Goal: Task Accomplishment & Management: Use online tool/utility

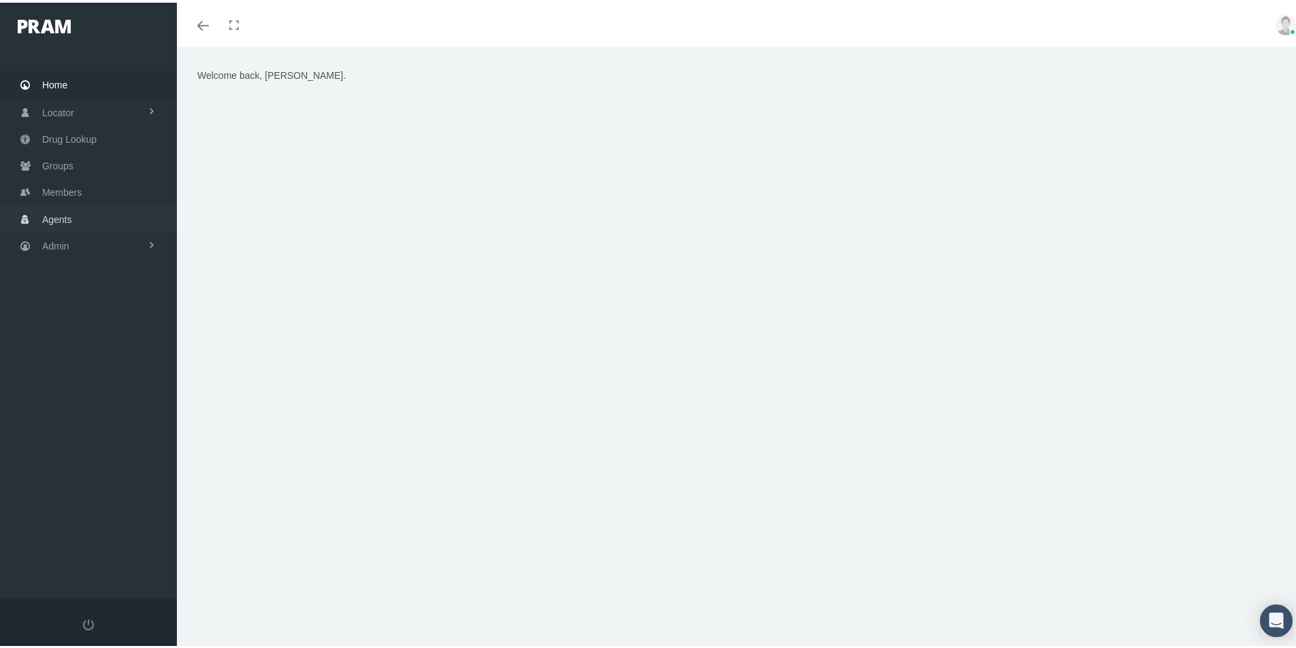
click at [57, 217] on span "Agents" at bounding box center [57, 217] width 30 height 26
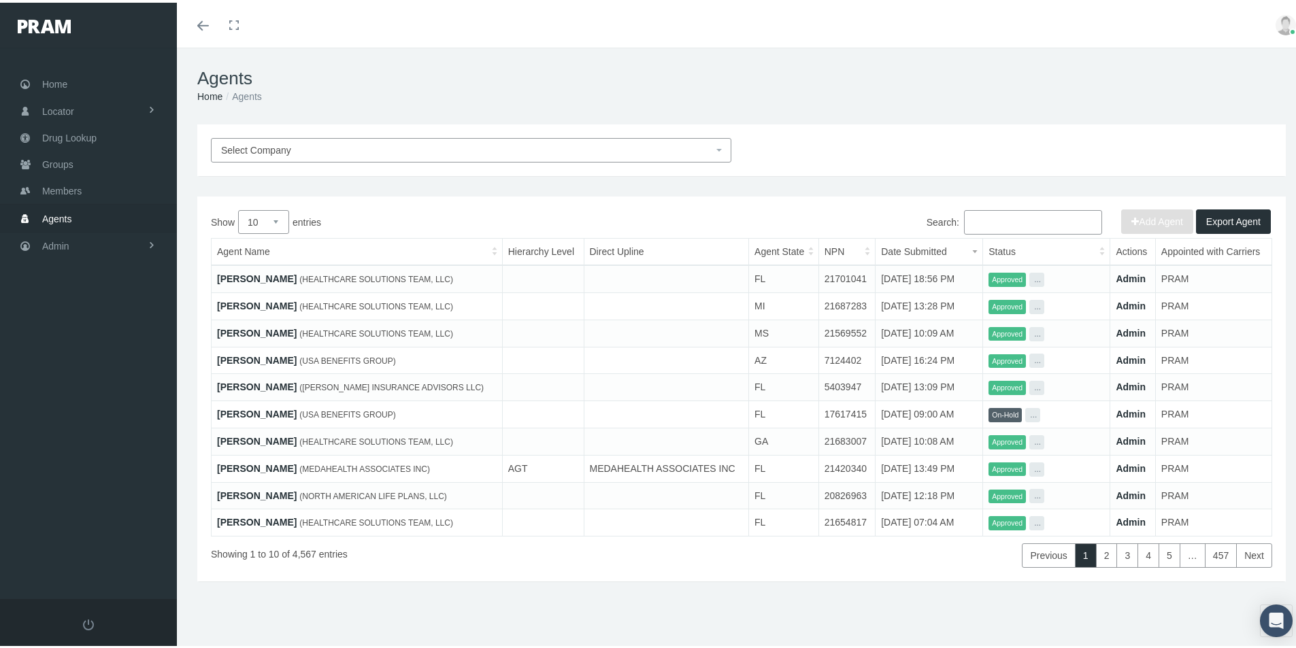
click at [975, 217] on input "Search:" at bounding box center [1033, 220] width 138 height 24
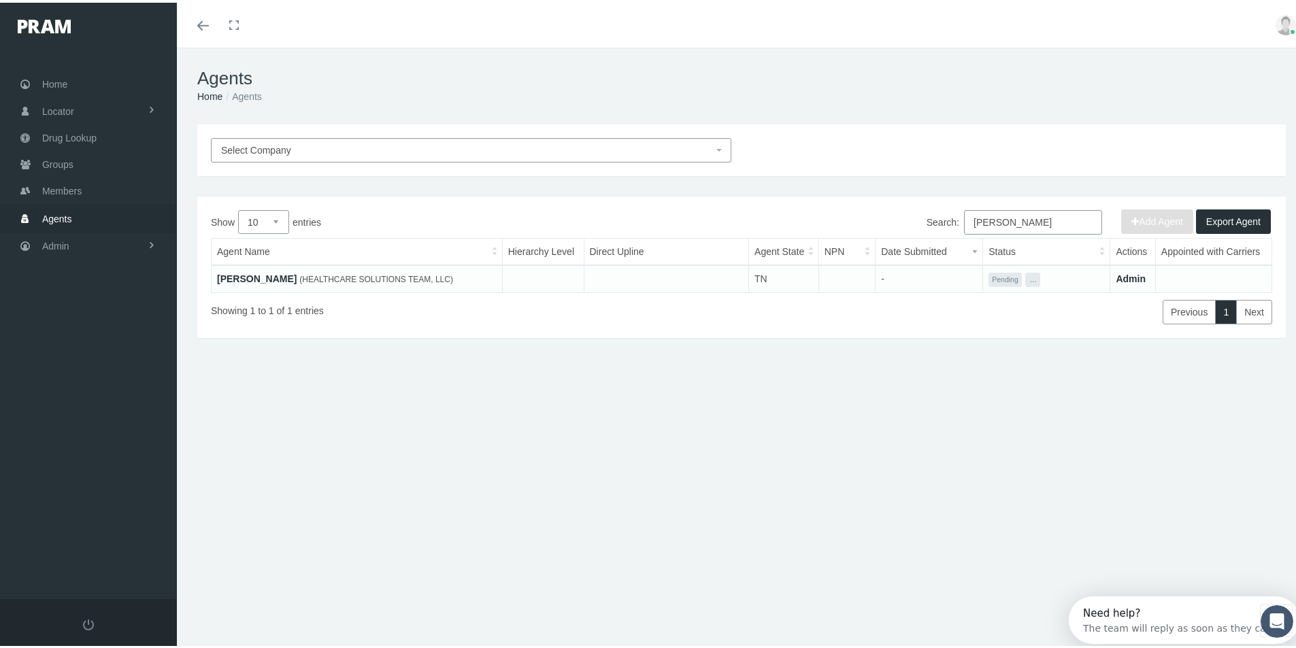
type input "Dawn Rhodes"
click at [263, 278] on link "DAWN RHODES" at bounding box center [257, 276] width 80 height 11
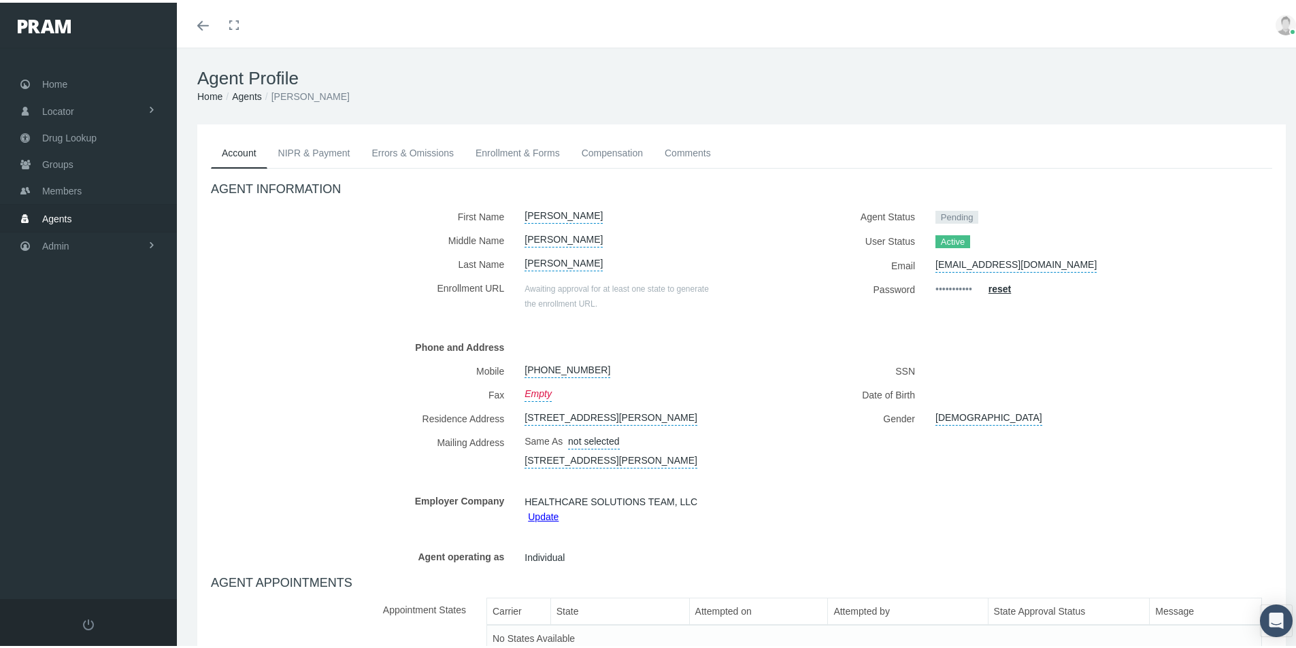
click at [508, 148] on link "Enrollment & Forms" at bounding box center [518, 150] width 106 height 30
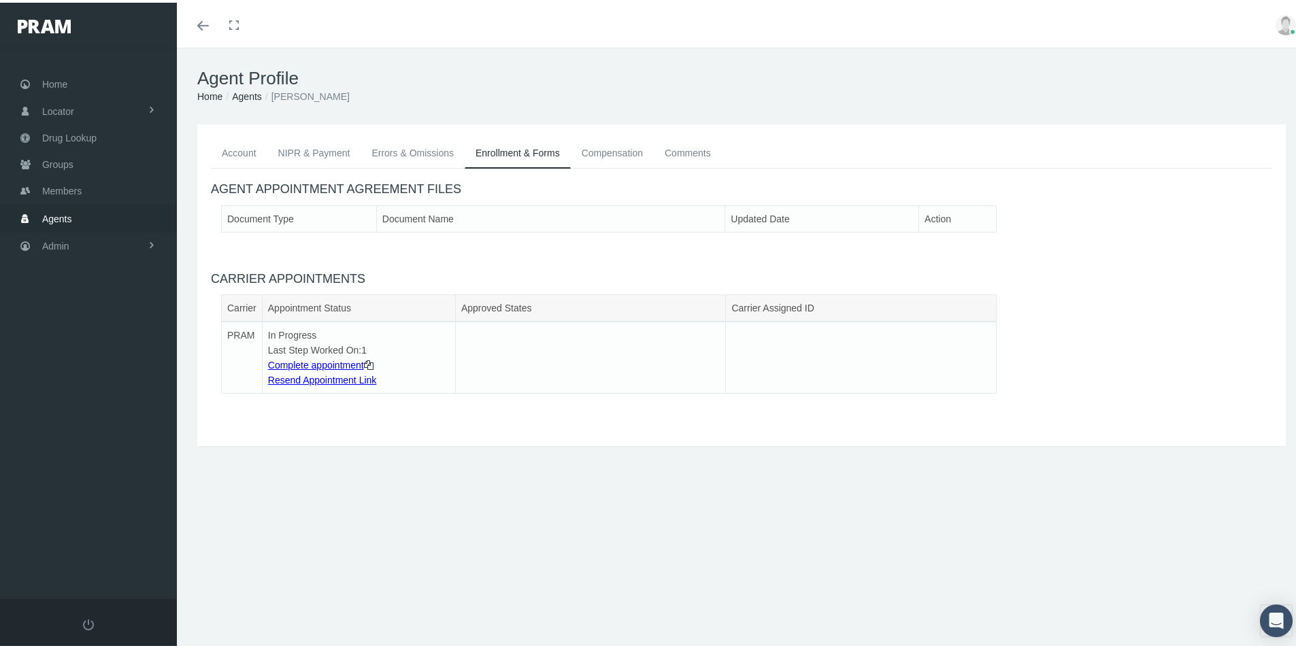
click at [57, 215] on span "Agents" at bounding box center [57, 216] width 30 height 26
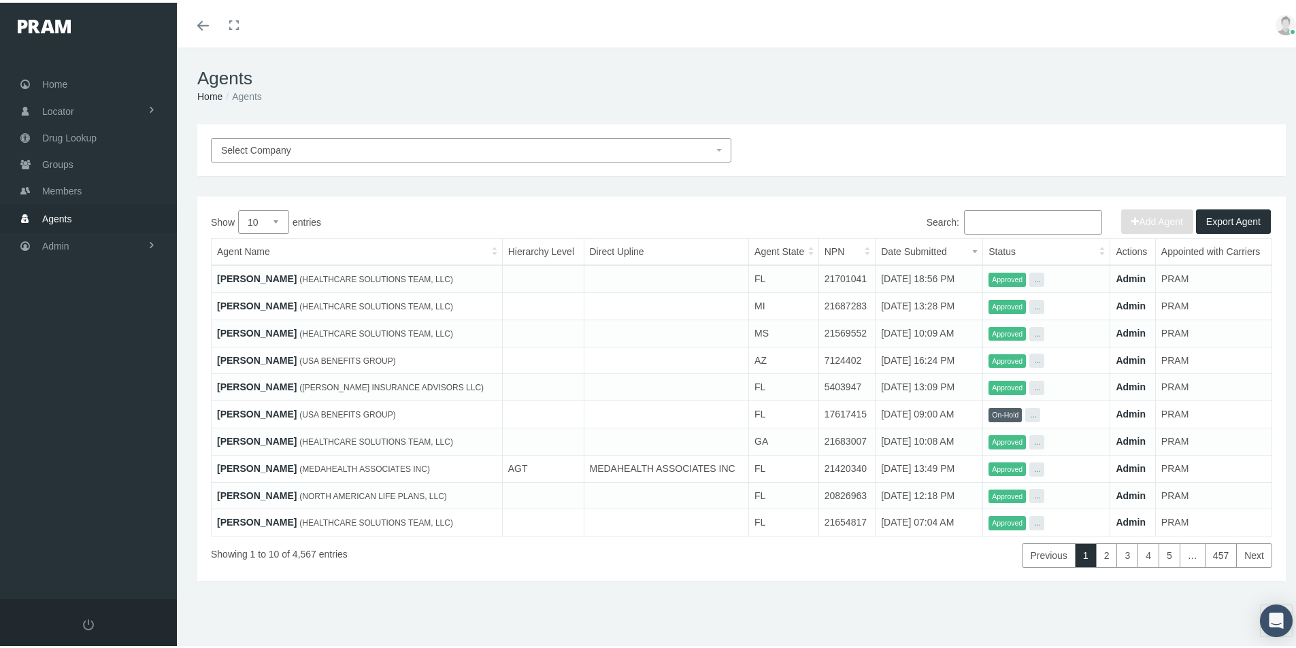
drag, startPoint x: 969, startPoint y: 212, endPoint x: 1031, endPoint y: 217, distance: 62.8
click at [969, 214] on input "Search:" at bounding box center [1033, 220] width 138 height 24
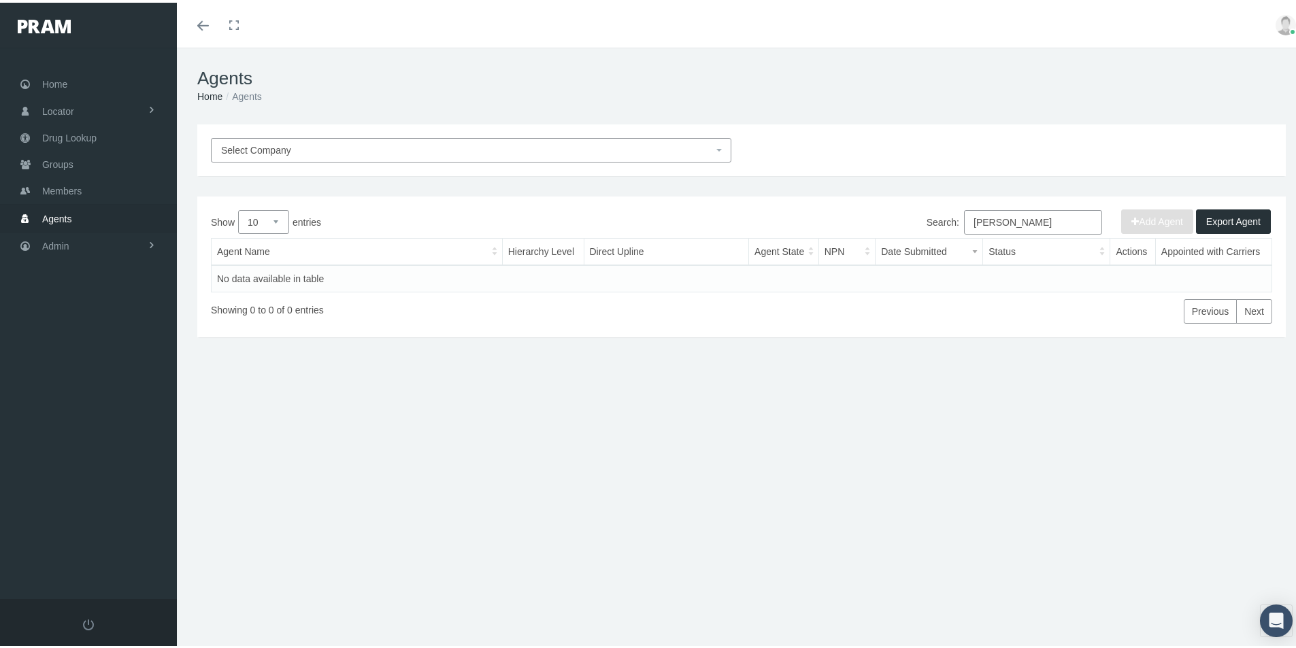
drag, startPoint x: 1031, startPoint y: 221, endPoint x: 923, endPoint y: 253, distance: 112.8
click at [931, 249] on div "Show 10 25 50 100 entries Search: Judy Carney Agent Name Hierarchy Level Direct…" at bounding box center [741, 265] width 1061 height 114
type input "Carney"
click at [269, 279] on link "[PERSON_NAME]" at bounding box center [257, 276] width 80 height 11
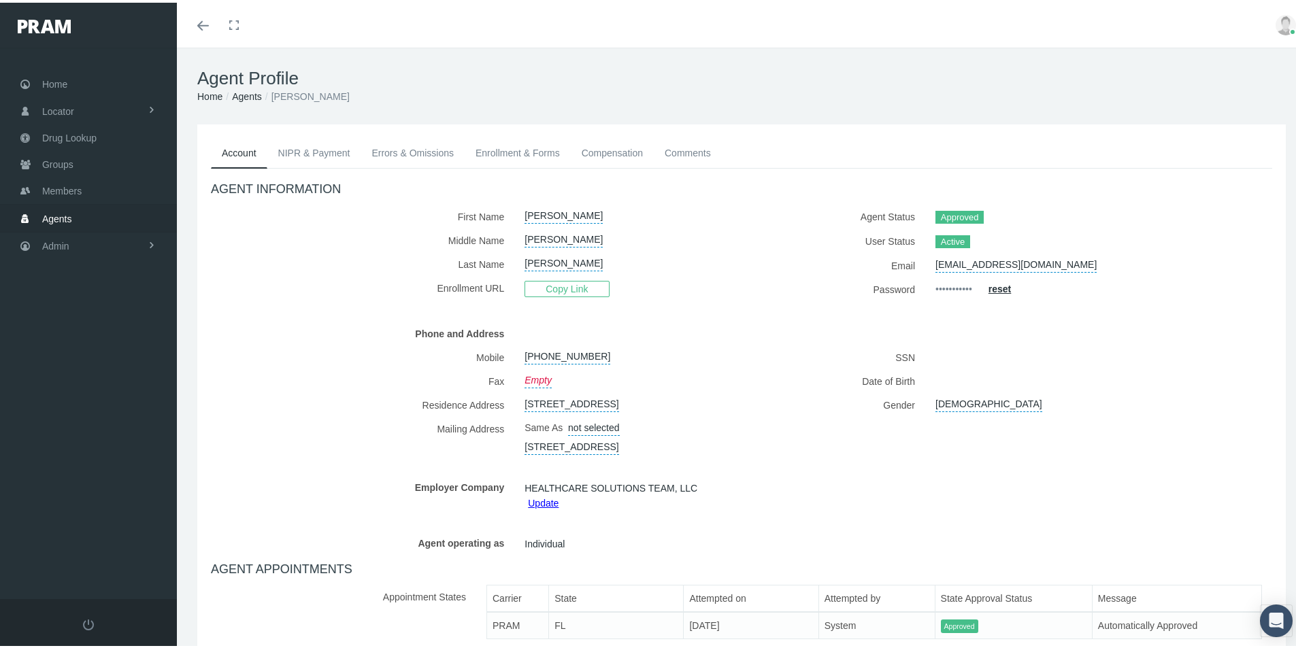
click at [674, 145] on link "Comments" at bounding box center [688, 150] width 68 height 30
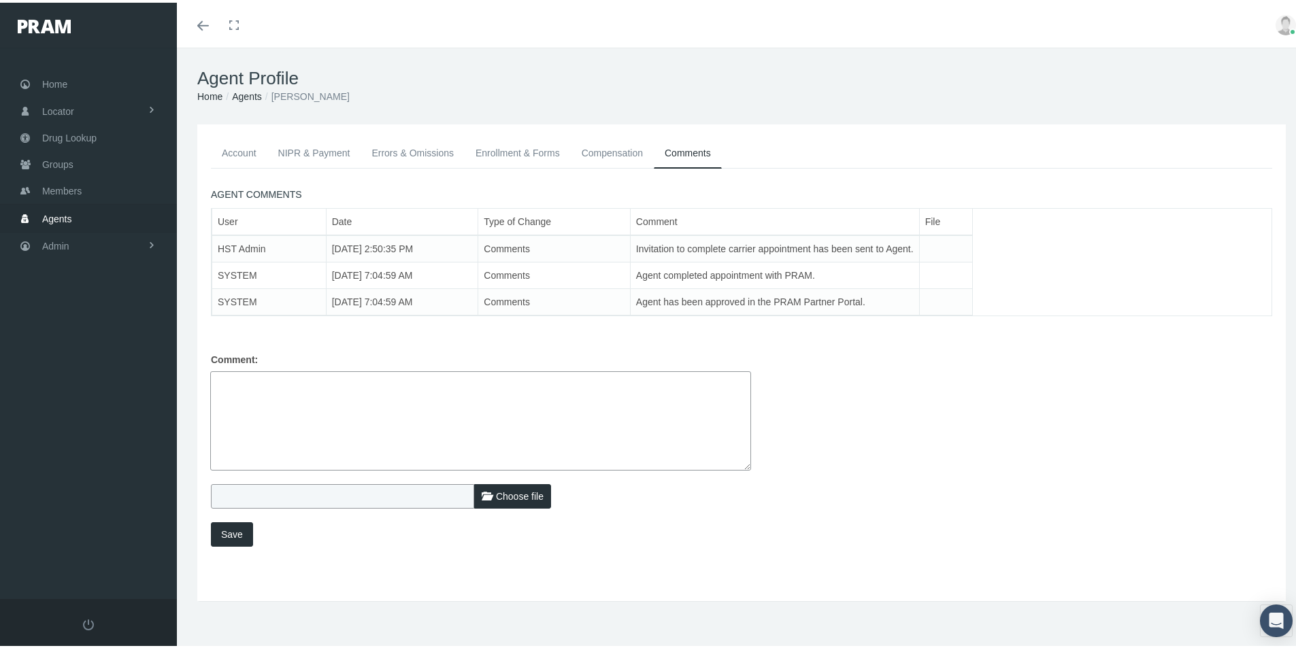
click at [237, 152] on link "Account" at bounding box center [239, 150] width 56 height 30
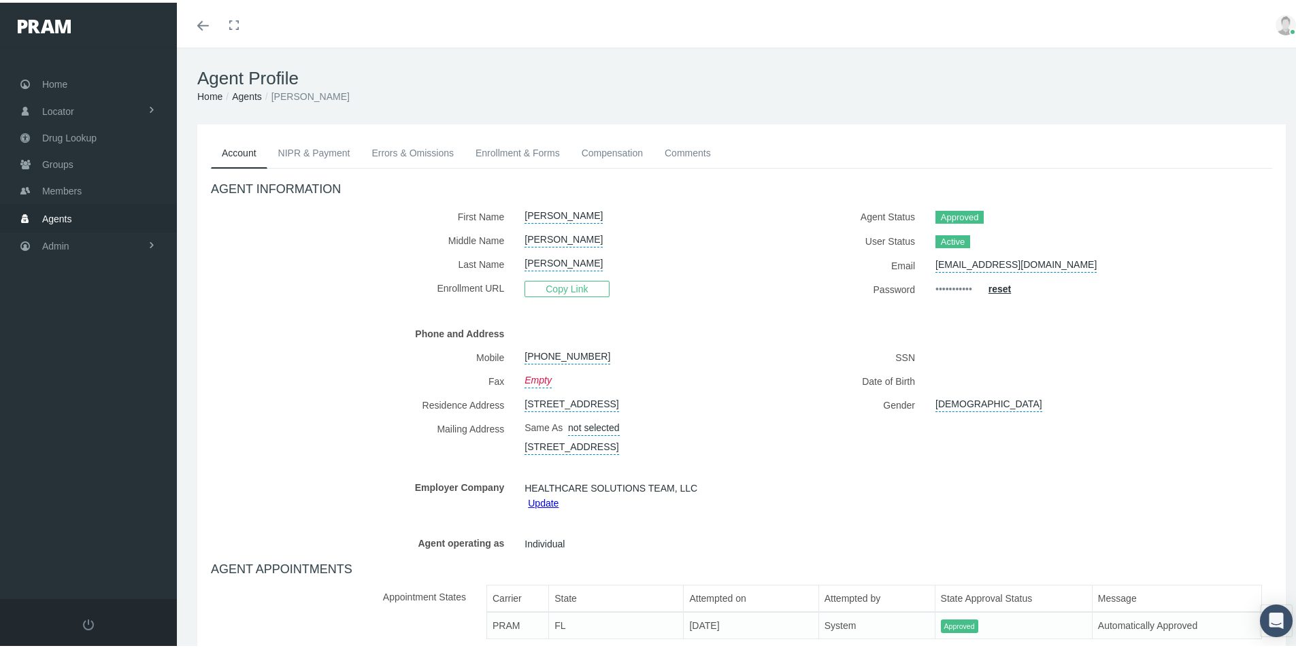
click at [567, 353] on link "407-760-7817" at bounding box center [568, 352] width 86 height 19
type input "407-760-7817"
click at [684, 350] on icon "submit" at bounding box center [688, 353] width 8 height 8
click at [561, 354] on link "407-760-7817" at bounding box center [568, 352] width 86 height 19
type input "407-302-4455"
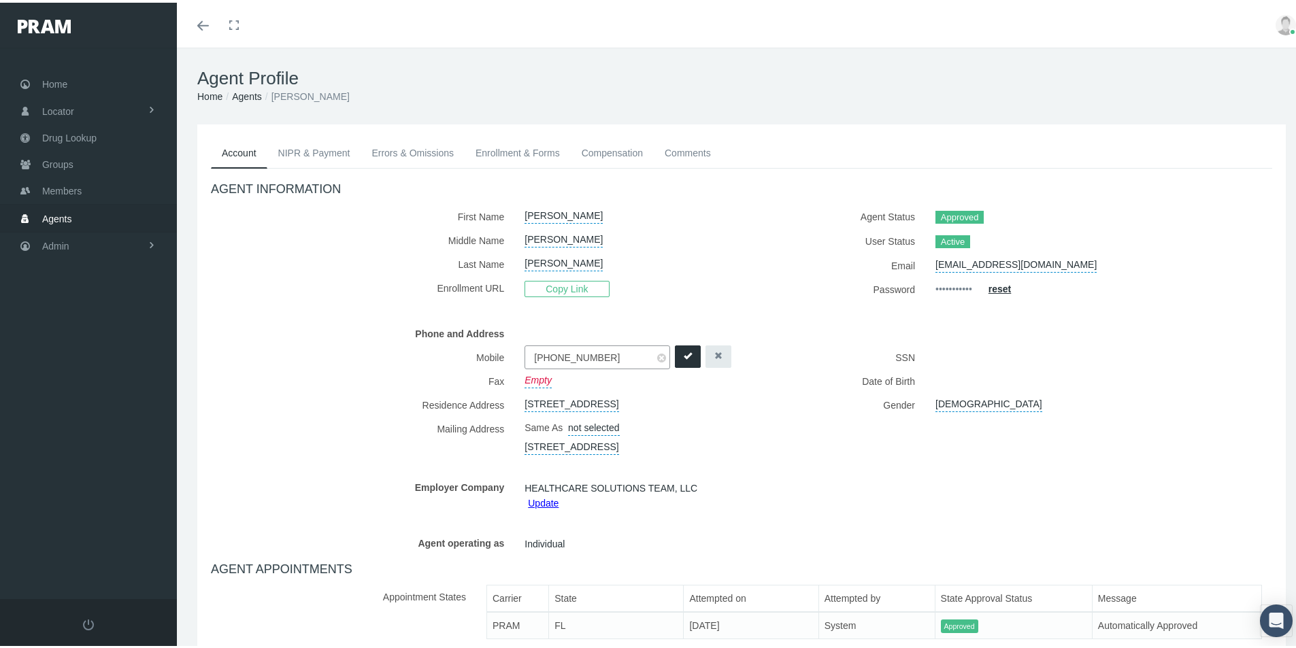
click at [684, 351] on icon "submit" at bounding box center [688, 353] width 8 height 8
click at [309, 299] on div "AGENT INFORMATION First Name JUDITH Middle Name MARIE CARNEY Copy Link" at bounding box center [742, 407] width 1082 height 482
click at [70, 345] on div "Home Locator Pharmacy Cannabis Provider Drug Lookup Groups" at bounding box center [93, 321] width 187 height 552
drag, startPoint x: 286, startPoint y: 315, endPoint x: 384, endPoint y: 148, distance: 193.0
click at [288, 314] on div "AGENT INFORMATION First Name JUDITH Middle Name MARIE CARNEY Copy Link" at bounding box center [742, 407] width 1082 height 482
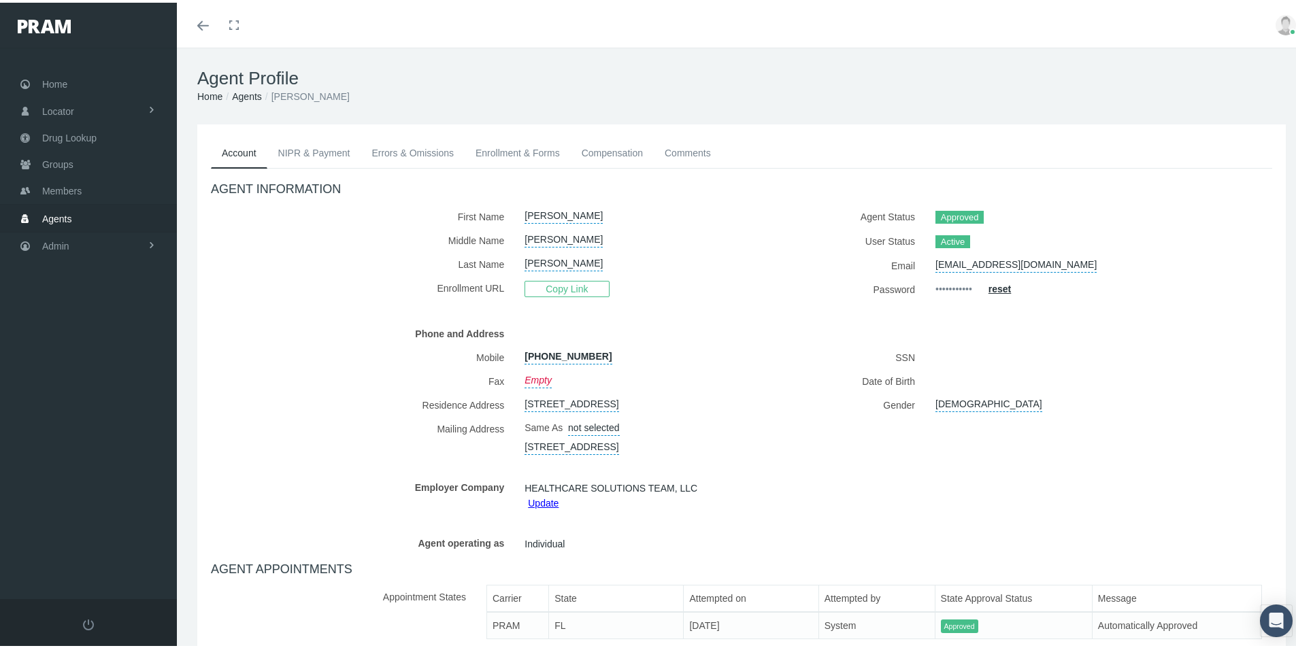
click at [294, 403] on label "Residence Address" at bounding box center [362, 403] width 303 height 24
click at [1095, 478] on div "Employer Company HEALTHCARE SOLUTIONS TEAM, LLC Update" at bounding box center [742, 490] width 1082 height 35
click at [1128, 391] on div "Female" at bounding box center [1076, 403] width 303 height 24
click at [56, 246] on span "Admin" at bounding box center [55, 244] width 27 height 26
click at [93, 351] on span "Group Billing" at bounding box center [83, 348] width 54 height 23
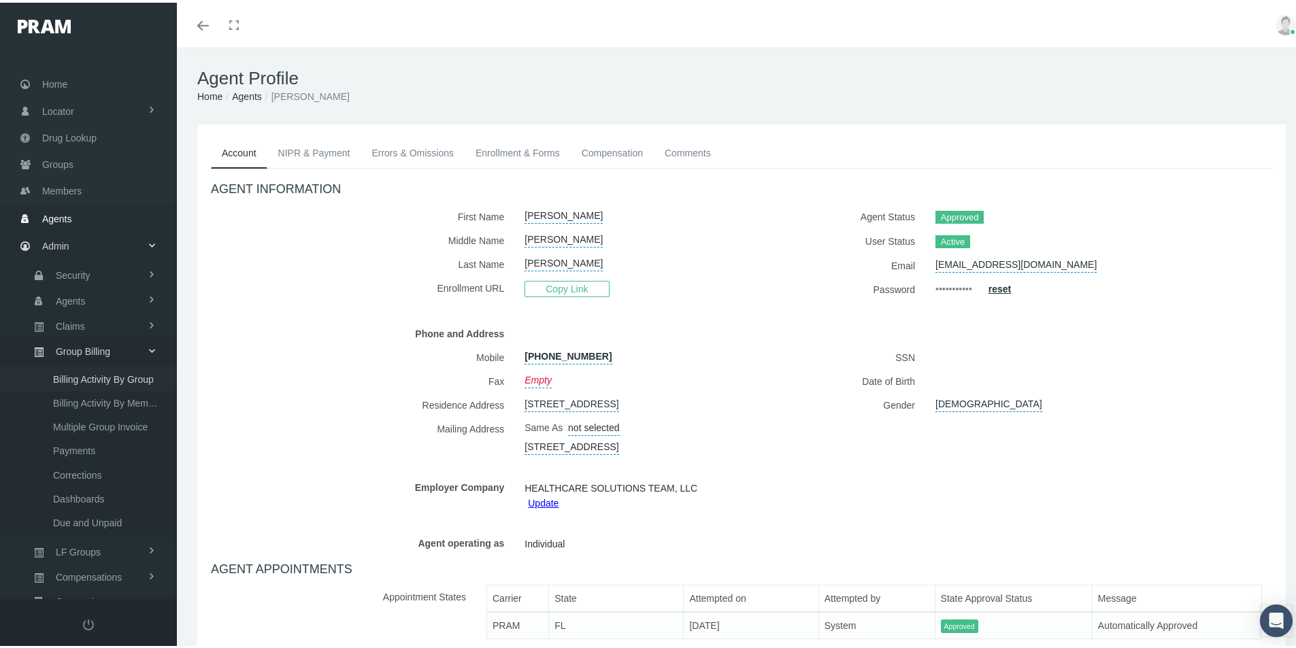
click at [106, 378] on span "Billing Activity By Group" at bounding box center [103, 376] width 101 height 23
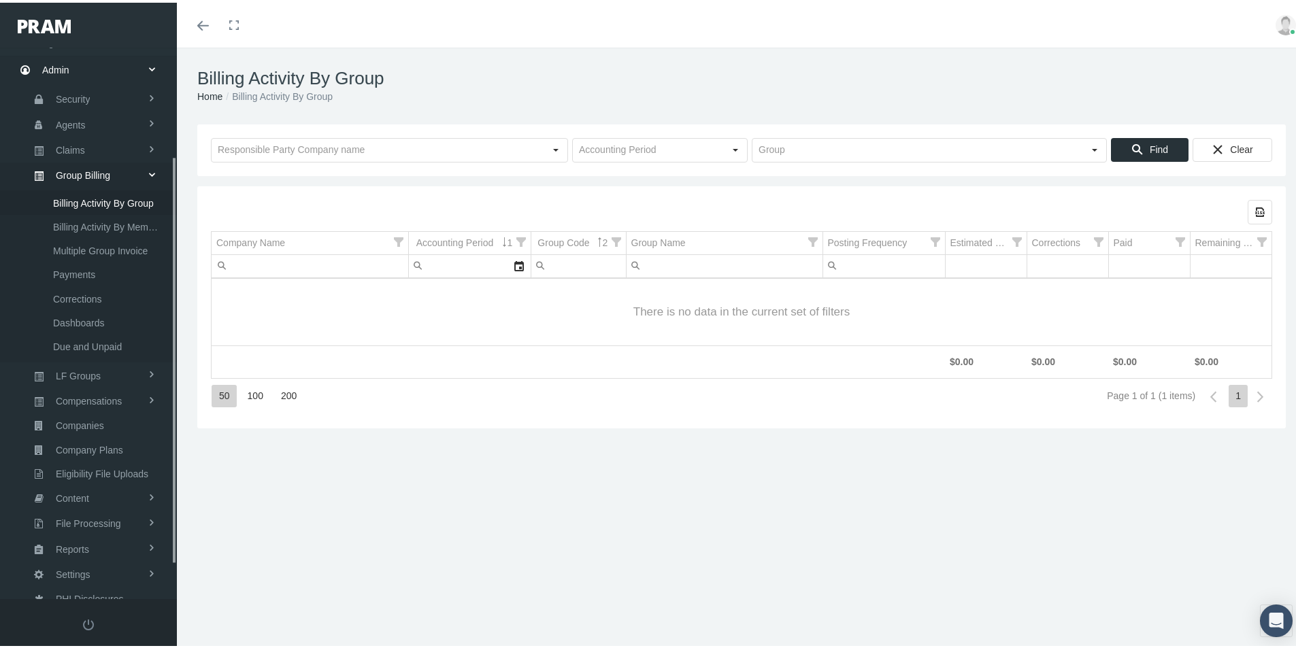
scroll to position [193, 0]
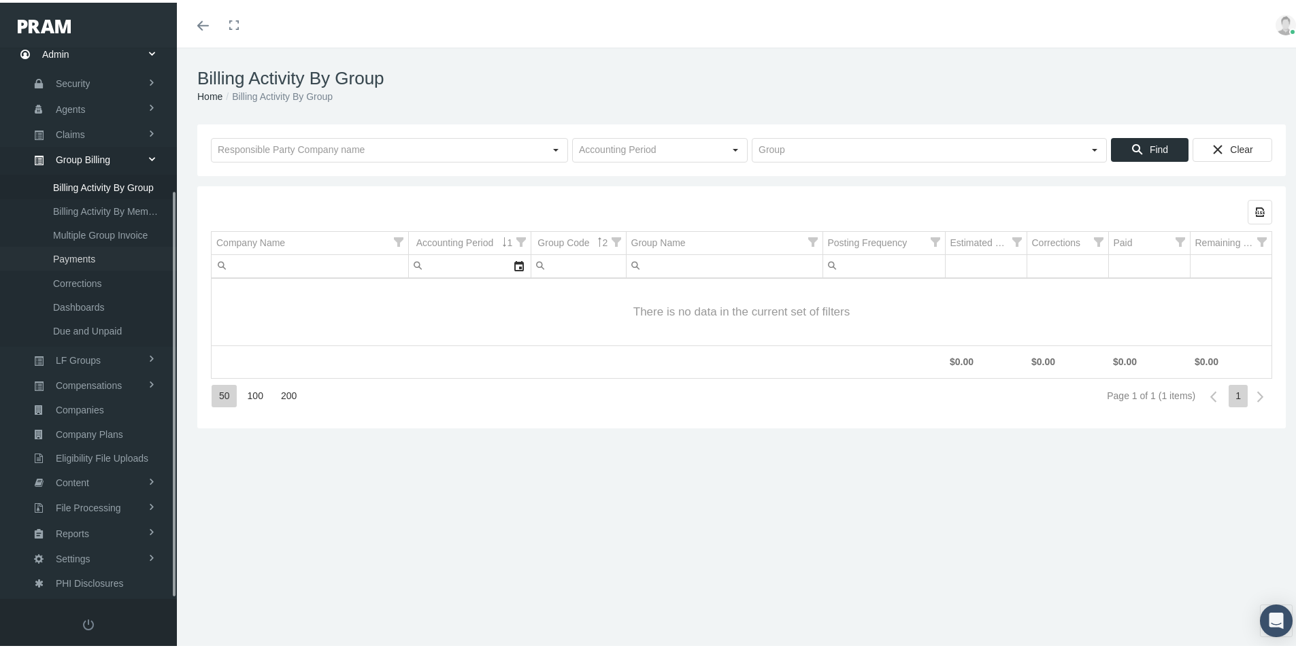
click at [77, 250] on span "Payments" at bounding box center [74, 256] width 42 height 23
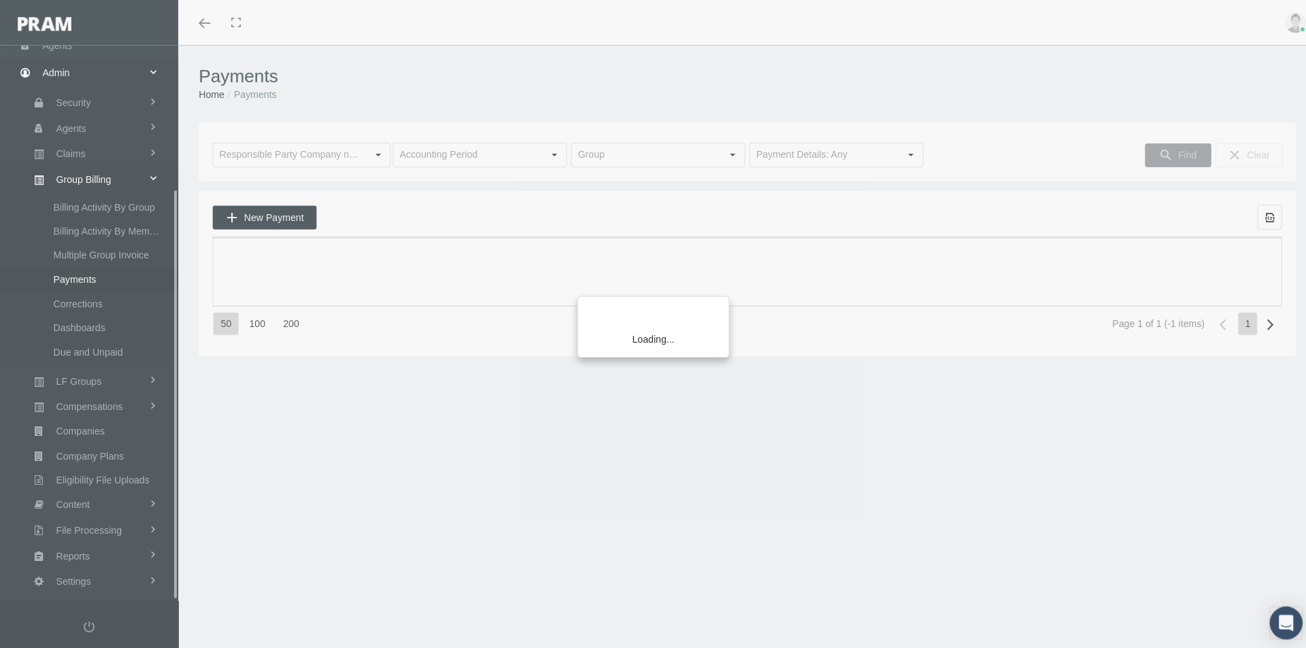
scroll to position [193, 0]
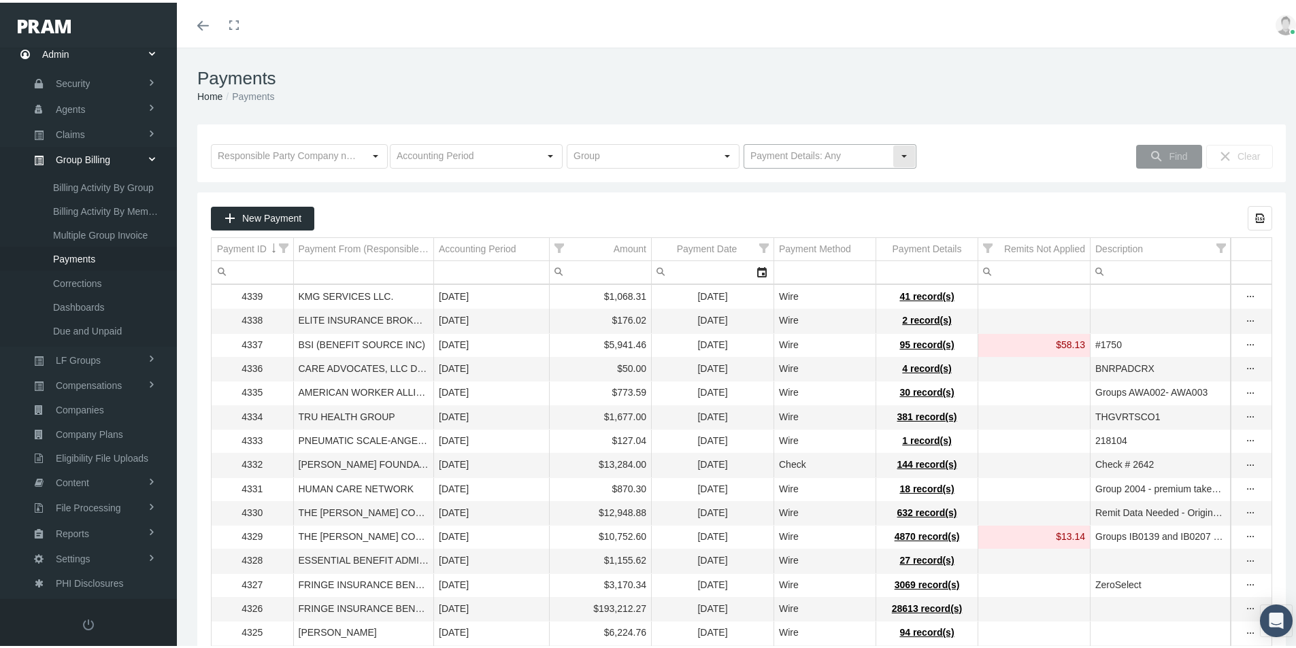
click at [899, 156] on div "Select" at bounding box center [904, 154] width 22 height 22
click at [783, 198] on div "No Payment Details" at bounding box center [824, 201] width 169 height 22
type input "No Payment Details"
click at [1174, 147] on div "Find" at bounding box center [1169, 154] width 65 height 22
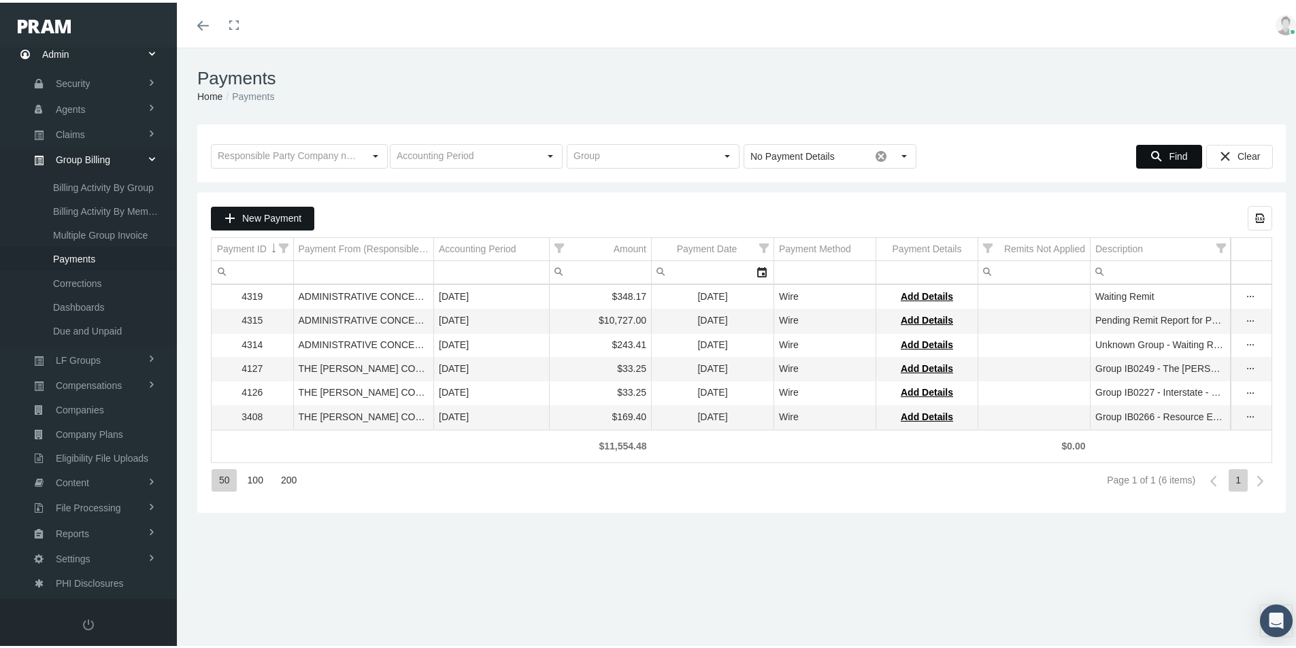
click at [261, 214] on span "New Payment" at bounding box center [271, 215] width 59 height 11
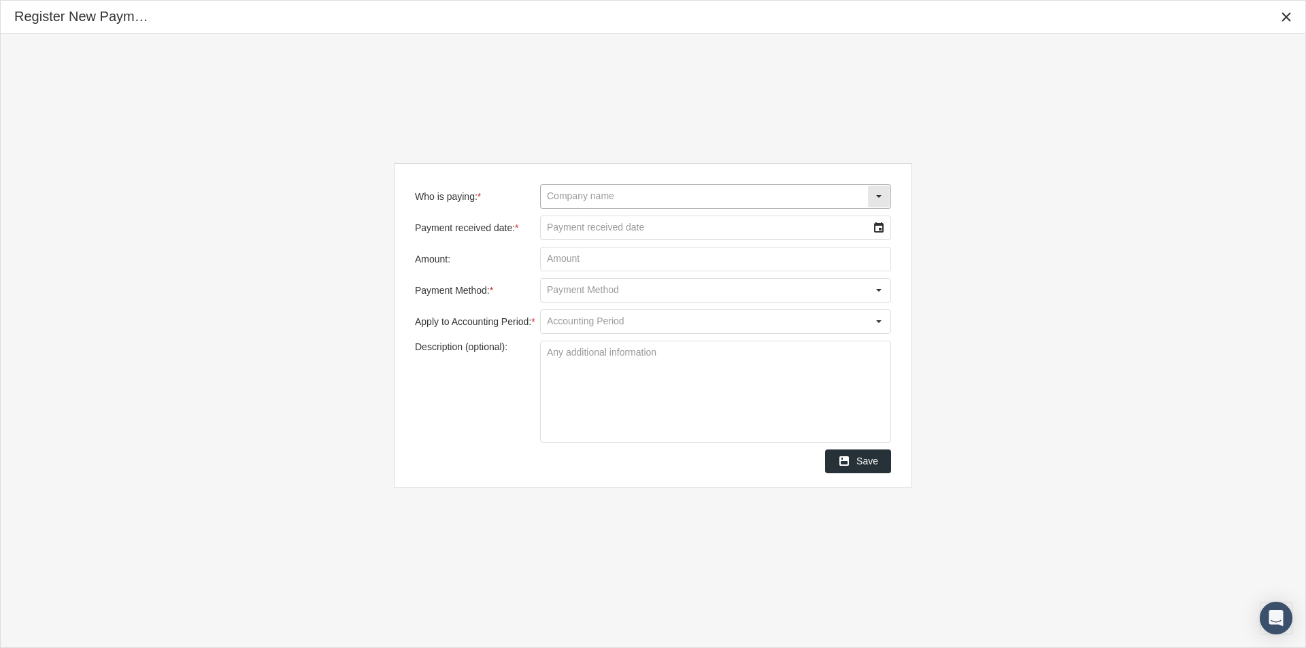
click at [565, 201] on input "Who is paying: *" at bounding box center [704, 196] width 327 height 23
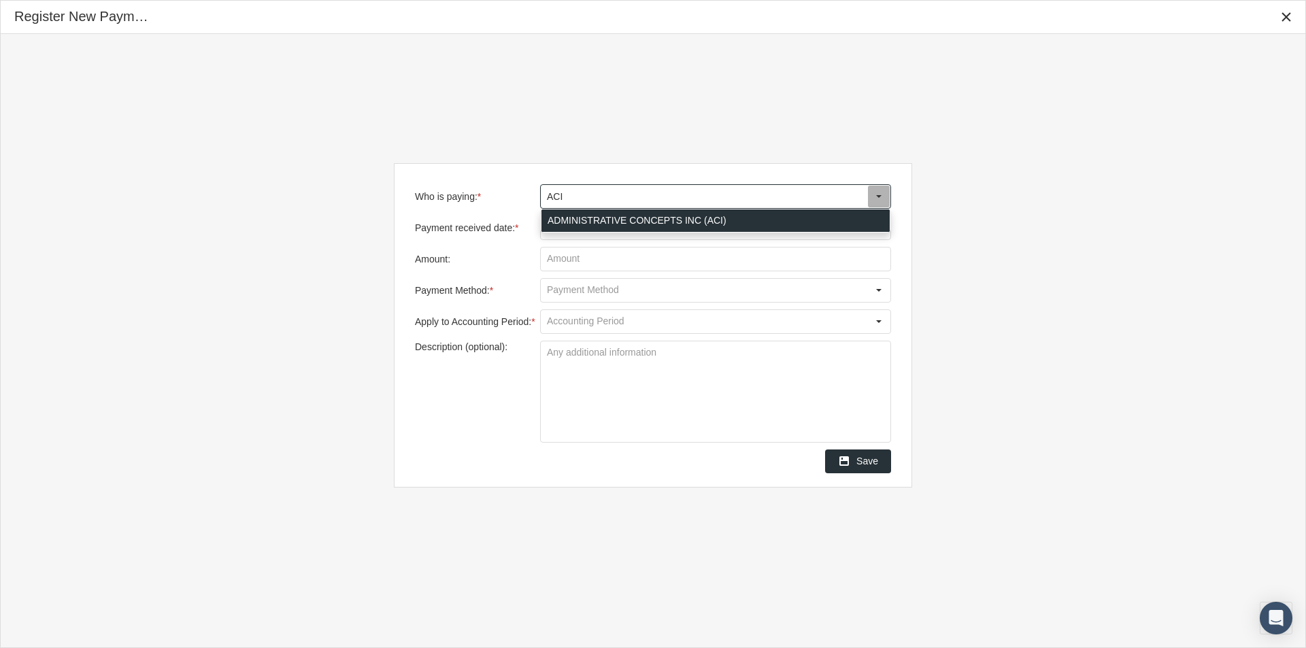
click at [574, 220] on div "ADMINISTRATIVE CONCEPTS INC (ACI)" at bounding box center [716, 221] width 348 height 22
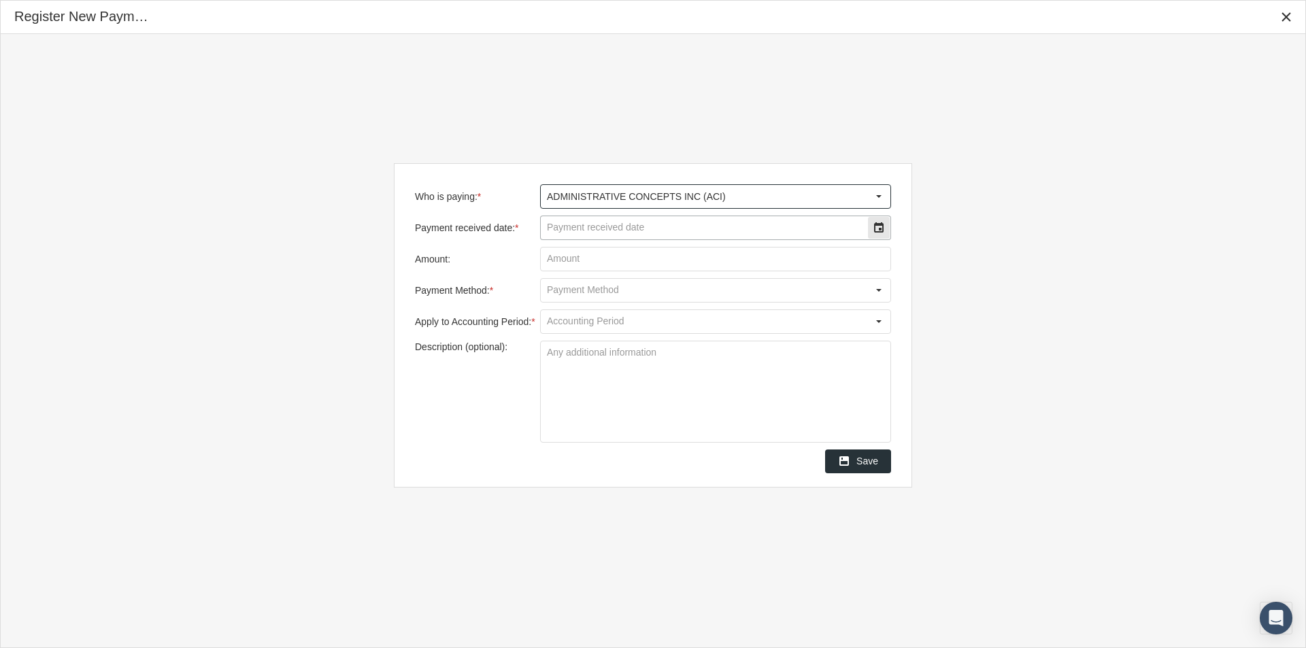
type input "ADMINISTRATIVE CONCEPTS INC (ACI)"
click at [569, 224] on input "Payment received date: *" at bounding box center [704, 227] width 327 height 23
type input "10/14/2025"
type input "$ 755.19"
click at [552, 293] on input "Payment Method: *" at bounding box center [704, 290] width 327 height 23
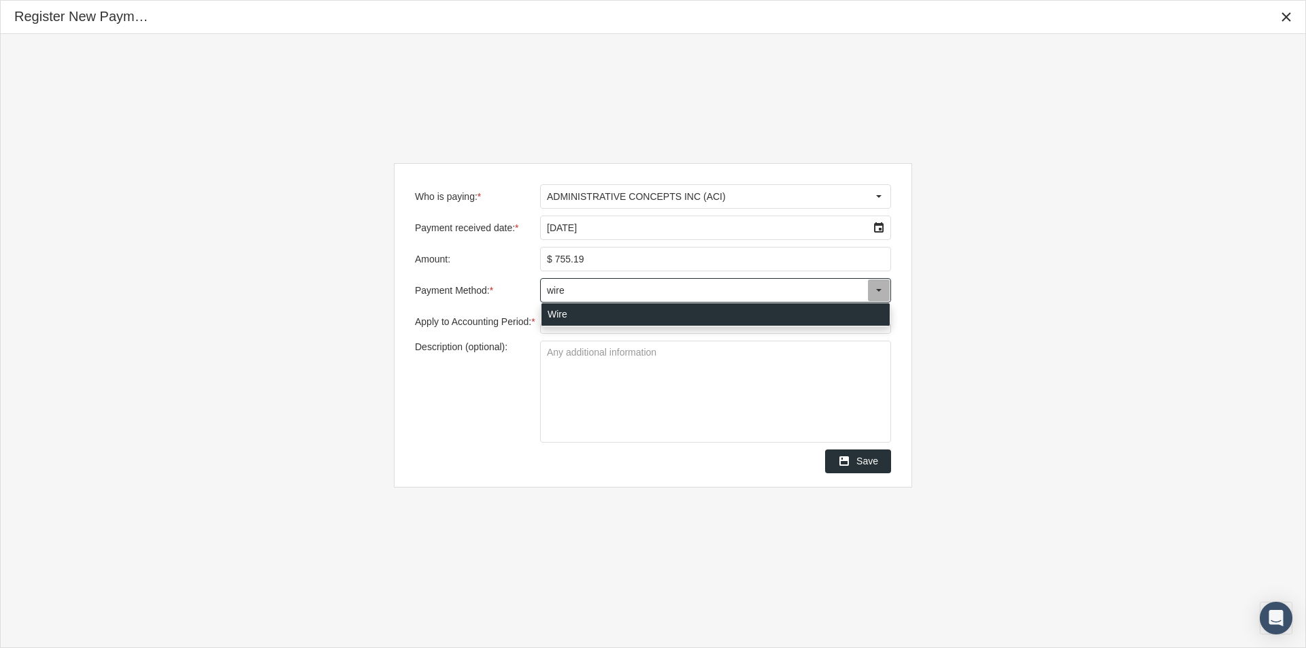
click at [565, 318] on div "Wire" at bounding box center [716, 314] width 348 height 22
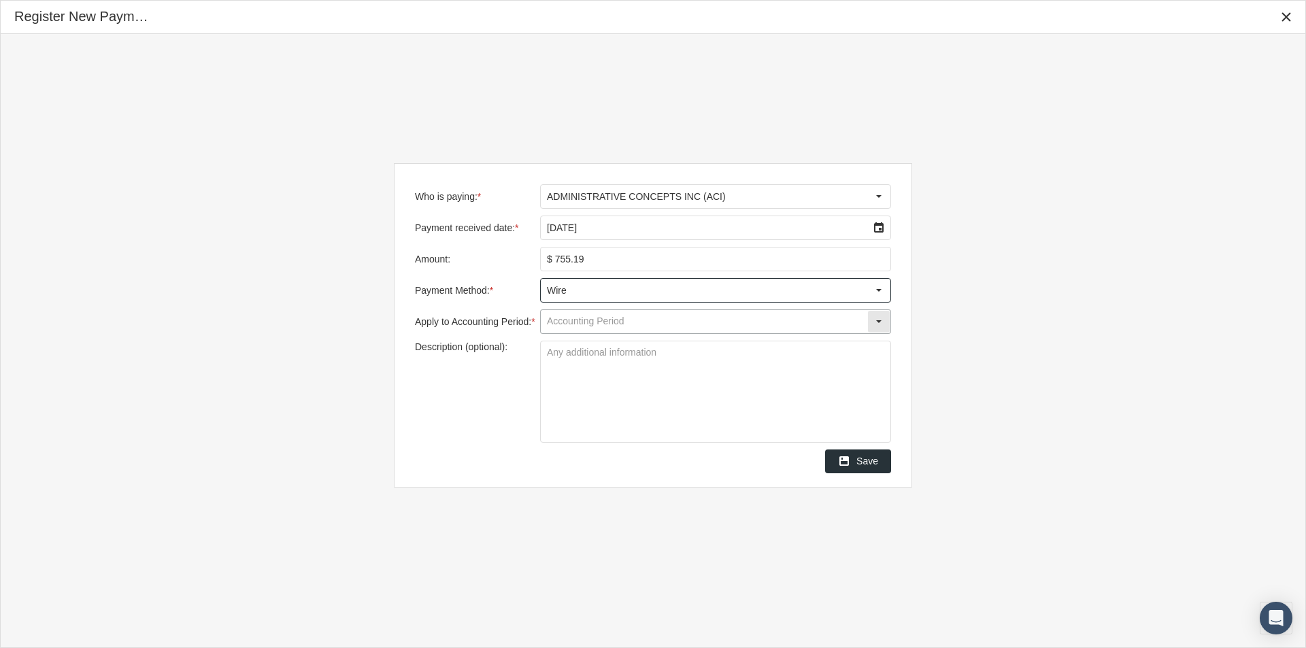
type input "Wire"
click at [554, 325] on input "Apply to Accounting Period: *" at bounding box center [704, 321] width 327 height 23
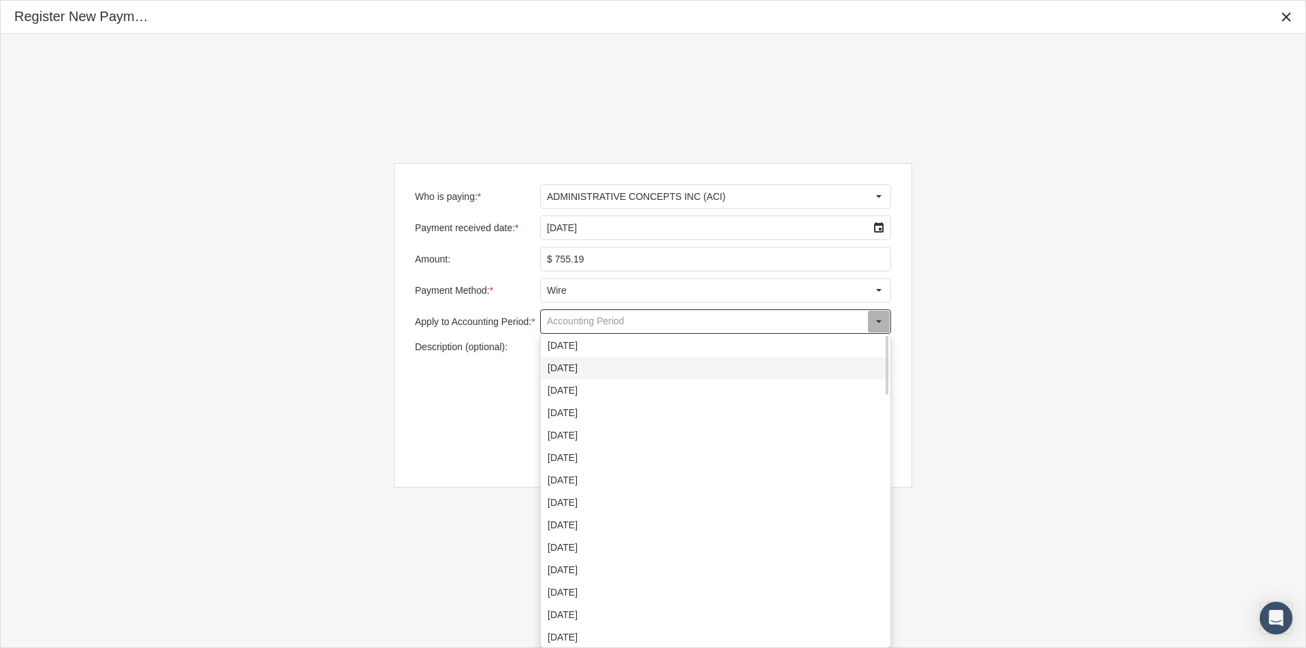
click at [559, 371] on div "October 2025" at bounding box center [716, 368] width 348 height 22
type input "October 2025"
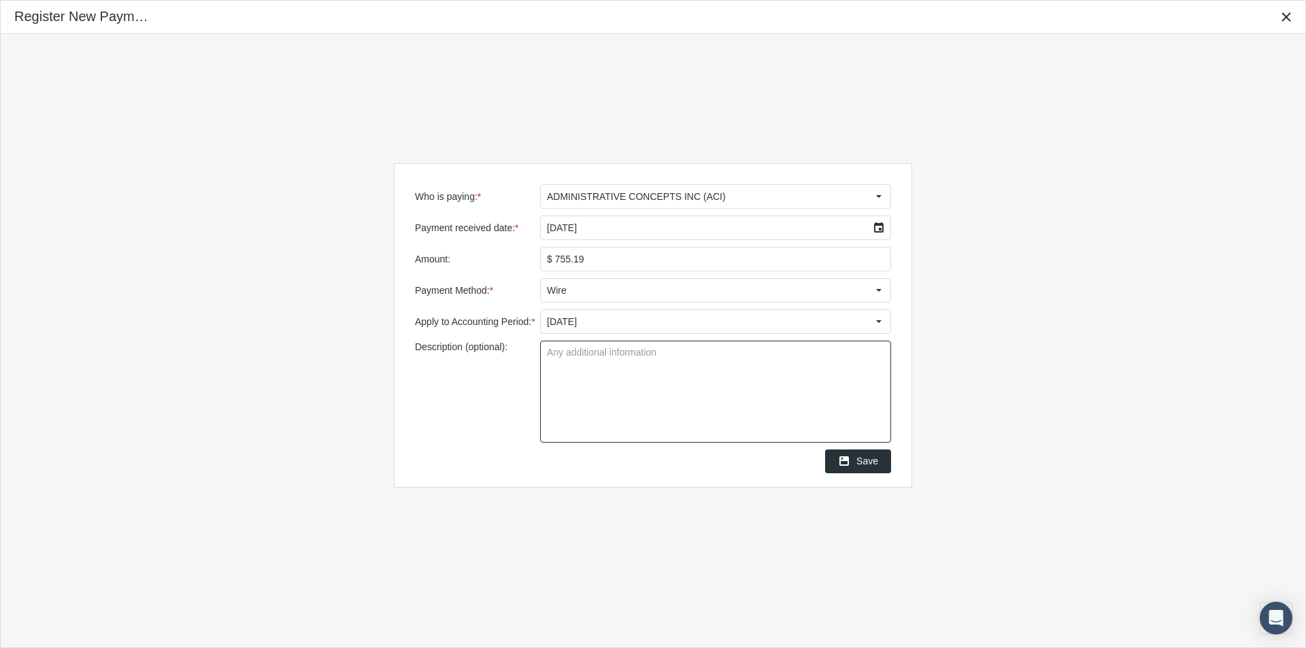
click at [554, 361] on textarea "Description (optional):" at bounding box center [716, 392] width 350 height 101
type textarea "Waiting Remit"
click at [870, 459] on span "Save" at bounding box center [868, 461] width 22 height 11
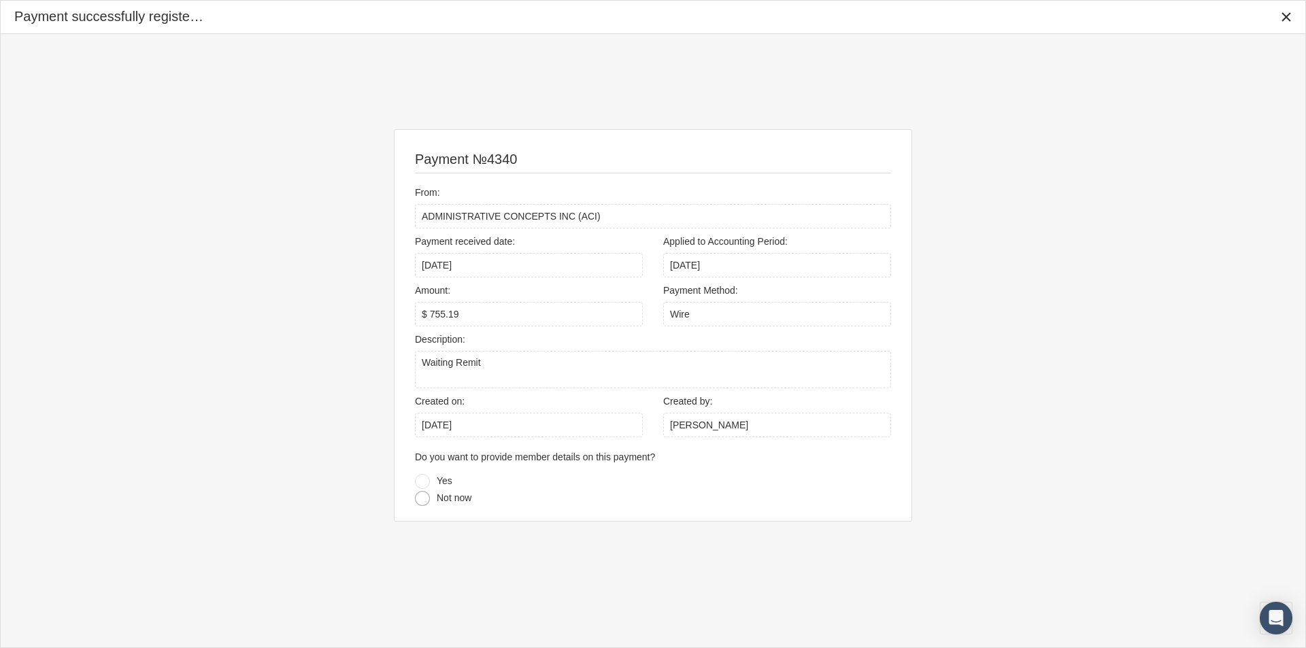
click at [425, 506] on div at bounding box center [422, 498] width 15 height 15
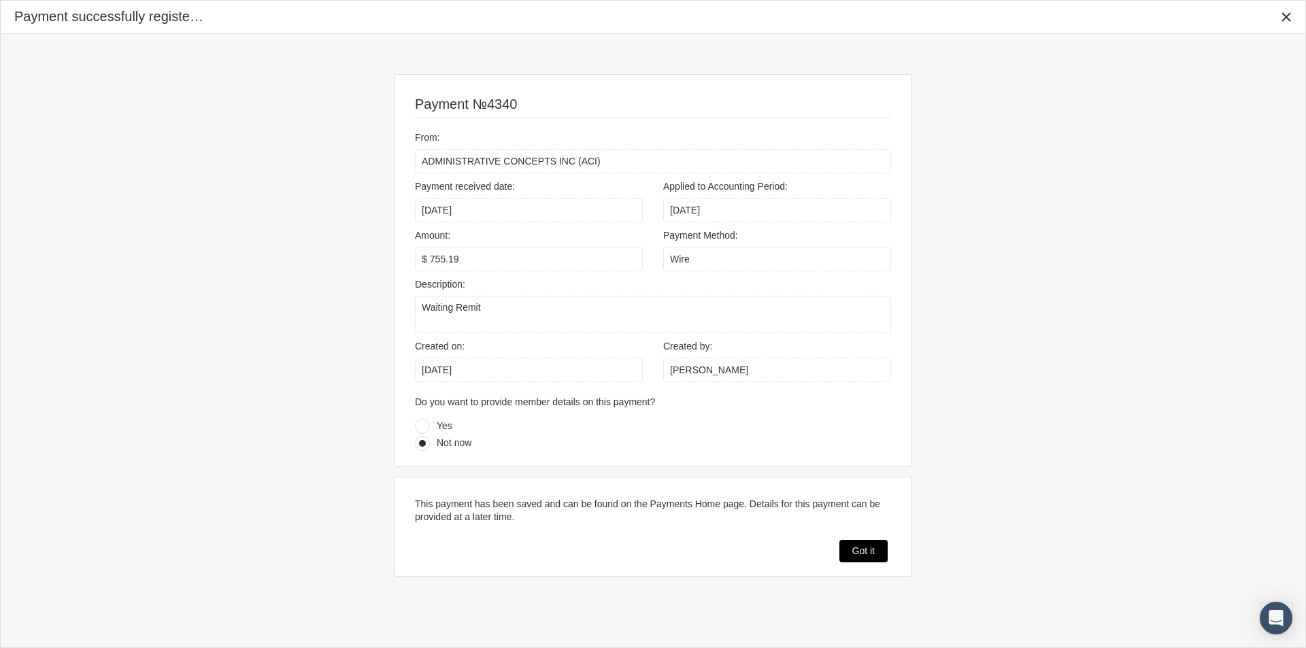
click at [847, 548] on div "Got it" at bounding box center [863, 551] width 47 height 21
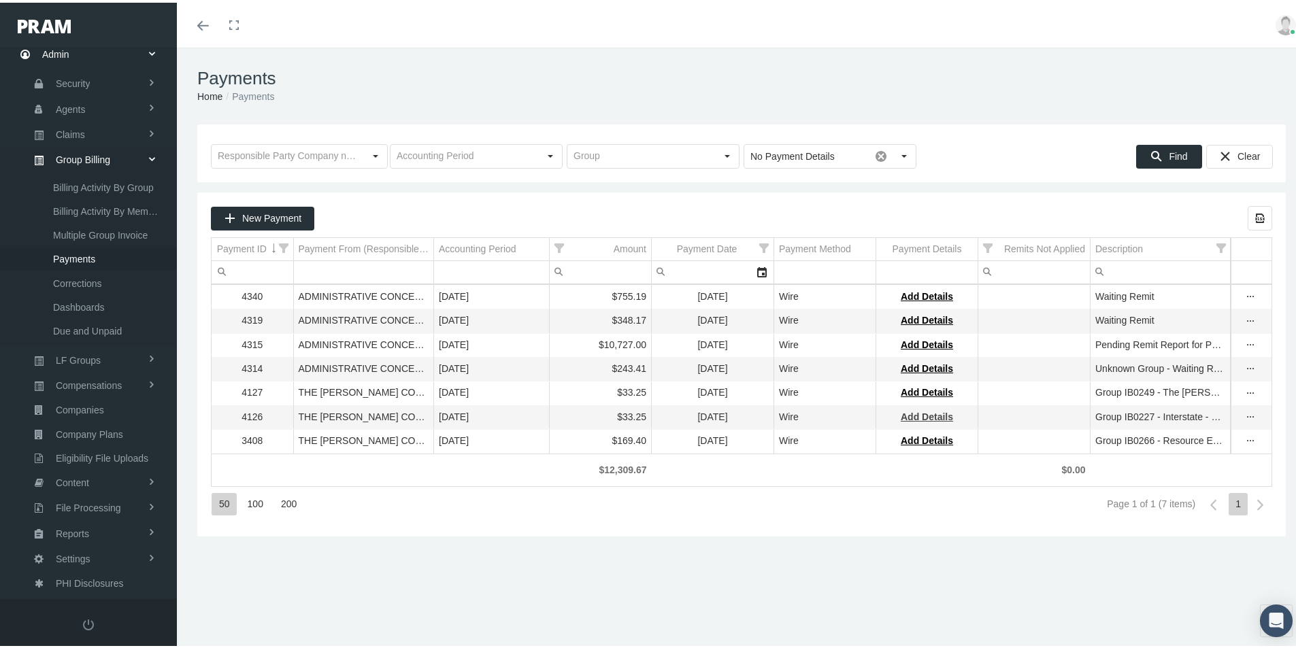
click at [931, 418] on span "Add Details" at bounding box center [927, 414] width 52 height 11
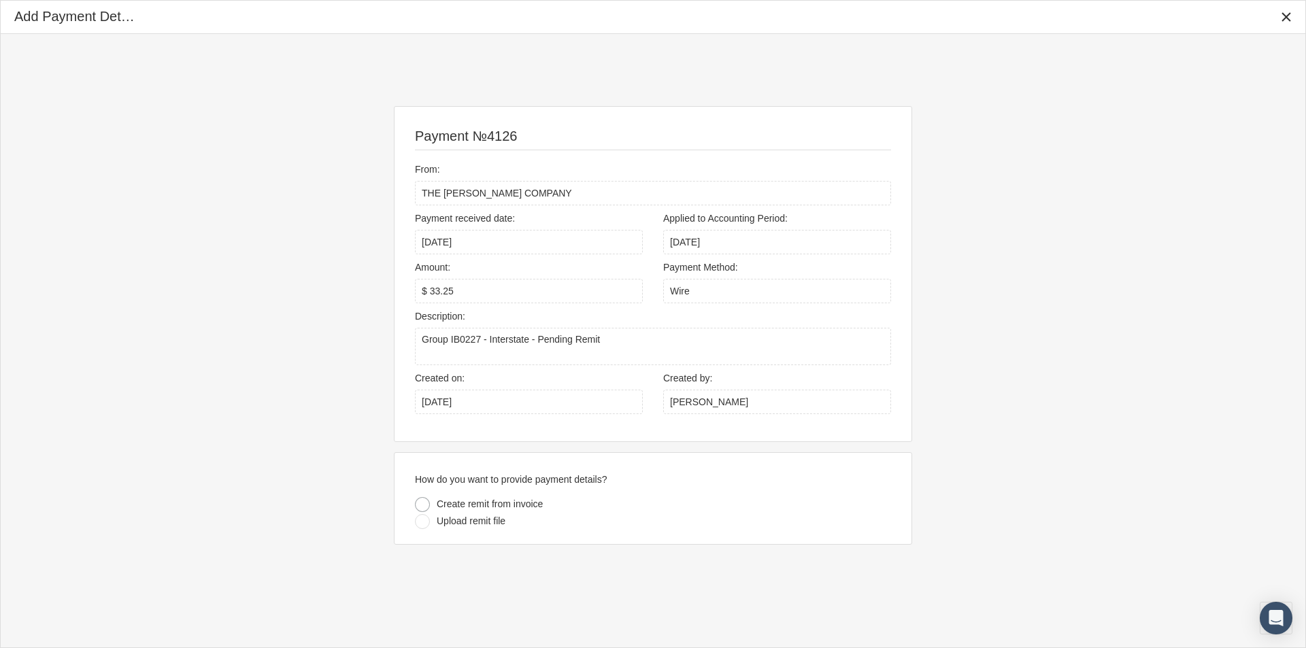
click at [424, 503] on div at bounding box center [422, 504] width 15 height 15
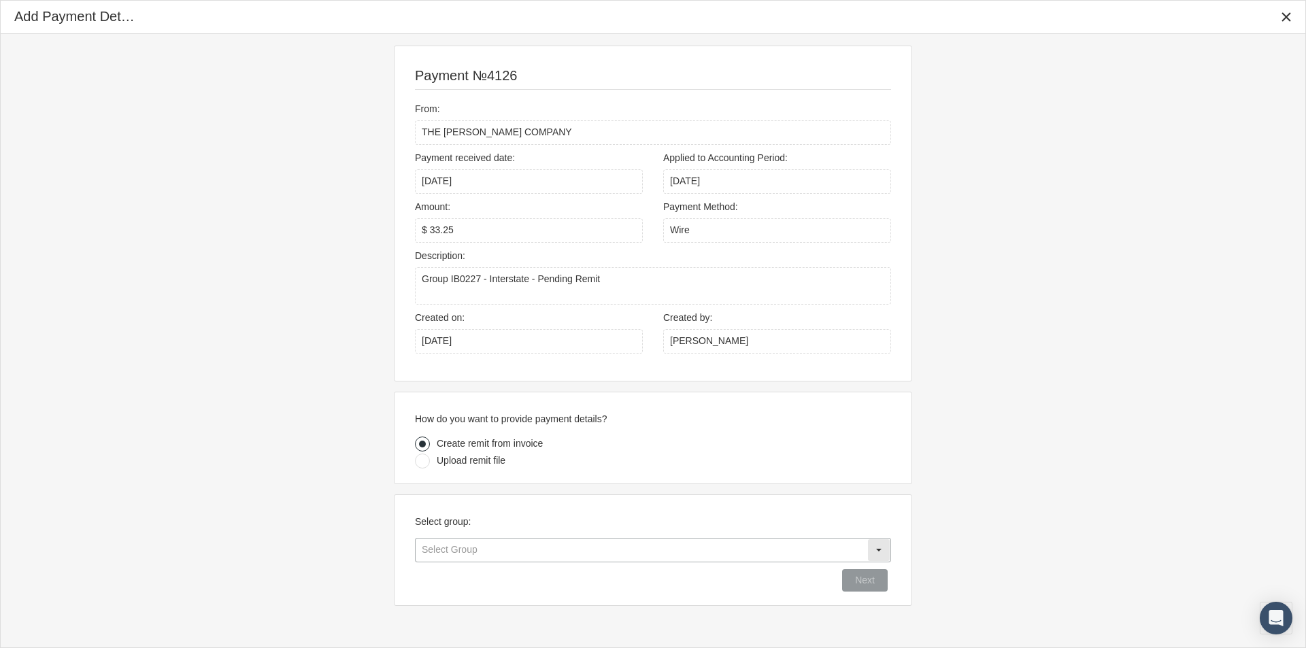
click at [450, 549] on input "text" at bounding box center [642, 550] width 452 height 23
drag, startPoint x: 1046, startPoint y: 216, endPoint x: 736, endPoint y: 187, distance: 311.5
click at [1038, 216] on div "Payment №4126 From: THE LOOMIS COMPANY Payment received date: 5/19/2025 Applied…" at bounding box center [653, 326] width 1305 height 584
click at [1287, 14] on icon "Close" at bounding box center [1286, 17] width 12 height 12
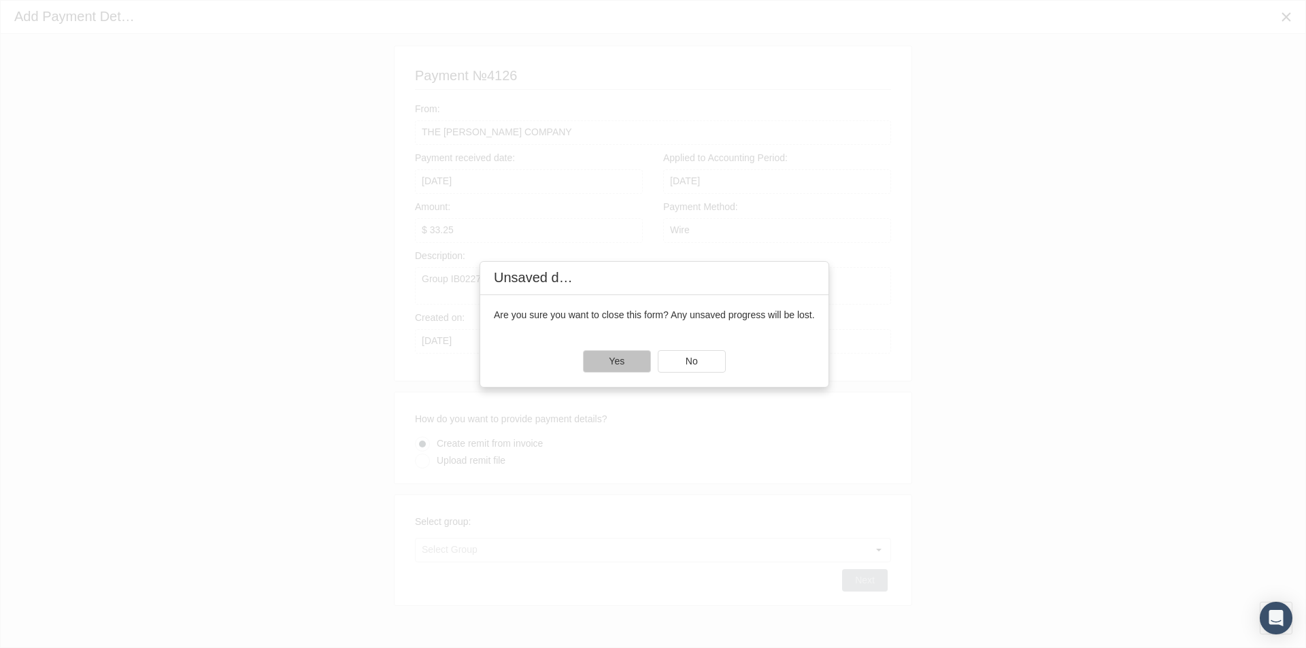
drag, startPoint x: 610, startPoint y: 368, endPoint x: 601, endPoint y: 374, distance: 9.8
click at [610, 369] on div "Yes" at bounding box center [617, 361] width 67 height 21
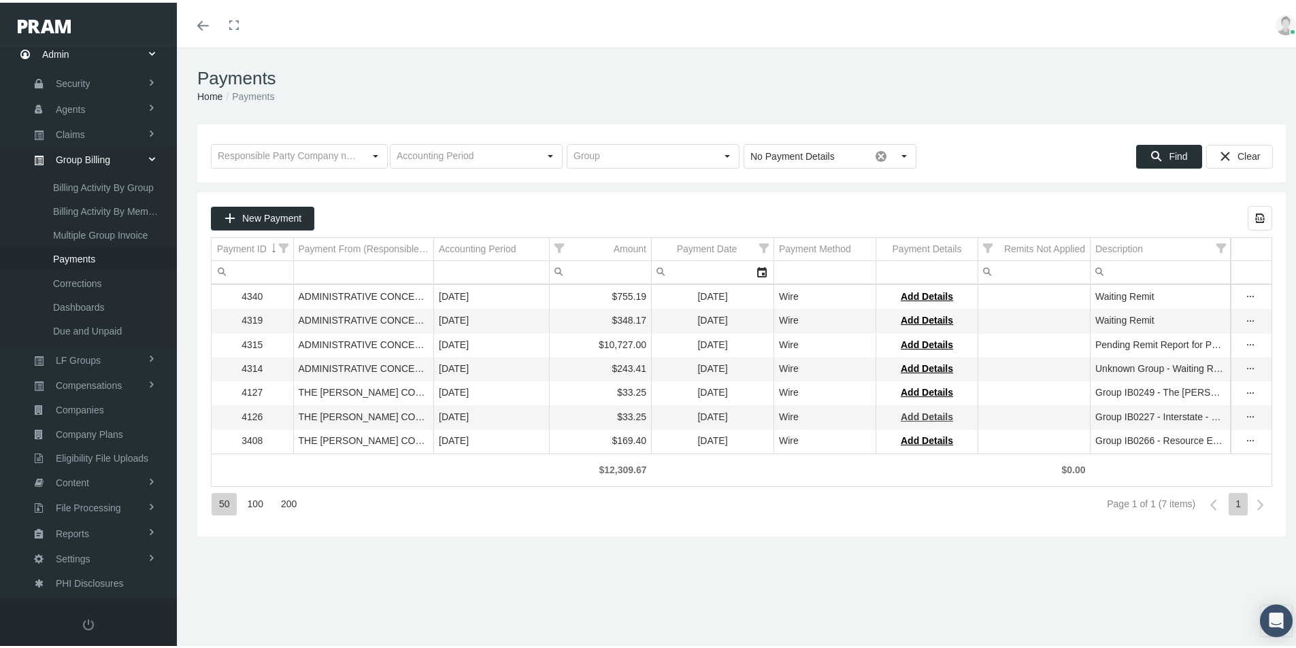
click at [930, 417] on span "Add Details" at bounding box center [927, 414] width 52 height 11
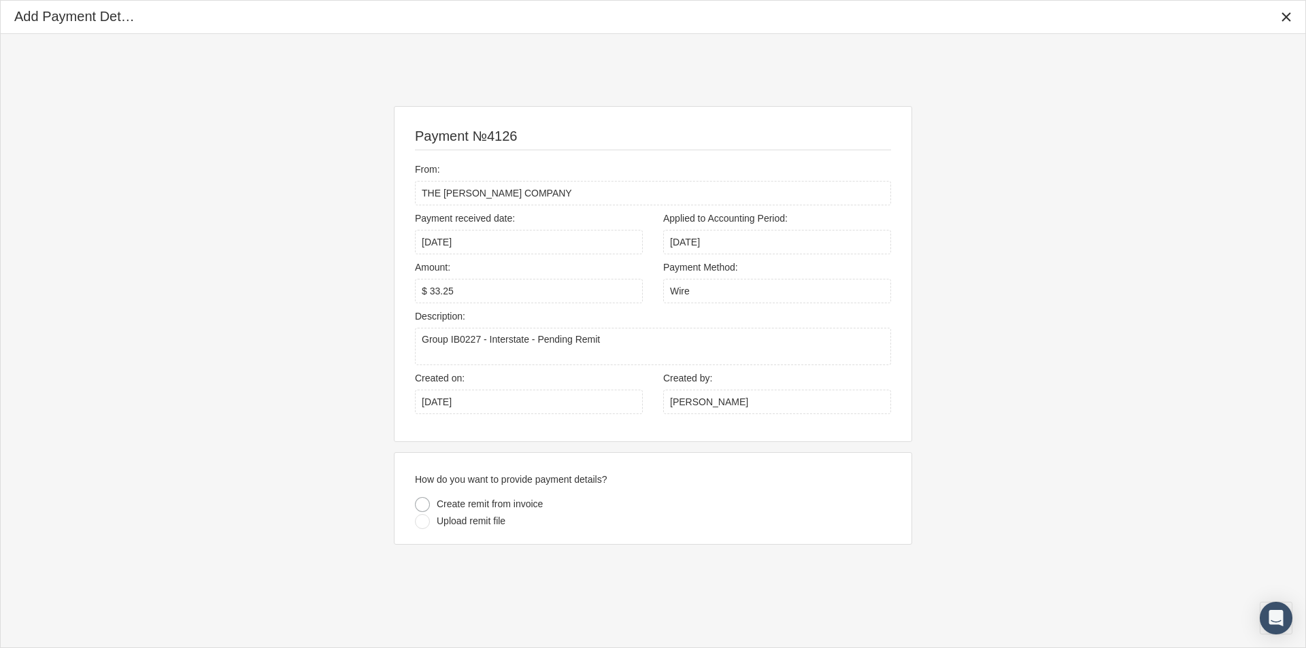
click at [425, 508] on div at bounding box center [422, 504] width 15 height 15
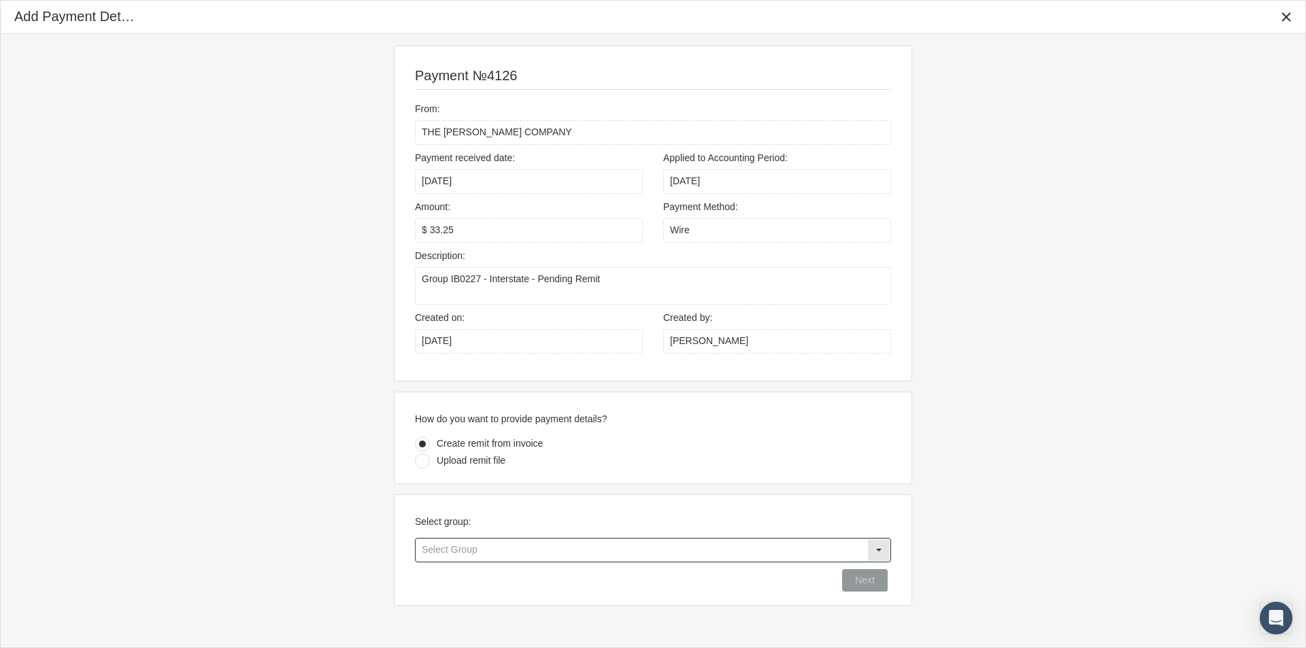
click at [461, 550] on input "text" at bounding box center [642, 550] width 452 height 23
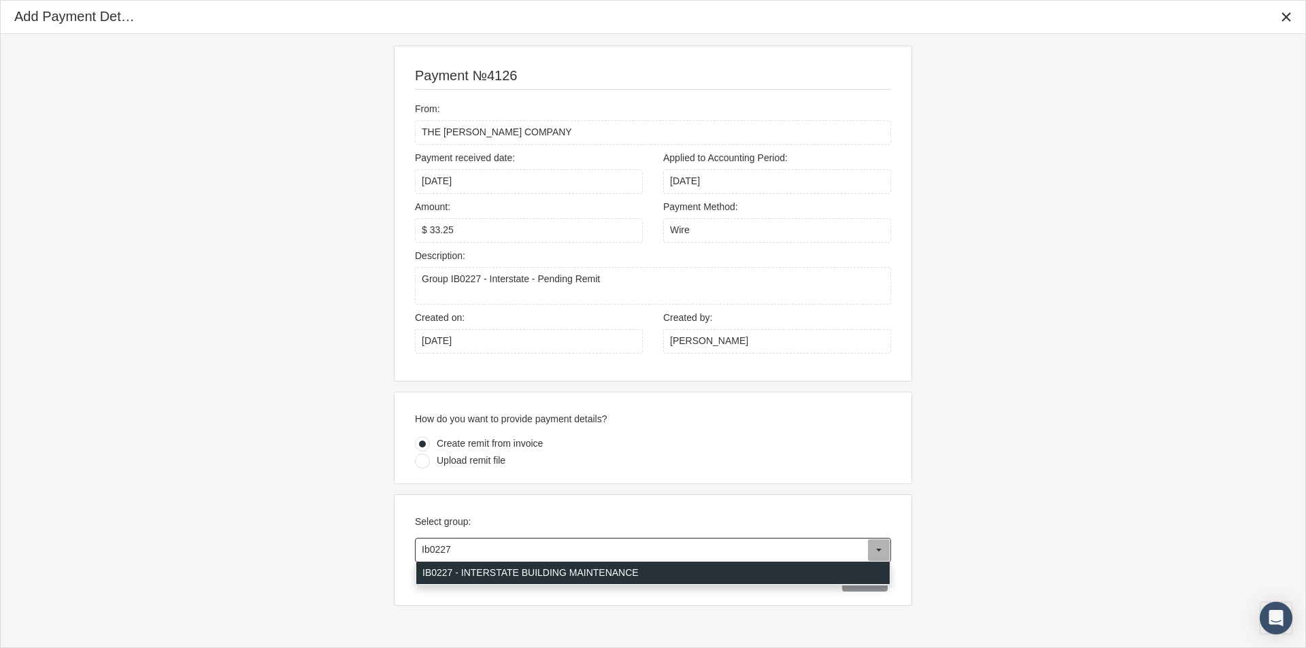
click at [530, 572] on div "IB0227 - INTERSTATE BUILDING MAINTENANCE" at bounding box center [653, 573] width 474 height 22
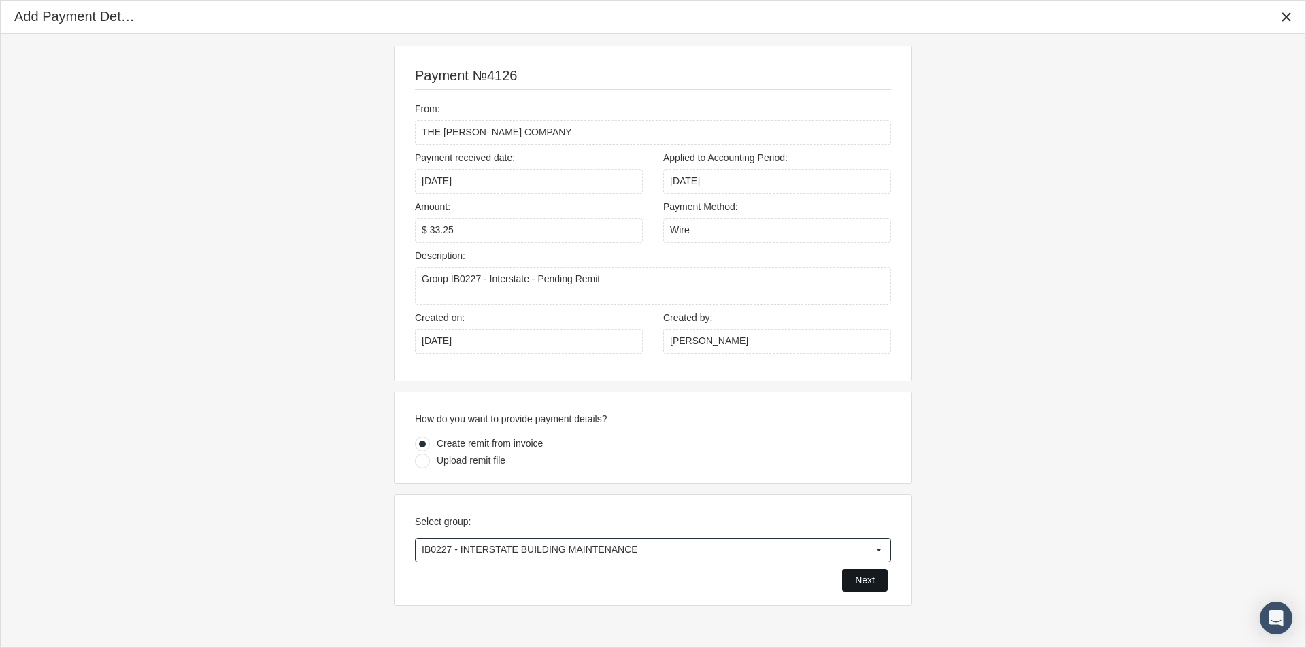
type input "IB0227 - INTERSTATE BUILDING MAINTENANCE"
click at [852, 576] on div "Next" at bounding box center [865, 580] width 44 height 21
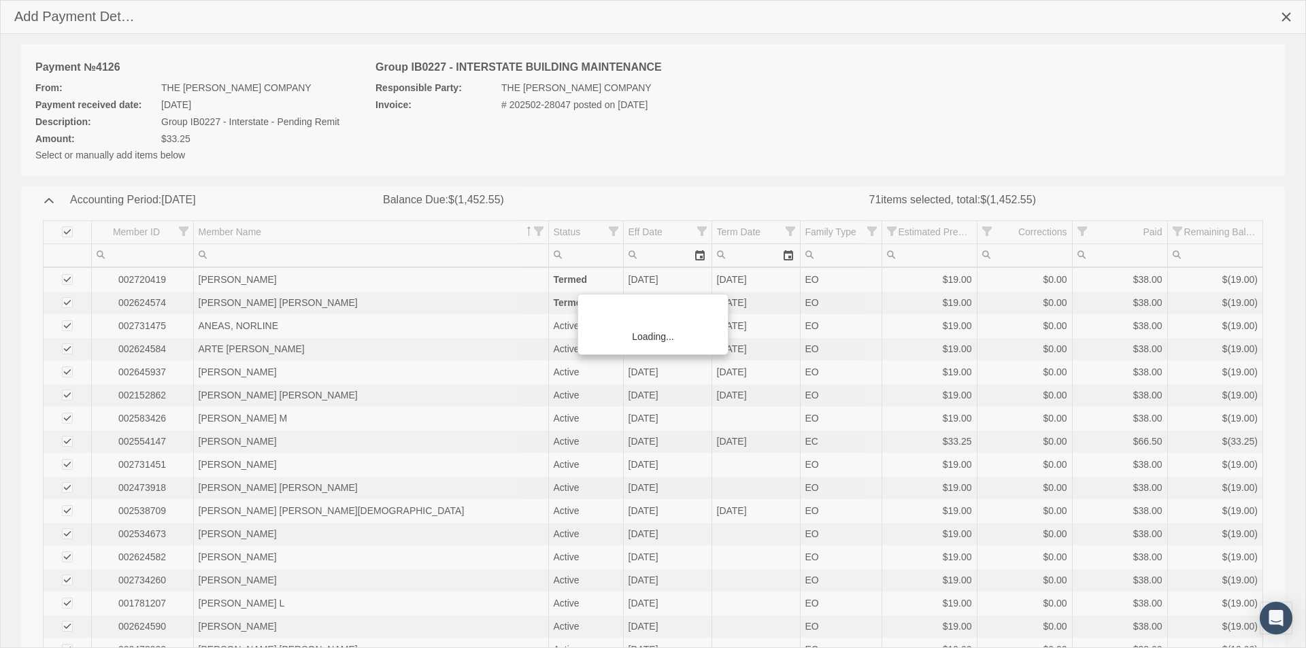
click at [68, 230] on div "Loading..." at bounding box center [653, 324] width 1306 height 648
drag, startPoint x: 68, startPoint y: 231, endPoint x: 518, endPoint y: 373, distance: 471.6
click at [68, 231] on span "Select all" at bounding box center [67, 232] width 11 height 11
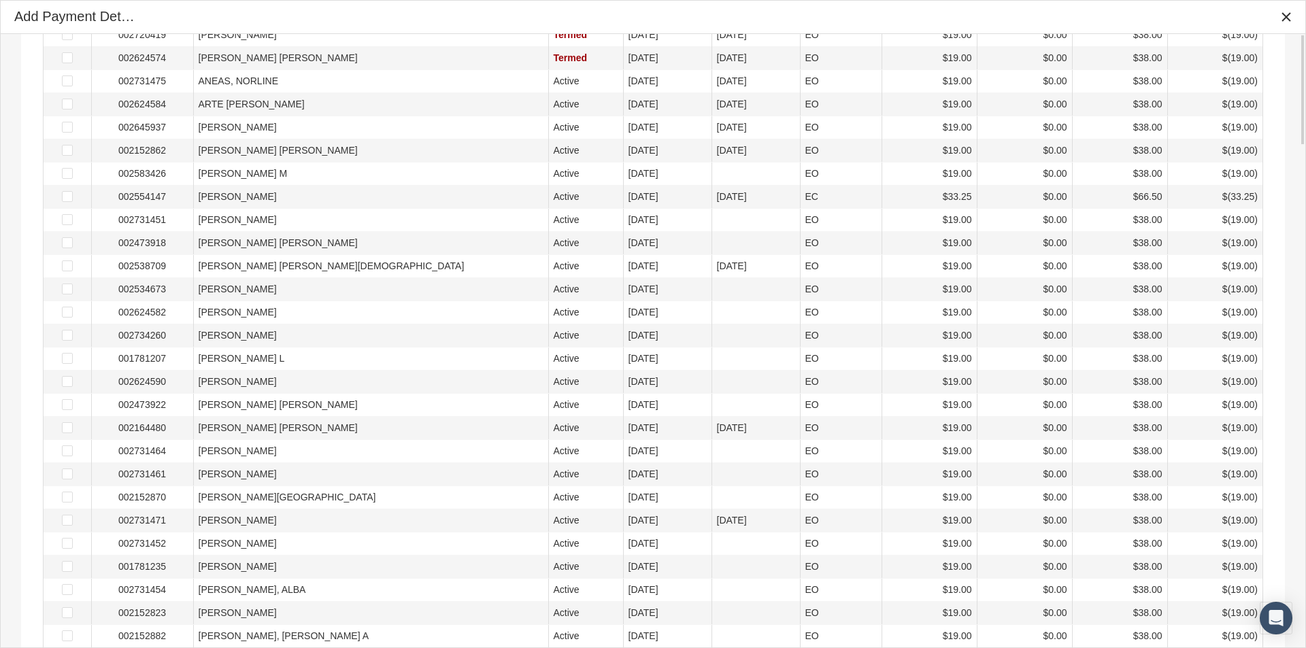
scroll to position [0, 0]
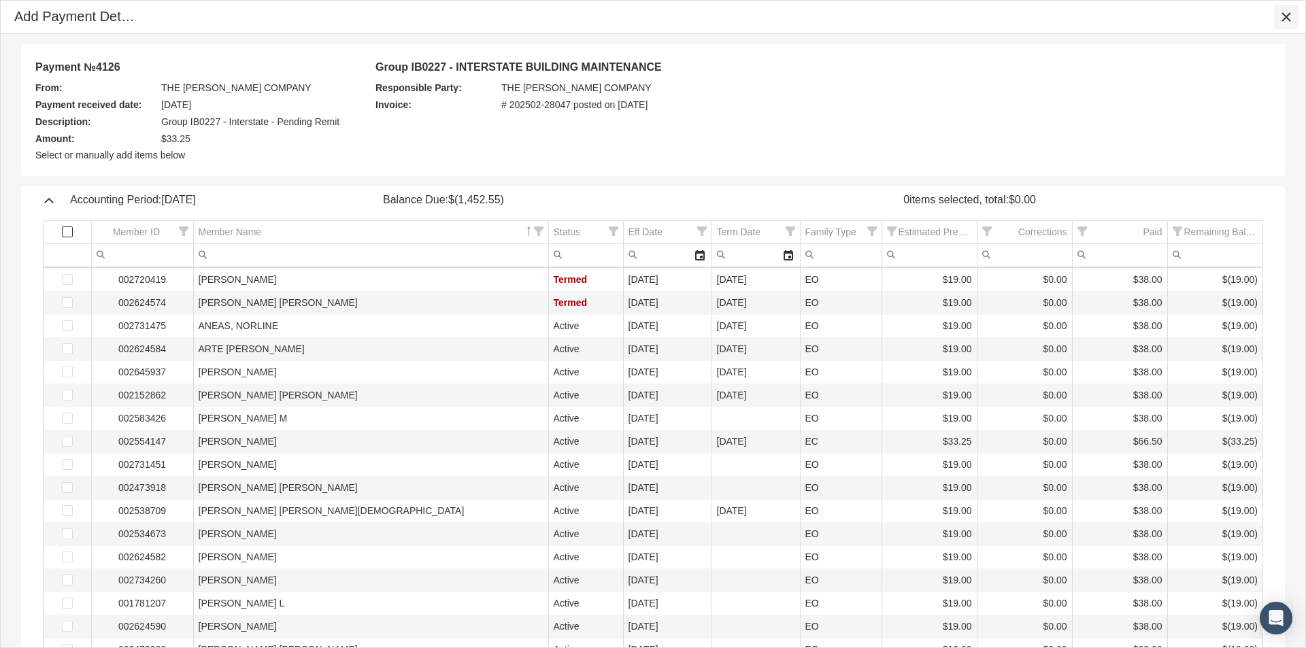
click at [1284, 12] on icon "Close" at bounding box center [1286, 17] width 12 height 12
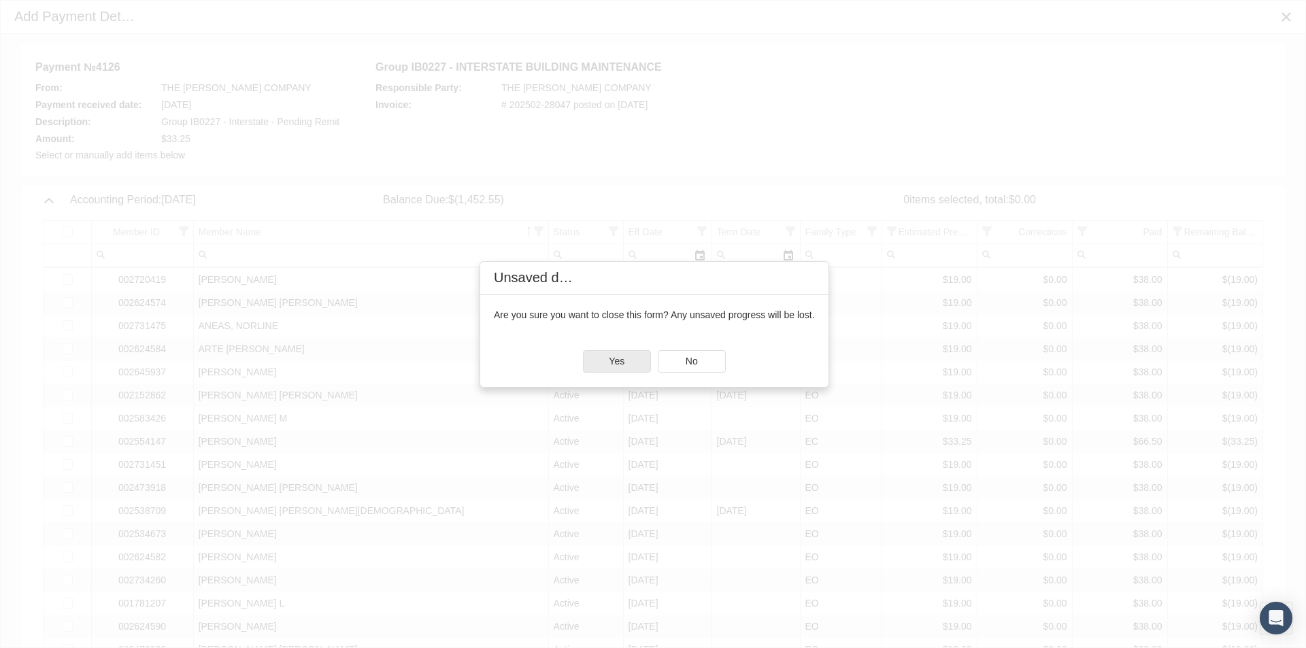
click at [623, 358] on span "Yes" at bounding box center [617, 361] width 16 height 11
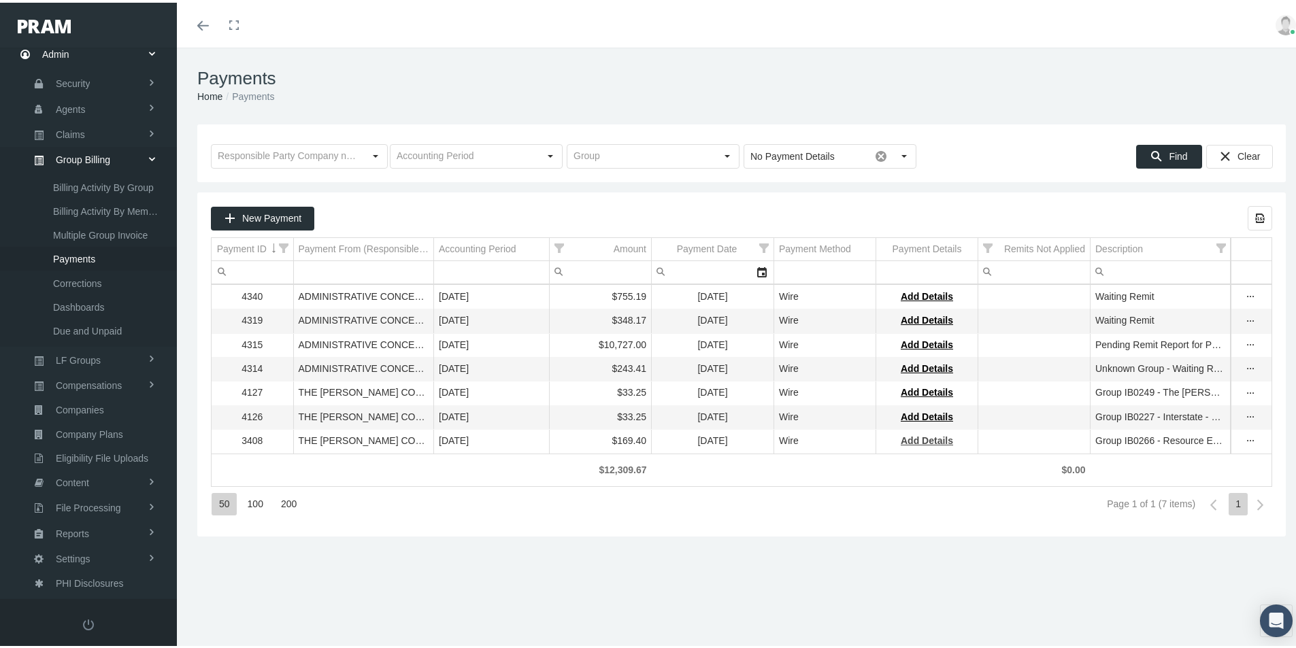
click at [919, 444] on span "Add Details" at bounding box center [927, 438] width 52 height 11
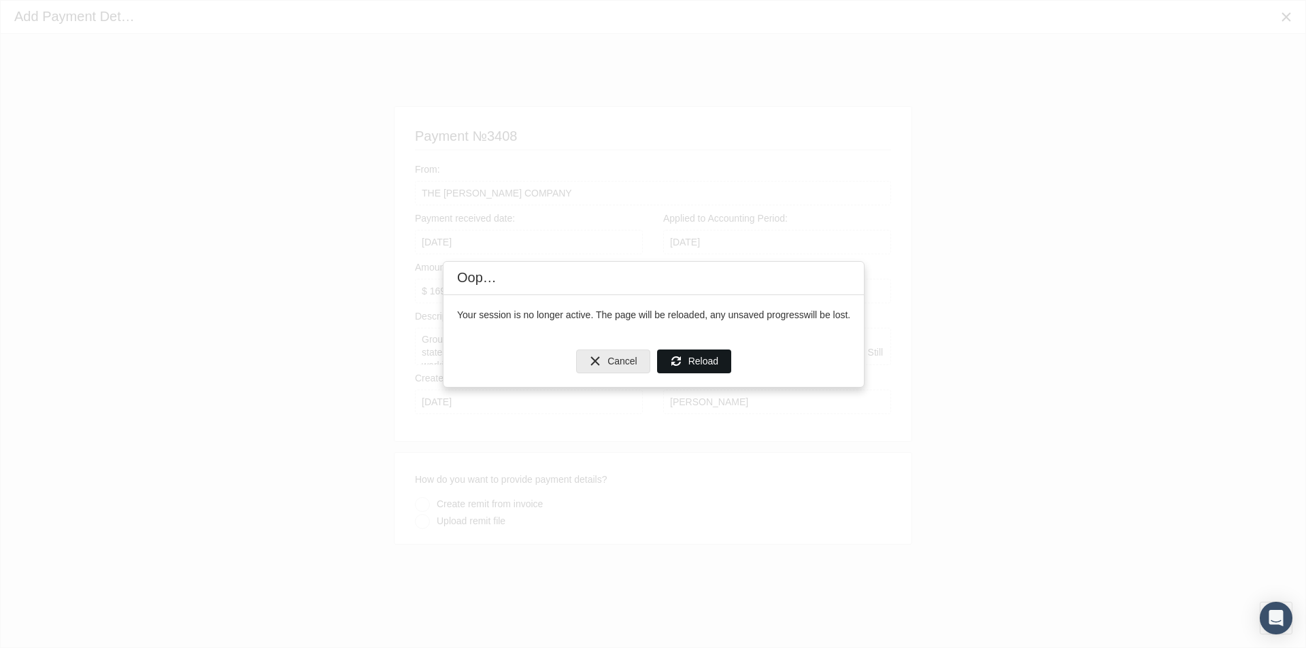
click at [709, 363] on span "Reload" at bounding box center [703, 361] width 30 height 11
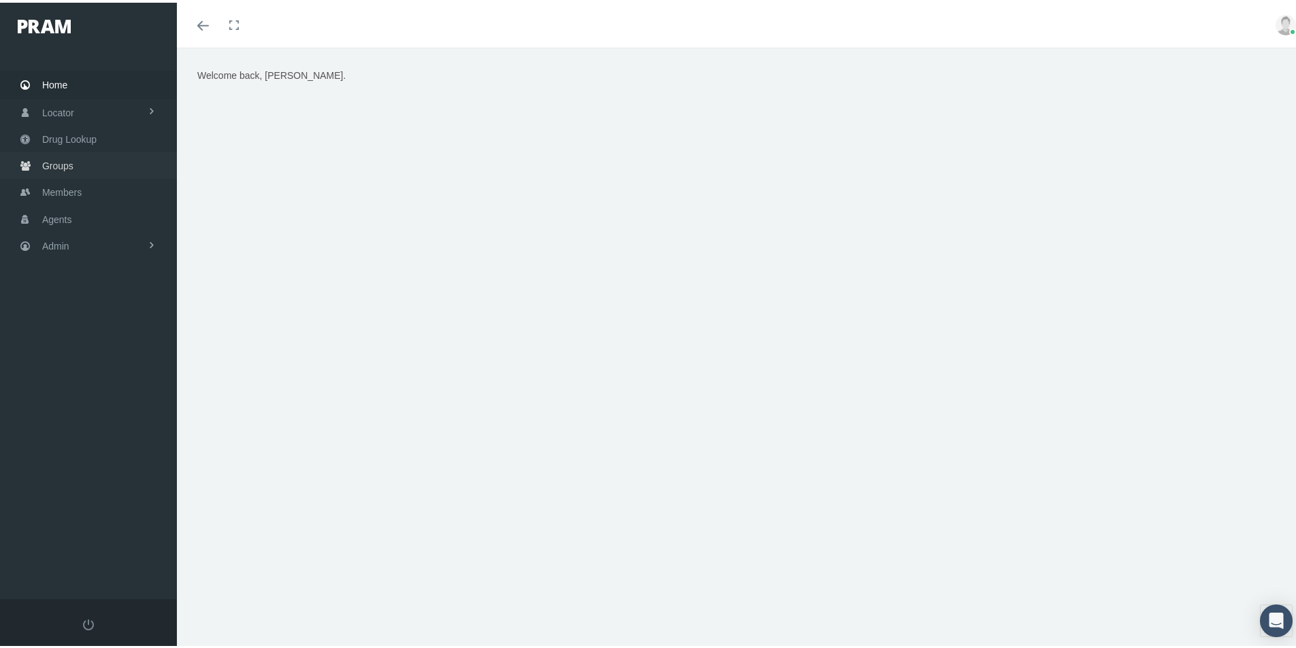
click at [57, 163] on span "Groups" at bounding box center [57, 163] width 31 height 26
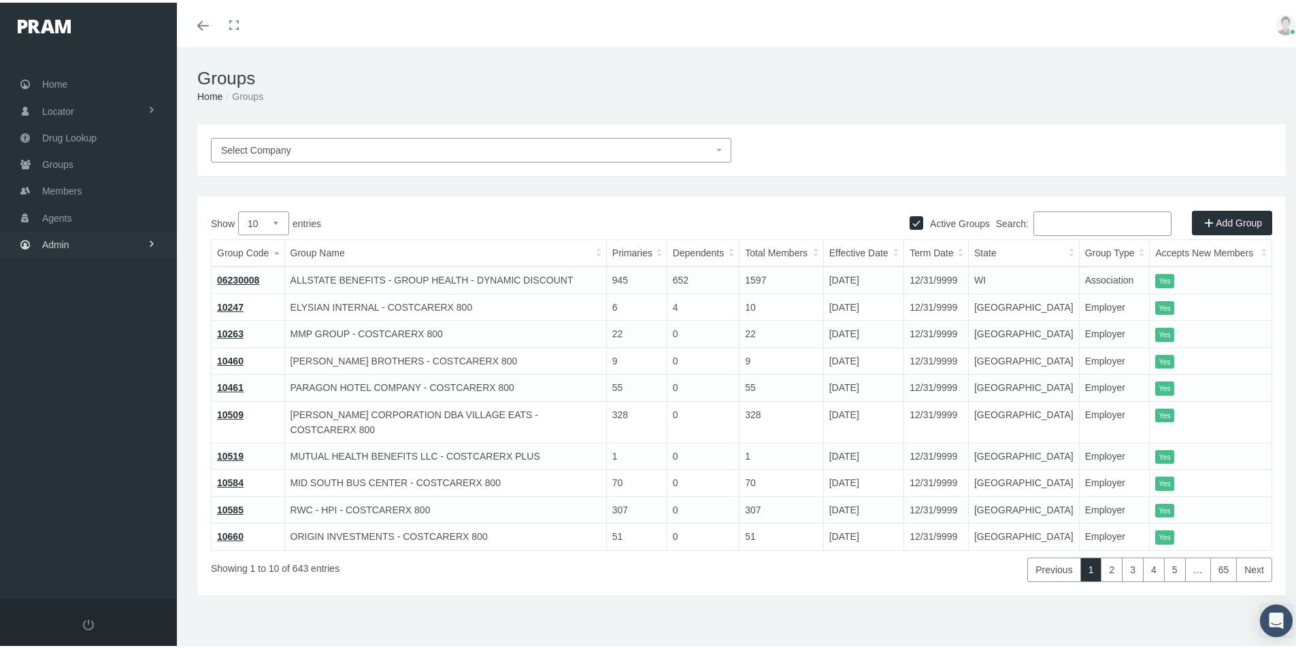
click at [53, 242] on span "Admin" at bounding box center [55, 242] width 27 height 26
click at [77, 349] on span "Group Billing" at bounding box center [83, 347] width 54 height 23
click at [93, 378] on span "Billing Activity By Group" at bounding box center [103, 375] width 101 height 23
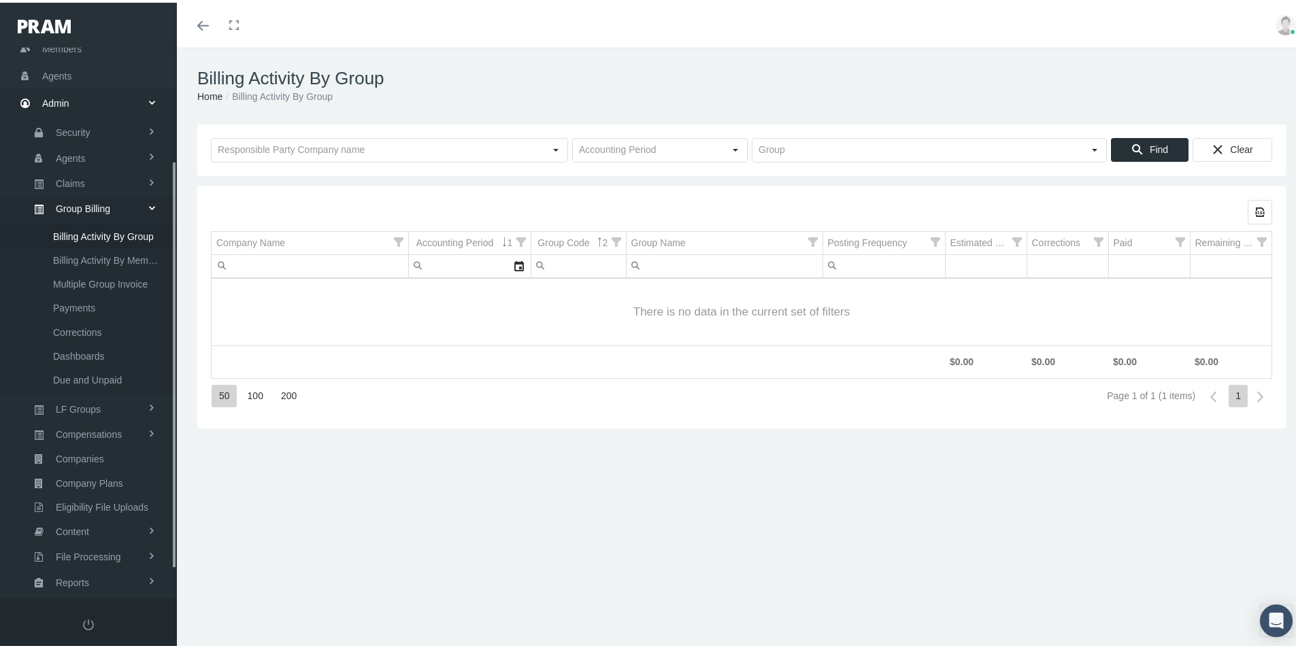
scroll to position [193, 0]
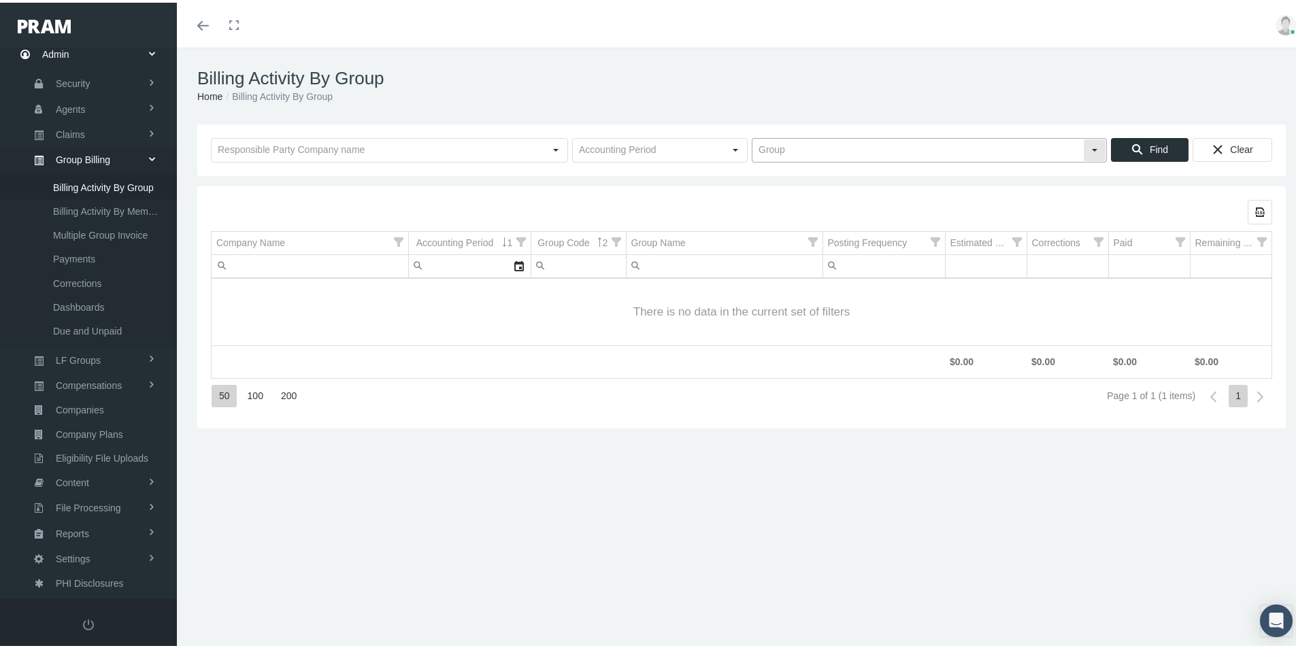
click at [775, 154] on input "text" at bounding box center [917, 147] width 331 height 23
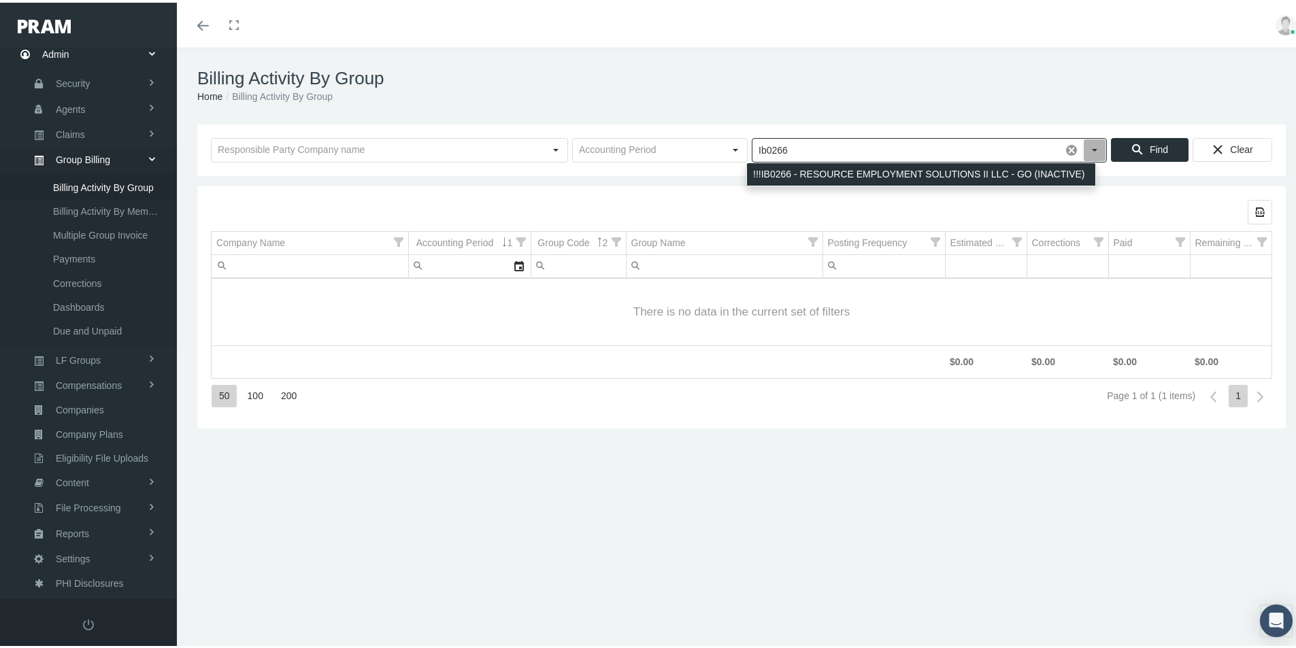
click at [801, 169] on div "!!!IB0266 - RESOURCE EMPLOYMENT SOLUTIONS II LLC - GO (INACTIVE)" at bounding box center [921, 172] width 348 height 22
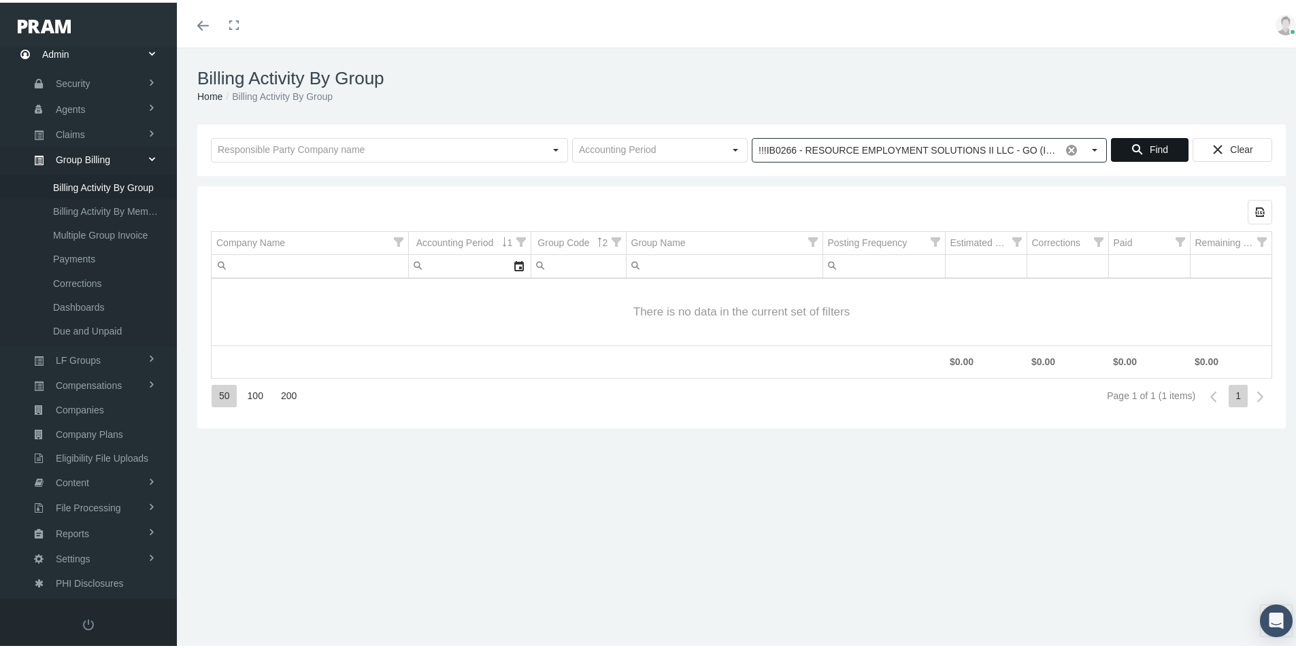
type input "!!!IB0266 - RESOURCE EMPLOYMENT SOLUTIONS II LLC - GO (INACTIVE)"
drag, startPoint x: 1148, startPoint y: 146, endPoint x: 1141, endPoint y: 151, distance: 9.3
click at [1150, 148] on span "Find" at bounding box center [1159, 147] width 18 height 11
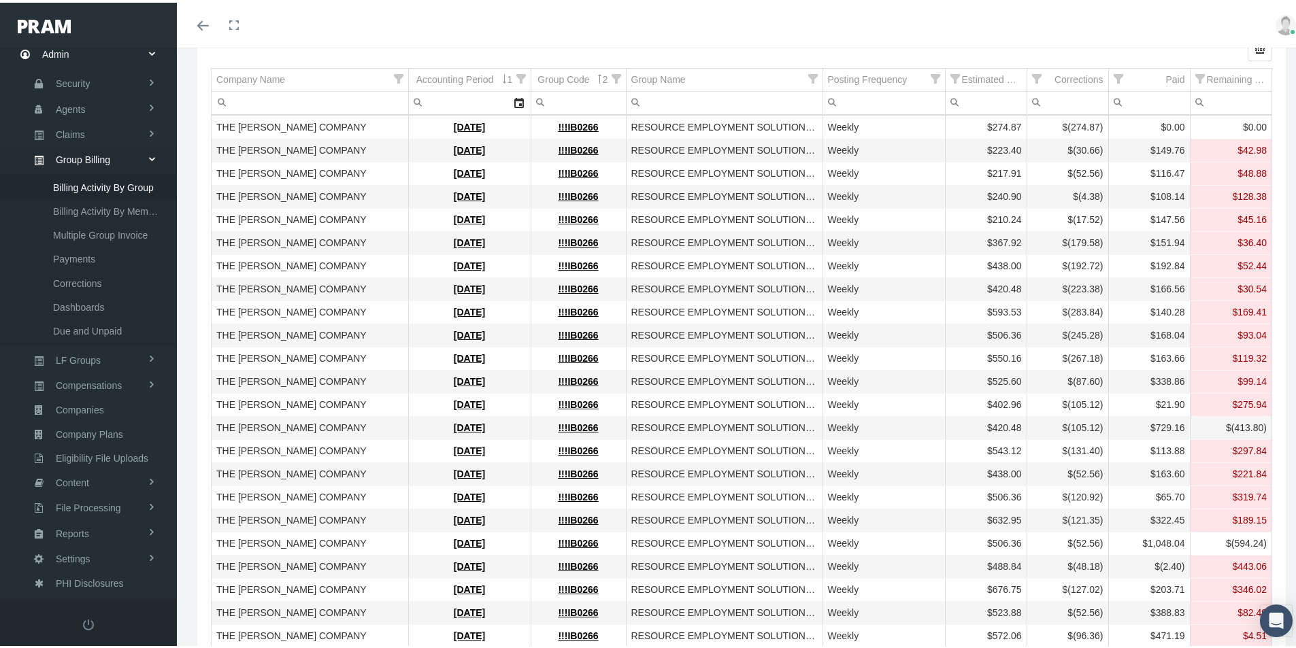
scroll to position [140, 0]
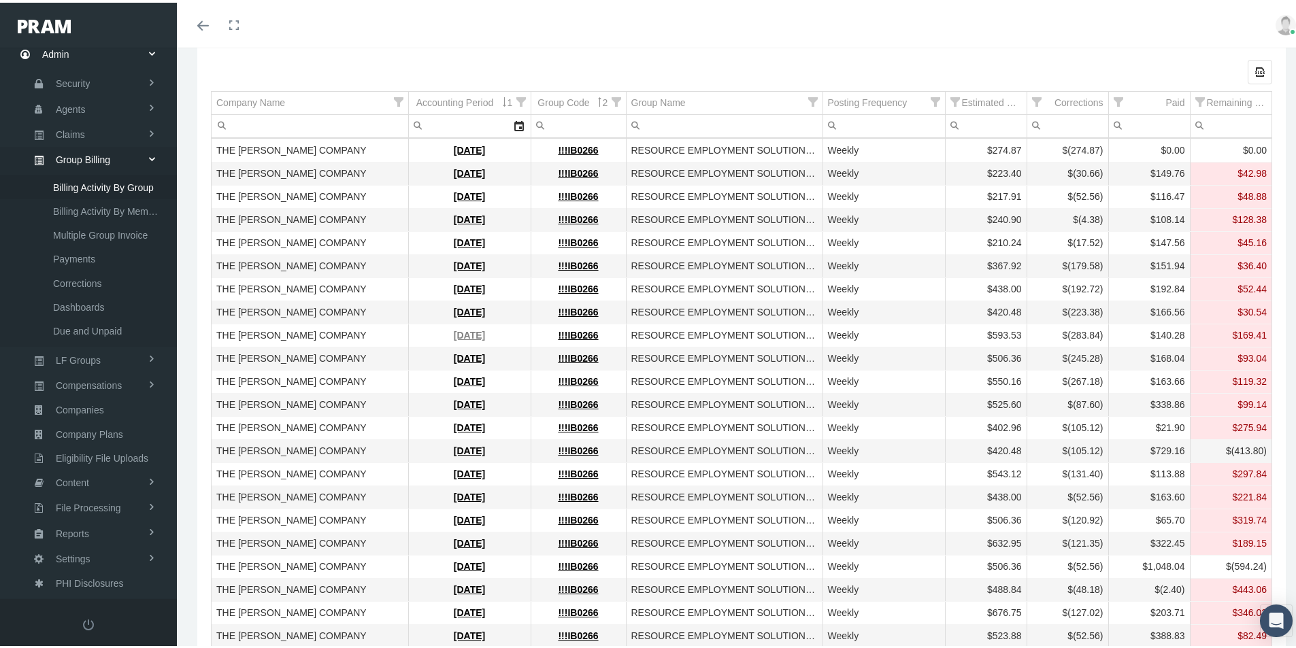
click at [457, 333] on link "[DATE]" at bounding box center [469, 332] width 31 height 11
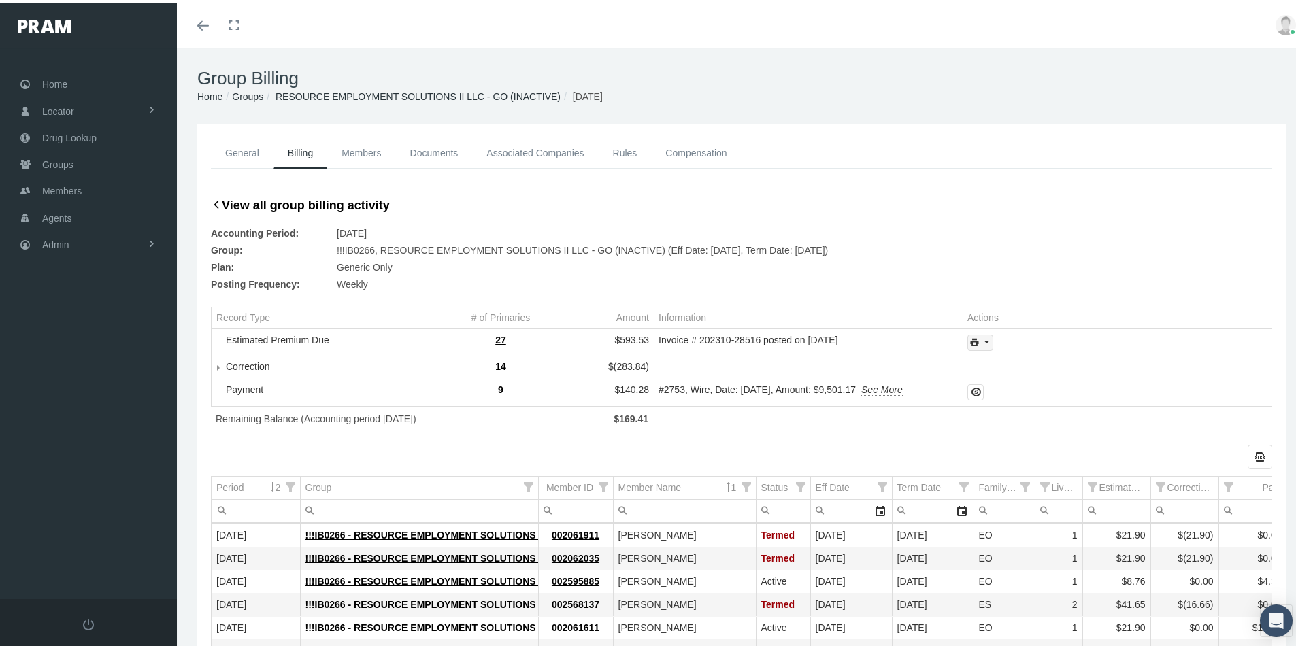
click at [980, 341] on icon "print" at bounding box center [986, 340] width 12 height 12
click at [1002, 382] on div "Invoice Details" at bounding box center [1017, 385] width 106 height 22
click at [50, 245] on span "Admin" at bounding box center [55, 242] width 27 height 26
click at [76, 350] on span "Group Billing" at bounding box center [83, 347] width 54 height 23
click at [118, 376] on span "Billing Activity By Group" at bounding box center [103, 375] width 101 height 23
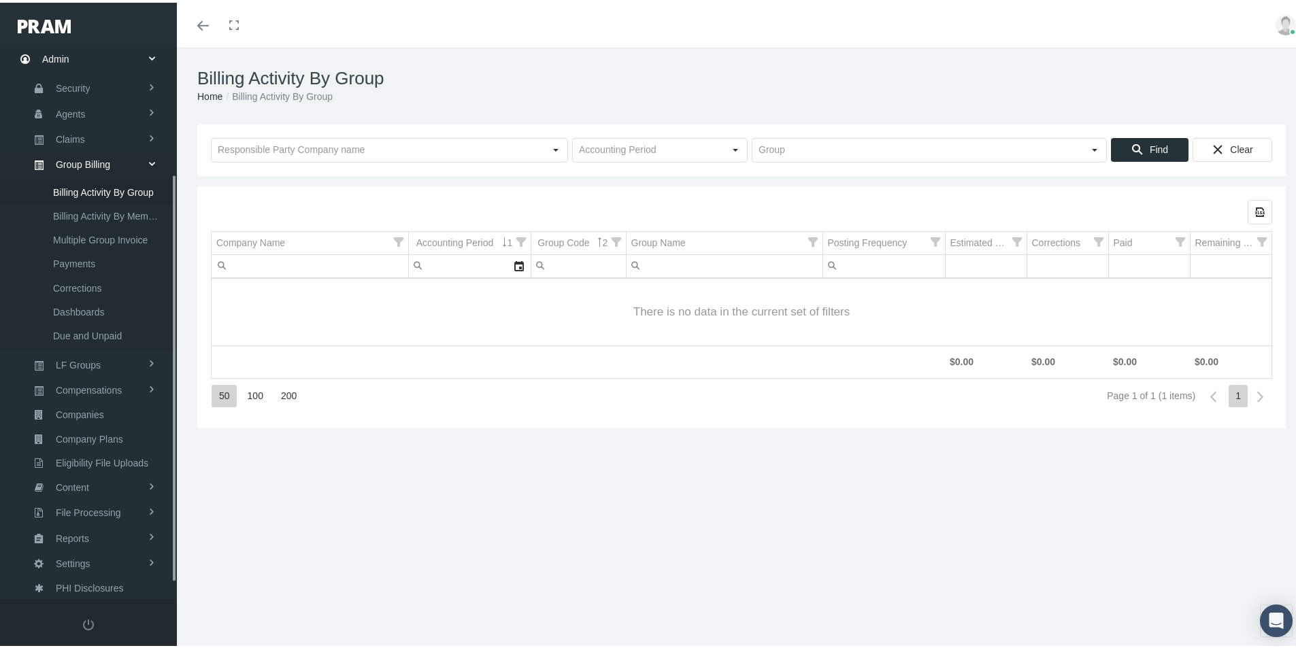
scroll to position [193, 0]
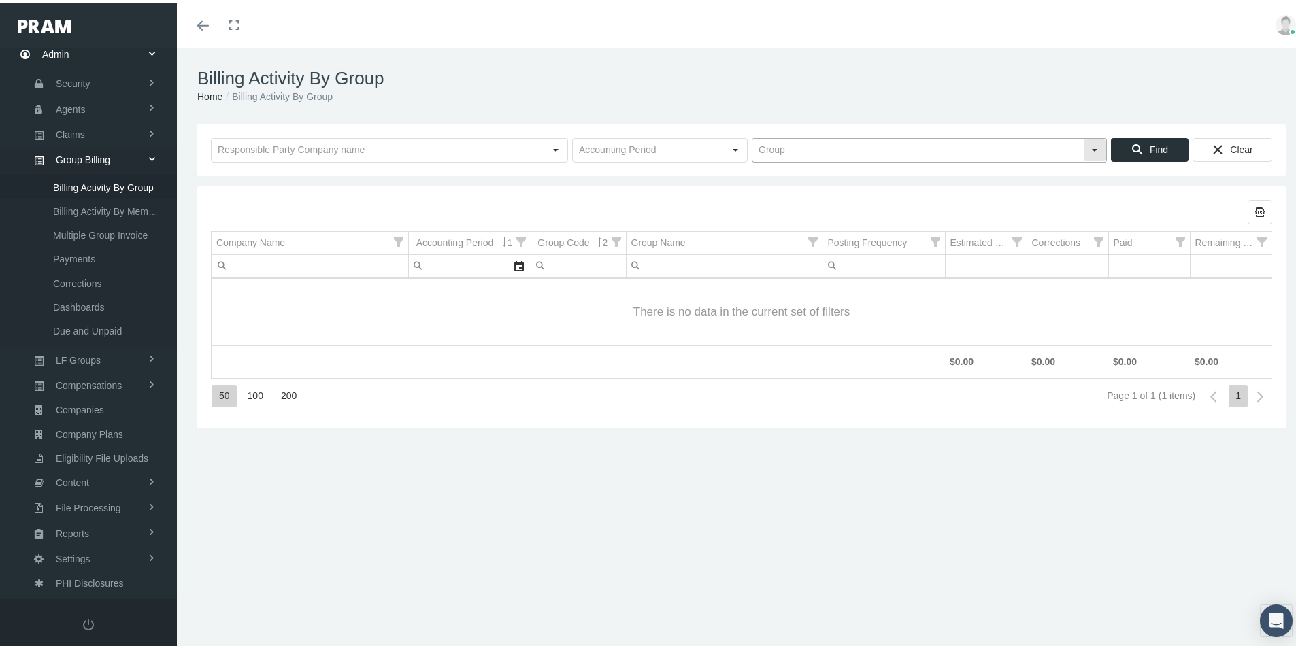
click at [764, 152] on input "text" at bounding box center [917, 147] width 331 height 23
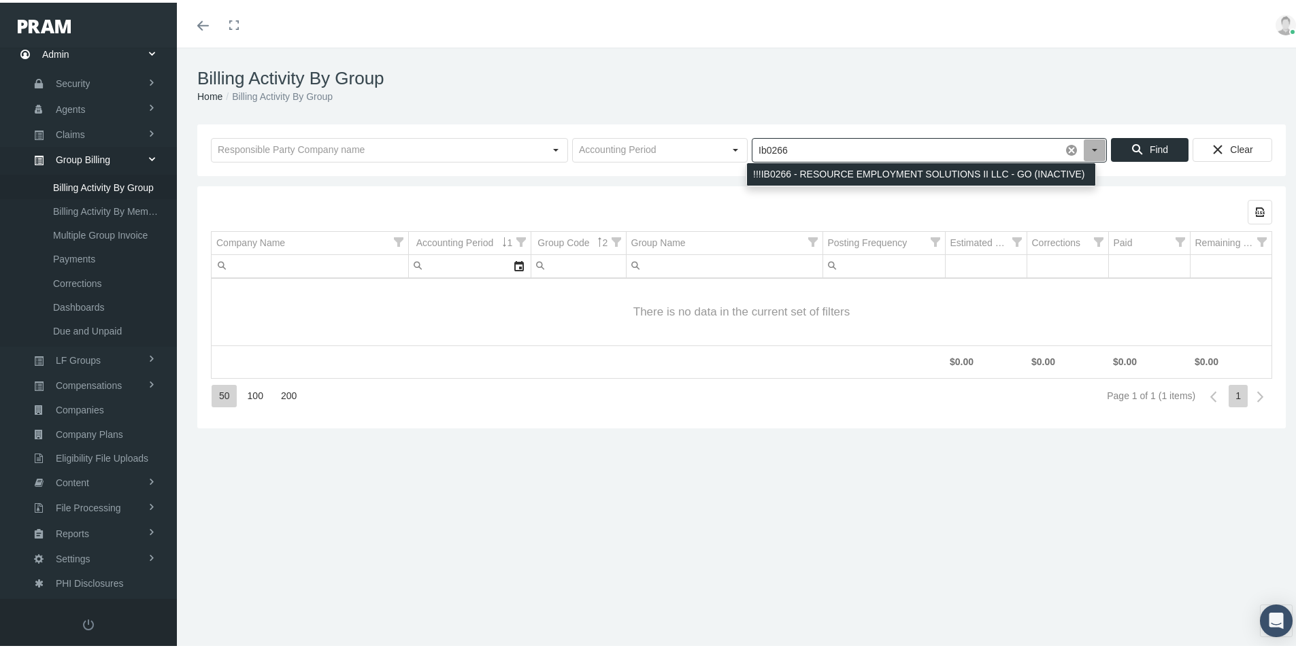
click at [770, 172] on div "!!!IB0266 - RESOURCE EMPLOYMENT SOLUTIONS II LLC - GO (INACTIVE)" at bounding box center [921, 172] width 348 height 22
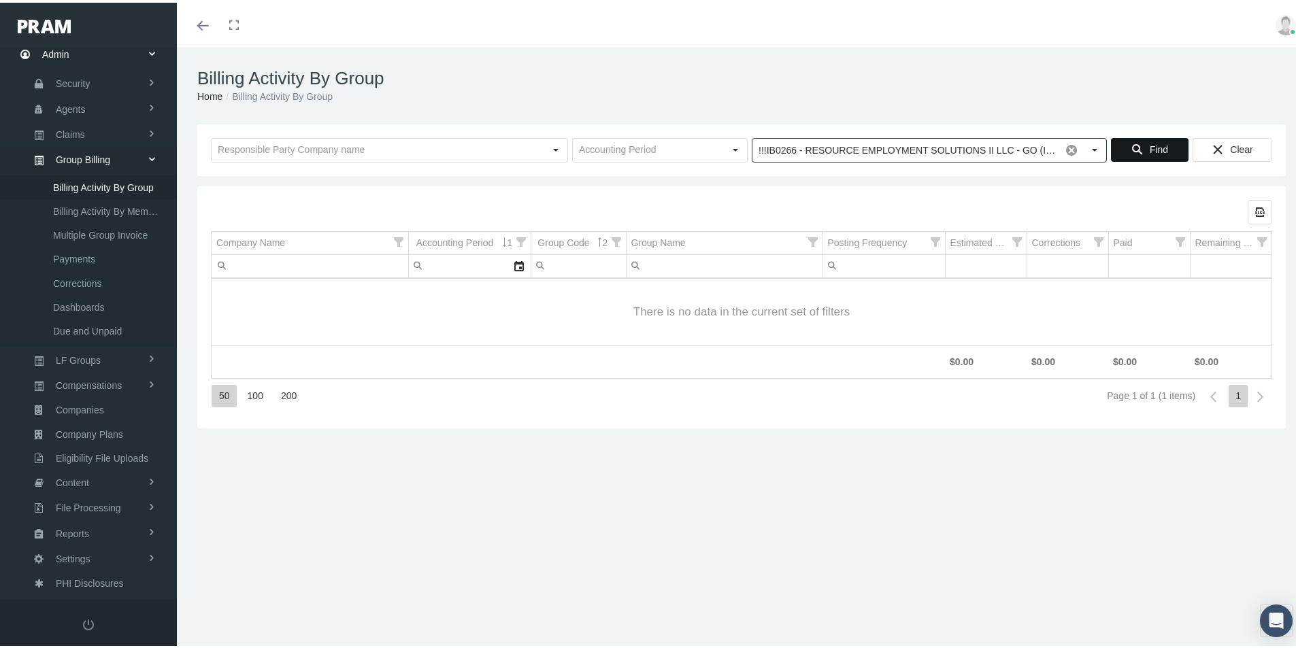
type input "!!!IB0266 - RESOURCE EMPLOYMENT SOLUTIONS II LLC - GO (INACTIVE)"
drag, startPoint x: 1148, startPoint y: 146, endPoint x: 1128, endPoint y: 161, distance: 24.4
click at [1150, 147] on span "Find" at bounding box center [1159, 147] width 18 height 11
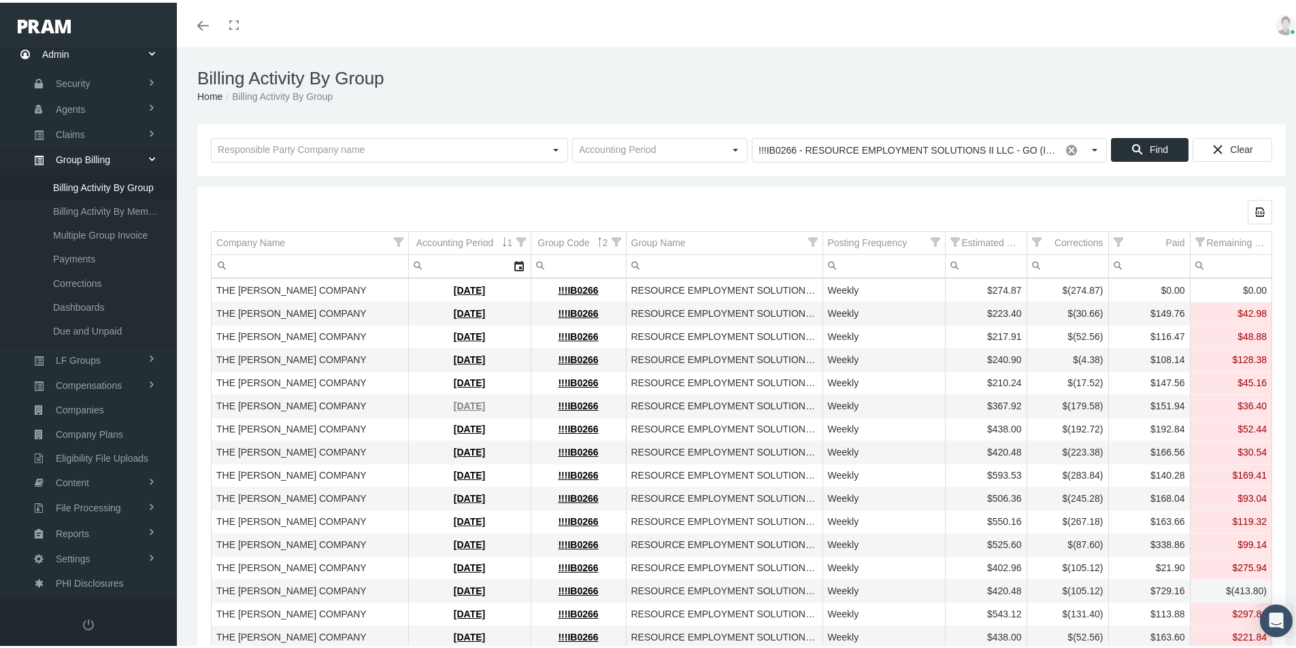
click at [456, 406] on link "[DATE]" at bounding box center [469, 403] width 31 height 11
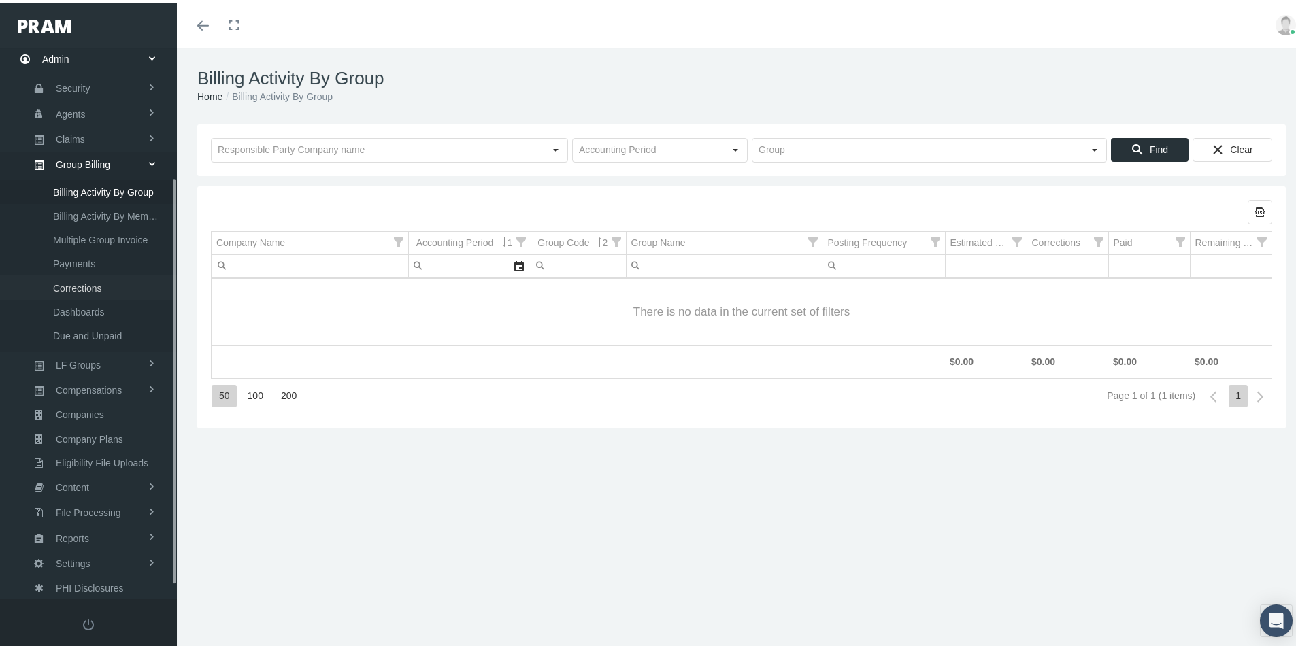
scroll to position [193, 0]
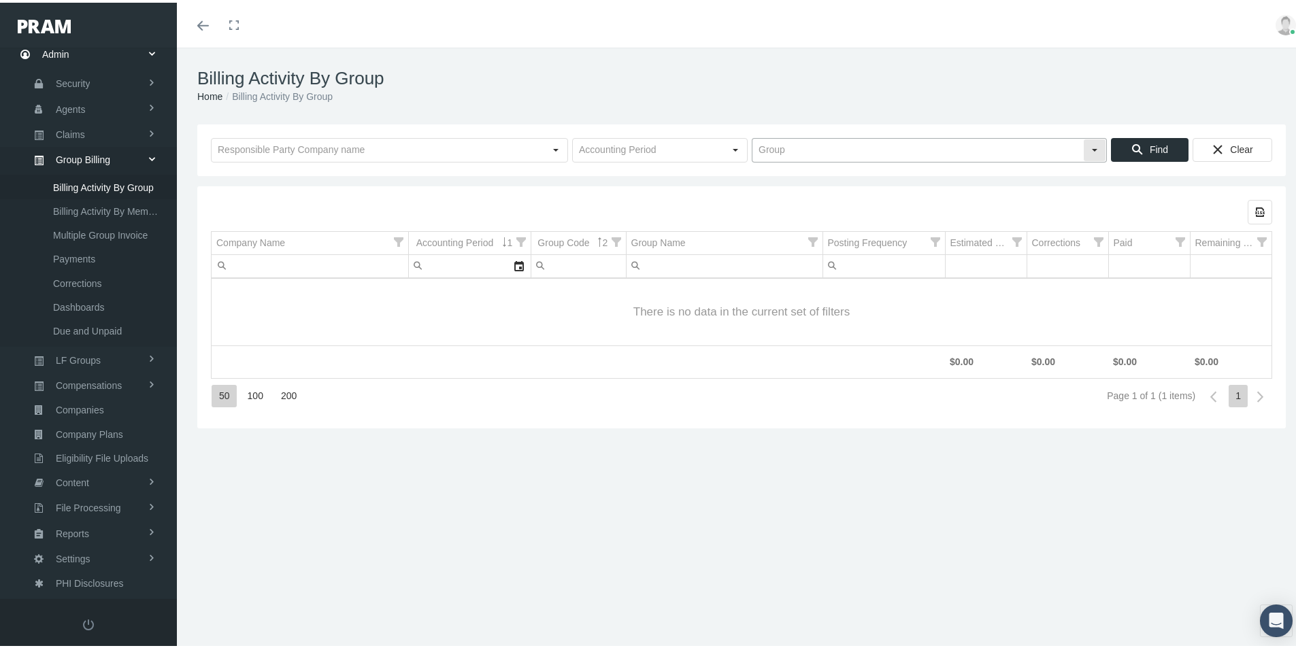
click at [768, 144] on input "text" at bounding box center [917, 147] width 331 height 23
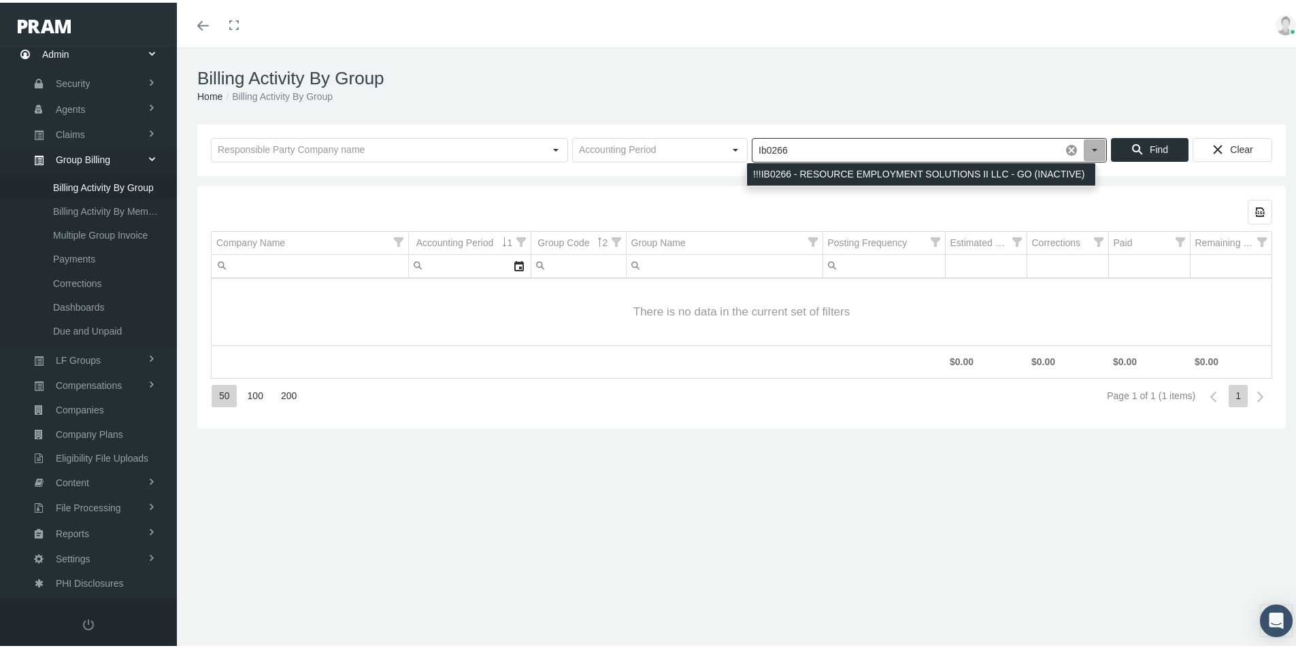
click at [825, 167] on div "!!!IB0266 - RESOURCE EMPLOYMENT SOLUTIONS II LLC - GO (INACTIVE)" at bounding box center [921, 172] width 348 height 22
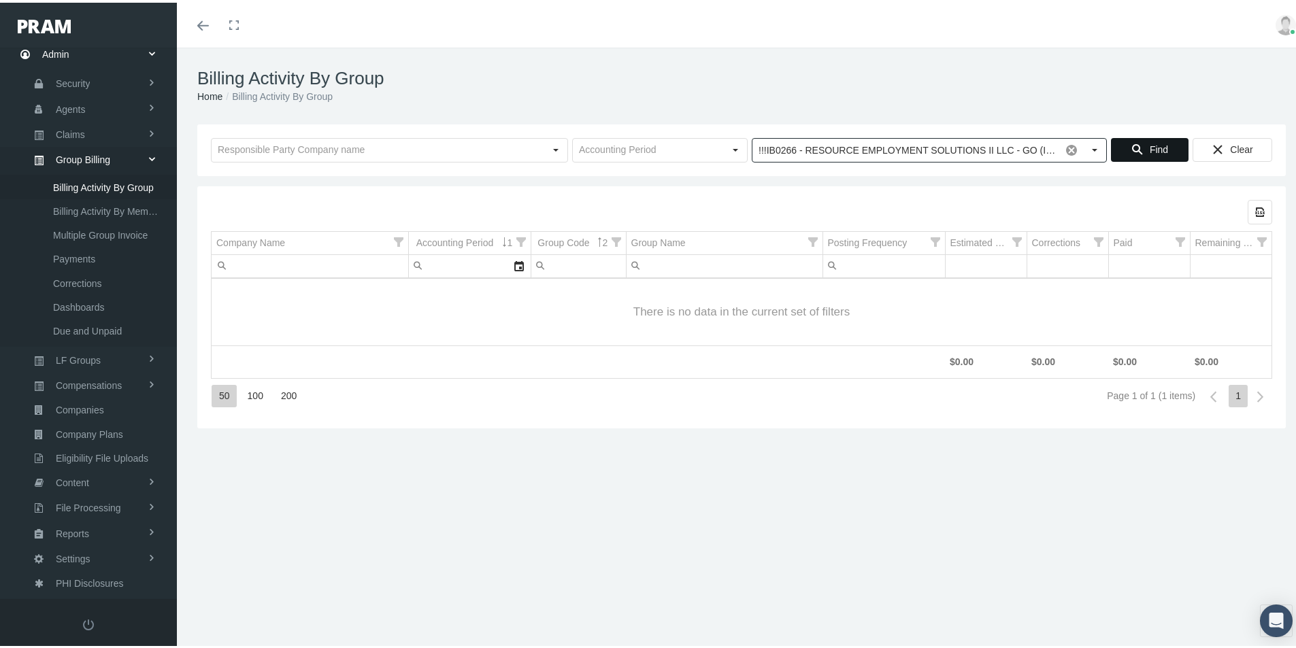
type input "!!!IB0266 - RESOURCE EMPLOYMENT SOLUTIONS II LLC - GO (INACTIVE)"
click at [1150, 150] on span "Find" at bounding box center [1159, 147] width 18 height 11
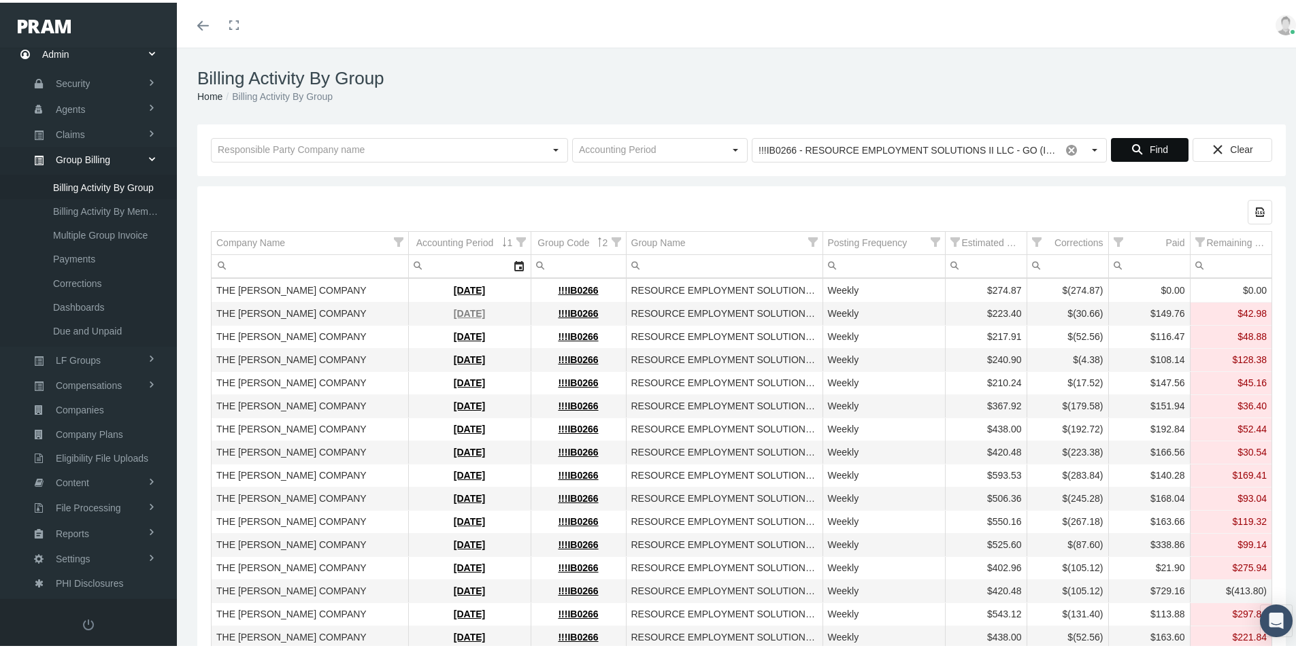
click at [454, 311] on link "[DATE]" at bounding box center [469, 310] width 31 height 11
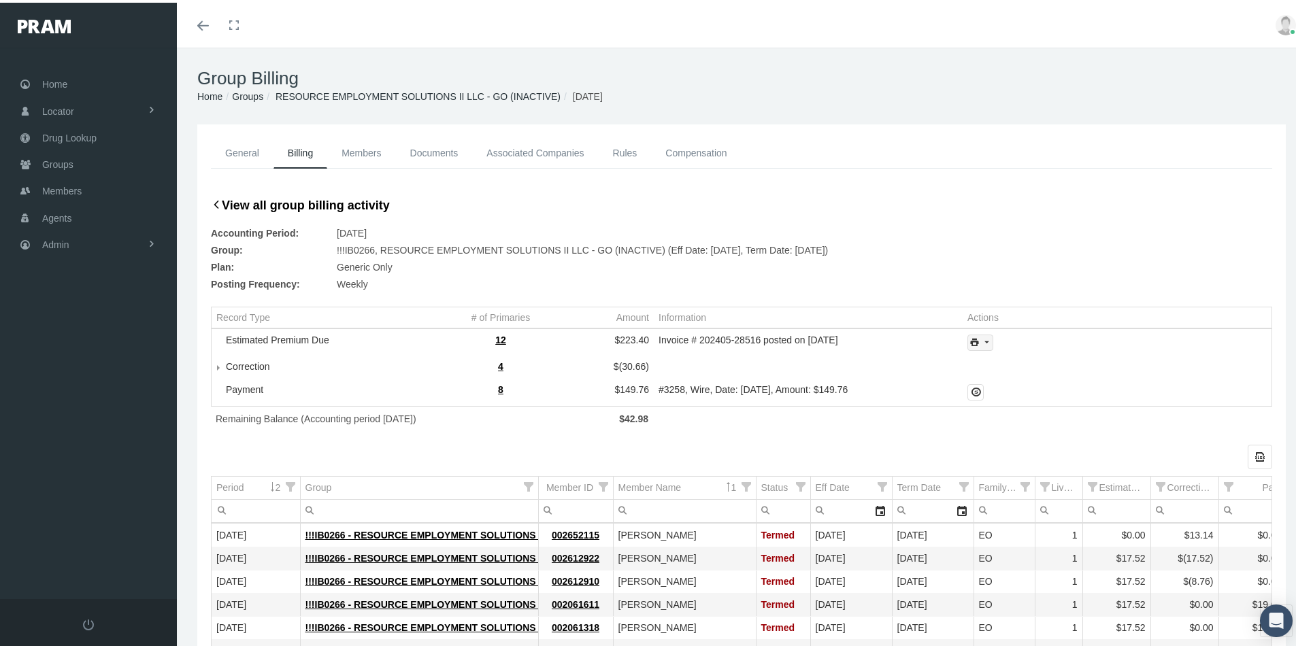
click at [980, 344] on icon "print" at bounding box center [986, 340] width 12 height 12
click at [1011, 380] on div "Invoice Details" at bounding box center [1017, 385] width 106 height 22
click at [54, 244] on span "Admin" at bounding box center [55, 242] width 27 height 26
click at [79, 348] on span "Group Billing" at bounding box center [83, 347] width 54 height 23
click at [88, 374] on span "Billing Activity By Group" at bounding box center [103, 375] width 101 height 23
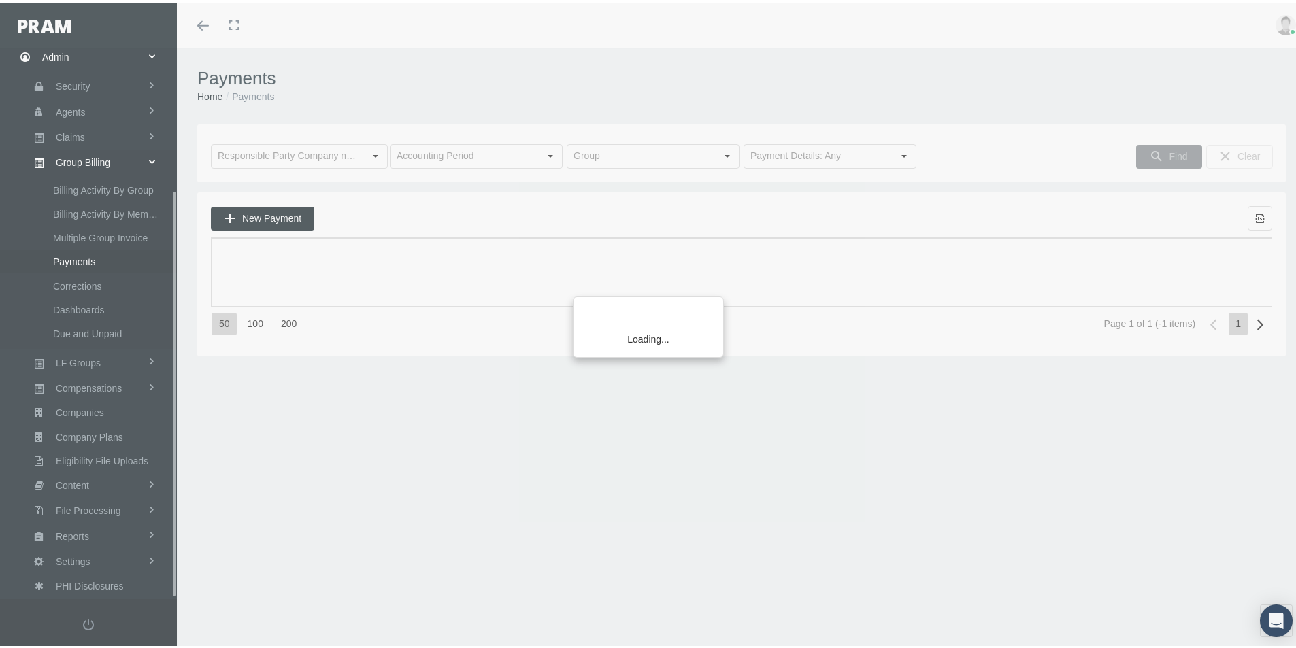
scroll to position [193, 0]
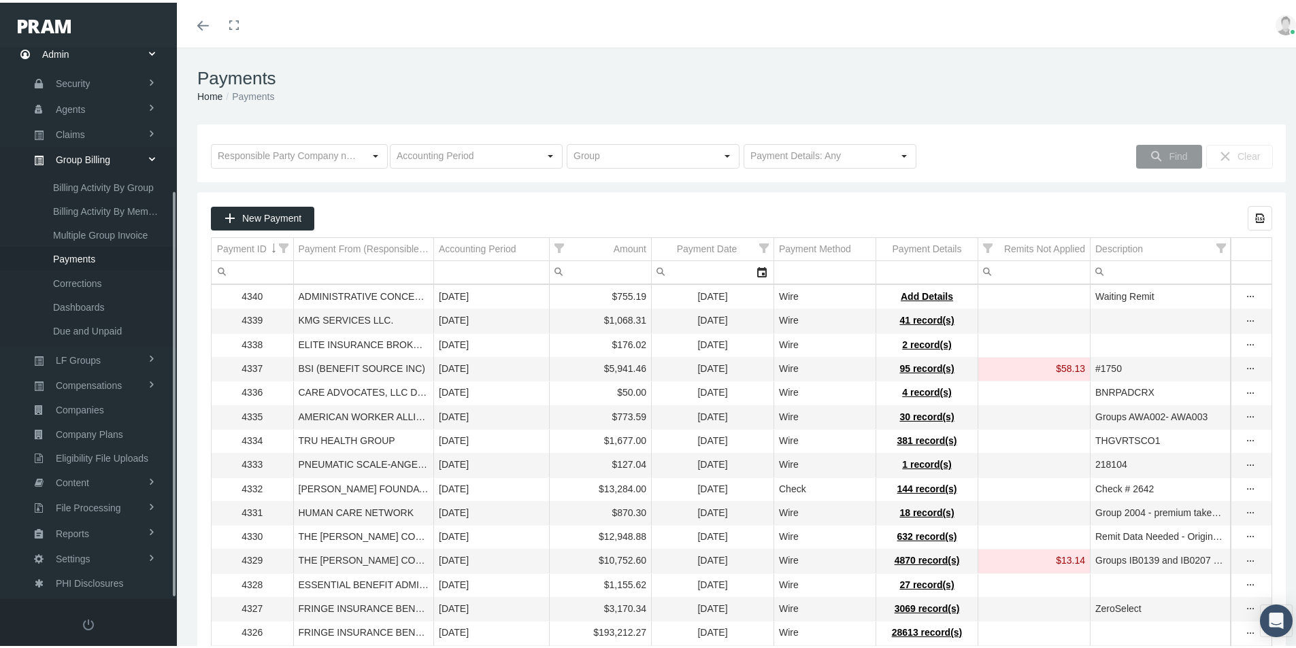
click at [77, 257] on span "Payments" at bounding box center [74, 256] width 42 height 23
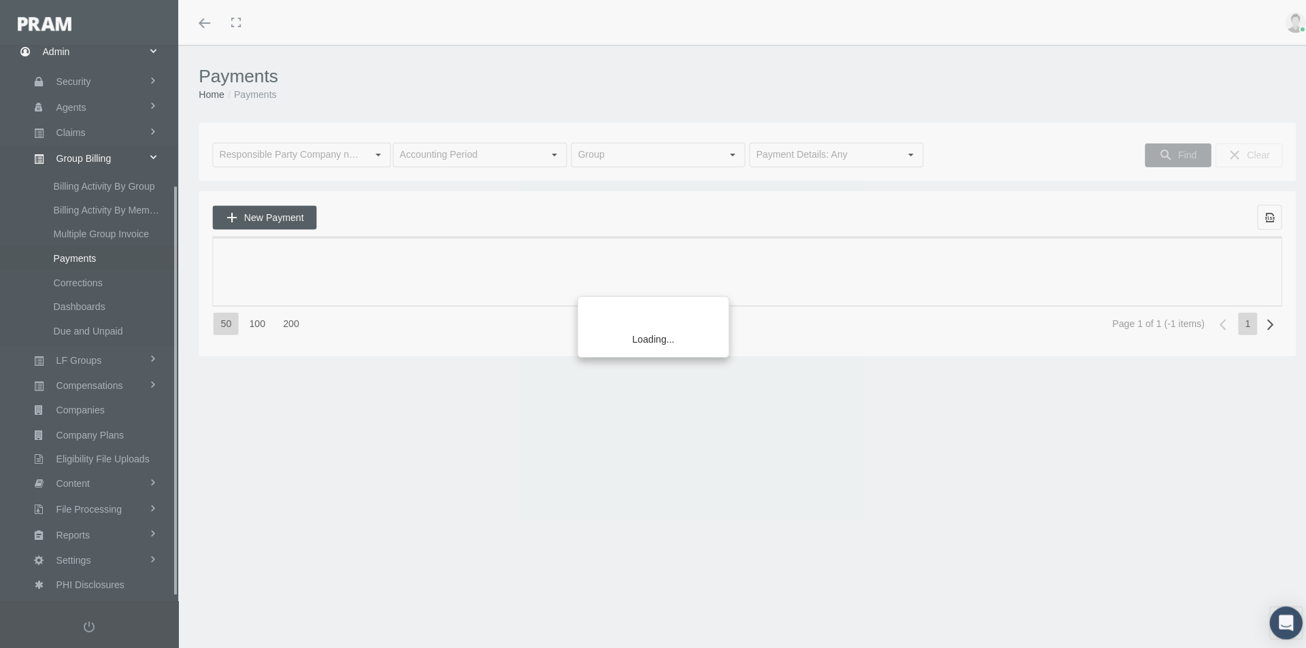
scroll to position [193, 0]
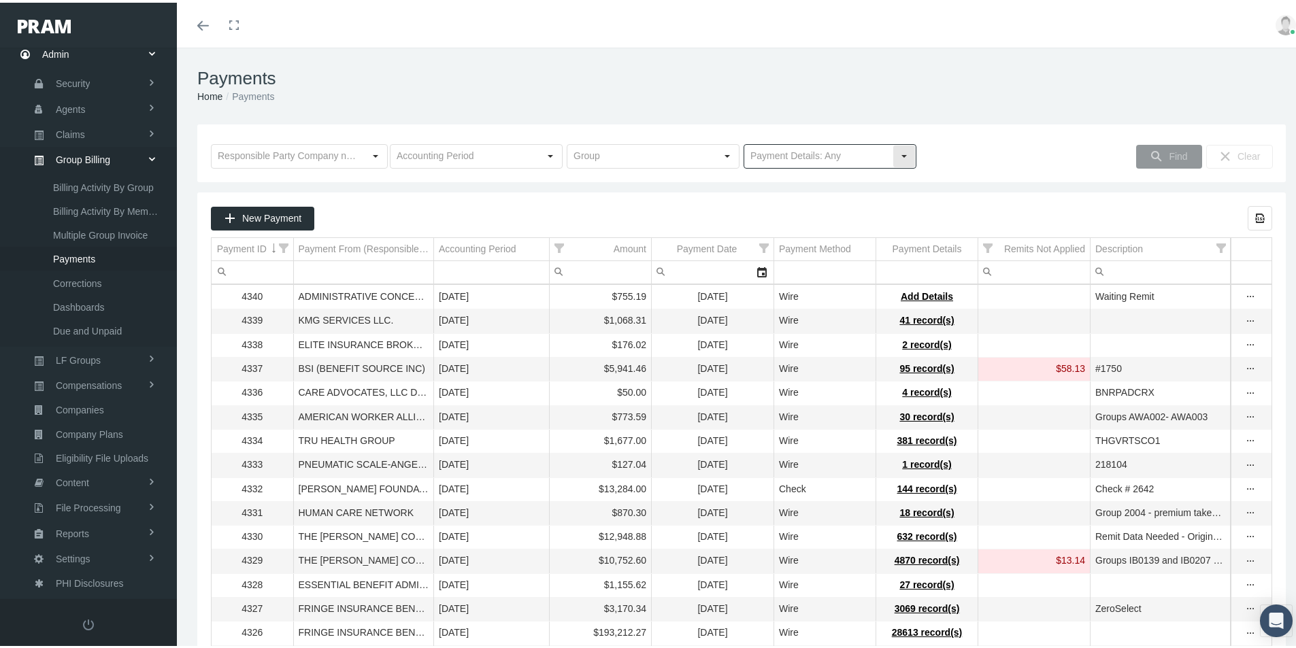
click at [897, 151] on div "Select" at bounding box center [904, 154] width 22 height 22
click at [806, 205] on div "No Payment Details" at bounding box center [824, 201] width 169 height 22
type input "No Payment Details"
click at [1169, 154] on span "Find" at bounding box center [1178, 153] width 18 height 11
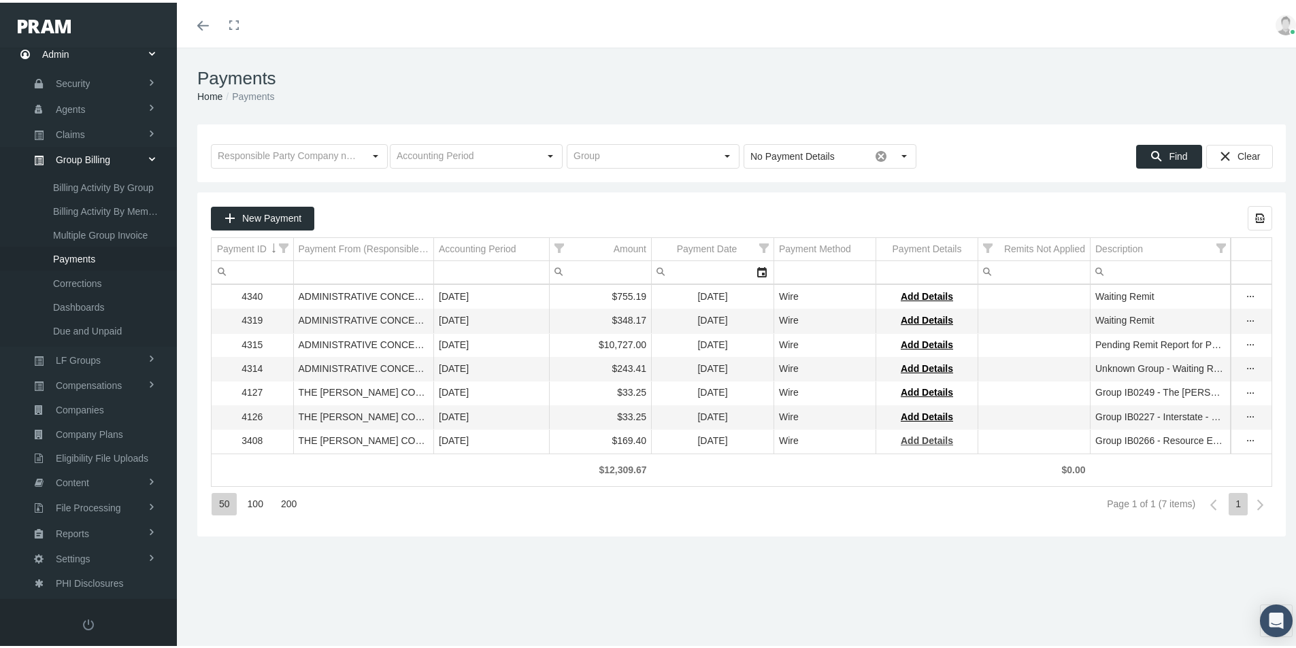
click at [926, 442] on span "Add Details" at bounding box center [927, 438] width 52 height 11
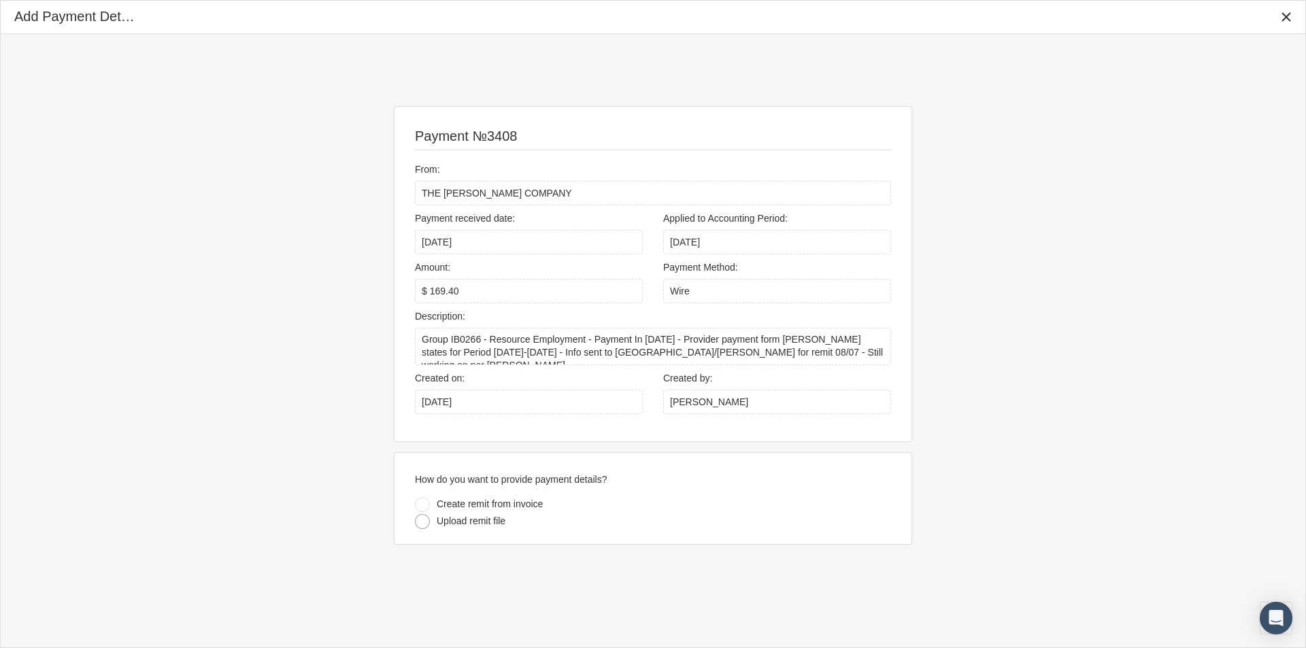
click at [422, 524] on div at bounding box center [422, 521] width 15 height 15
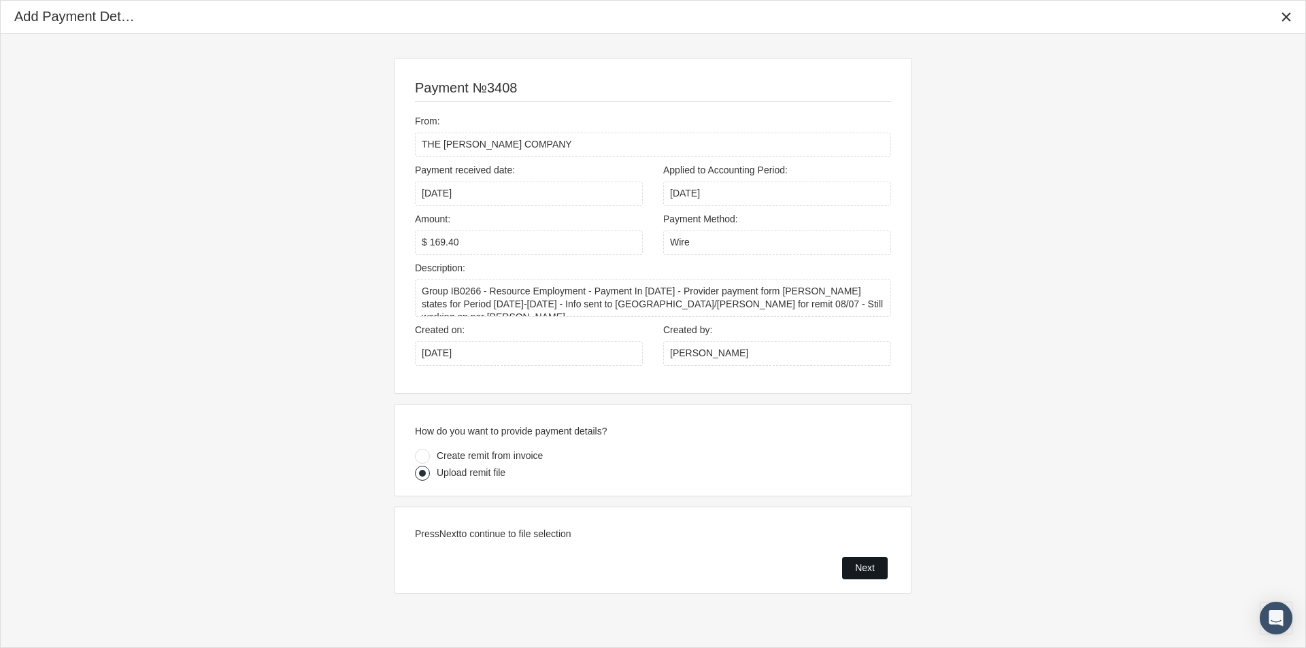
click at [866, 568] on span "Next" at bounding box center [865, 568] width 20 height 11
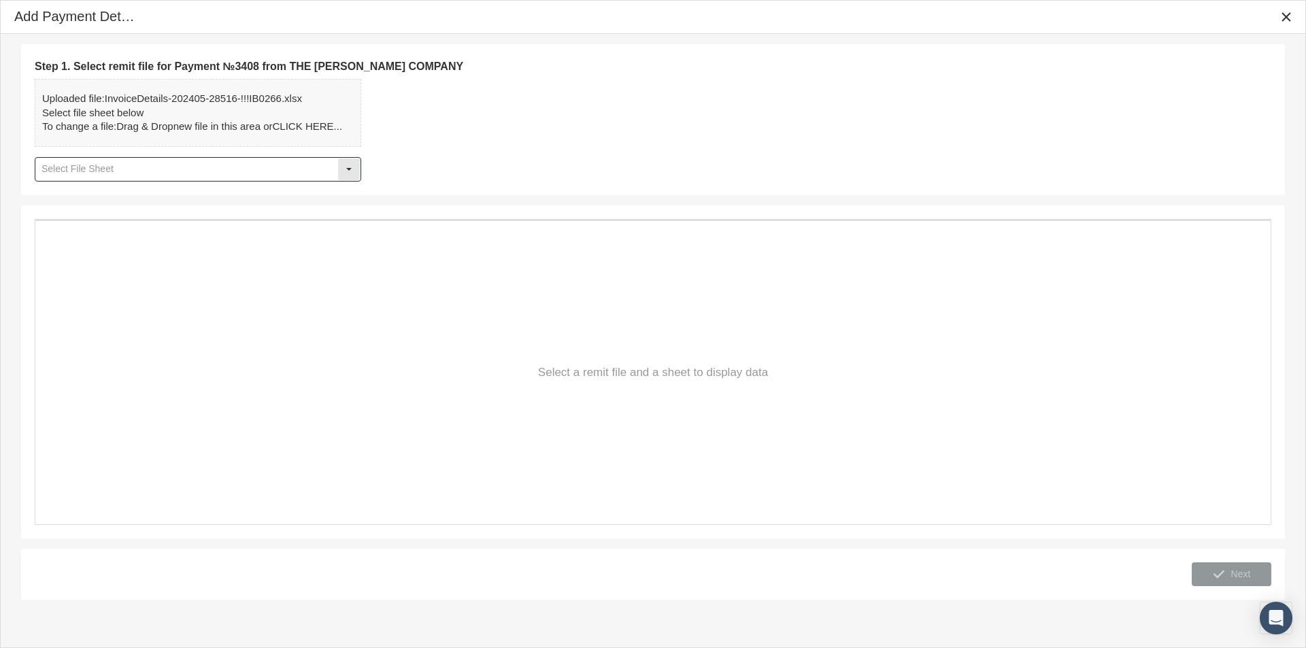
click at [351, 165] on div "Select" at bounding box center [349, 170] width 22 height 22
click at [52, 195] on div "Details" at bounding box center [198, 193] width 324 height 22
type input "Details"
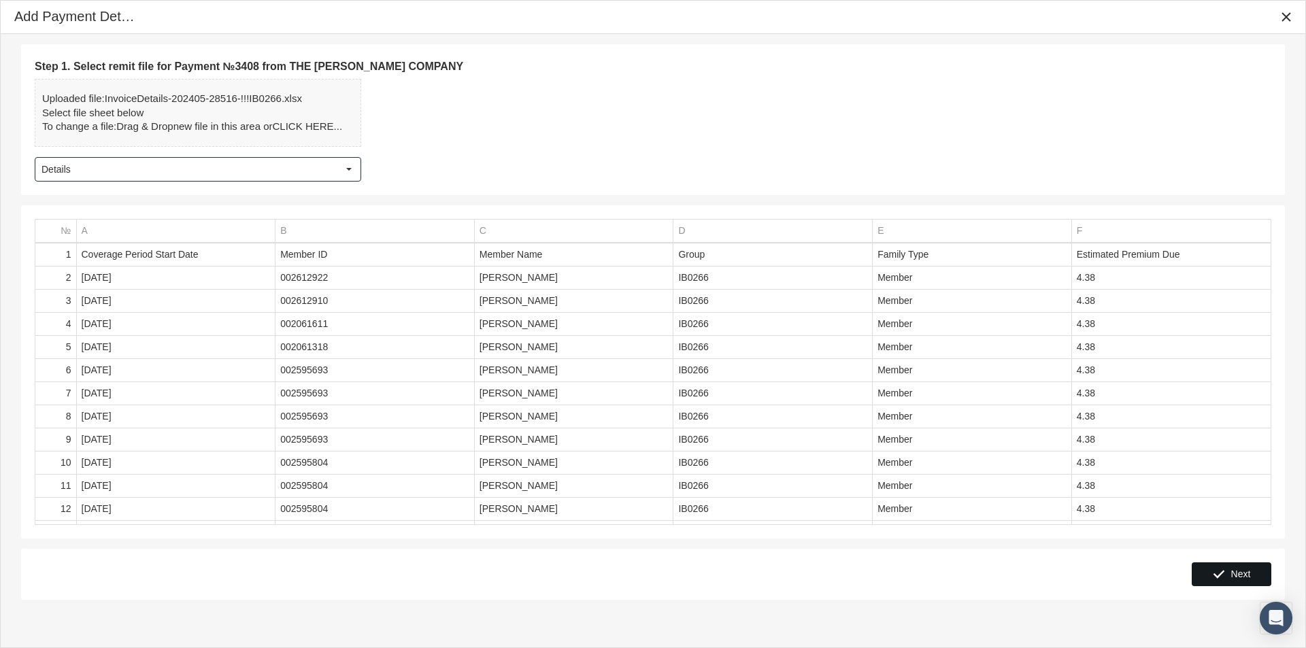
click at [1242, 574] on span "Next" at bounding box center [1241, 574] width 20 height 11
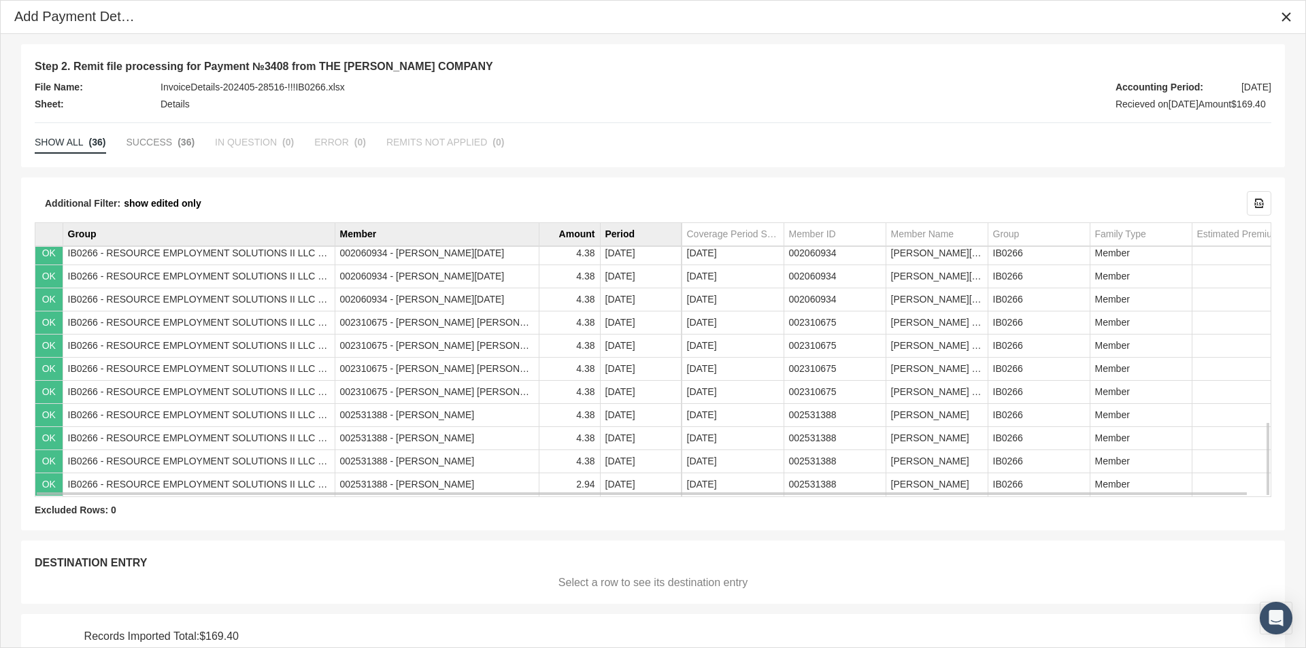
scroll to position [56, 0]
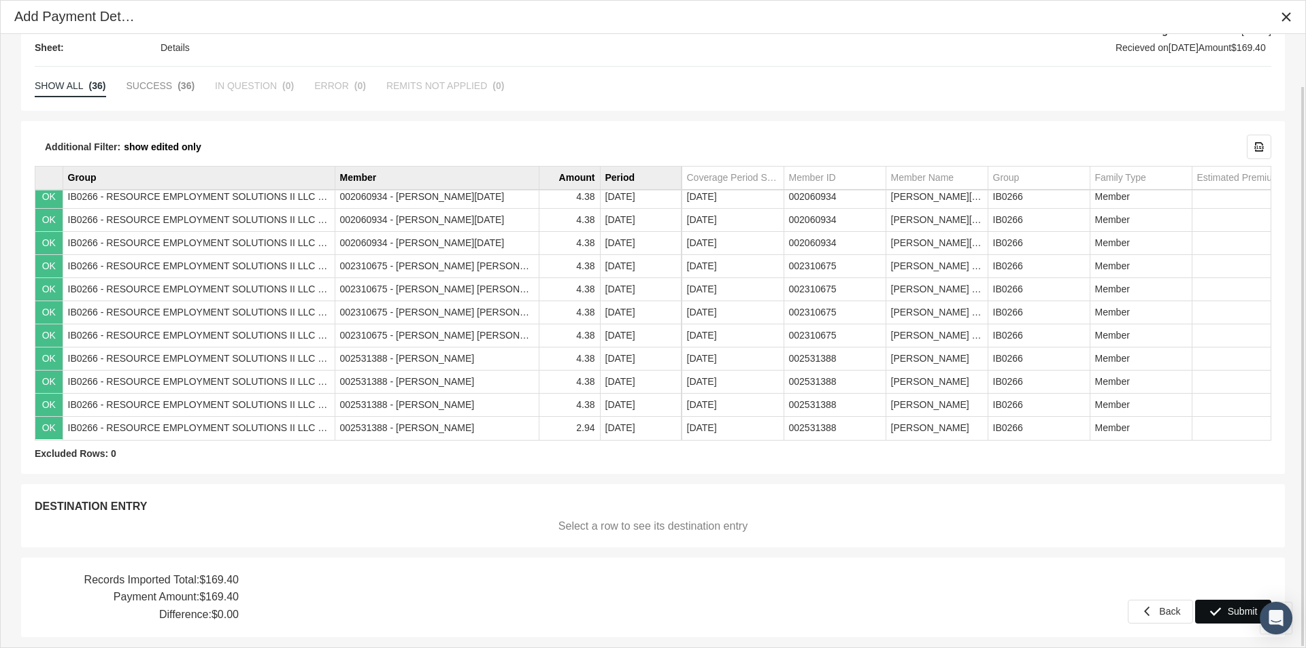
click at [1242, 615] on span "Submit" at bounding box center [1243, 611] width 30 height 11
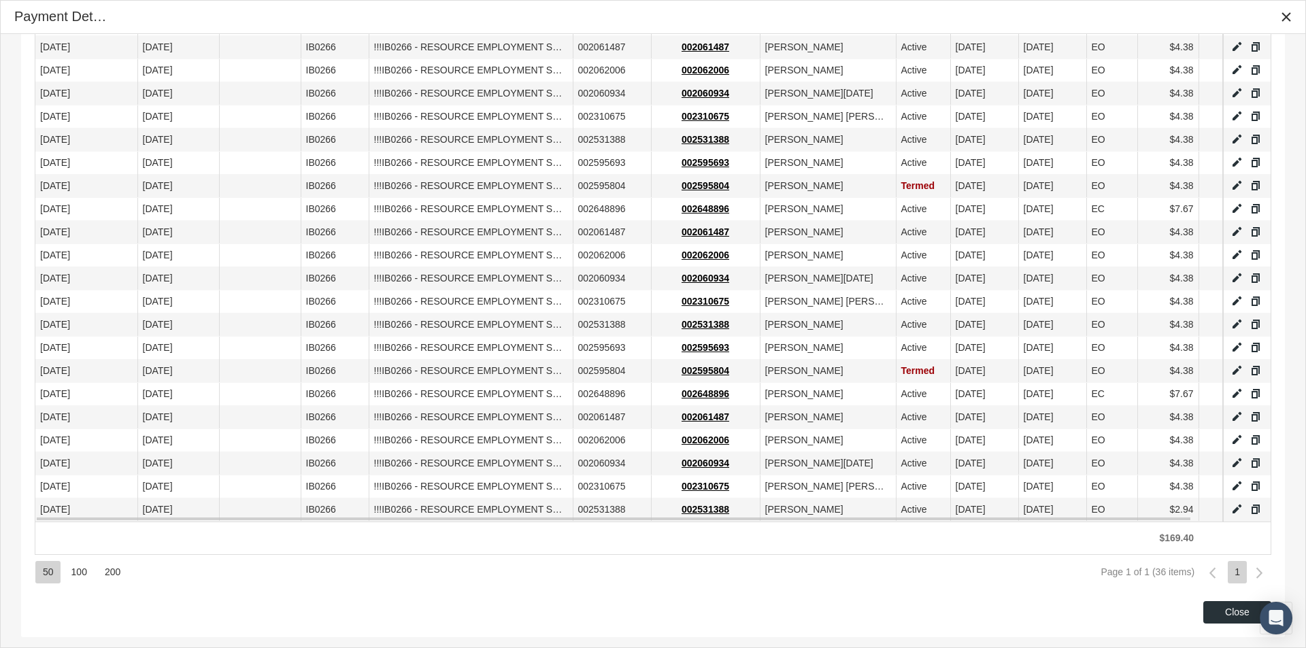
scroll to position [613, 0]
drag, startPoint x: 1225, startPoint y: 612, endPoint x: 1042, endPoint y: 645, distance: 186.6
click at [1225, 612] on div "Close" at bounding box center [1237, 612] width 67 height 21
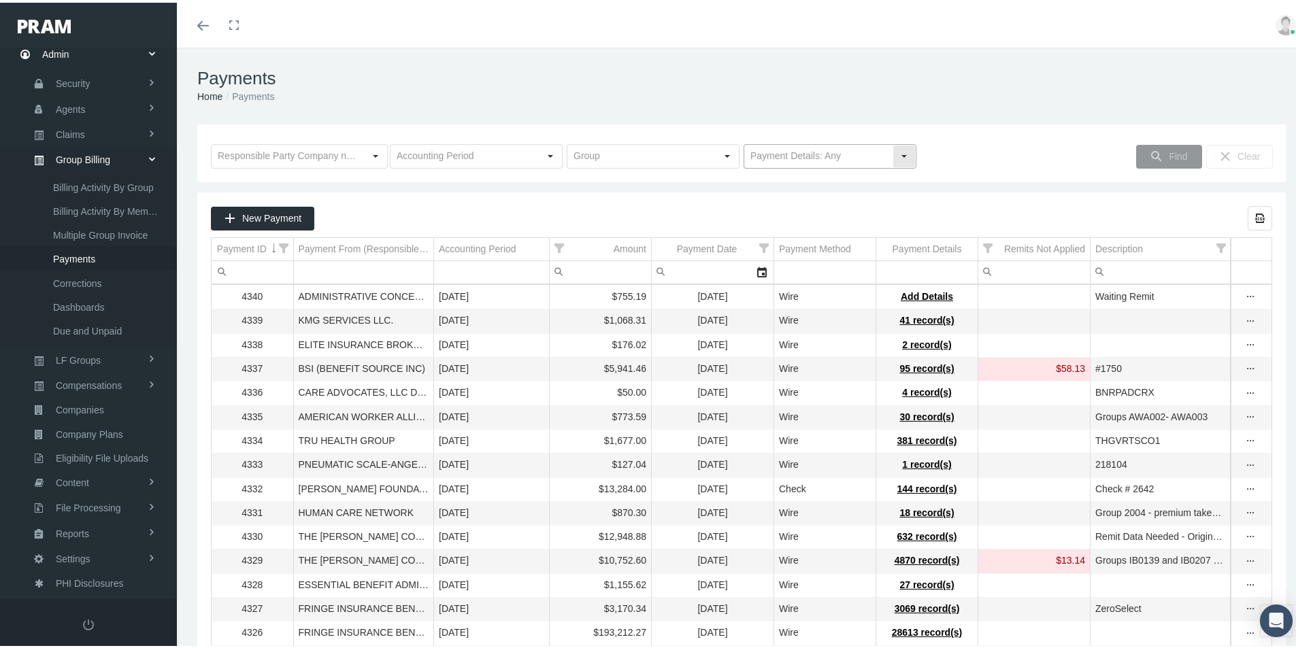
drag, startPoint x: 906, startPoint y: 150, endPoint x: 888, endPoint y: 159, distance: 20.1
click at [903, 152] on div "Select" at bounding box center [904, 154] width 22 height 22
drag, startPoint x: 780, startPoint y: 203, endPoint x: 791, endPoint y: 202, distance: 11.6
click at [780, 203] on div "No Payment Details" at bounding box center [824, 201] width 169 height 22
type input "No Payment Details"
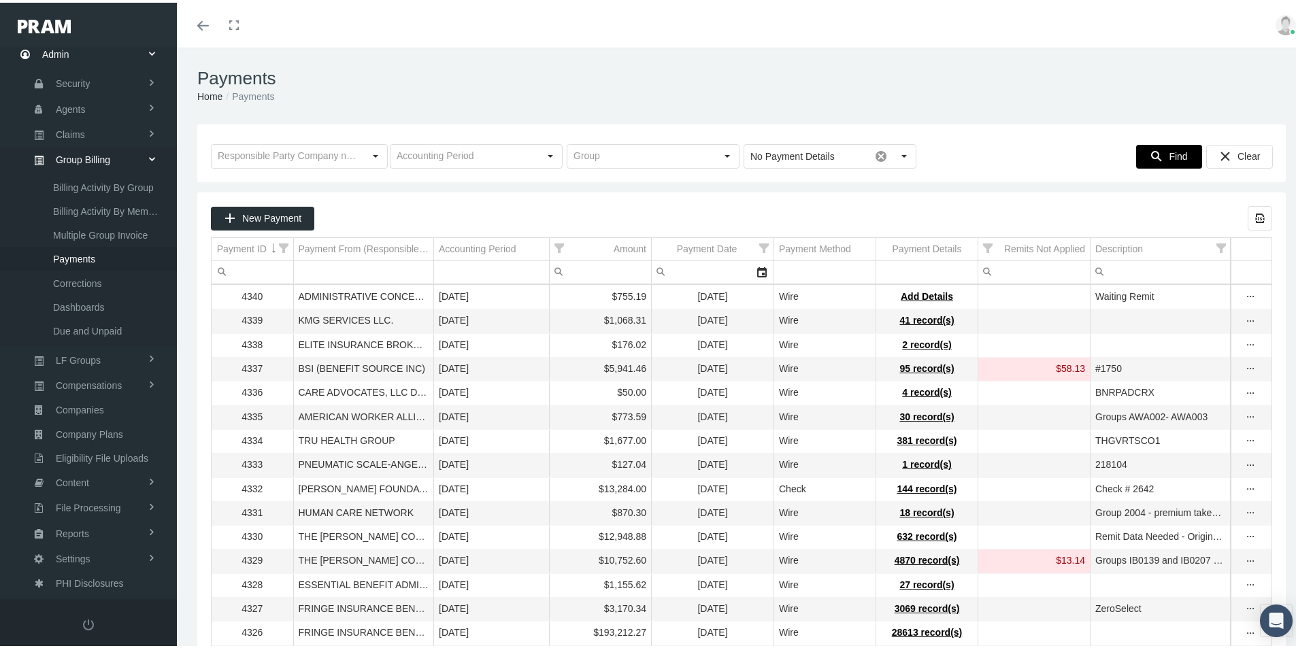
click at [1169, 154] on span "Find" at bounding box center [1178, 153] width 18 height 11
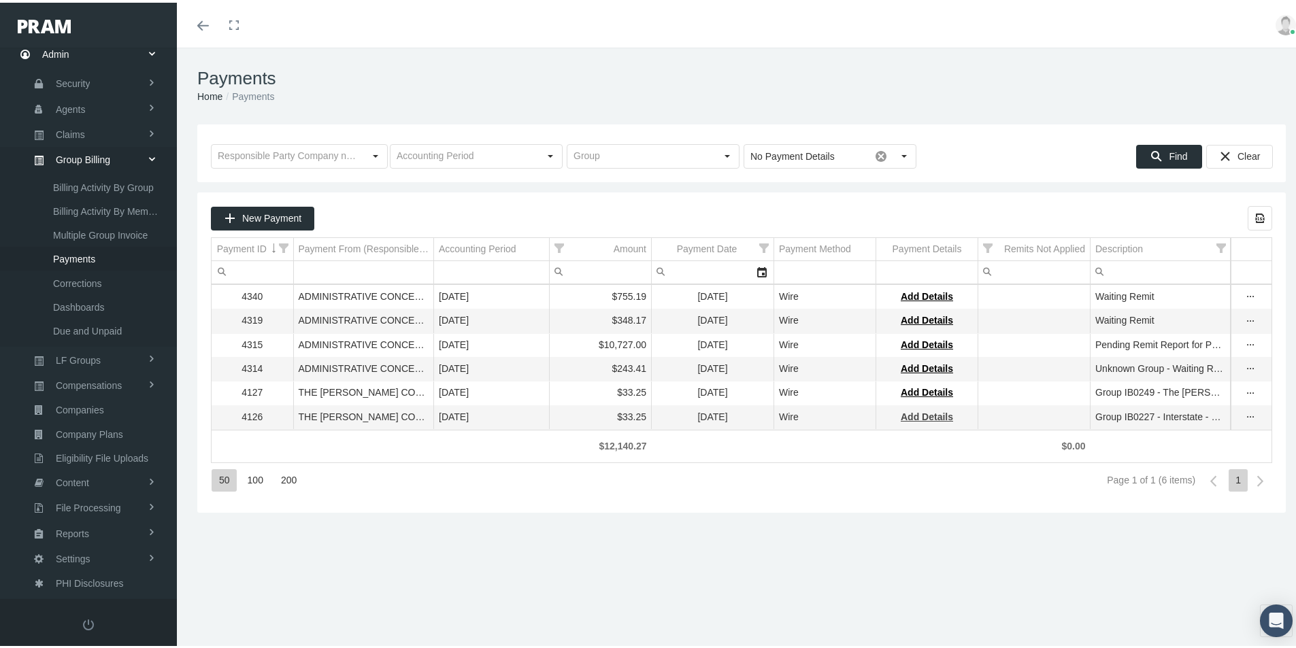
click at [924, 418] on span "Add Details" at bounding box center [927, 414] width 52 height 11
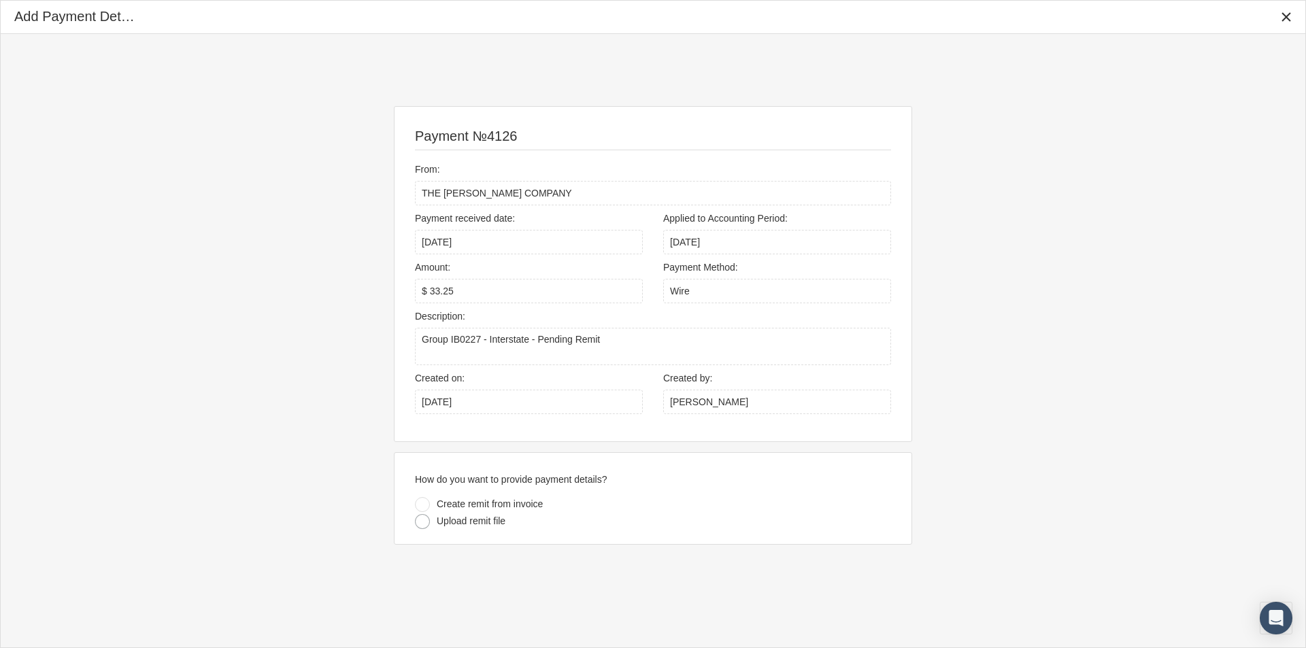
click at [425, 520] on div at bounding box center [422, 521] width 15 height 15
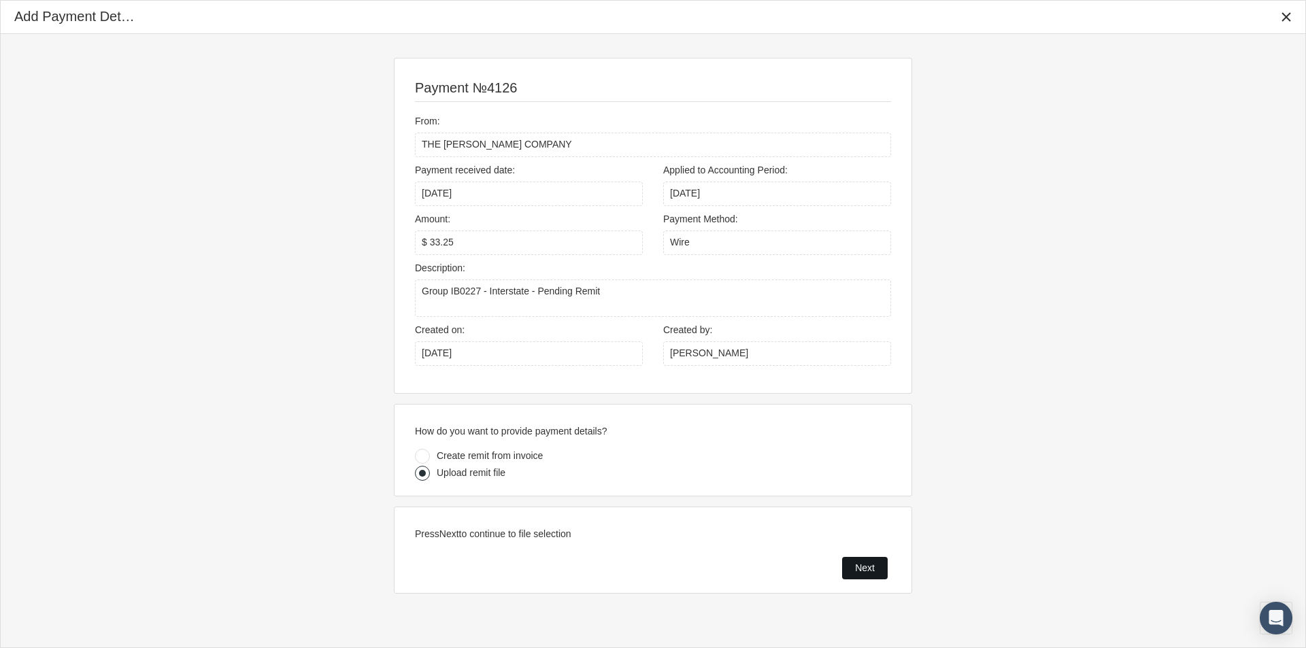
click at [854, 572] on div "Next" at bounding box center [865, 568] width 44 height 21
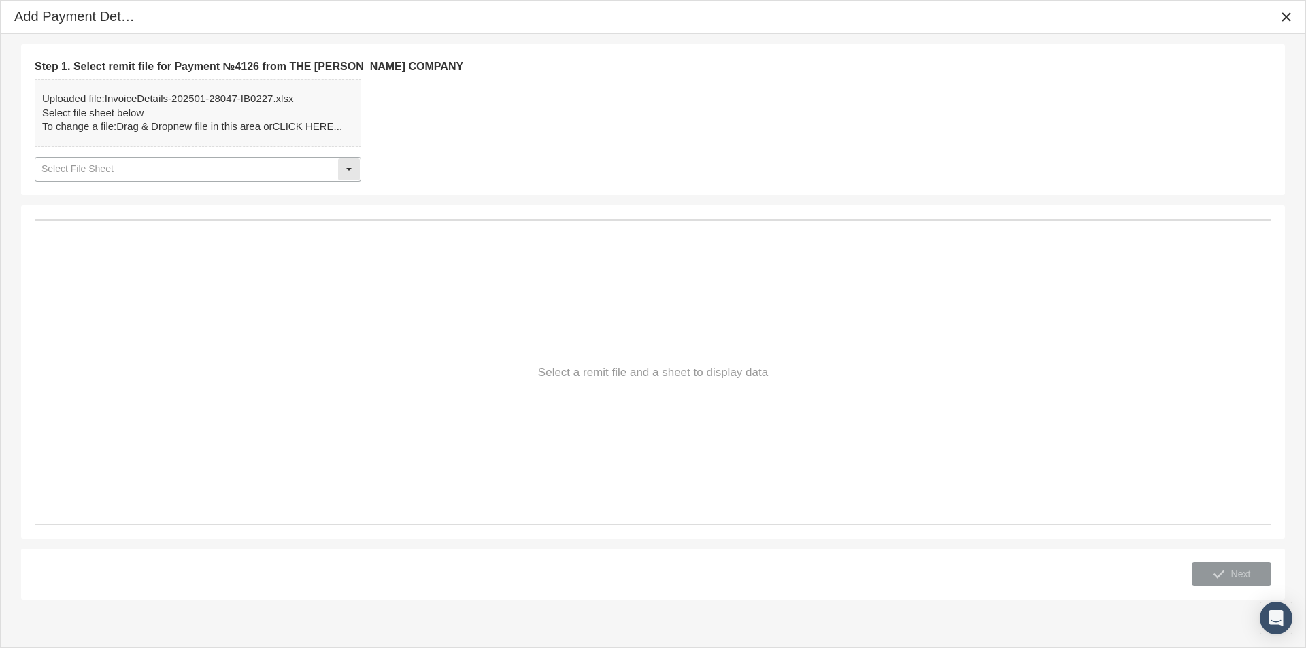
drag, startPoint x: 353, startPoint y: 170, endPoint x: 337, endPoint y: 176, distance: 16.8
click at [352, 171] on div "Select" at bounding box center [349, 170] width 22 height 22
click at [59, 193] on div "Details" at bounding box center [198, 193] width 324 height 22
type input "Details"
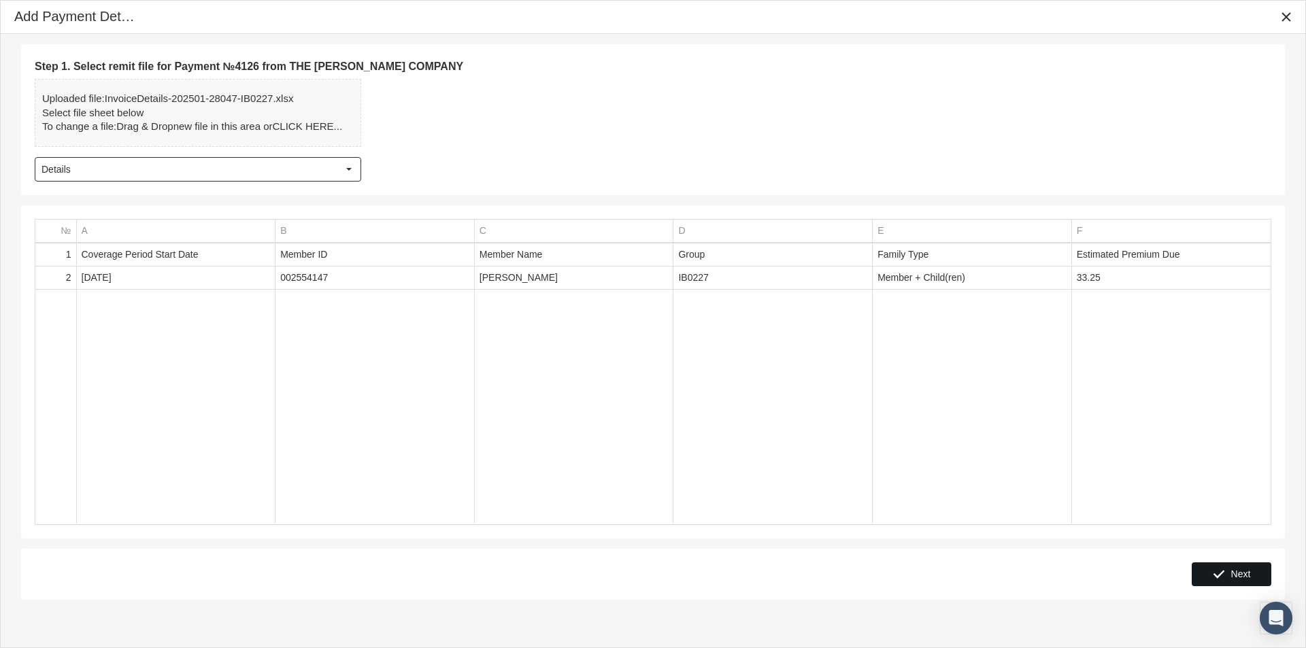
click at [1241, 578] on span "Next" at bounding box center [1241, 574] width 20 height 11
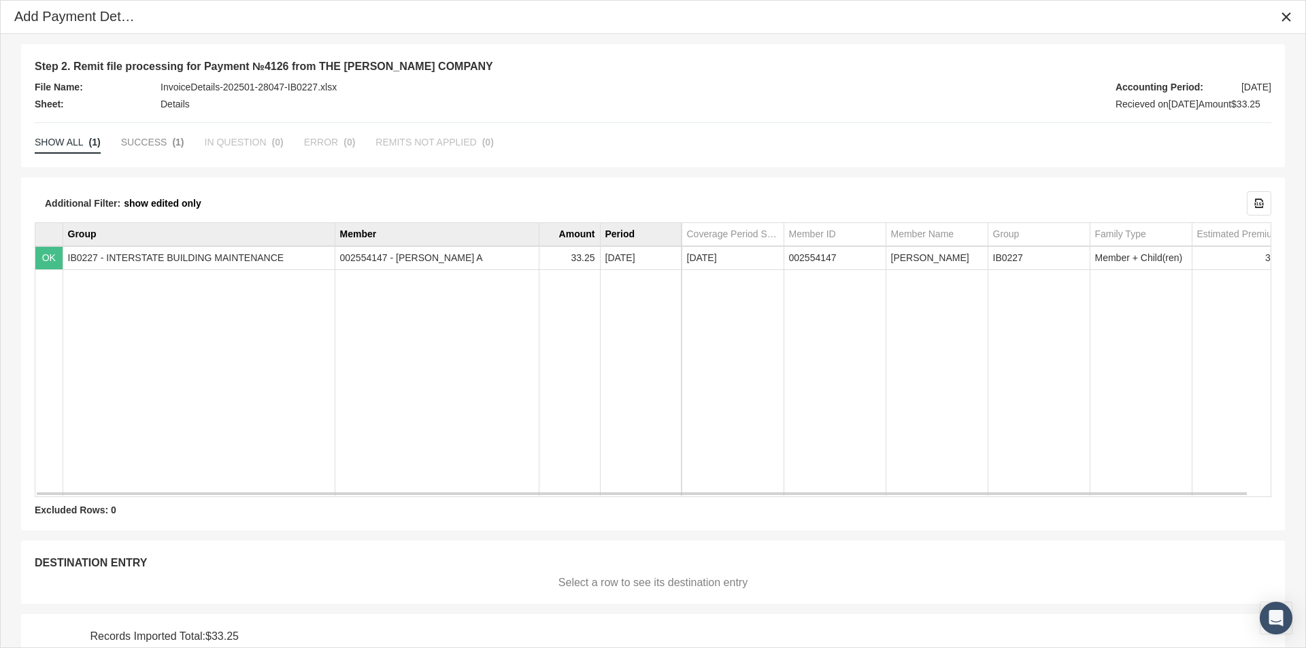
scroll to position [56, 0]
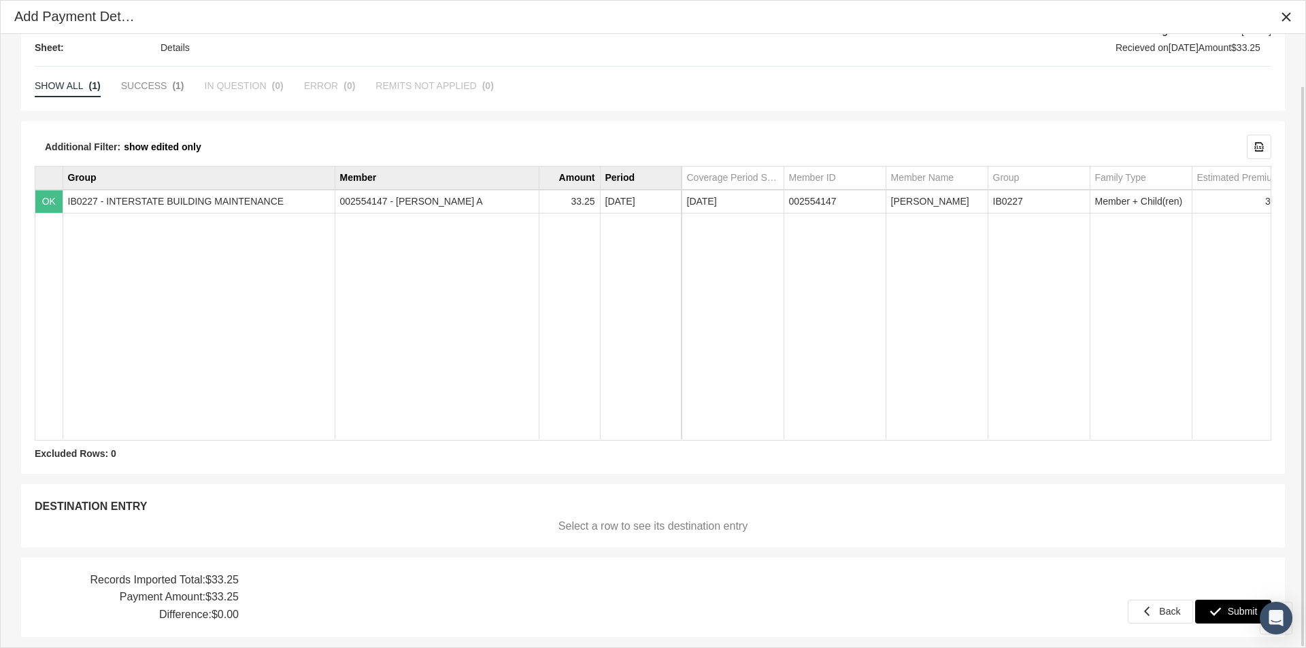
click at [1236, 610] on span "Submit" at bounding box center [1243, 611] width 30 height 11
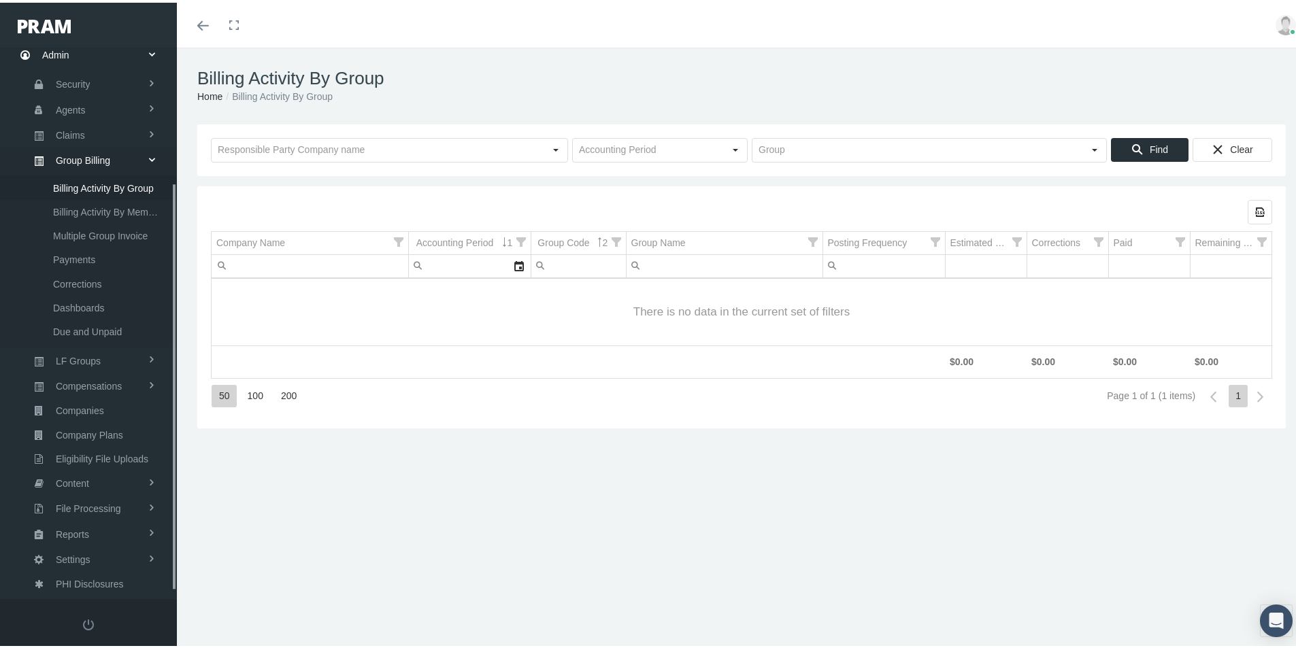
scroll to position [193, 0]
click at [786, 145] on input "text" at bounding box center [917, 147] width 331 height 23
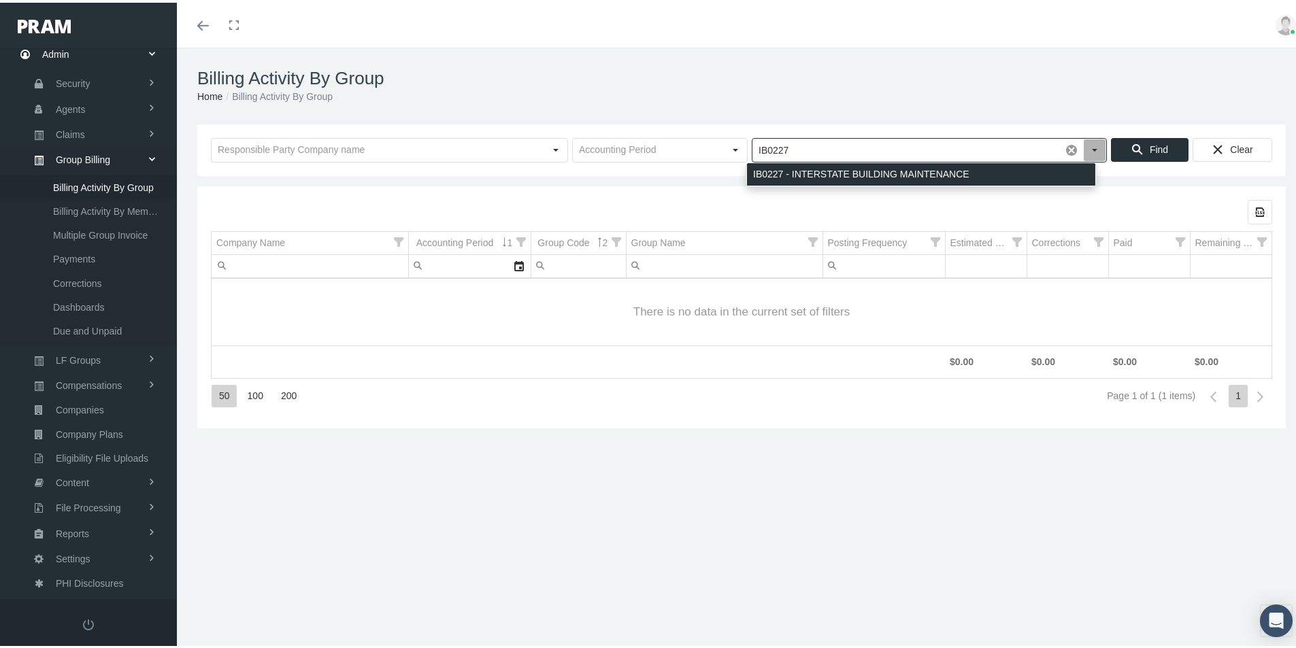
click at [815, 170] on div "IB0227 - INTERSTATE BUILDING MAINTENANCE" at bounding box center [921, 172] width 348 height 22
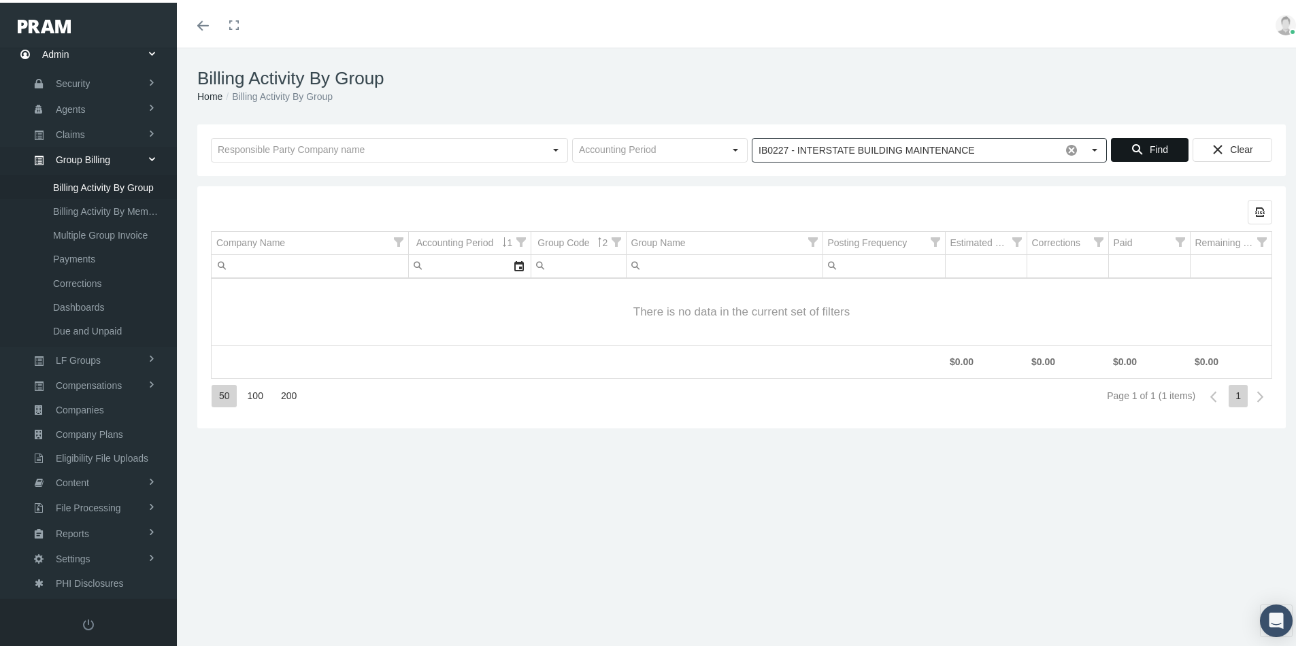
type input "IB0227 - INTERSTATE BUILDING MAINTENANCE"
click at [1154, 146] on span "Find" at bounding box center [1159, 147] width 18 height 11
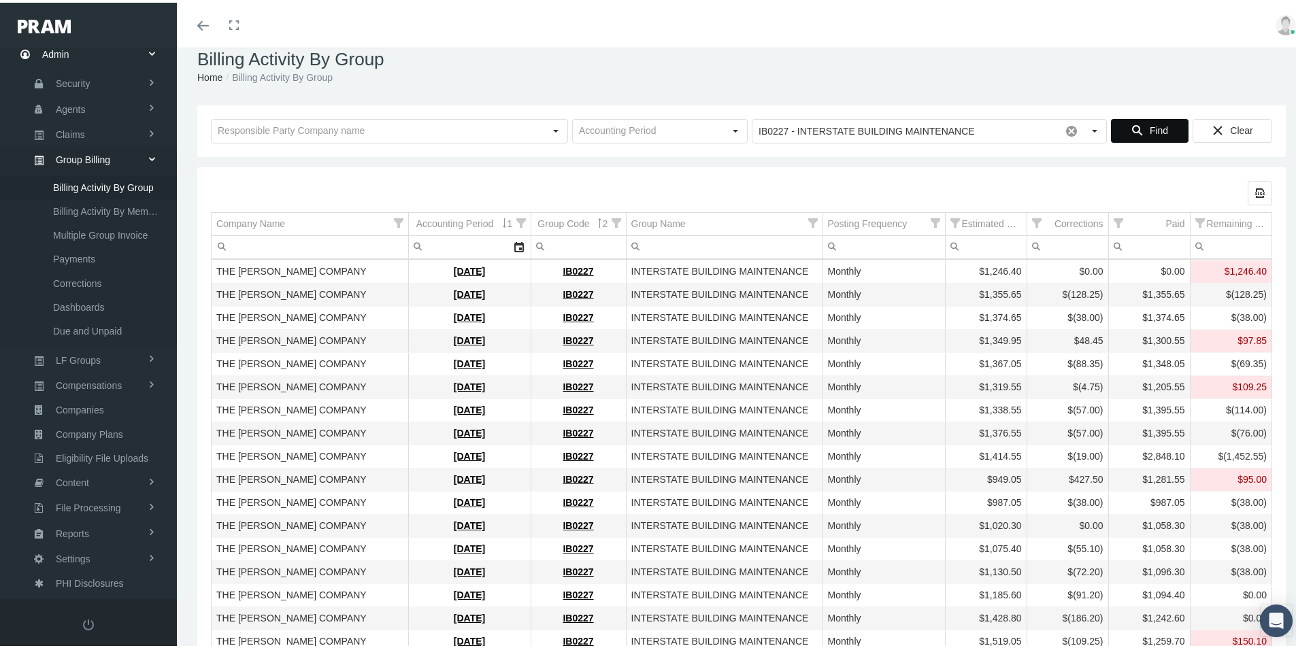
scroll to position [0, 0]
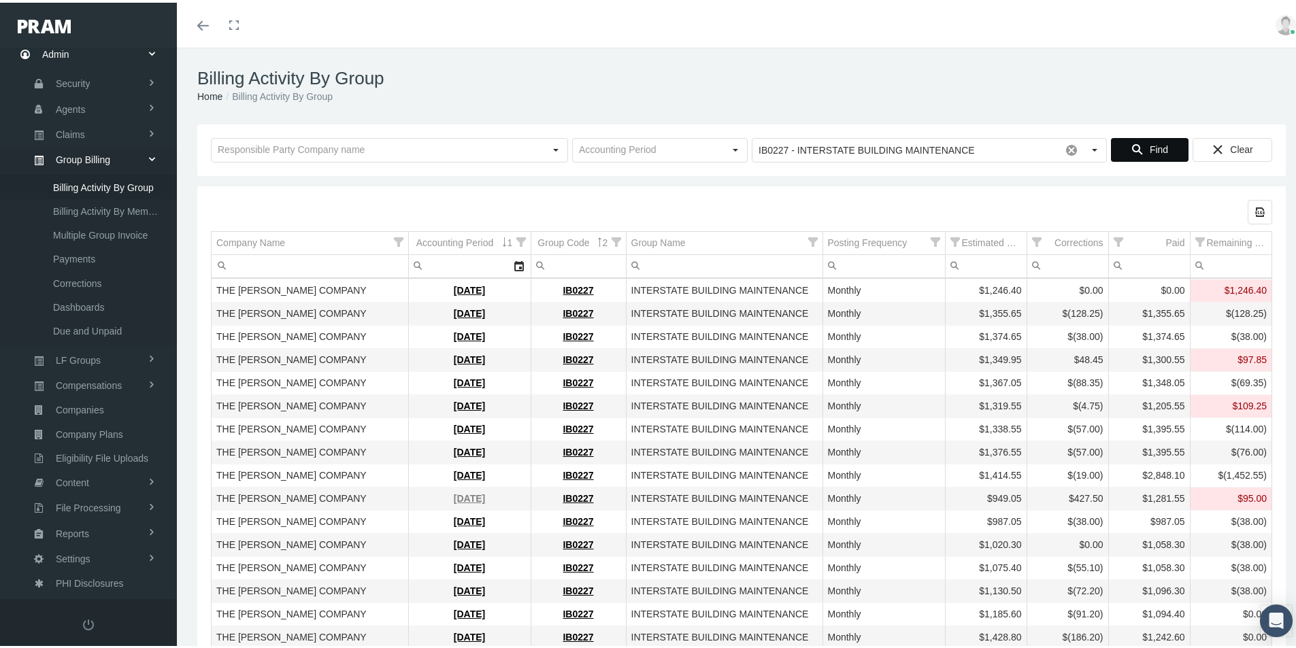
click at [454, 493] on link "[DATE]" at bounding box center [469, 496] width 31 height 11
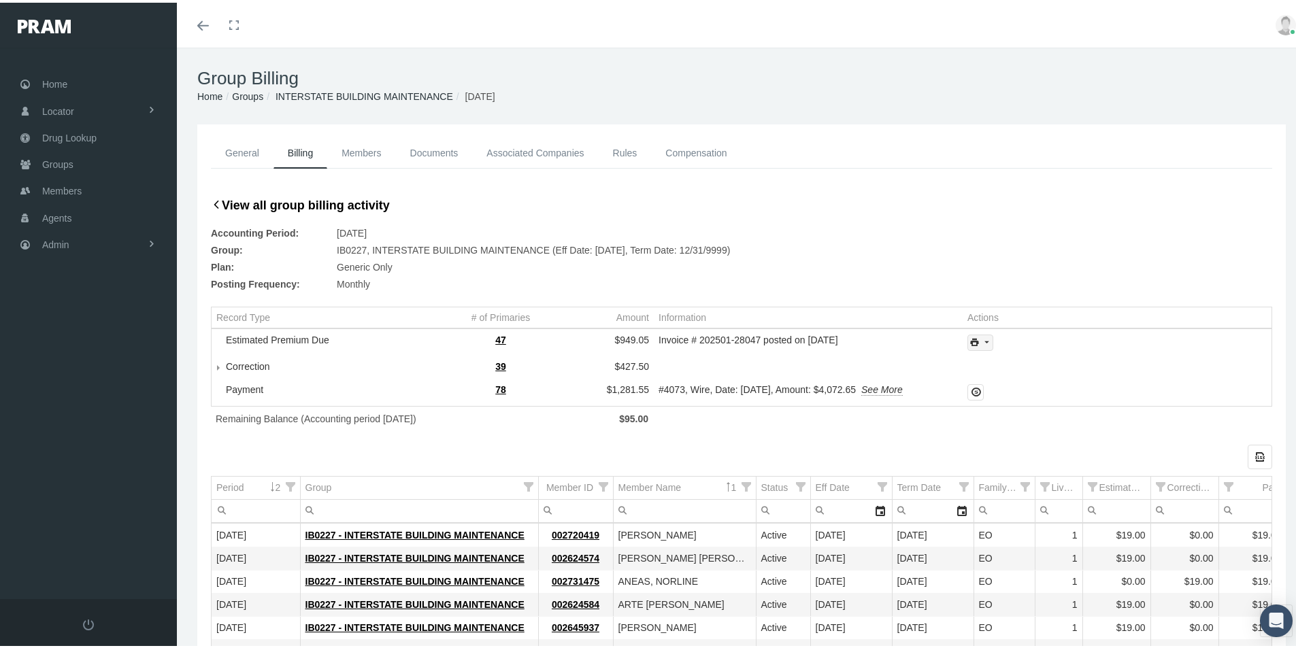
click at [984, 342] on icon "print" at bounding box center [986, 340] width 12 height 12
click at [1012, 384] on div "Invoice Details" at bounding box center [1017, 385] width 106 height 22
click at [982, 342] on icon "print" at bounding box center [986, 340] width 12 height 12
drag, startPoint x: 1038, startPoint y: 193, endPoint x: 1116, endPoint y: 120, distance: 106.9
click at [1038, 192] on div "General Billing Members Documents Associated Companies Enrollment History Rules…" at bounding box center [741, 164] width 1095 height 58
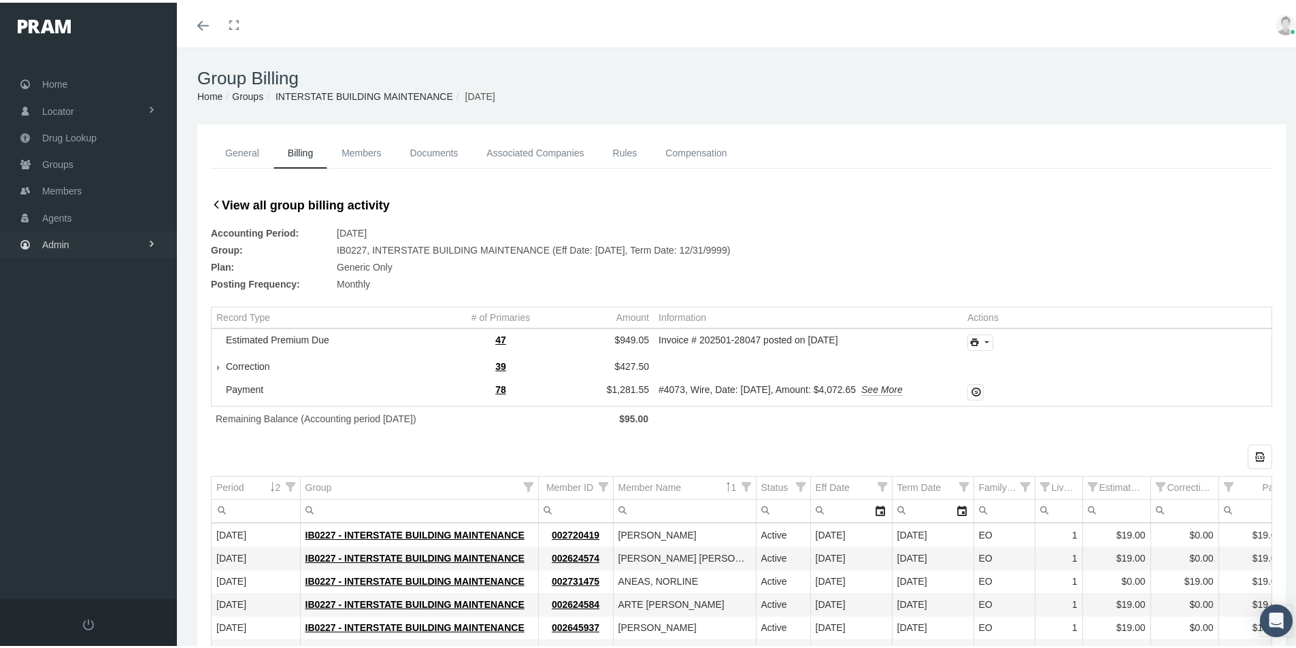
click at [52, 241] on span "Admin" at bounding box center [55, 242] width 27 height 26
click at [71, 351] on span "Group Billing" at bounding box center [83, 347] width 54 height 23
click at [84, 376] on span "Billing Activity By Group" at bounding box center [103, 375] width 101 height 23
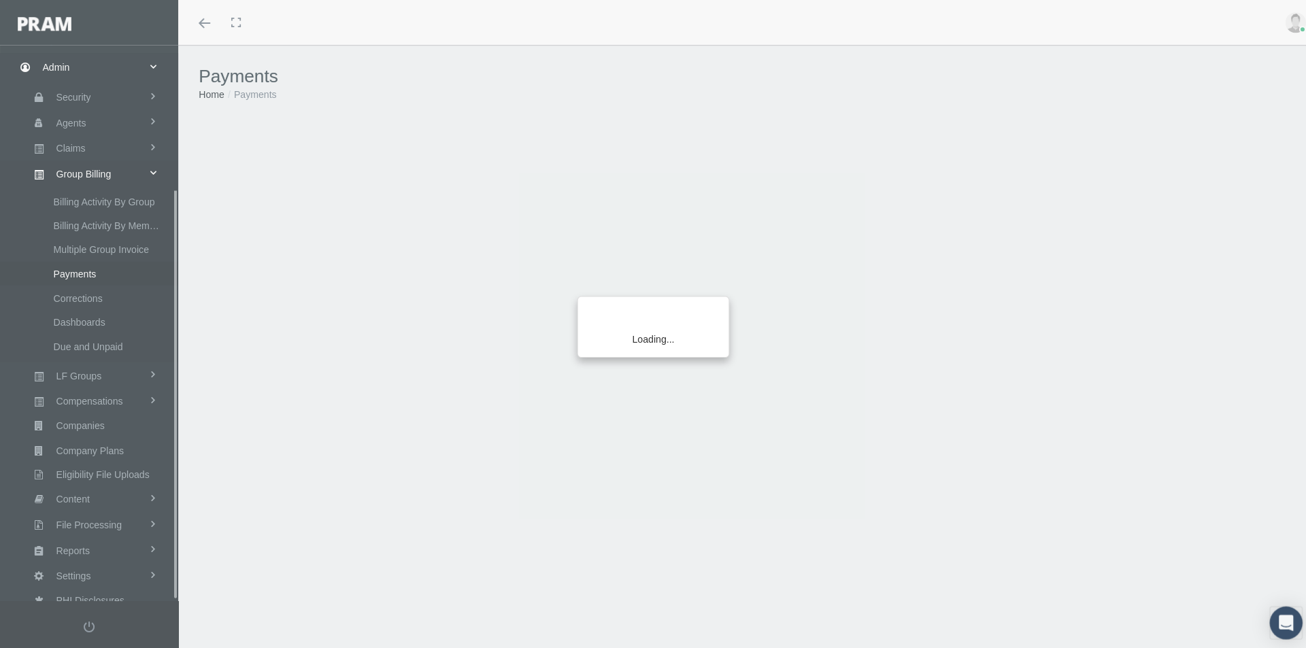
scroll to position [193, 0]
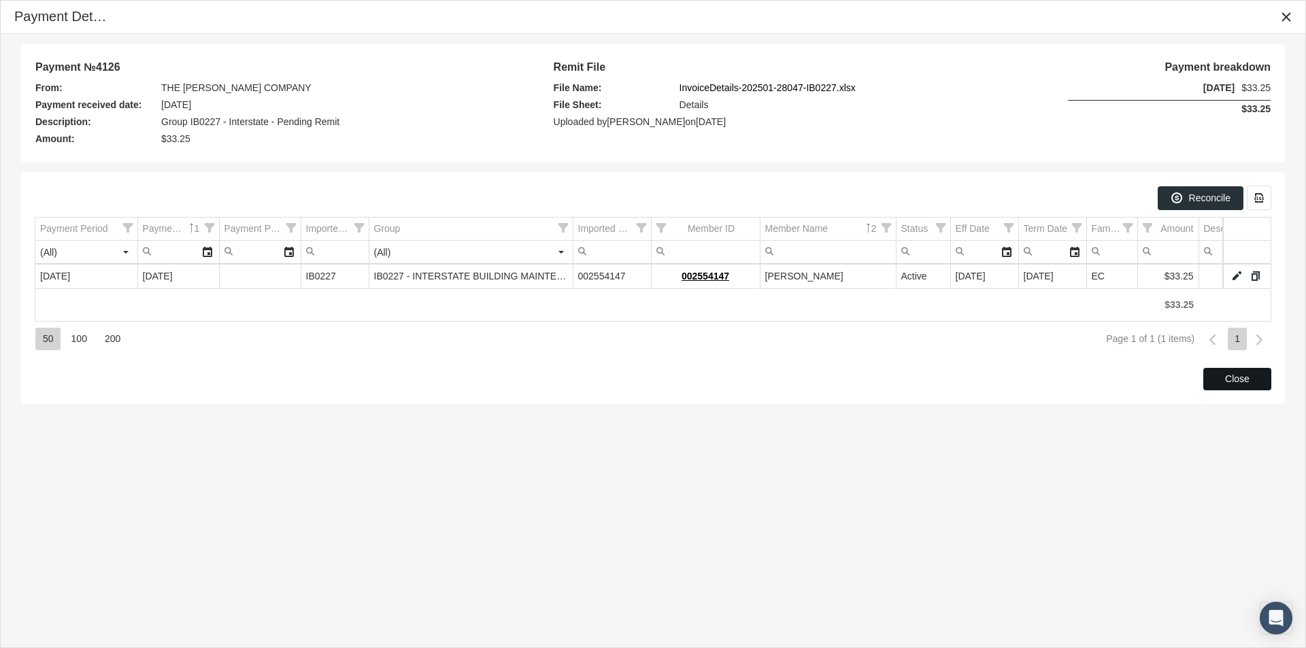
click at [1230, 379] on span "Close" at bounding box center [1237, 379] width 24 height 11
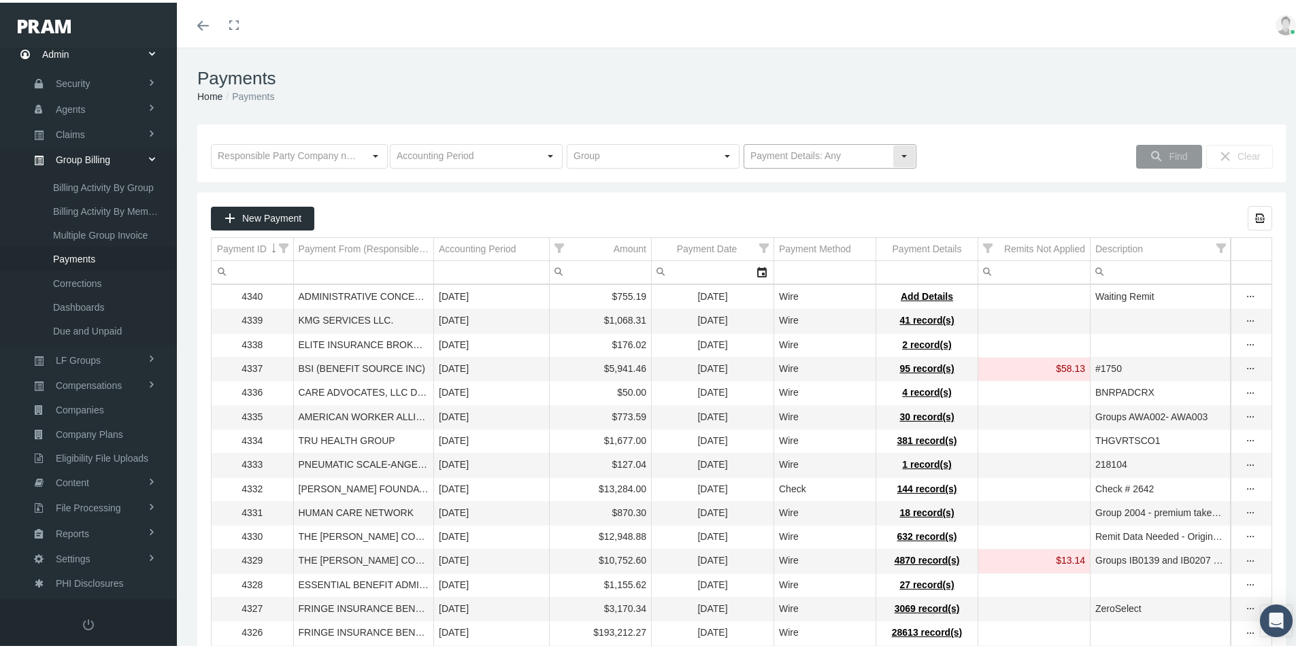
click at [899, 154] on div "Select" at bounding box center [904, 154] width 22 height 22
click at [795, 203] on div "No Payment Details" at bounding box center [824, 201] width 169 height 22
type input "No Payment Details"
click at [1169, 151] on span "Find" at bounding box center [1178, 153] width 18 height 11
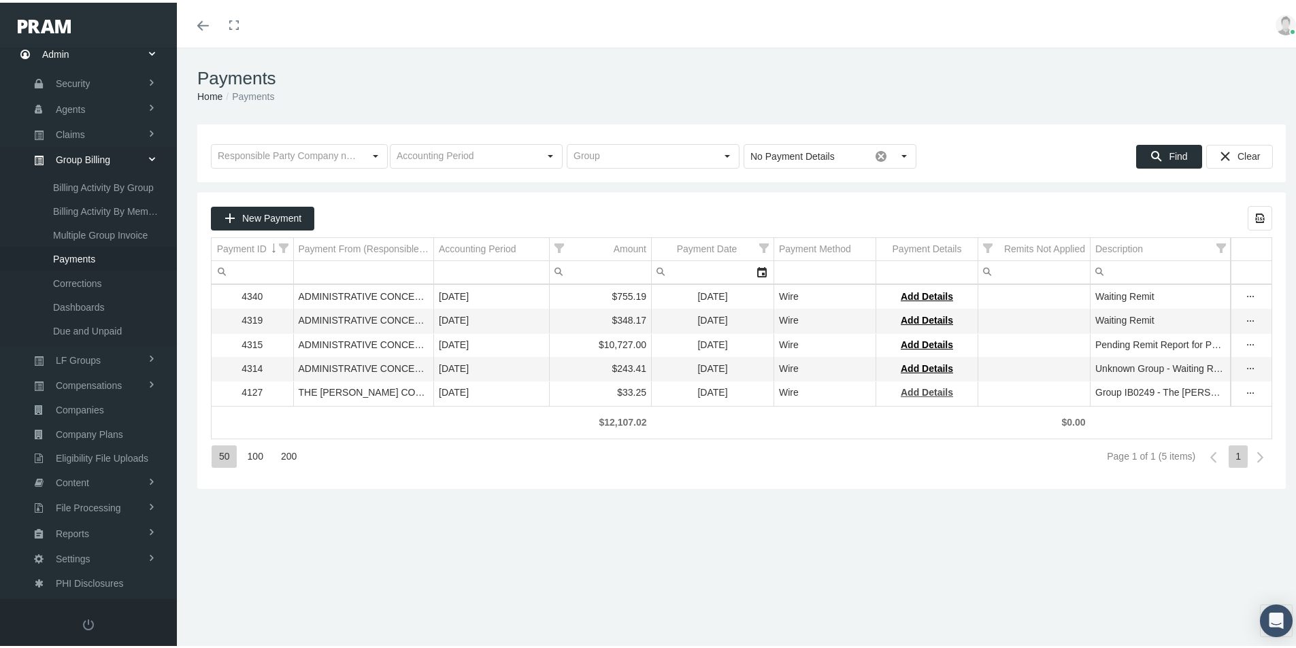
click at [926, 393] on span "Add Details" at bounding box center [927, 389] width 52 height 11
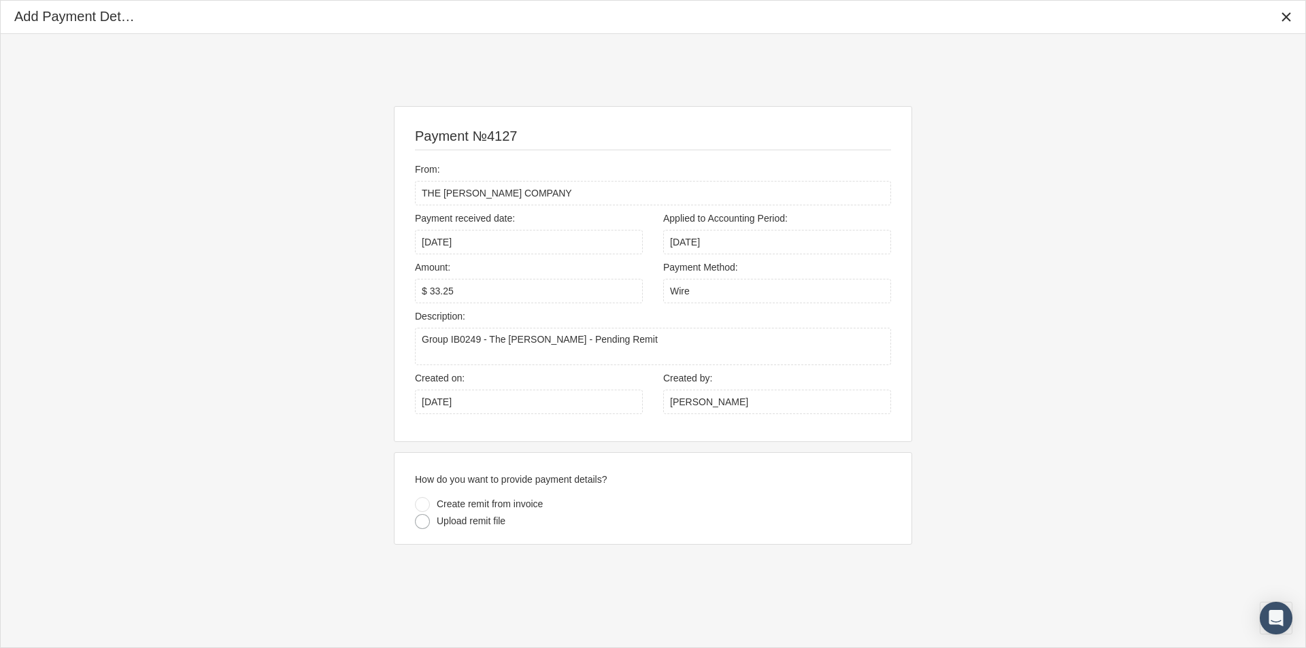
click at [420, 526] on div at bounding box center [422, 521] width 15 height 15
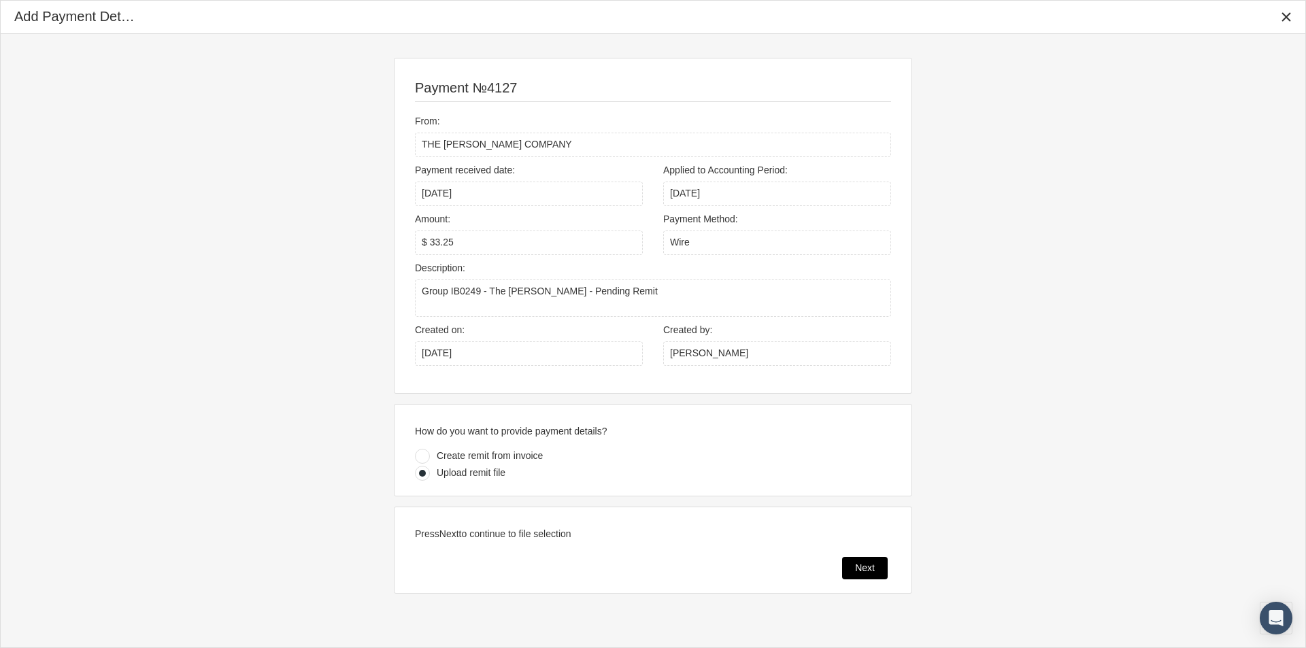
drag, startPoint x: 852, startPoint y: 569, endPoint x: 464, endPoint y: 629, distance: 393.1
click at [852, 569] on div "Next" at bounding box center [865, 568] width 44 height 21
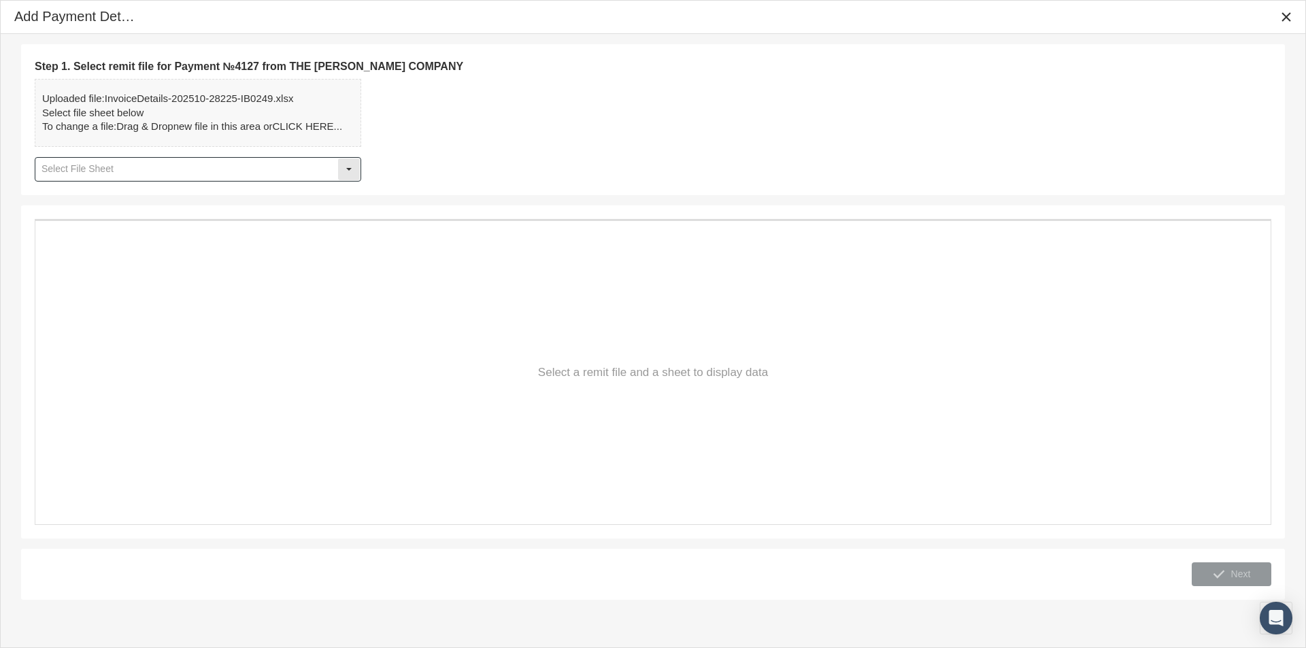
drag, startPoint x: 350, startPoint y: 169, endPoint x: 261, endPoint y: 180, distance: 90.4
click at [350, 169] on div "Select" at bounding box center [349, 170] width 22 height 22
click at [79, 196] on div "Details" at bounding box center [198, 193] width 324 height 22
type input "Details"
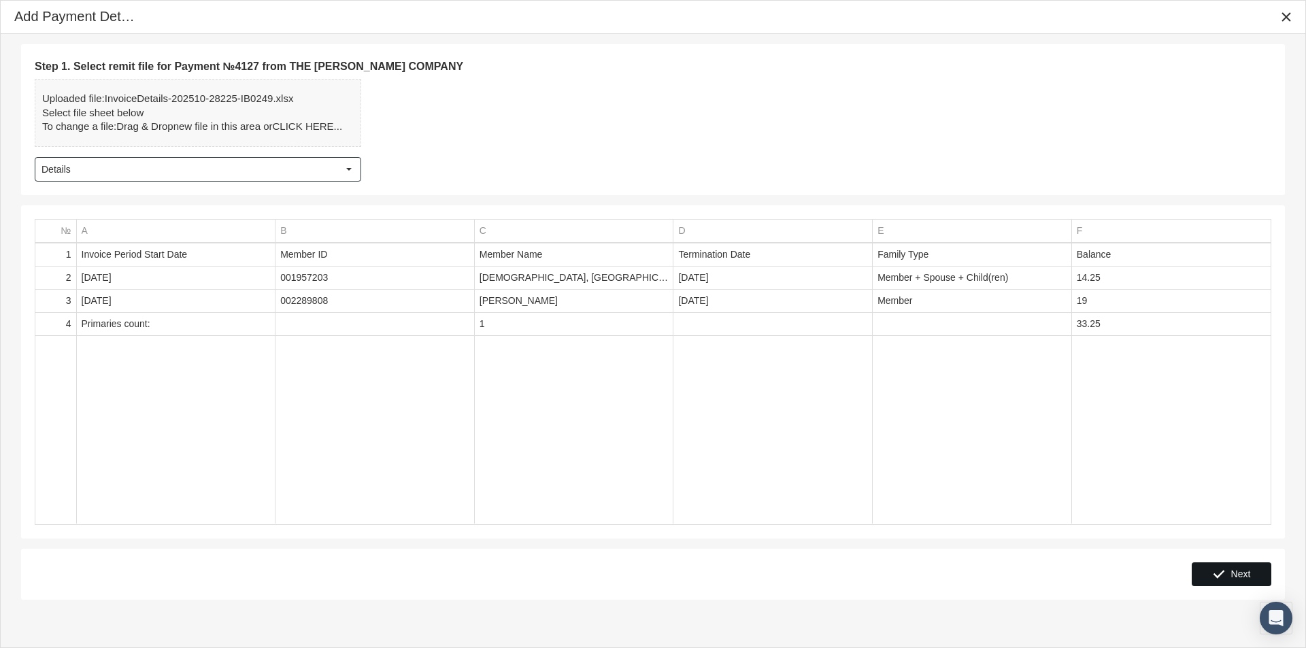
click at [1244, 573] on span "Next" at bounding box center [1241, 574] width 20 height 11
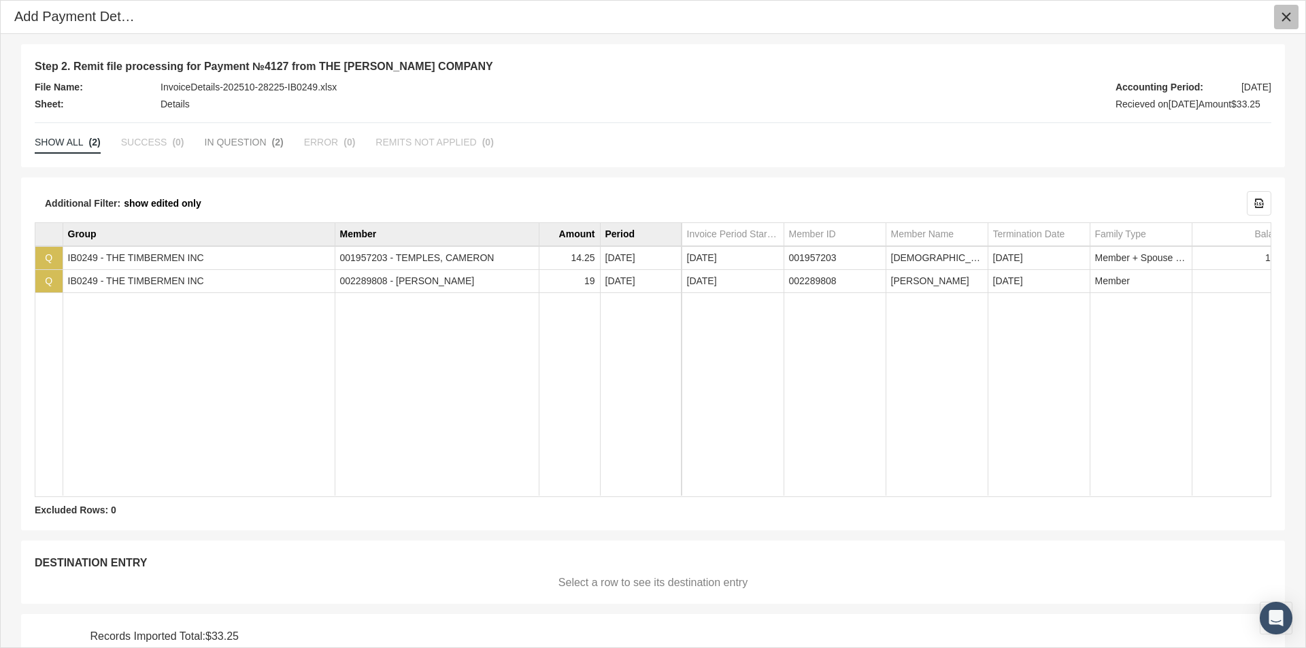
click at [1289, 16] on icon "Close" at bounding box center [1286, 17] width 12 height 12
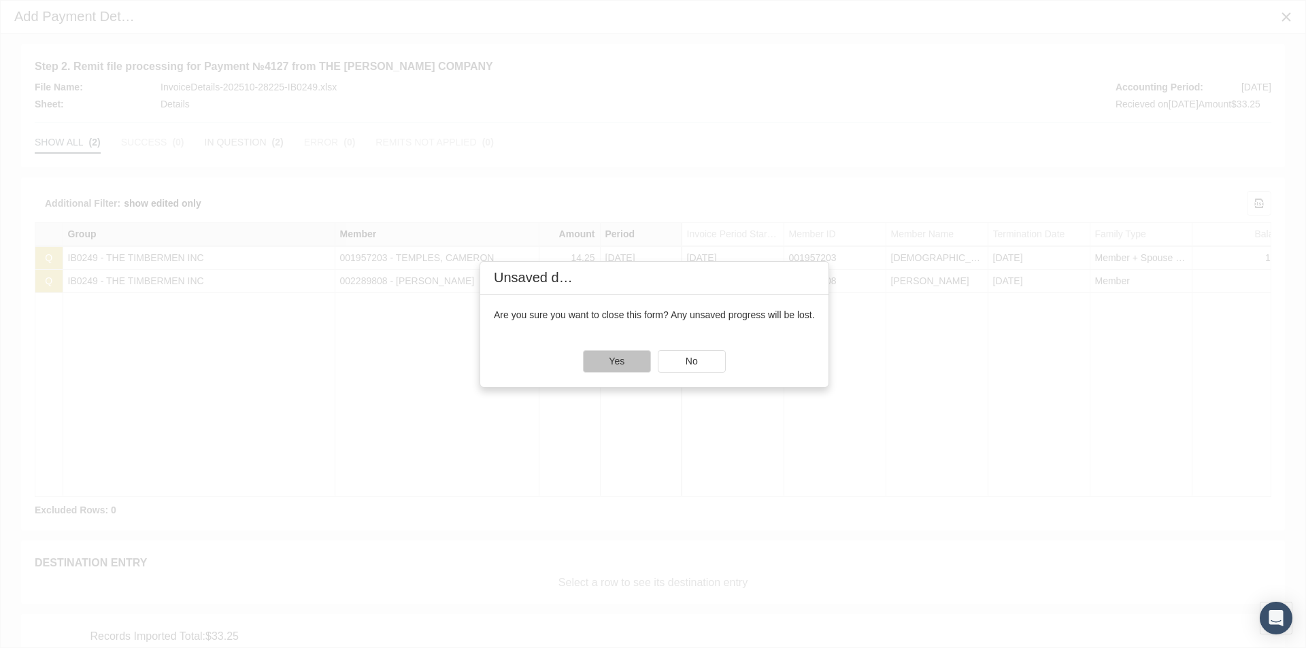
click at [601, 359] on div "Yes" at bounding box center [617, 361] width 67 height 21
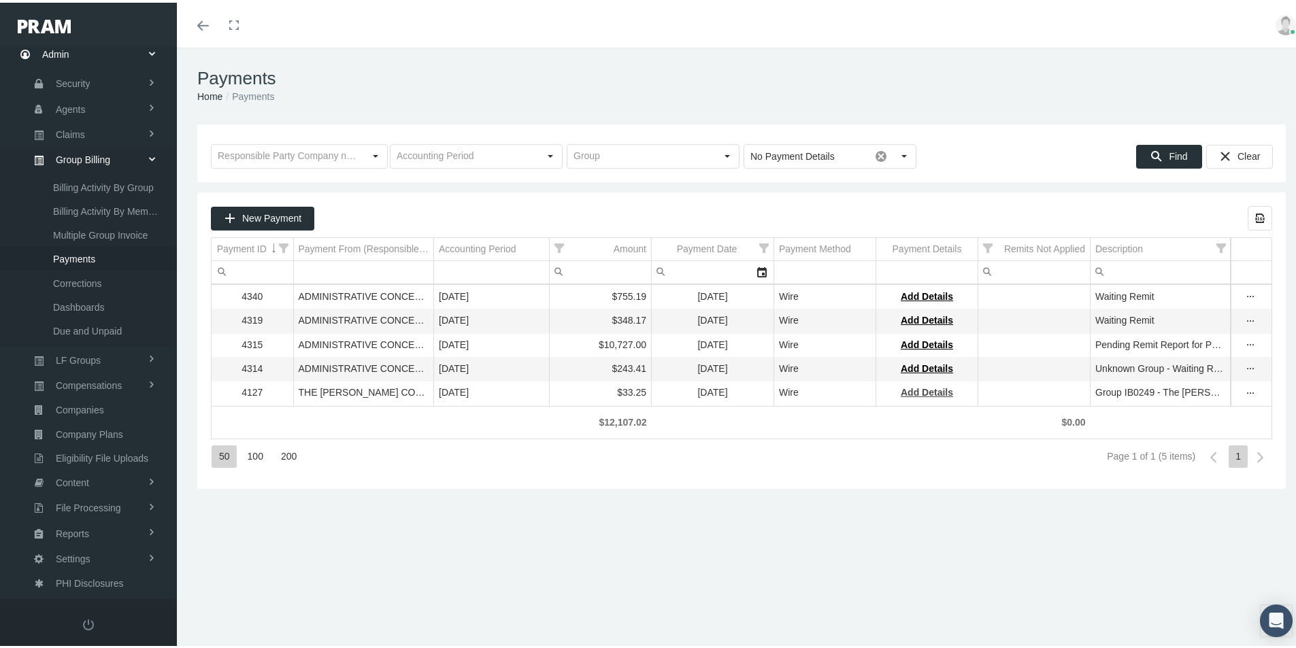
click at [915, 390] on span "Add Details" at bounding box center [927, 389] width 52 height 11
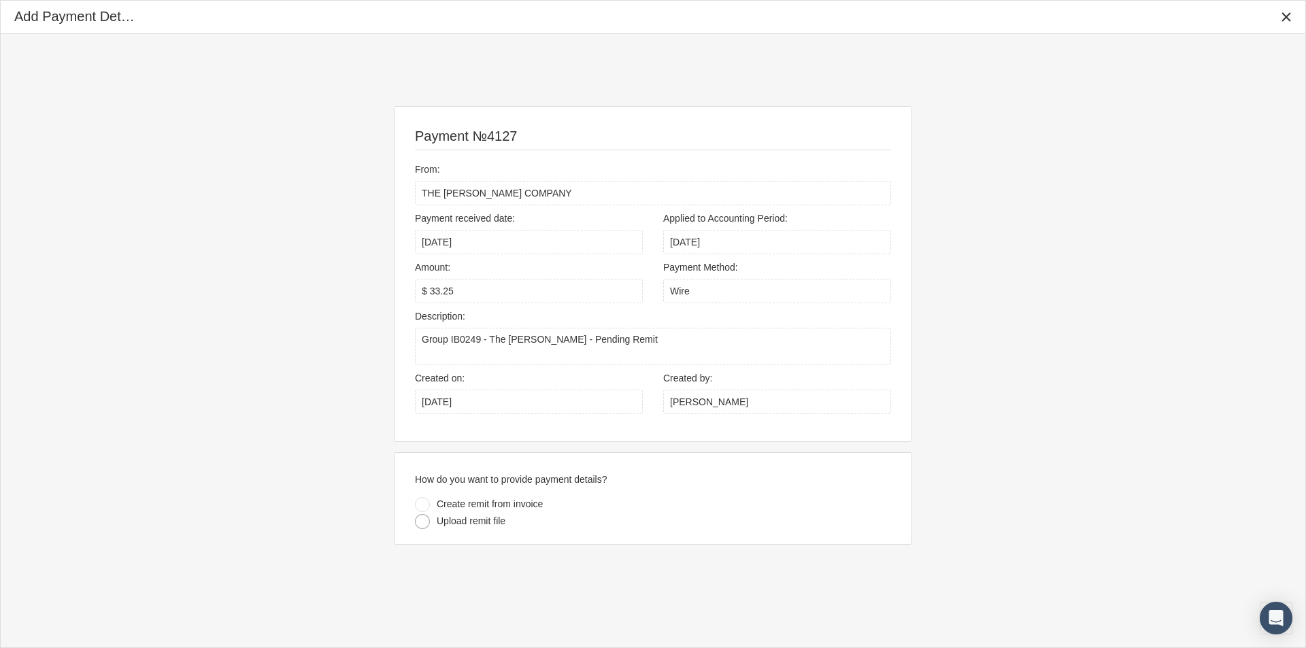
click at [421, 521] on div at bounding box center [422, 521] width 15 height 15
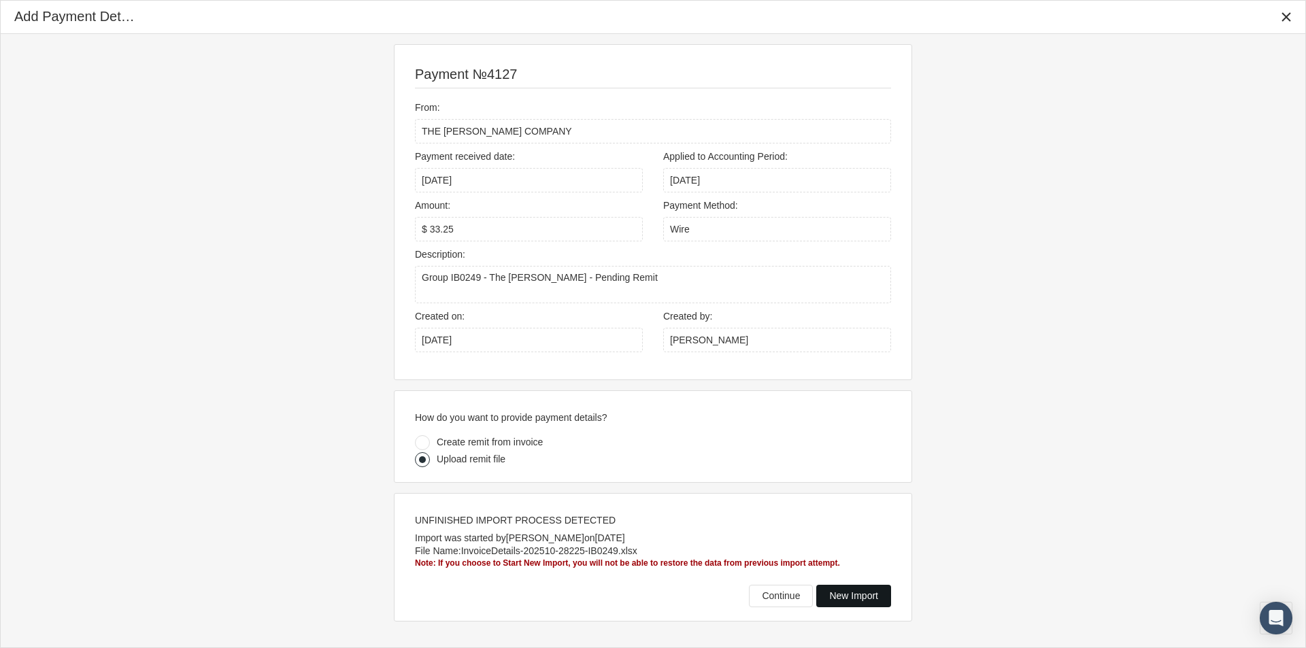
click at [833, 595] on span "New Import" at bounding box center [853, 596] width 49 height 11
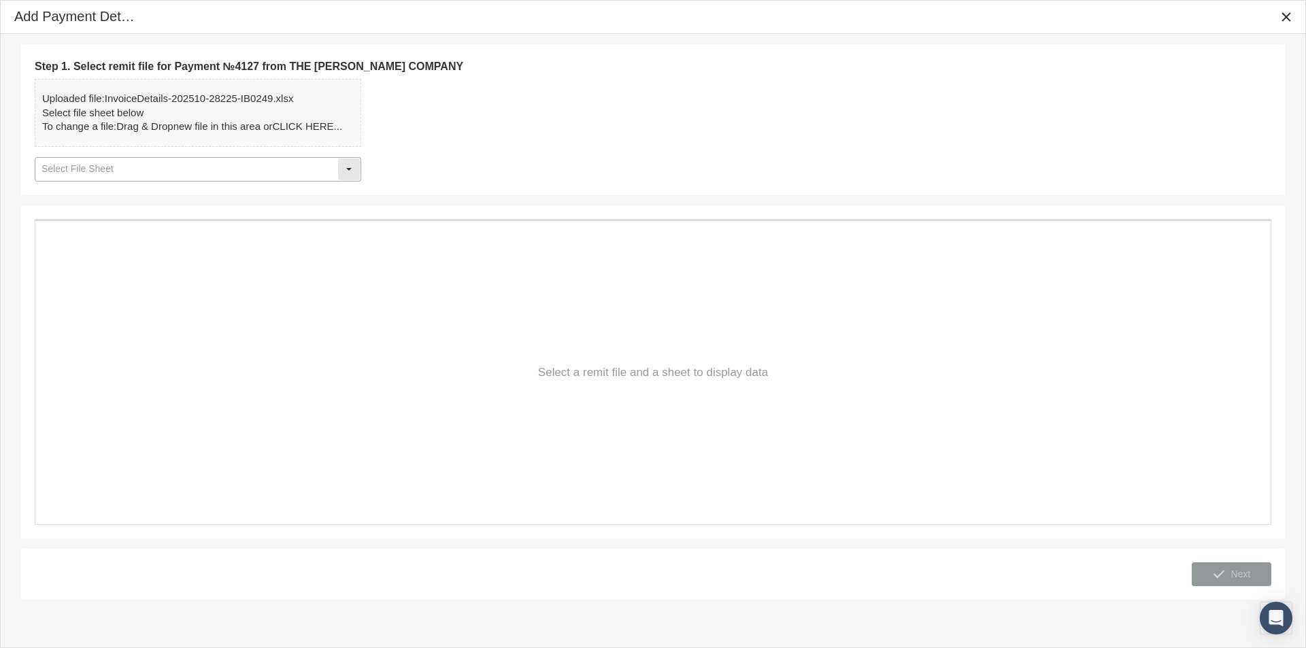
click at [351, 171] on div "Select" at bounding box center [349, 170] width 22 height 22
click at [54, 193] on div "Details" at bounding box center [198, 193] width 324 height 22
type input "Details"
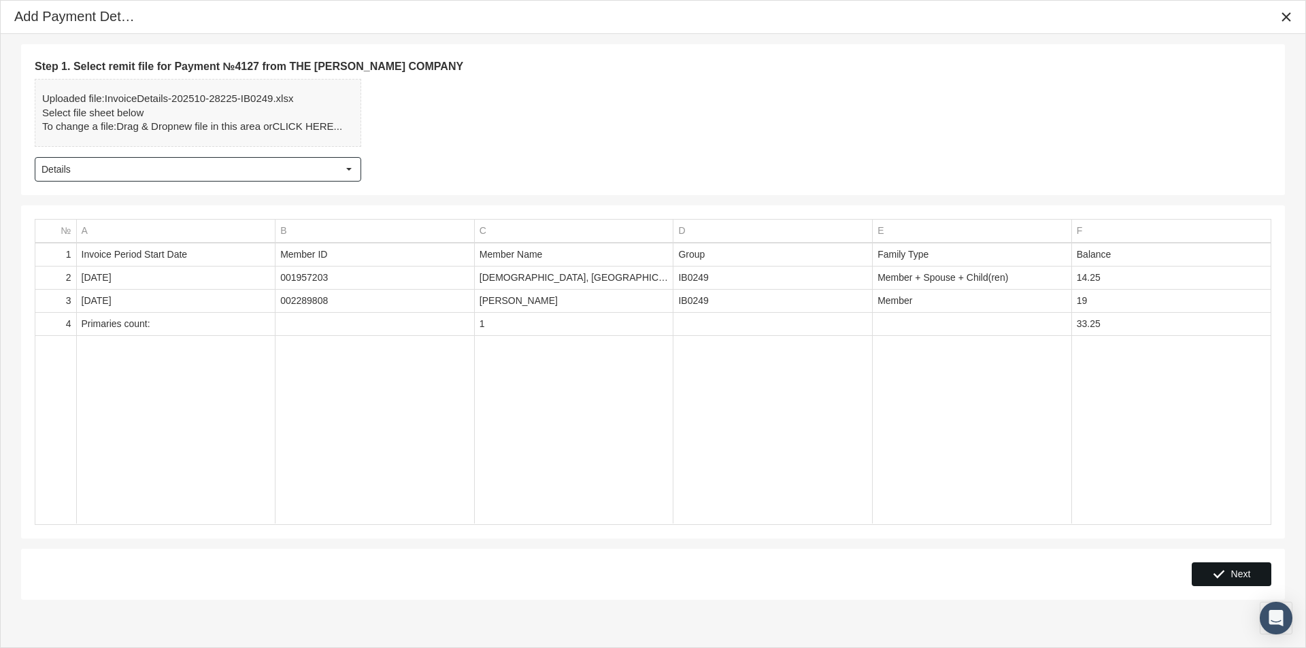
click at [1238, 571] on span "Next" at bounding box center [1241, 574] width 20 height 11
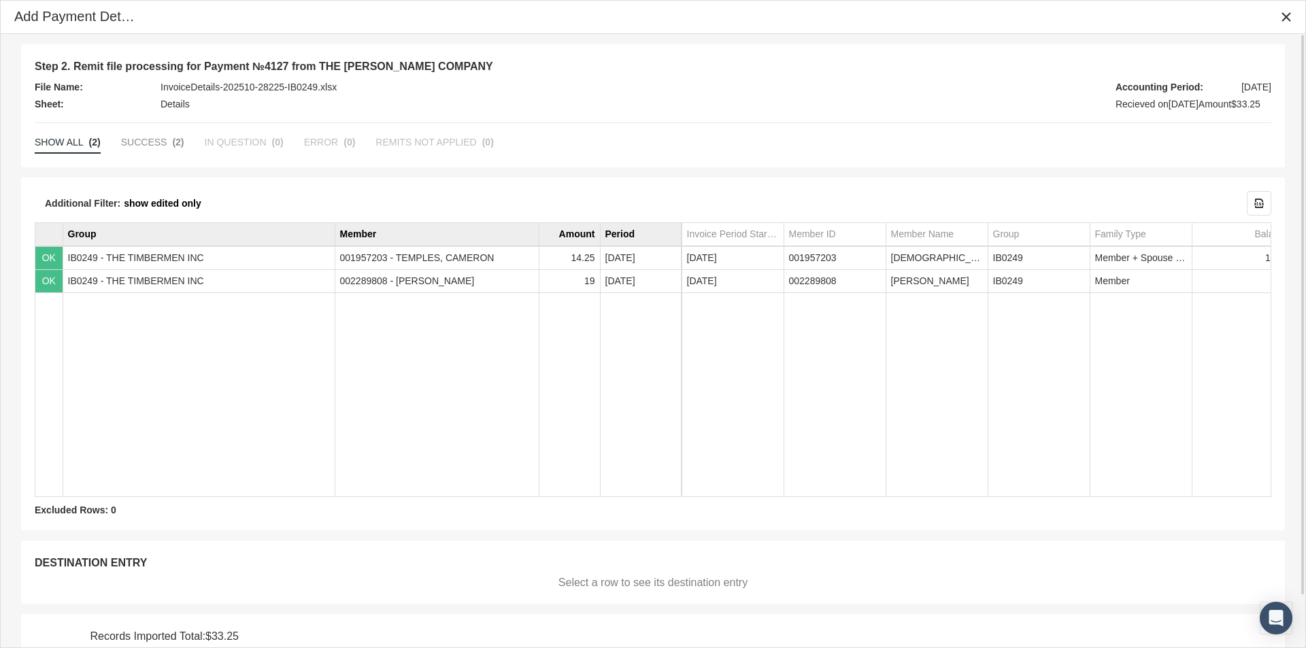
scroll to position [56, 0]
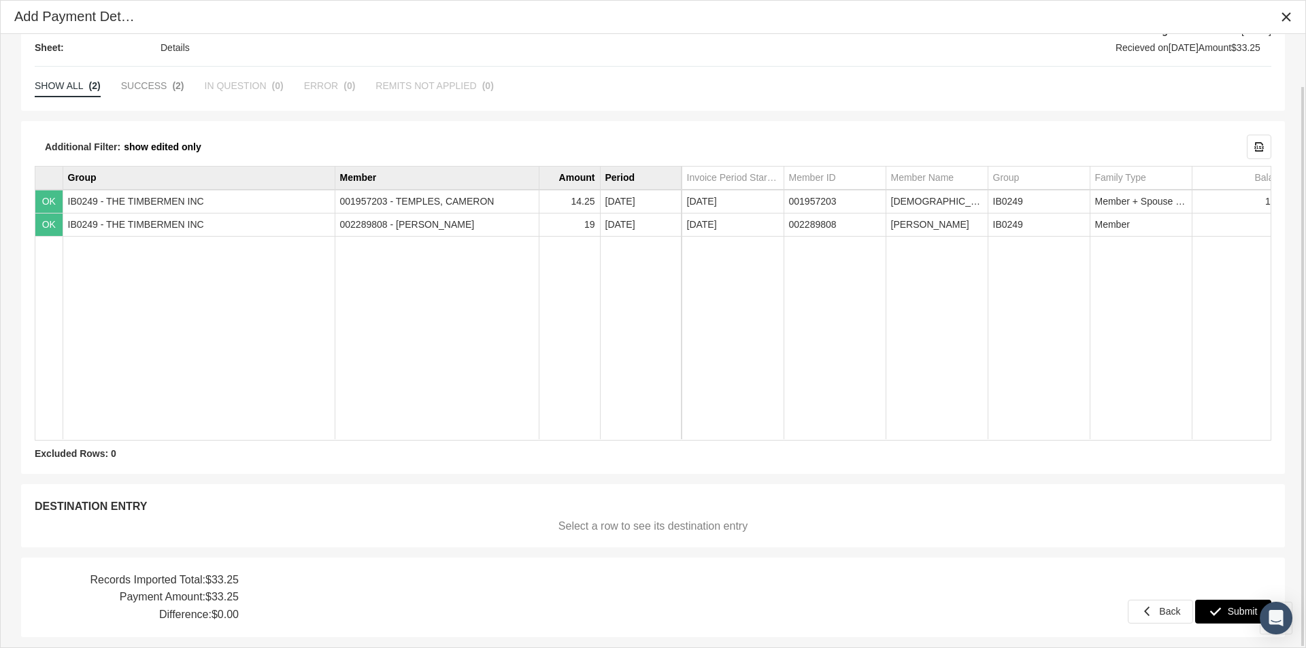
click at [1243, 610] on span "Submit" at bounding box center [1243, 611] width 30 height 11
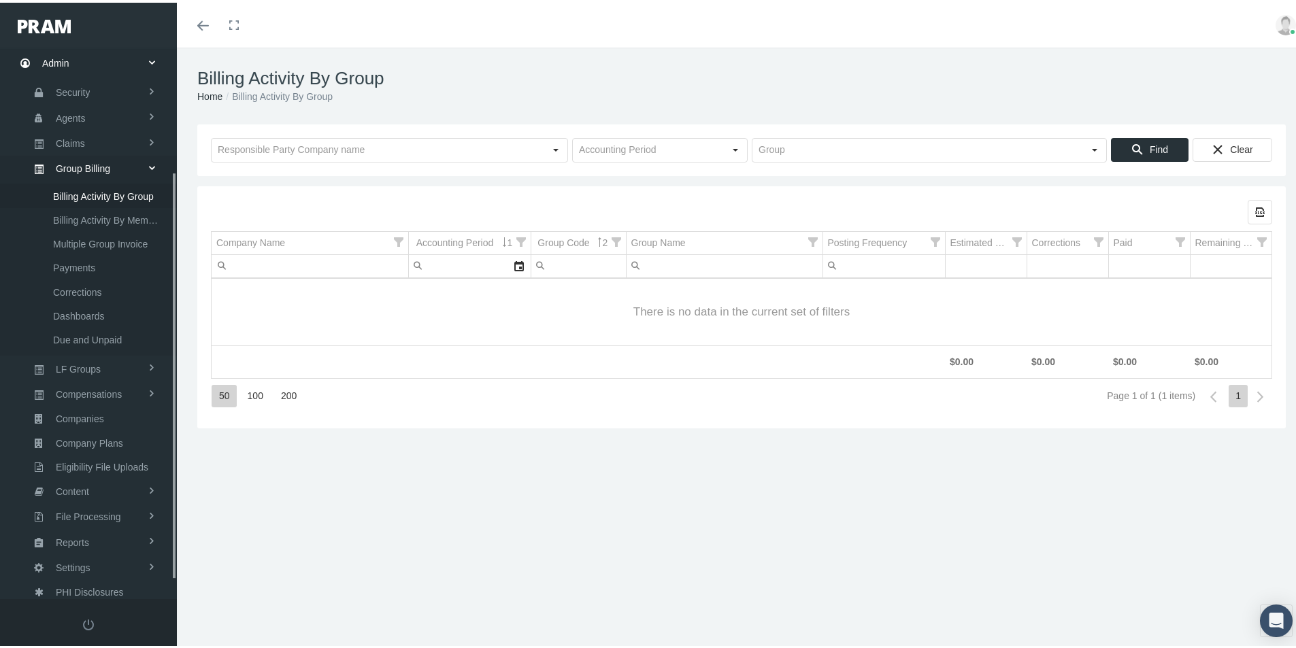
scroll to position [193, 0]
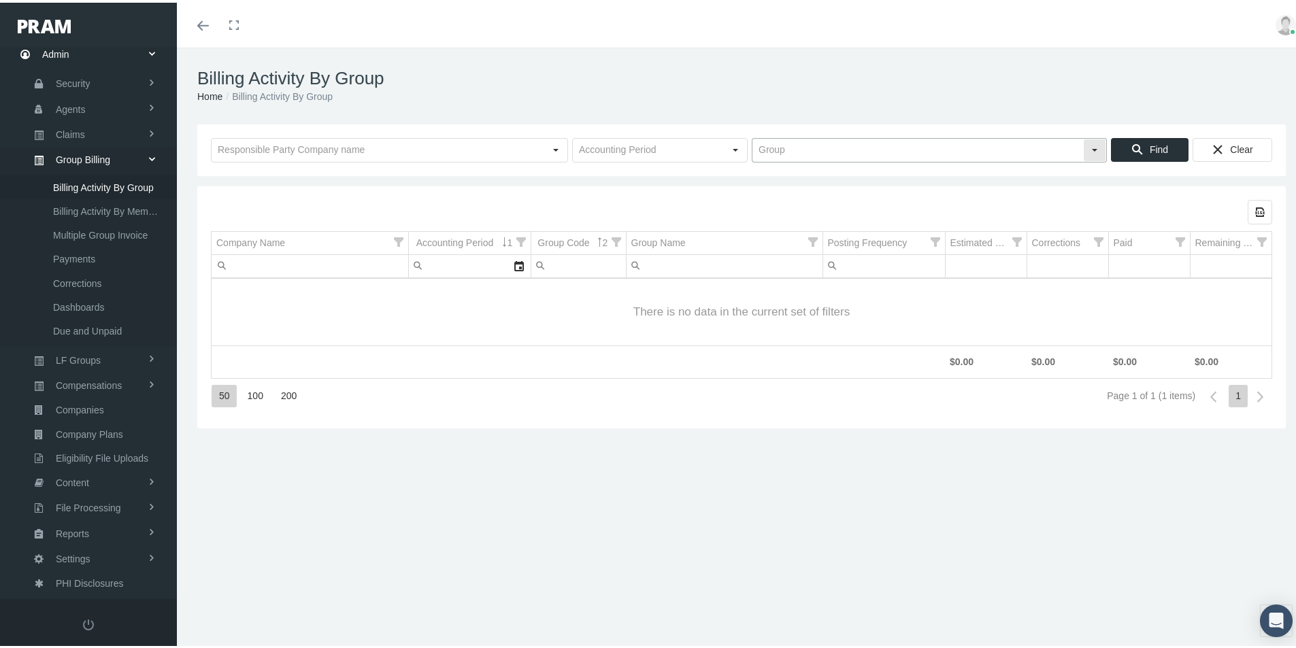
click at [769, 150] on input "text" at bounding box center [917, 147] width 331 height 23
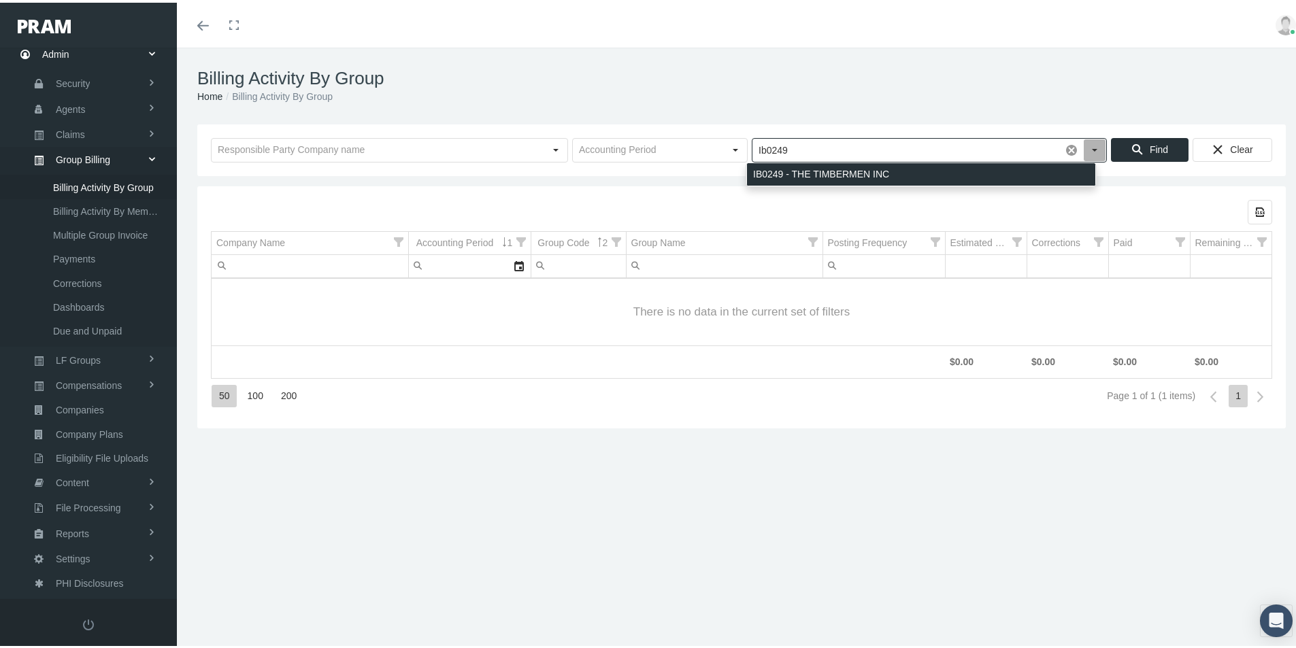
click at [797, 168] on div "IB0249 - THE TIMBERMEN INC" at bounding box center [921, 172] width 348 height 22
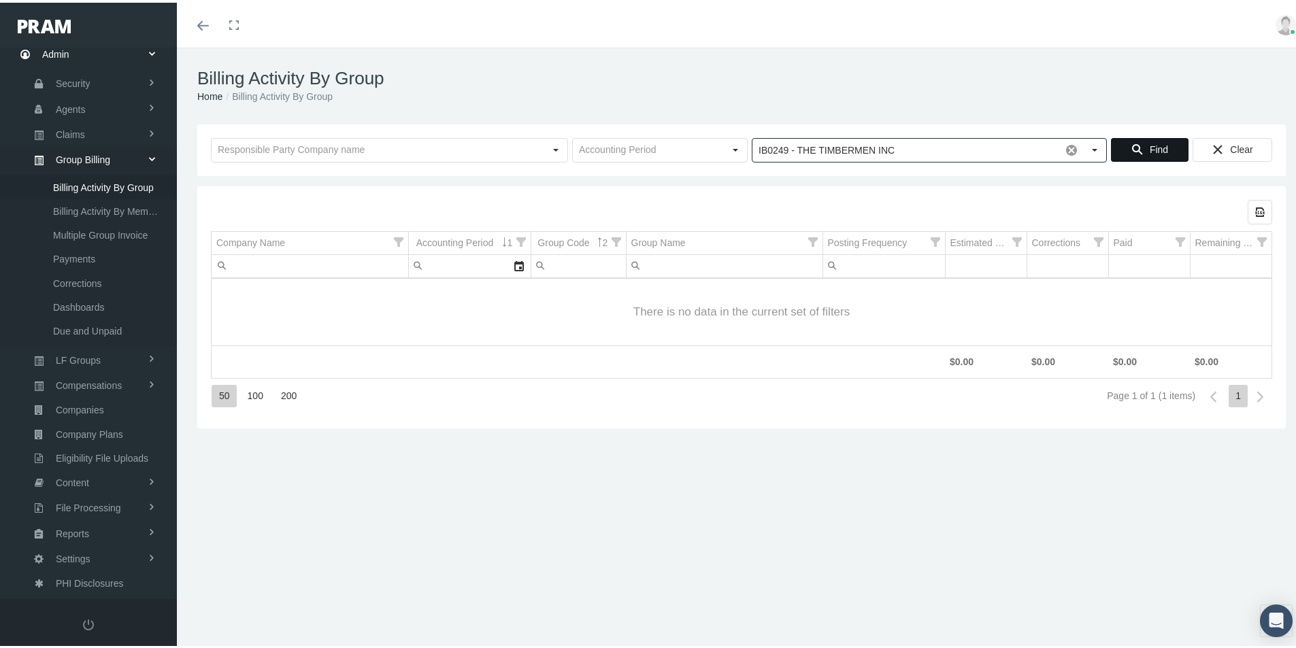
type input "IB0249 - THE TIMBERMEN INC"
click at [1150, 145] on span "Find" at bounding box center [1159, 147] width 18 height 11
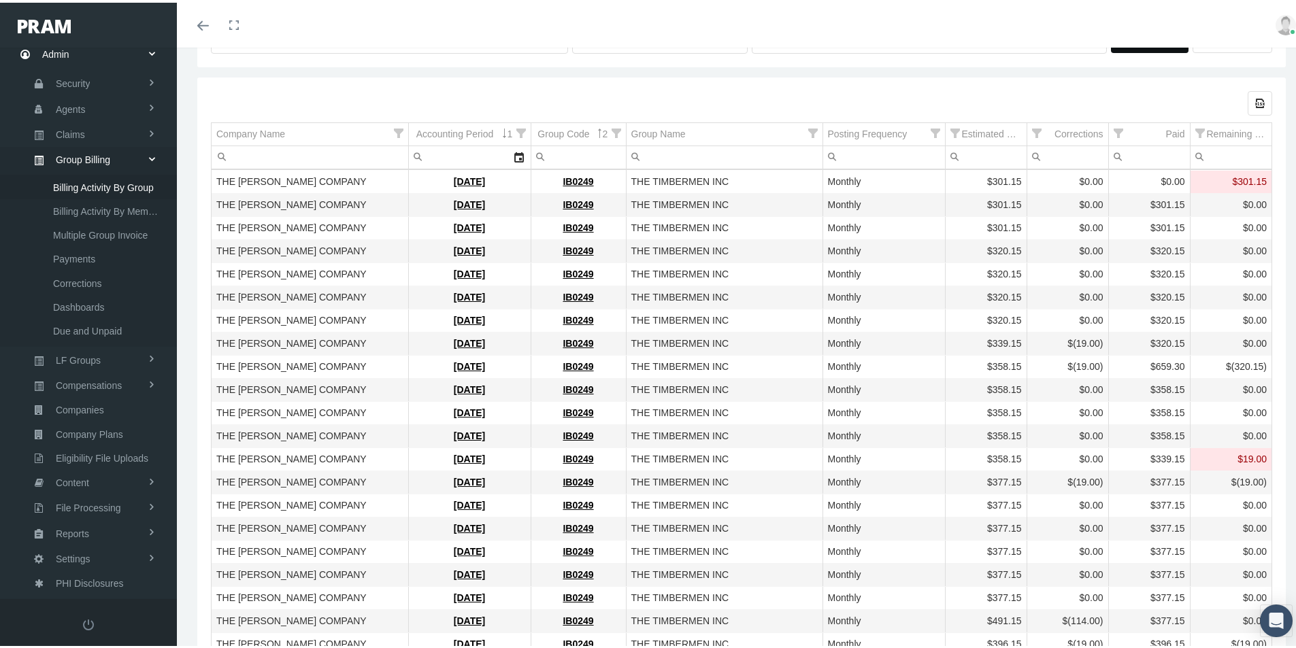
scroll to position [0, 0]
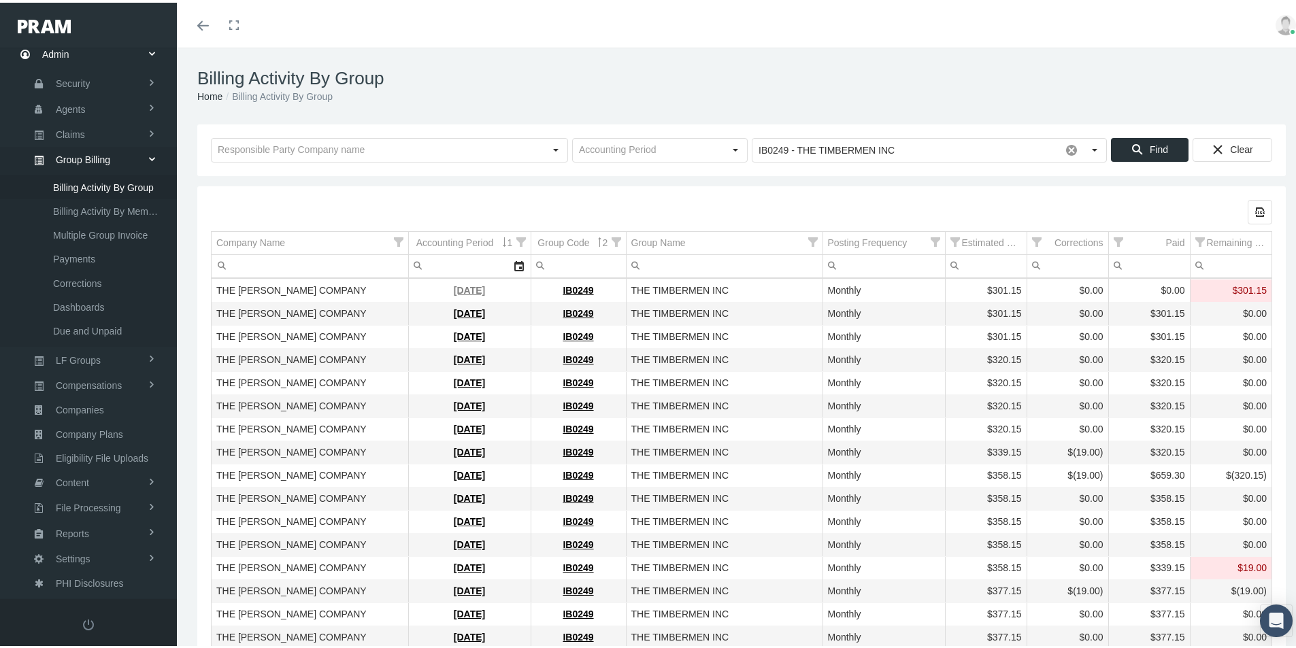
click at [454, 288] on link "[DATE]" at bounding box center [469, 287] width 31 height 11
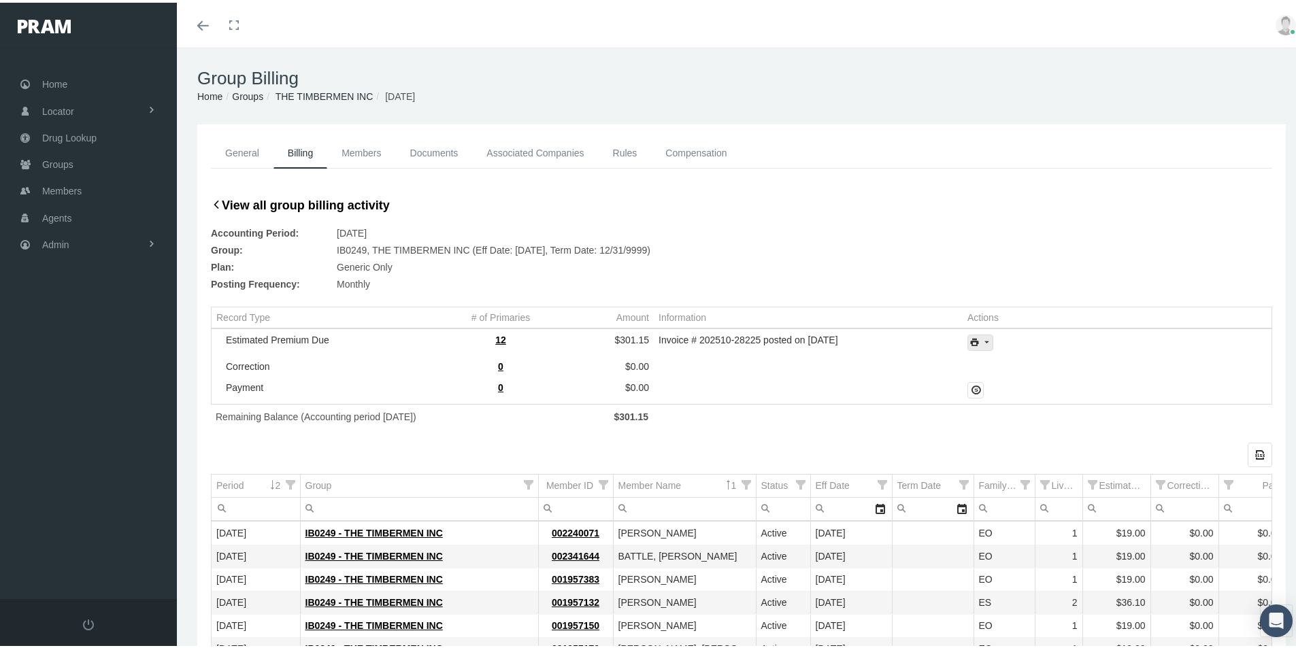
click at [985, 343] on icon "print" at bounding box center [986, 340] width 12 height 12
click at [1026, 380] on div "Invoice Details" at bounding box center [1017, 385] width 106 height 22
click at [754, 242] on div "Group: IB0249, THE TIMBERMEN INC (Eff Date: [DATE], Term Date: 12/31/9999)" at bounding box center [741, 247] width 1061 height 17
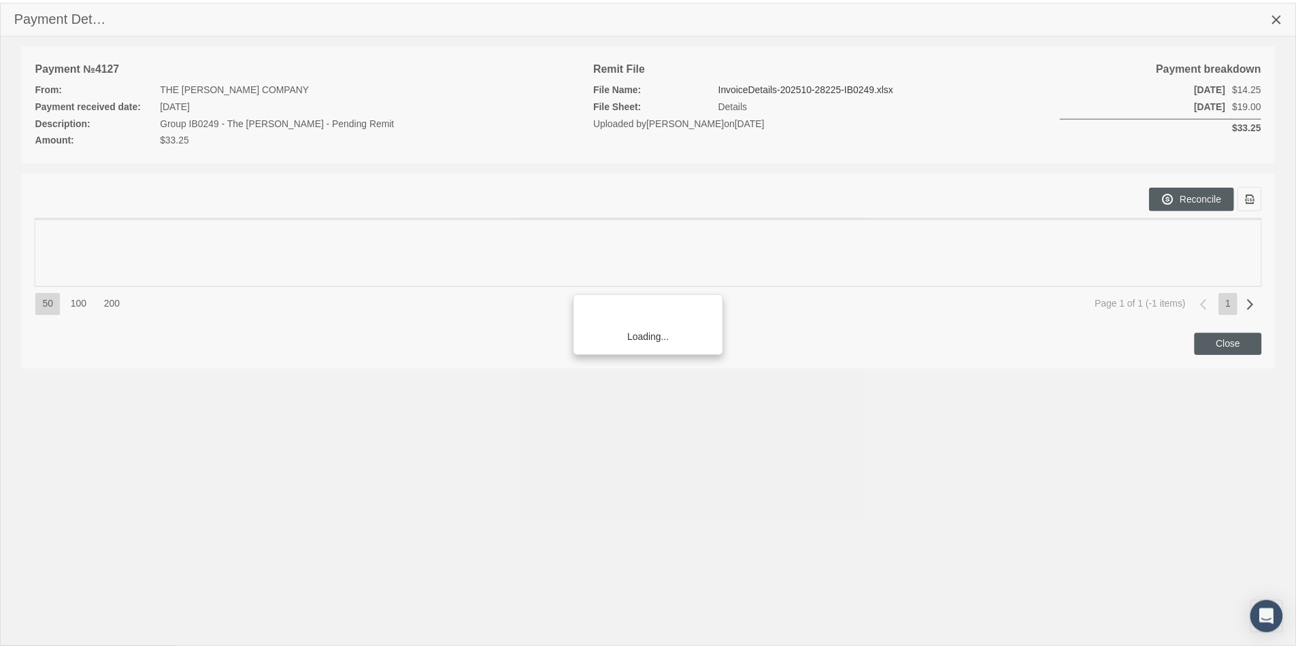
scroll to position [193, 0]
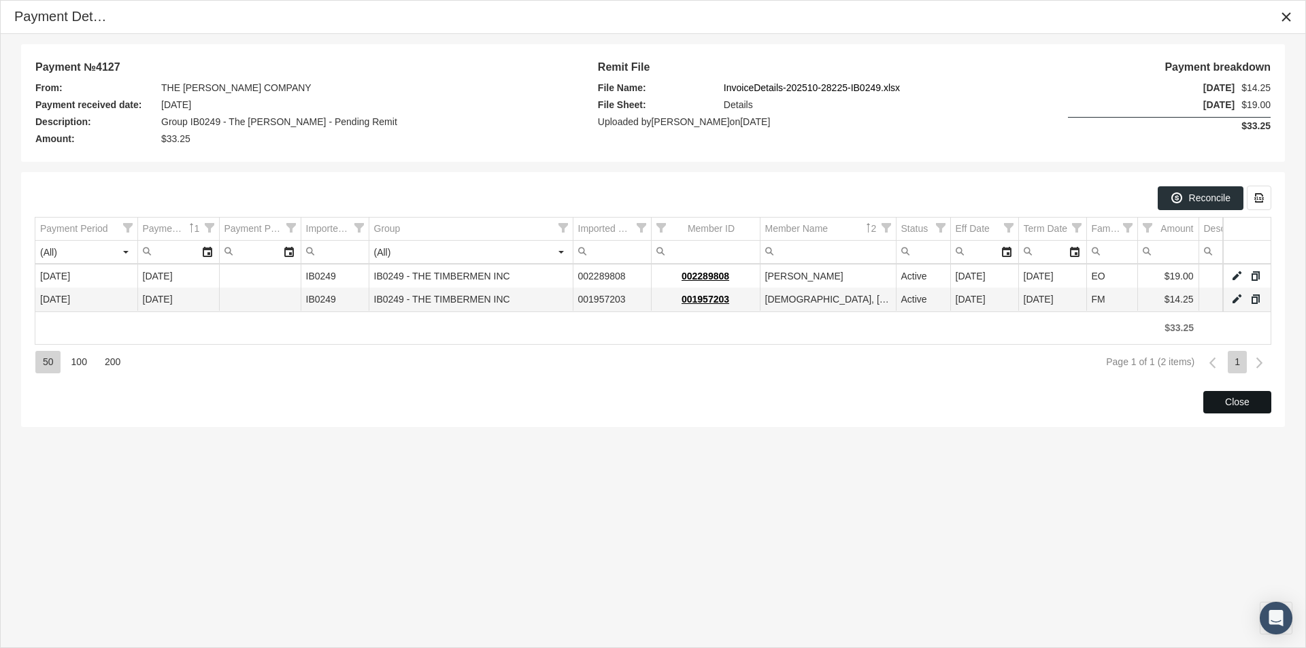
drag, startPoint x: 1223, startPoint y: 405, endPoint x: 1150, endPoint y: 450, distance: 85.5
click at [1222, 406] on div "Close" at bounding box center [1237, 402] width 67 height 21
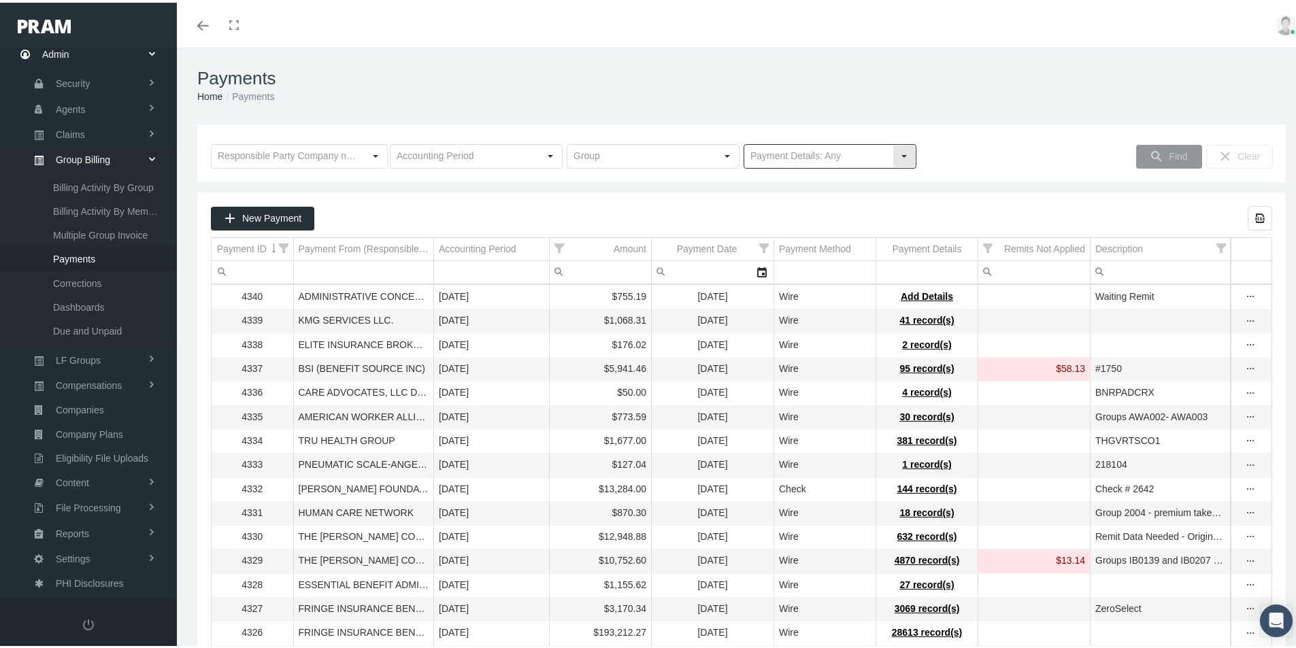
click at [894, 156] on div "Select" at bounding box center [904, 154] width 22 height 22
click at [767, 199] on div "No Payment Details" at bounding box center [824, 201] width 169 height 22
type input "No Payment Details"
drag, startPoint x: 1165, startPoint y: 150, endPoint x: 1152, endPoint y: 158, distance: 15.9
click at [1169, 150] on span "Find" at bounding box center [1178, 153] width 18 height 11
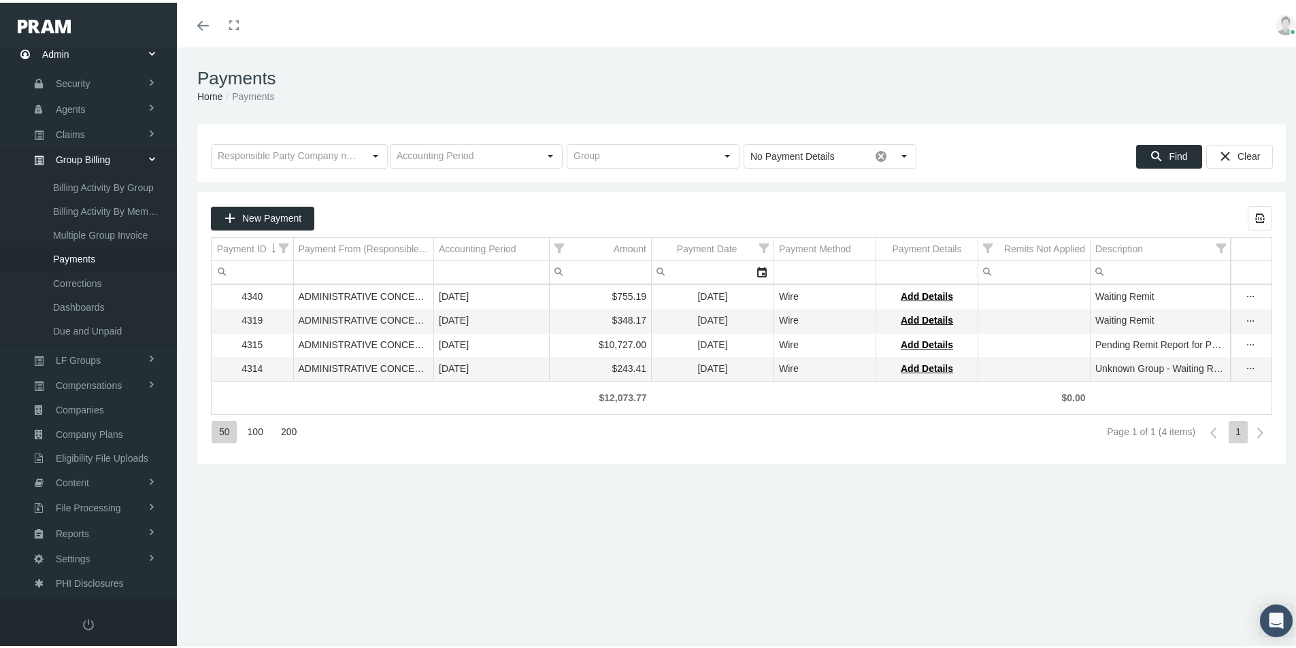
click at [336, 567] on div "Payments Home Payments Loading... No Payment Details Pull down to refresh... Re…" at bounding box center [741, 354] width 1129 height 618
click at [84, 453] on span "Eligibility File Uploads" at bounding box center [102, 455] width 93 height 23
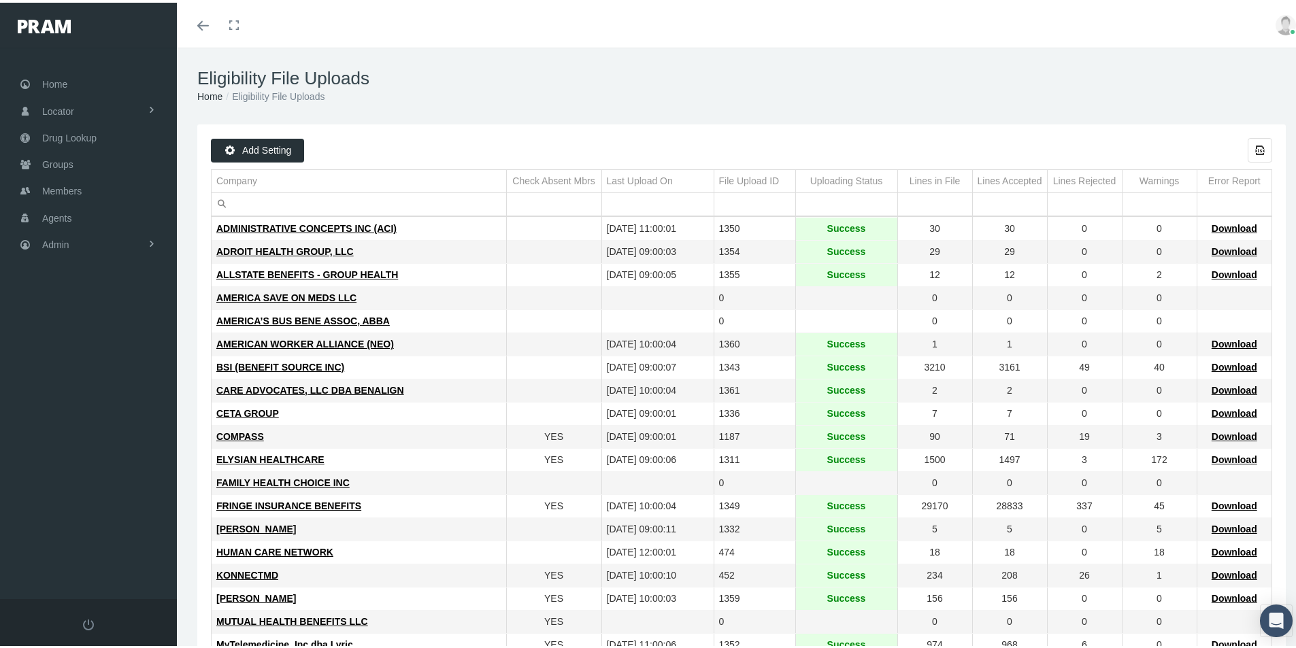
scroll to position [136, 0]
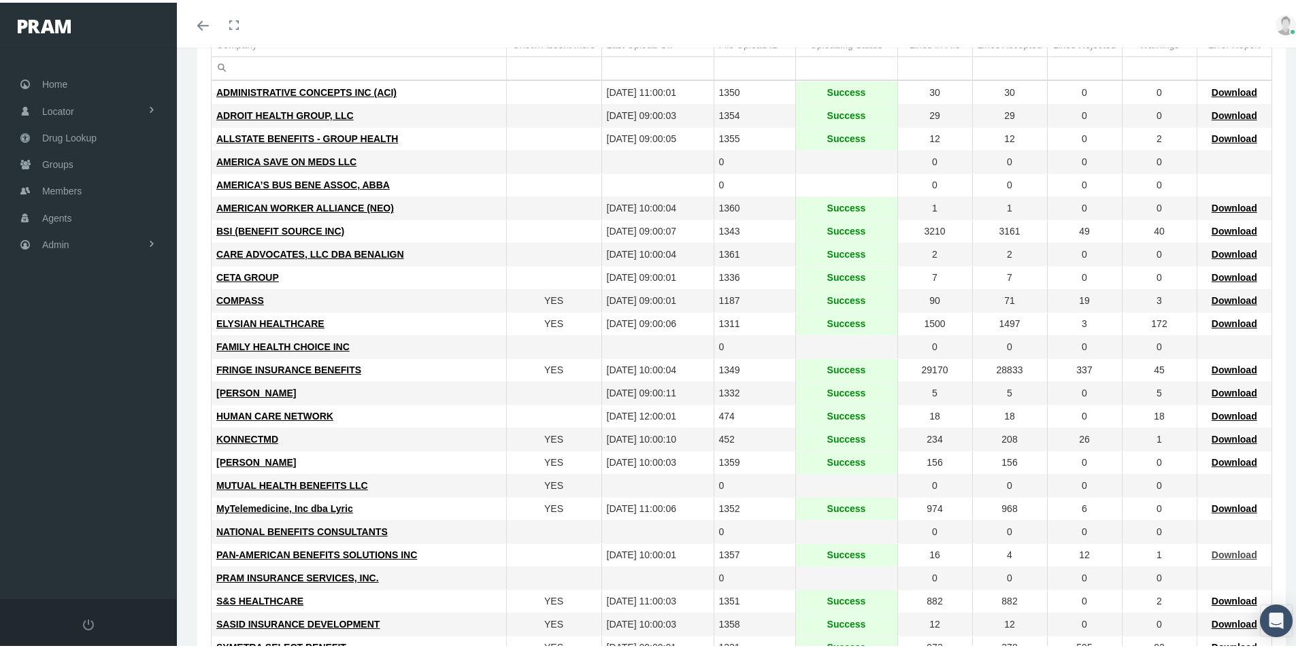
click at [1225, 550] on span "Download" at bounding box center [1235, 552] width 46 height 11
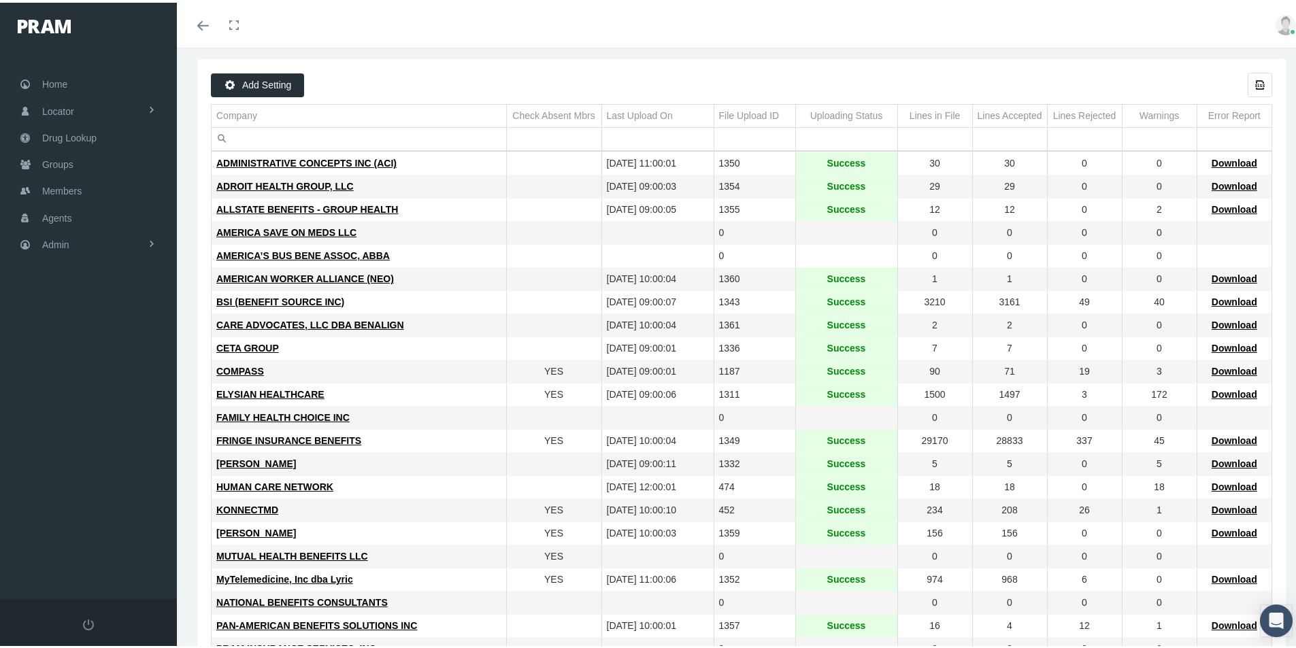
scroll to position [0, 0]
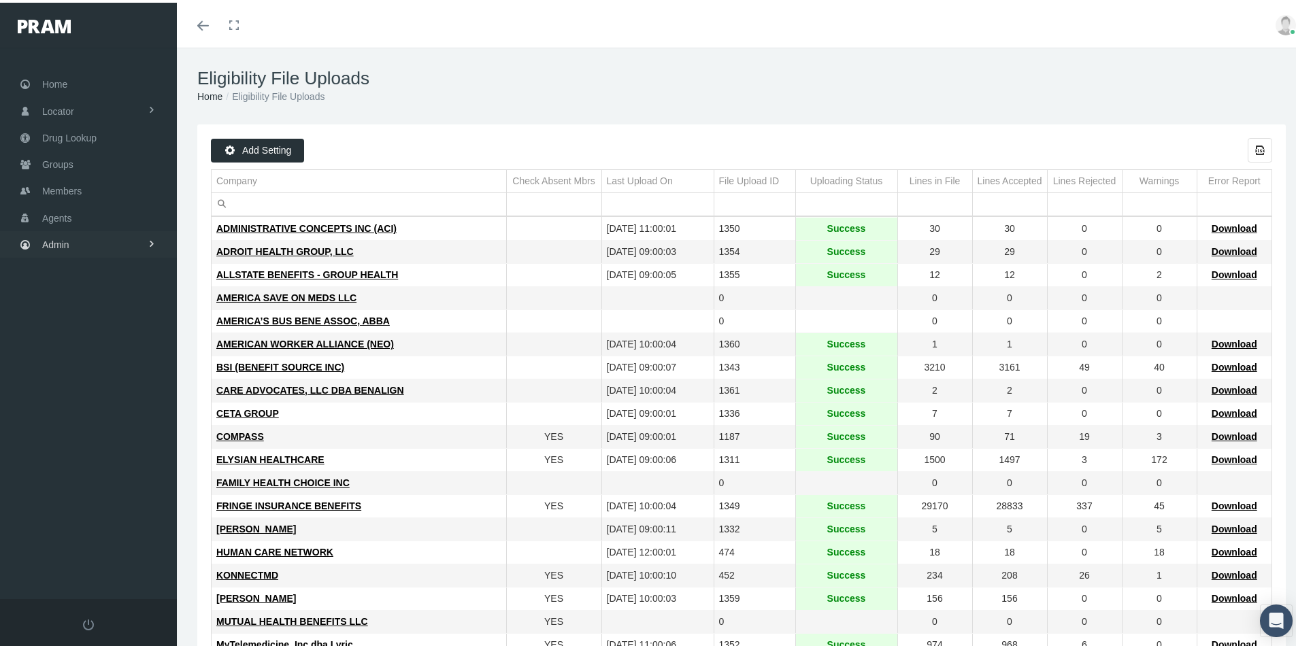
click at [52, 244] on span "Admin" at bounding box center [55, 242] width 27 height 26
click at [79, 352] on span "Group Billing" at bounding box center [83, 347] width 54 height 23
click at [71, 449] on span "Payments" at bounding box center [74, 446] width 42 height 23
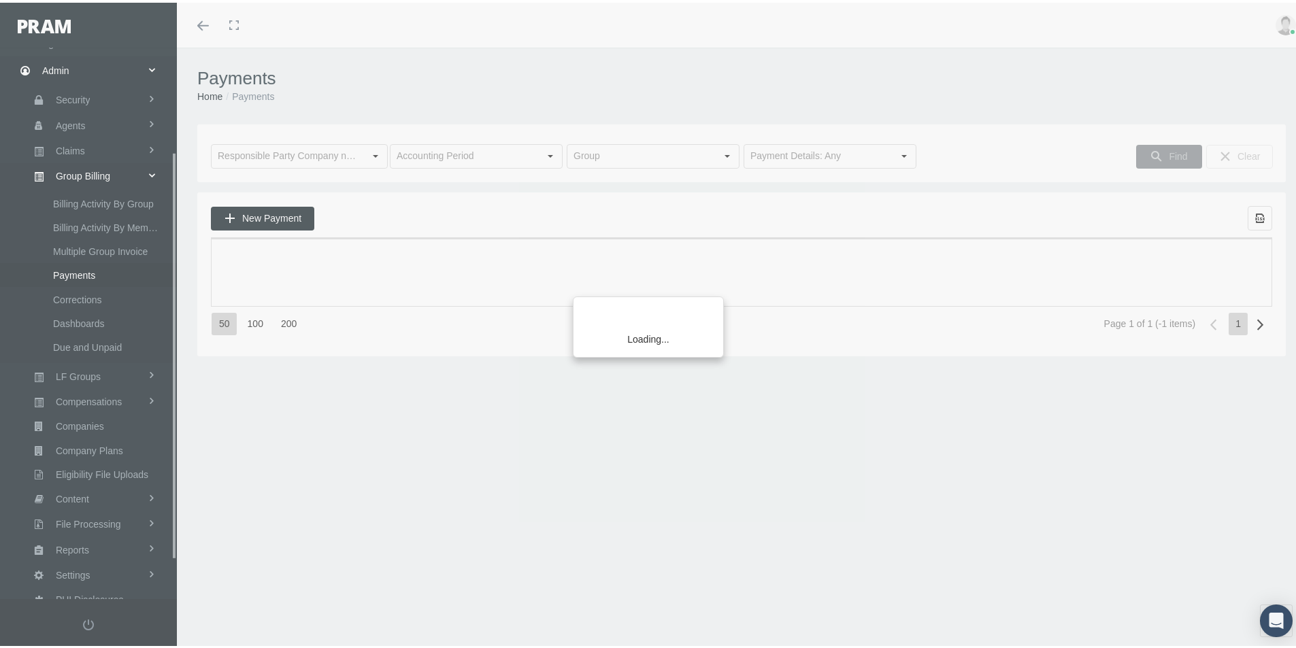
scroll to position [193, 0]
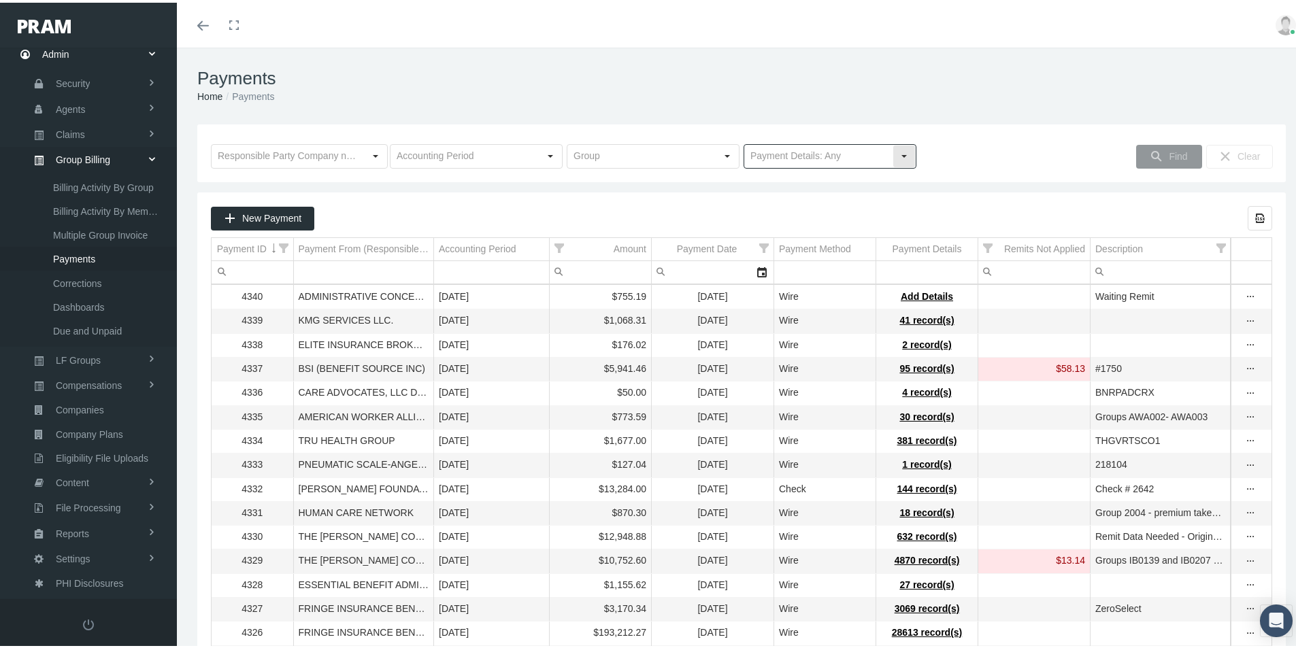
click at [893, 152] on div "Select" at bounding box center [904, 154] width 22 height 22
click at [783, 199] on div "No Payment Details" at bounding box center [824, 201] width 169 height 22
type input "No Payment Details"
click at [1169, 152] on span "Find" at bounding box center [1178, 153] width 18 height 11
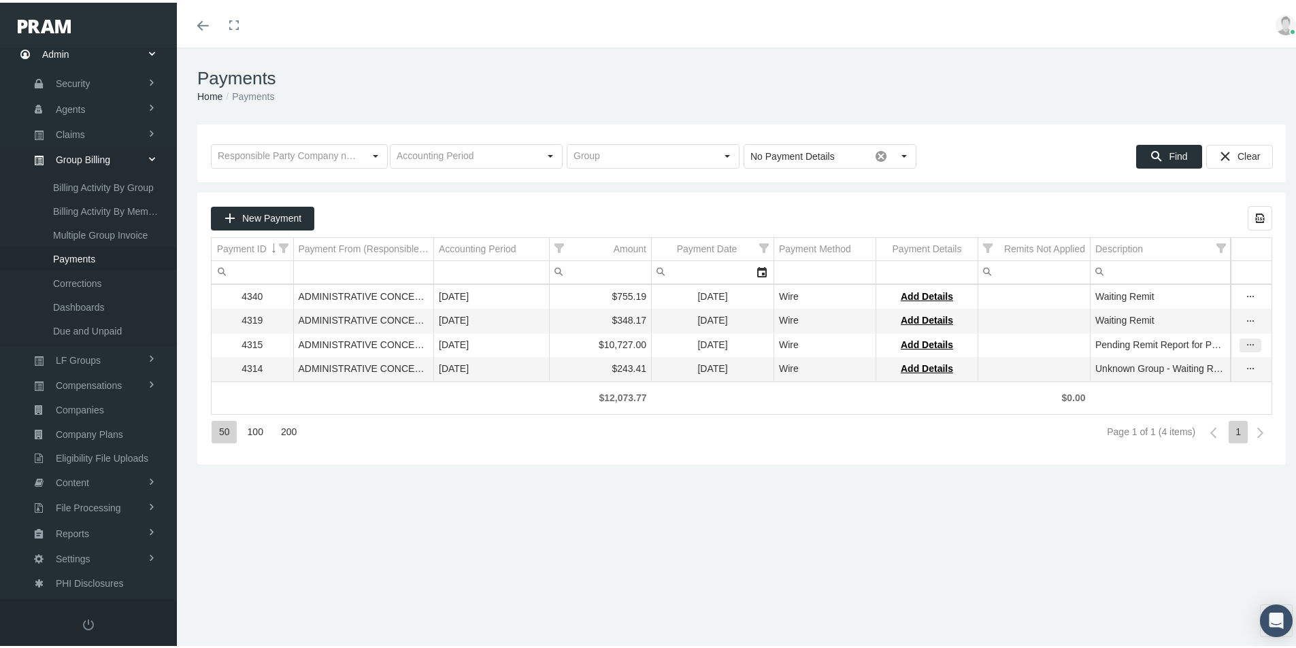
click at [1244, 344] on icon "more" at bounding box center [1250, 343] width 12 height 12
click at [1161, 367] on div "View & Edit Payment" at bounding box center [1182, 365] width 133 height 22
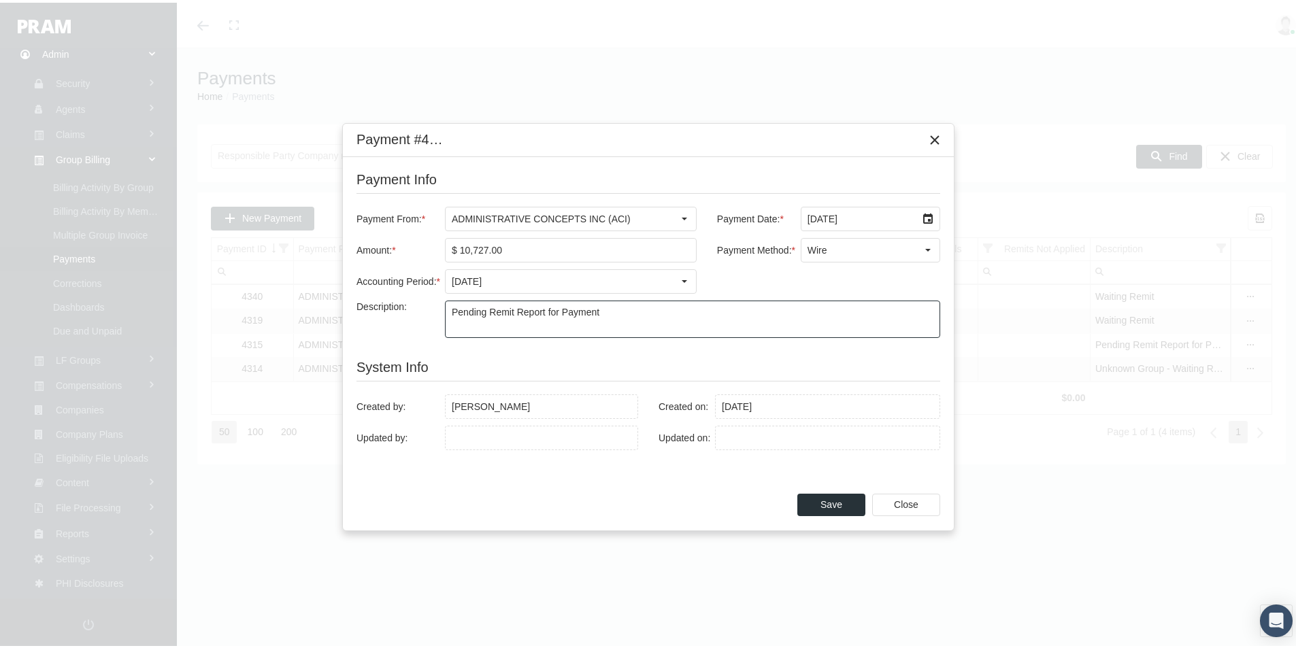
click at [452, 311] on textarea "Pending Remit Report for Payment" at bounding box center [693, 317] width 494 height 36
click at [915, 502] on span "Close" at bounding box center [906, 502] width 24 height 11
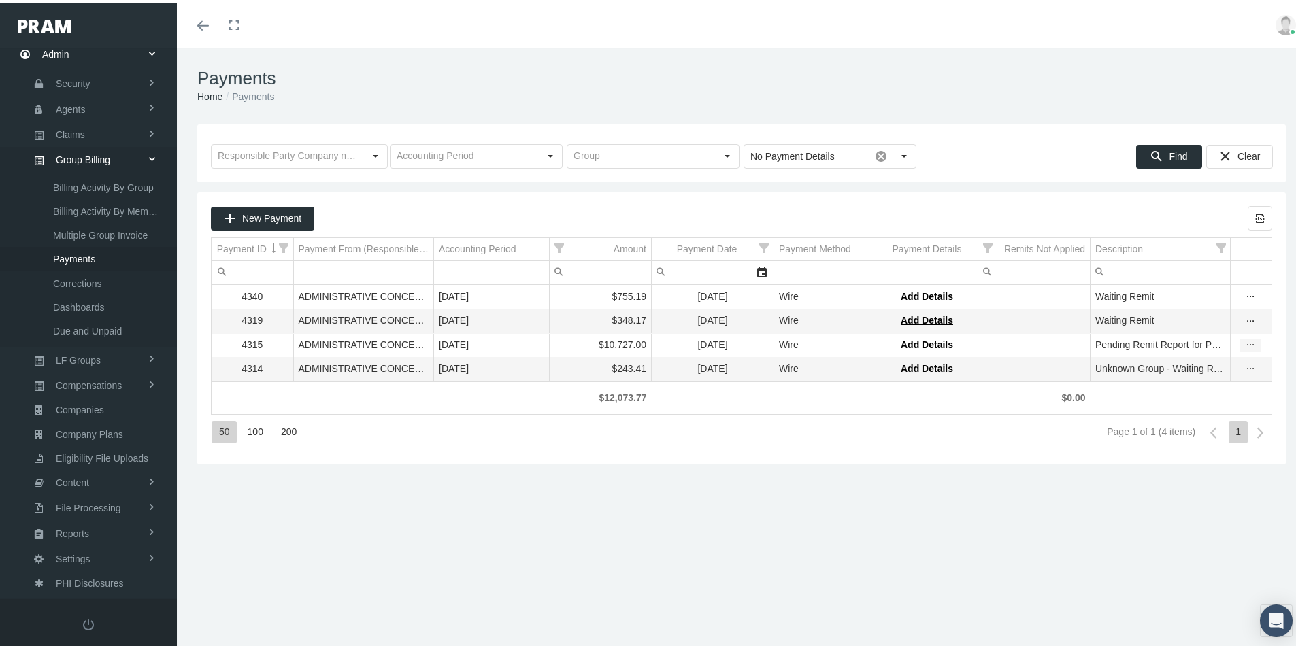
click at [1244, 345] on icon "more" at bounding box center [1250, 343] width 12 height 12
click at [1197, 361] on div "View & Edit Payment" at bounding box center [1182, 365] width 133 height 22
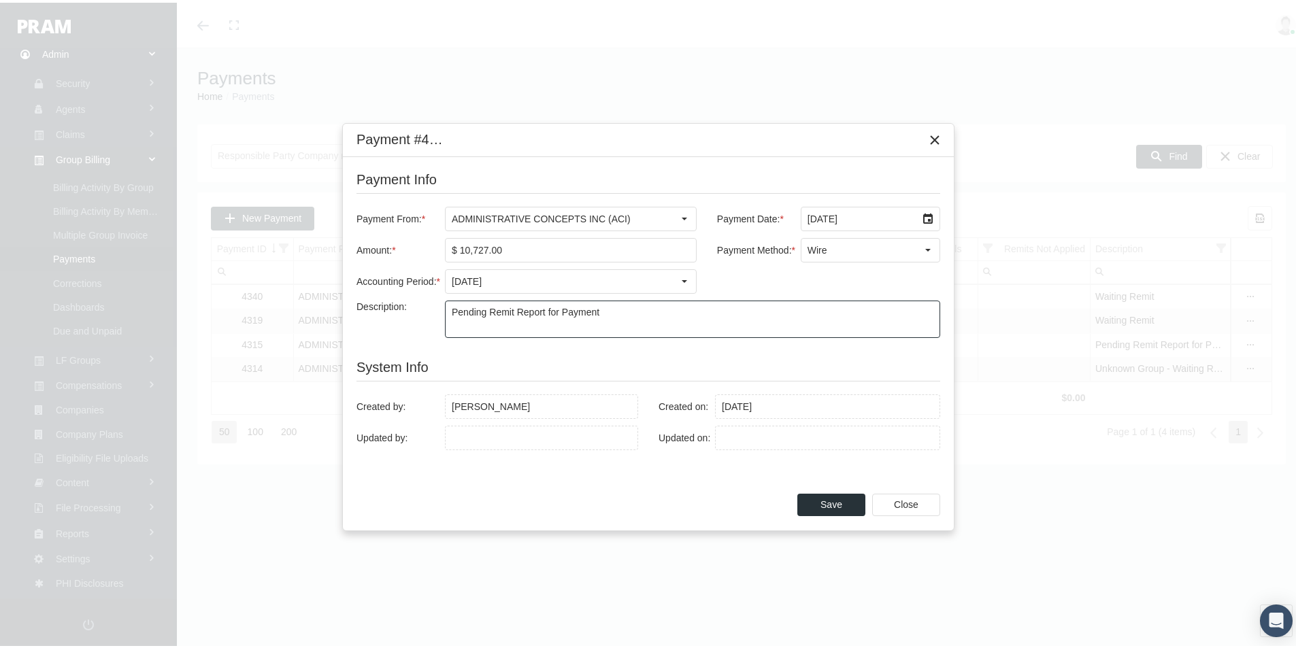
click at [450, 309] on textarea "Pending Remit Report for Payment" at bounding box center [693, 317] width 494 height 36
type textarea "t"
type textarea "Waiting Remit"
click at [824, 501] on span "Save" at bounding box center [831, 502] width 22 height 11
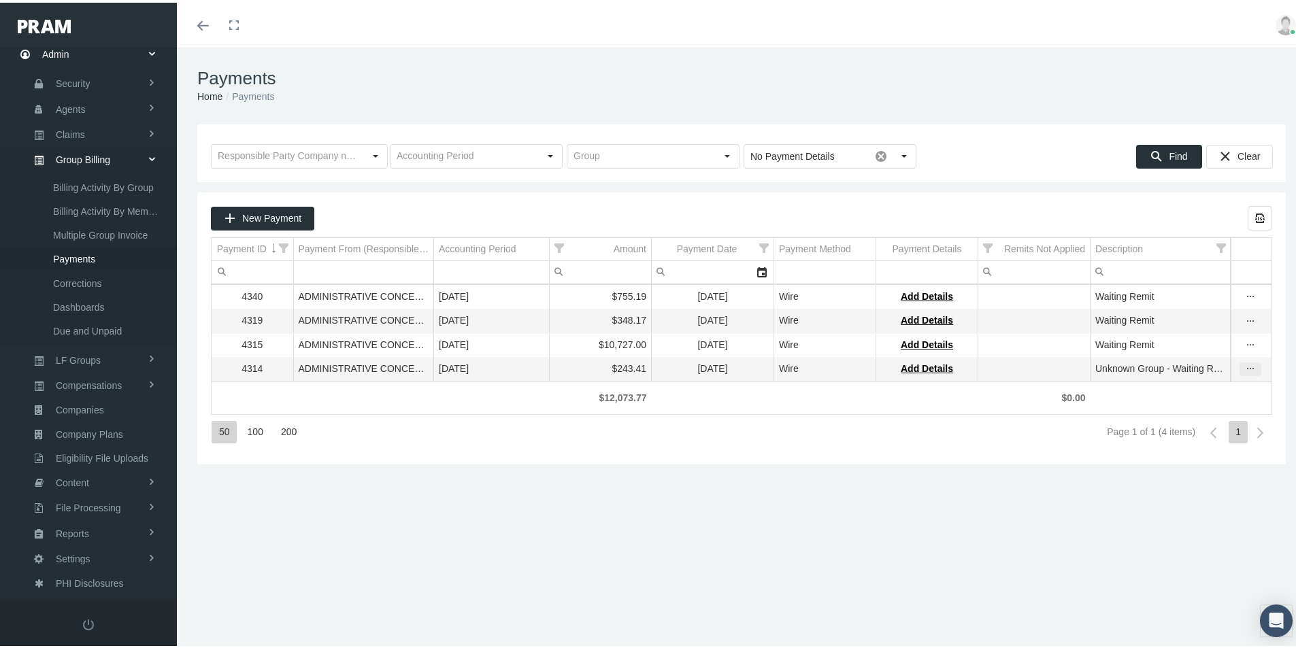
click at [1244, 369] on icon "more" at bounding box center [1250, 367] width 12 height 12
click at [1156, 389] on div "View & Edit Payment" at bounding box center [1182, 389] width 133 height 22
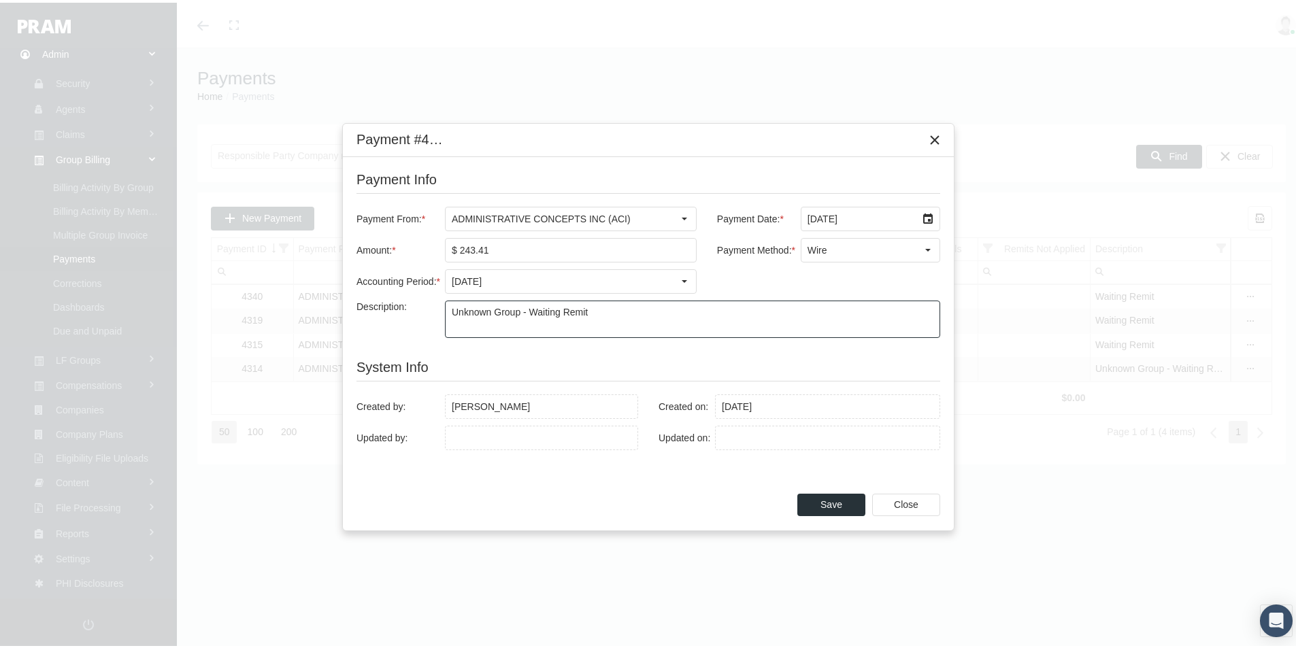
drag, startPoint x: 448, startPoint y: 307, endPoint x: 468, endPoint y: 322, distance: 25.2
click at [448, 308] on textarea "Unknown Group - Waiting Remit" at bounding box center [693, 317] width 494 height 36
click at [524, 314] on textarea "Waiting Remit" at bounding box center [693, 317] width 494 height 36
type textarea "Waiting Remit"
click at [819, 503] on div "Save" at bounding box center [831, 502] width 67 height 21
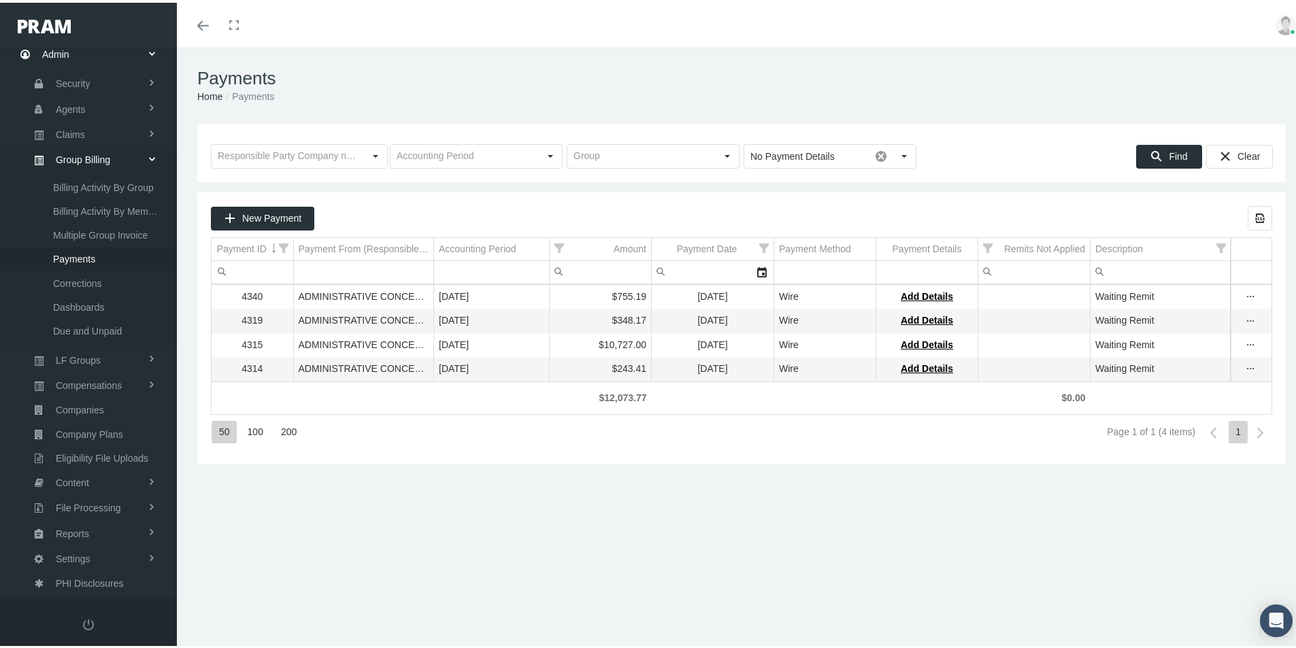
click at [767, 564] on div "Payments Home Payments Loading... No Payment Details Pull down to refresh... Re…" at bounding box center [741, 354] width 1129 height 618
click at [101, 229] on span "Multiple Group Invoice" at bounding box center [100, 232] width 95 height 23
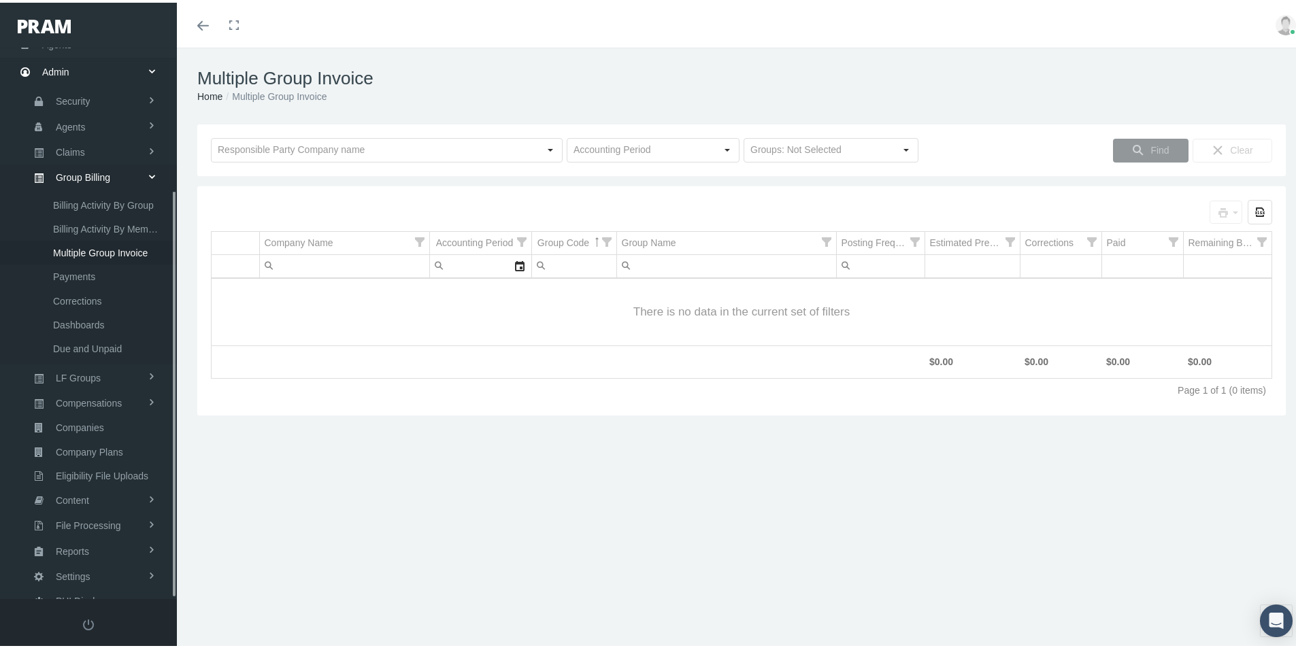
scroll to position [193, 0]
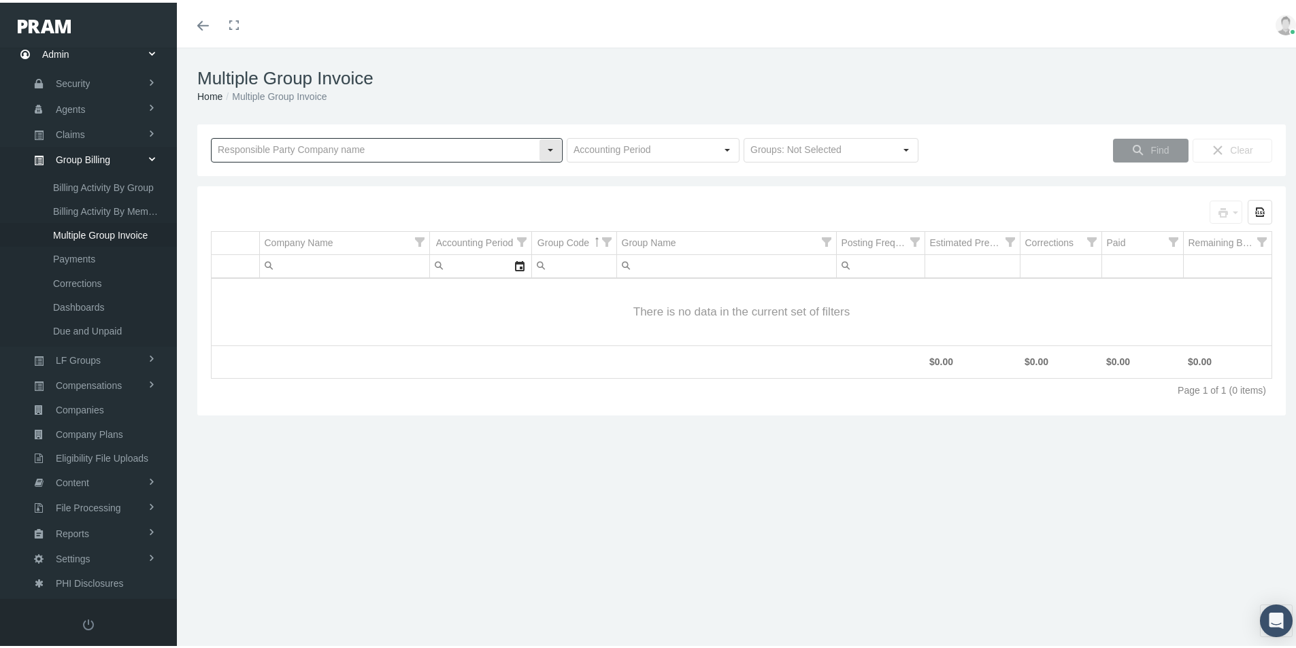
click at [269, 149] on input "text" at bounding box center [375, 147] width 327 height 23
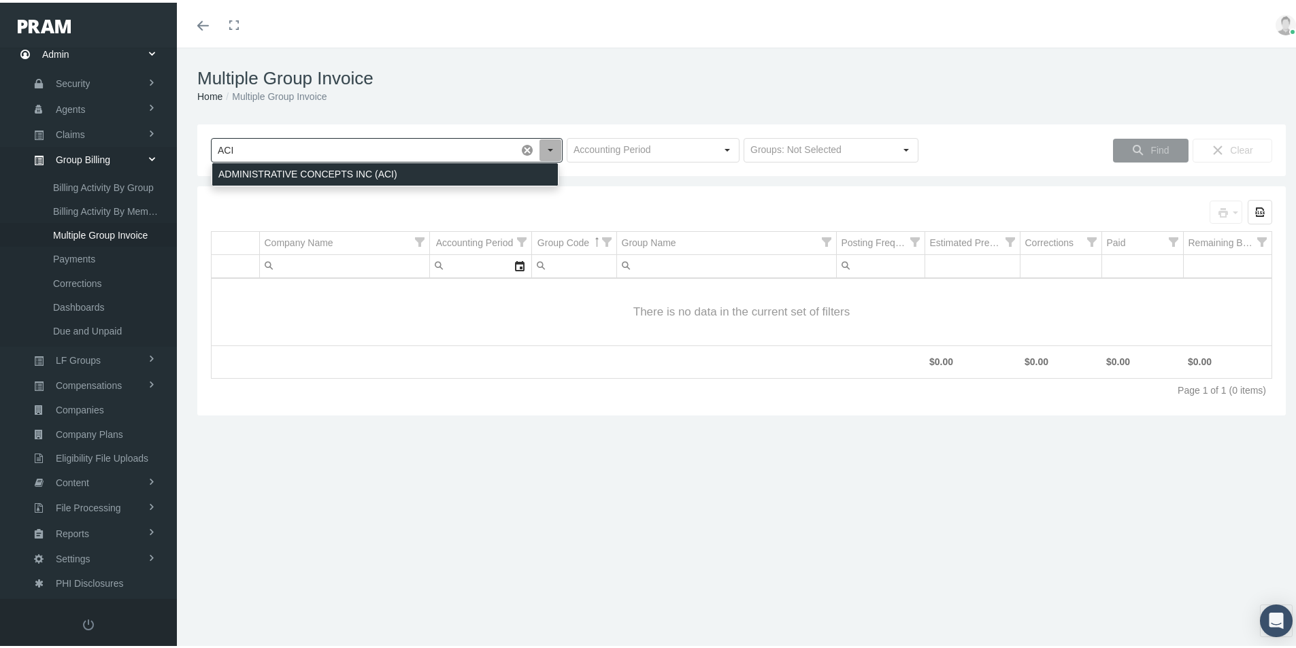
click at [290, 167] on div "ADMINISTRATIVE CONCEPTS INC (ACI)" at bounding box center [385, 172] width 346 height 22
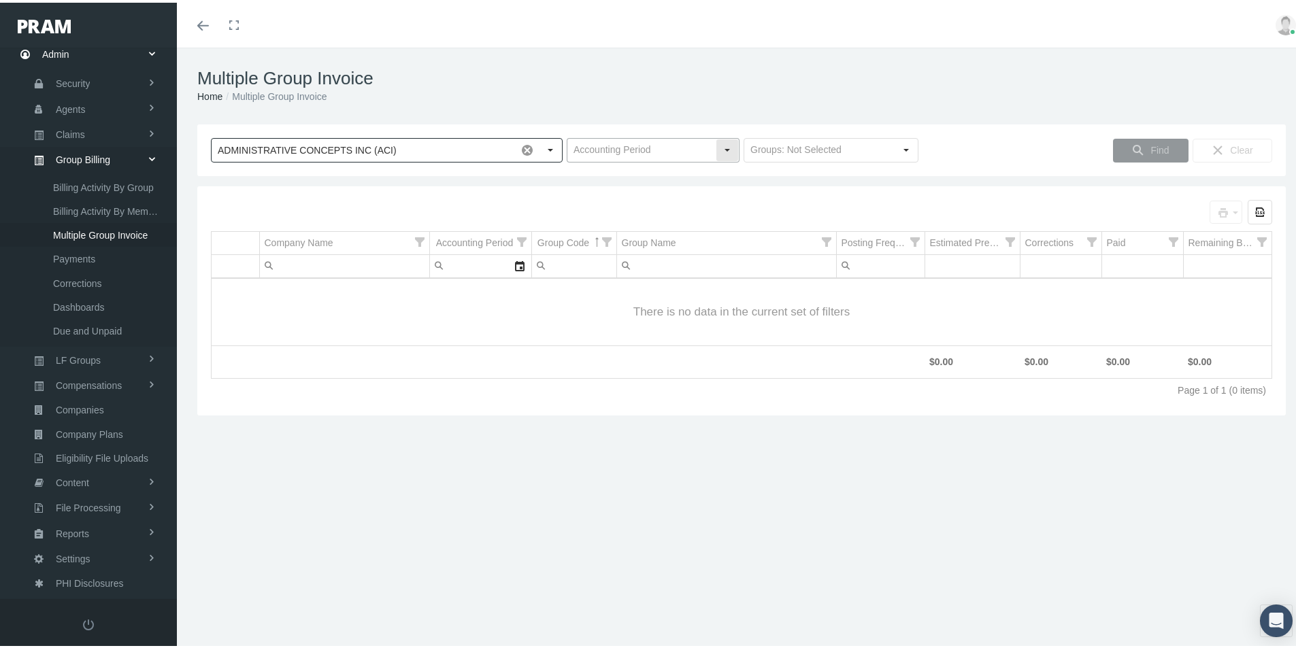
type input "ADMINISTRATIVE CONCEPTS INC (ACI)"
drag, startPoint x: 602, startPoint y: 144, endPoint x: 623, endPoint y: 148, distance: 20.8
click at [602, 143] on input "text" at bounding box center [641, 147] width 148 height 23
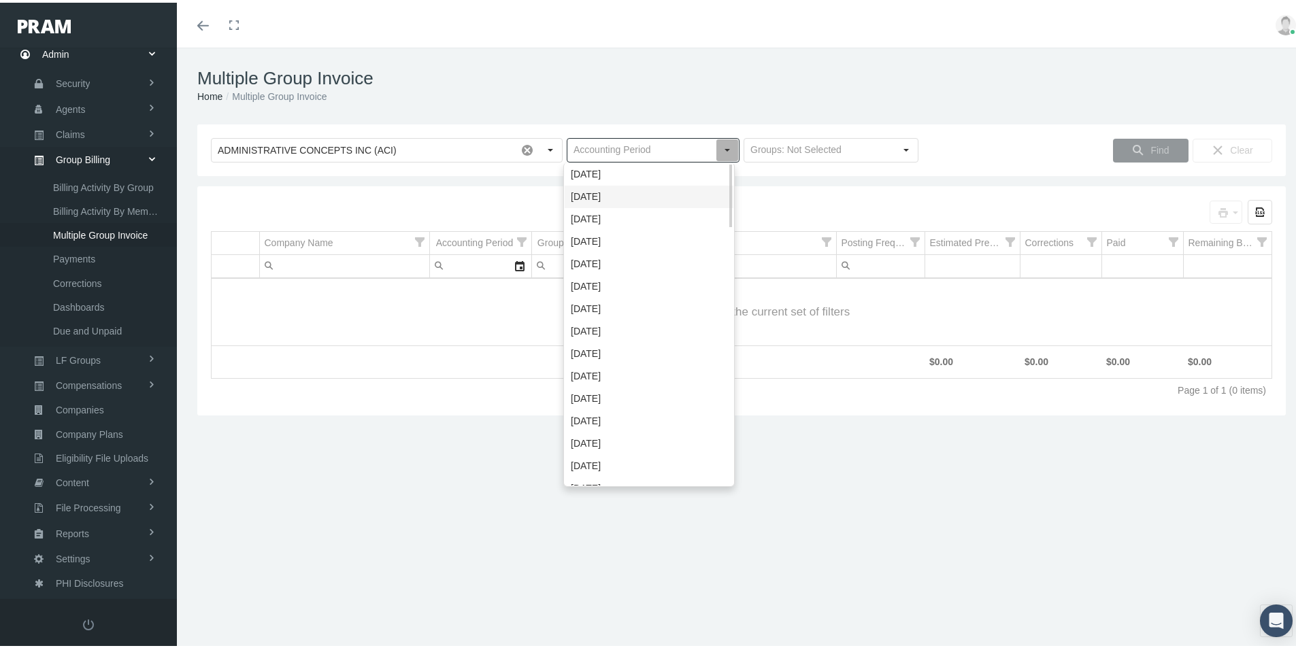
click at [586, 193] on div "[DATE]" at bounding box center [649, 194] width 169 height 22
type input "[DATE]"
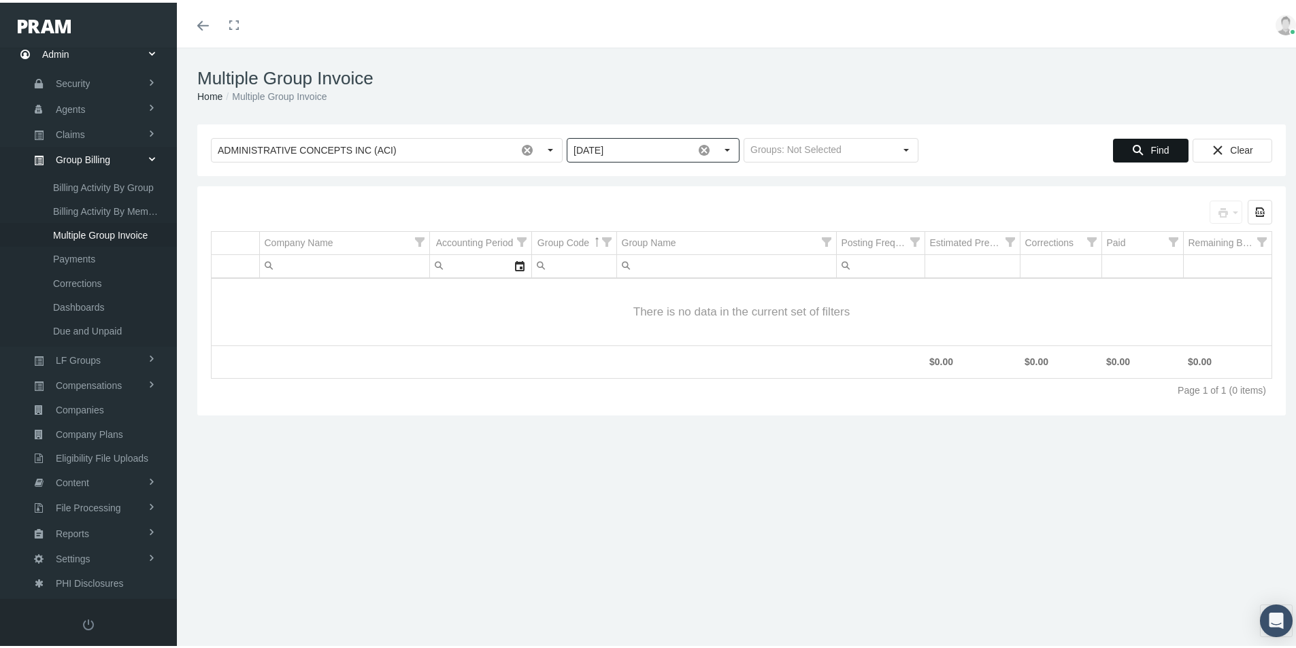
click at [1150, 149] on span "Find" at bounding box center [1159, 147] width 18 height 11
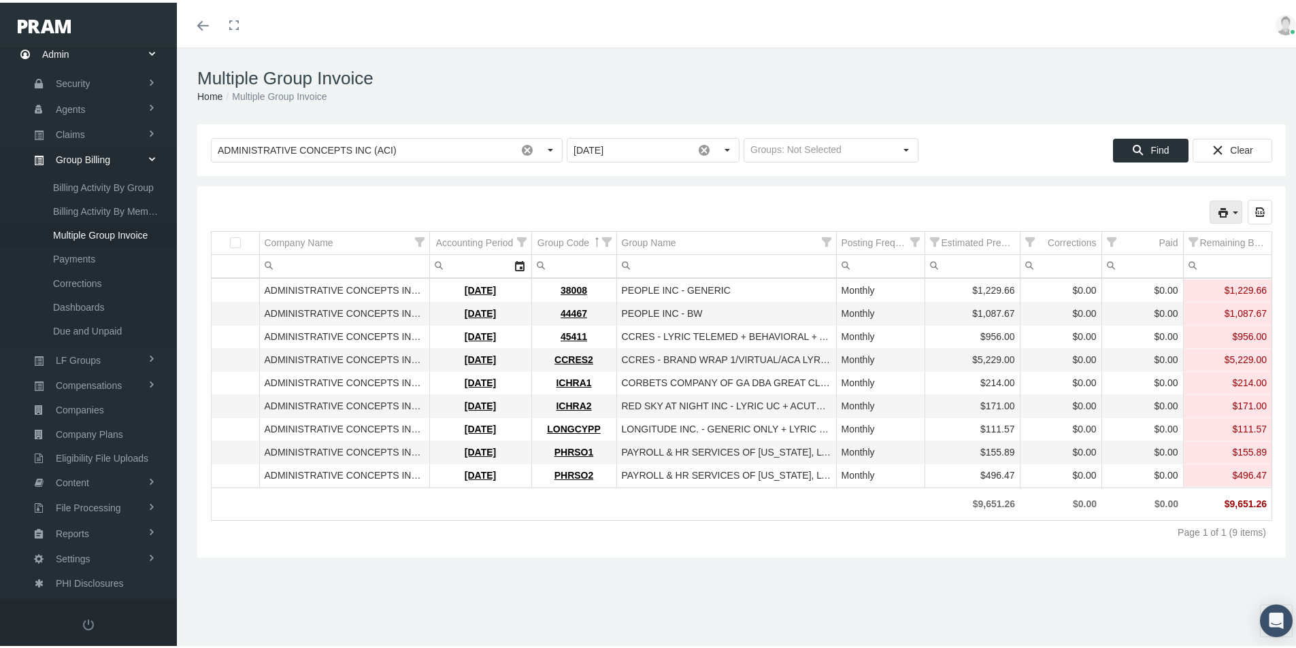
click at [1229, 212] on icon "print" at bounding box center [1235, 210] width 12 height 12
click at [1122, 299] on div "Remit File" at bounding box center [1154, 300] width 154 height 22
click at [69, 256] on span "Payments" at bounding box center [74, 256] width 42 height 23
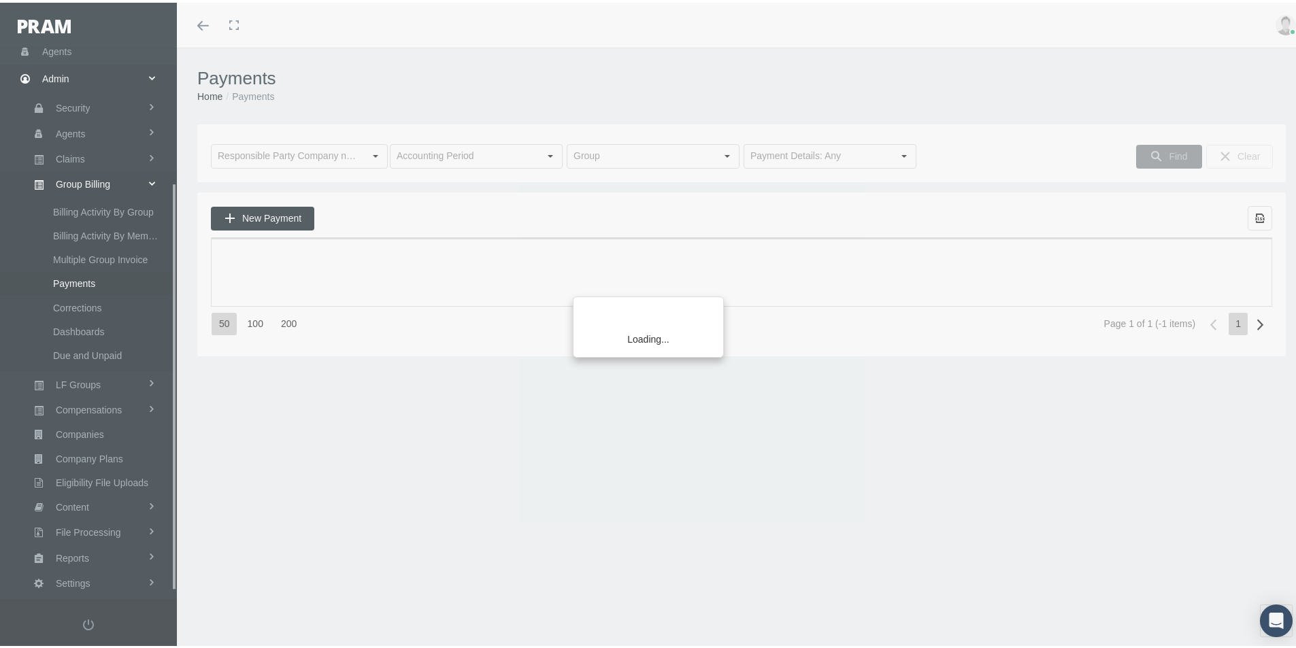
scroll to position [193, 0]
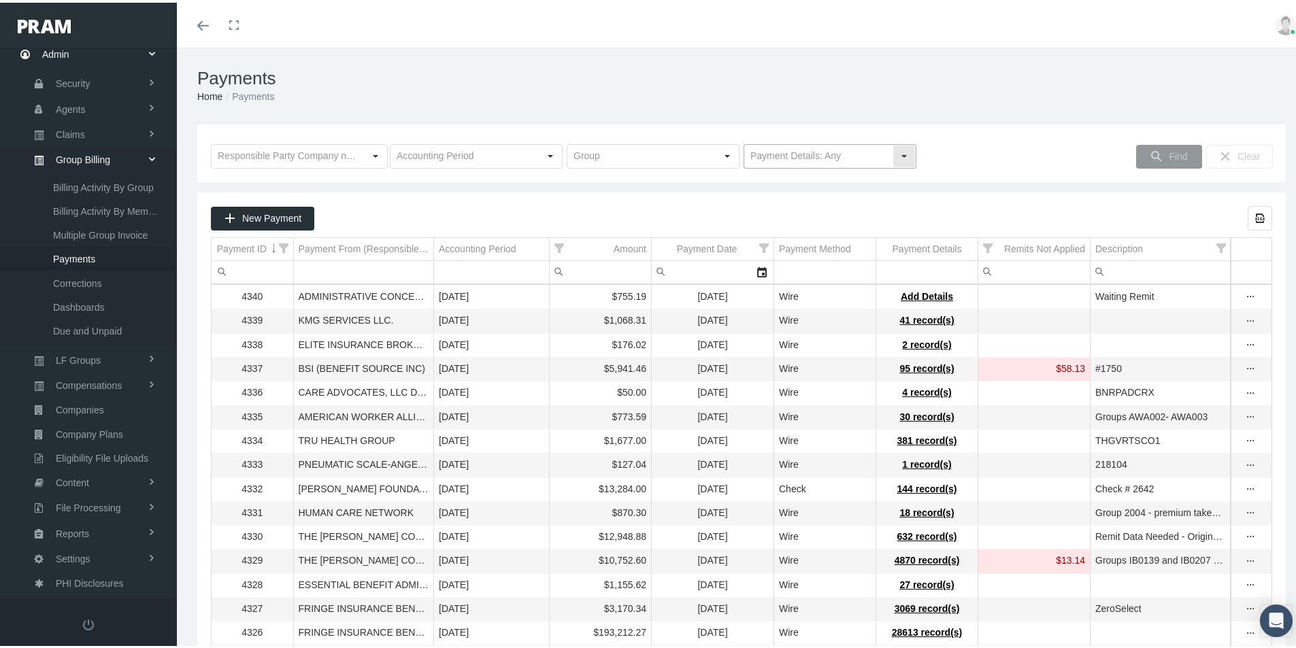
drag, startPoint x: 901, startPoint y: 154, endPoint x: 892, endPoint y: 160, distance: 10.4
click at [900, 154] on div "Select" at bounding box center [904, 154] width 22 height 22
click at [771, 203] on div "No Payment Details" at bounding box center [824, 201] width 169 height 22
type input "No Payment Details"
click at [1169, 148] on span "Find" at bounding box center [1178, 153] width 18 height 11
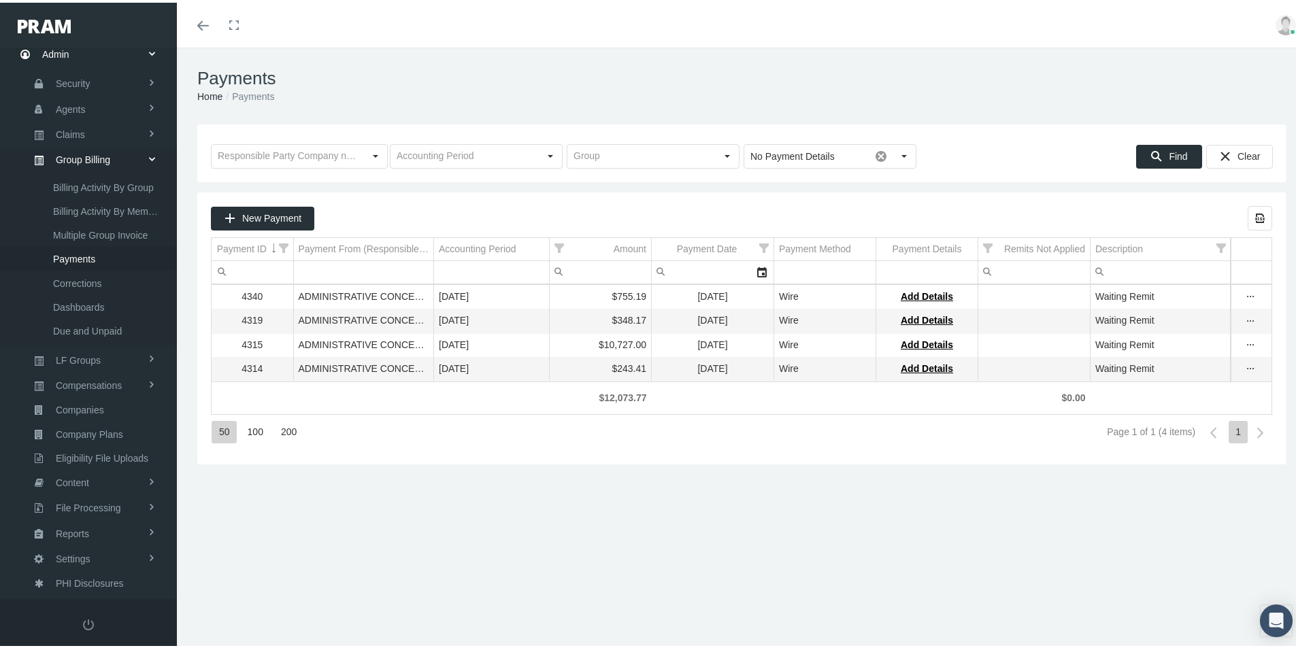
click at [506, 557] on div "Payments Home Payments Loading... No Payment Details Pull down to refresh... Re…" at bounding box center [741, 354] width 1129 height 618
click at [110, 186] on span "Billing Activity By Group" at bounding box center [103, 184] width 101 height 23
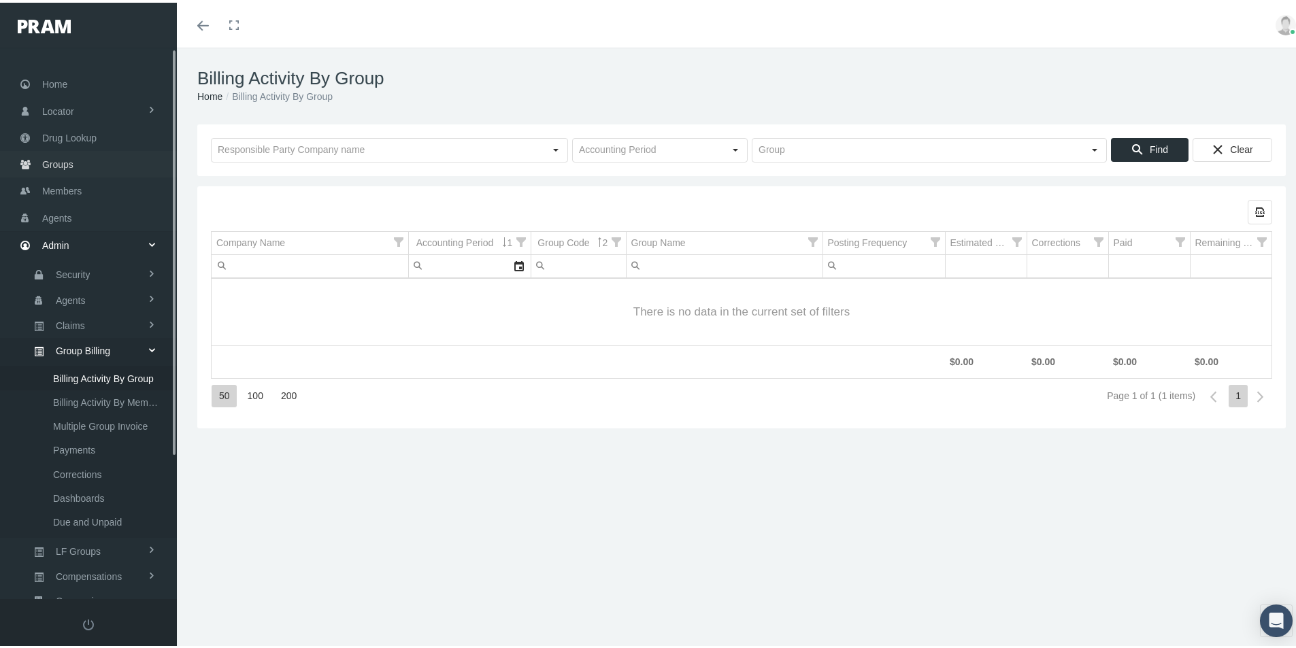
click at [58, 162] on span "Groups" at bounding box center [57, 162] width 31 height 26
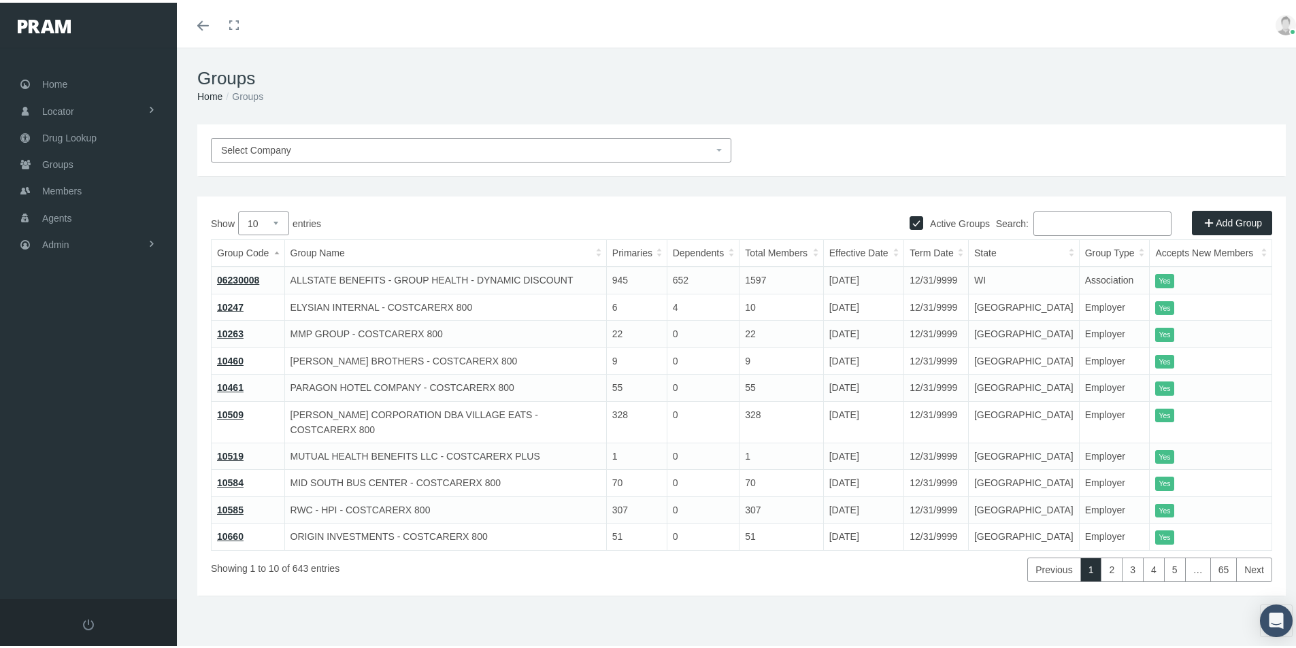
click at [1043, 212] on input "Search:" at bounding box center [1102, 221] width 138 height 24
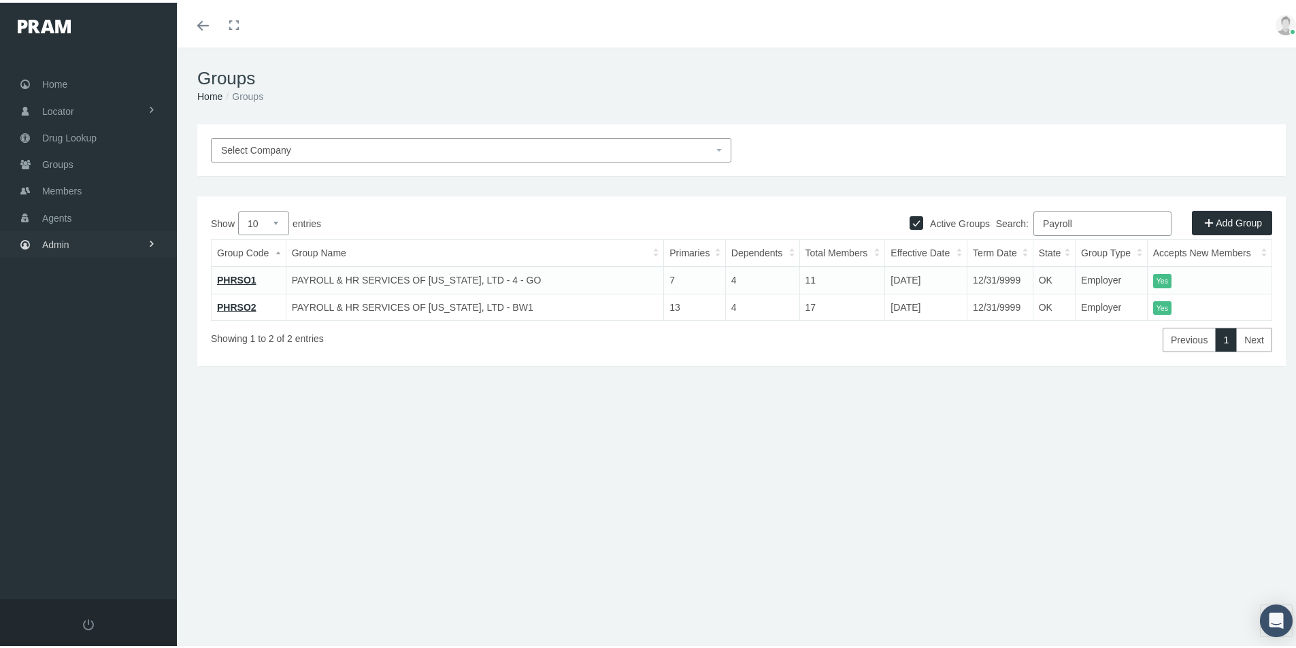
type input "Payroll"
click at [53, 245] on span "Admin" at bounding box center [55, 242] width 27 height 26
click at [69, 345] on span "Group Billing" at bounding box center [83, 347] width 54 height 23
click at [81, 424] on span "Multiple Group Invoice" at bounding box center [100, 423] width 95 height 23
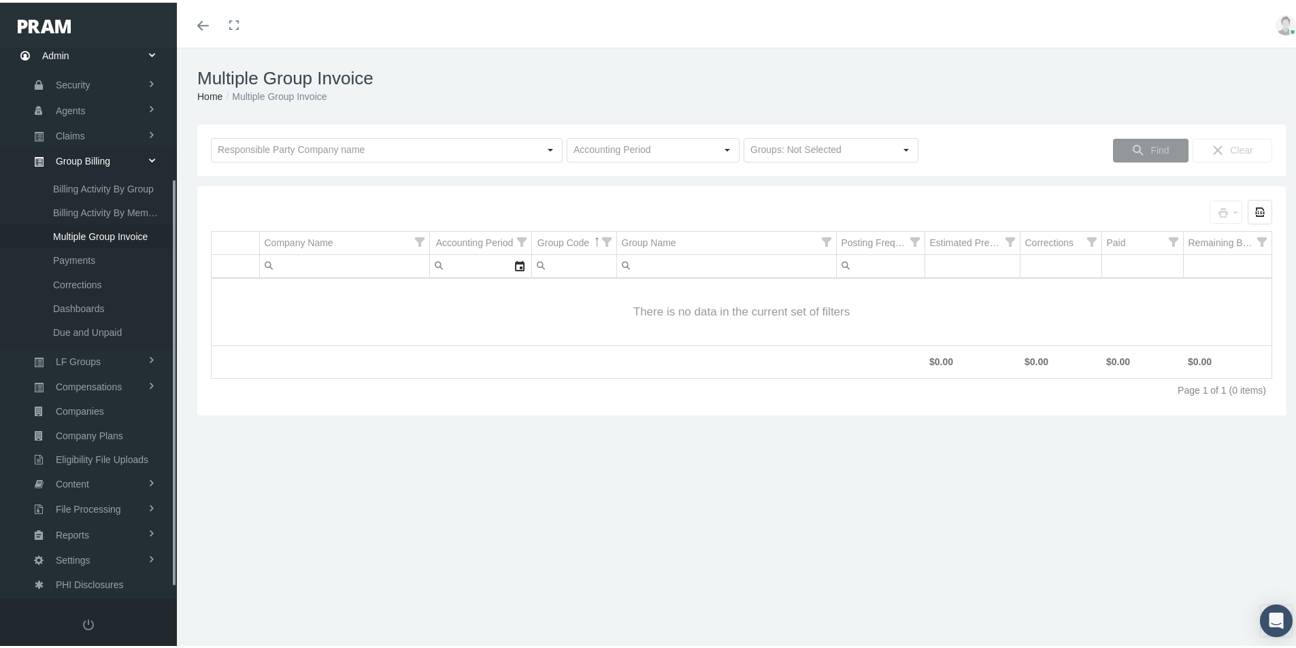
scroll to position [193, 0]
click at [239, 152] on input "text" at bounding box center [375, 147] width 327 height 23
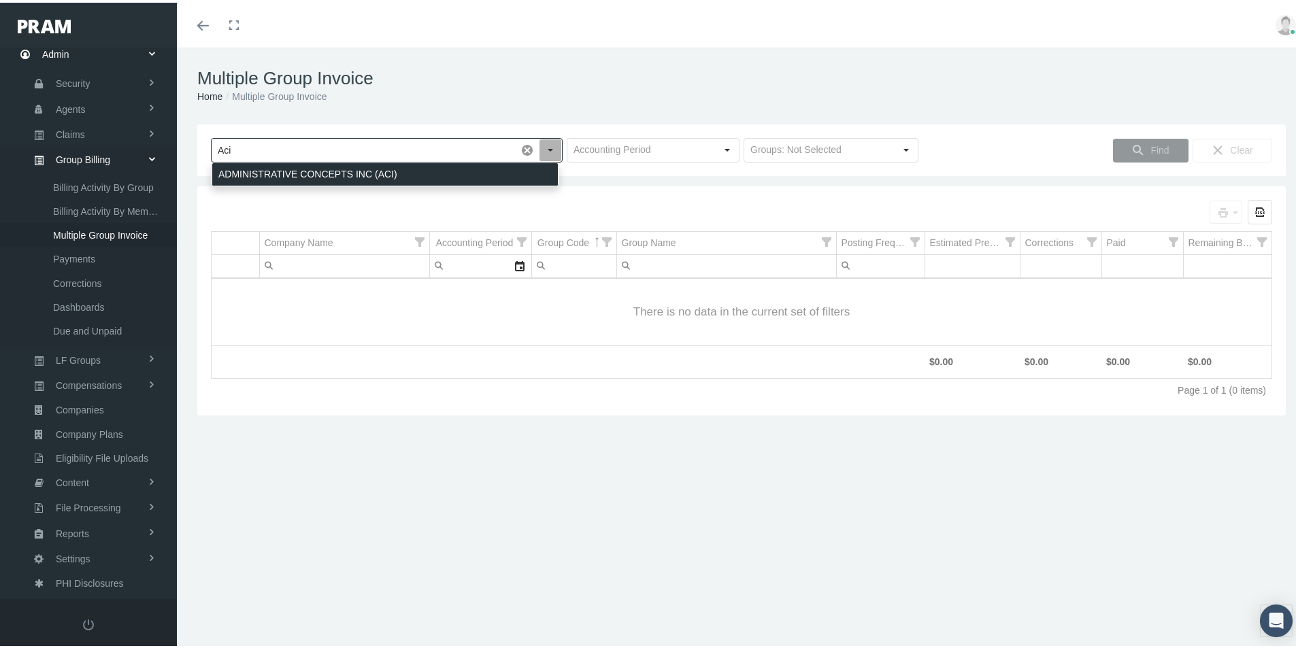
click at [272, 180] on body "Toggle Fullscreen Toggle navigation Toggle menubar Toggle fullscreen Profile Lo…" at bounding box center [653, 324] width 1306 height 648
click at [295, 173] on div "ADMINISTRATIVE CONCEPTS INC (ACI)" at bounding box center [385, 172] width 346 height 22
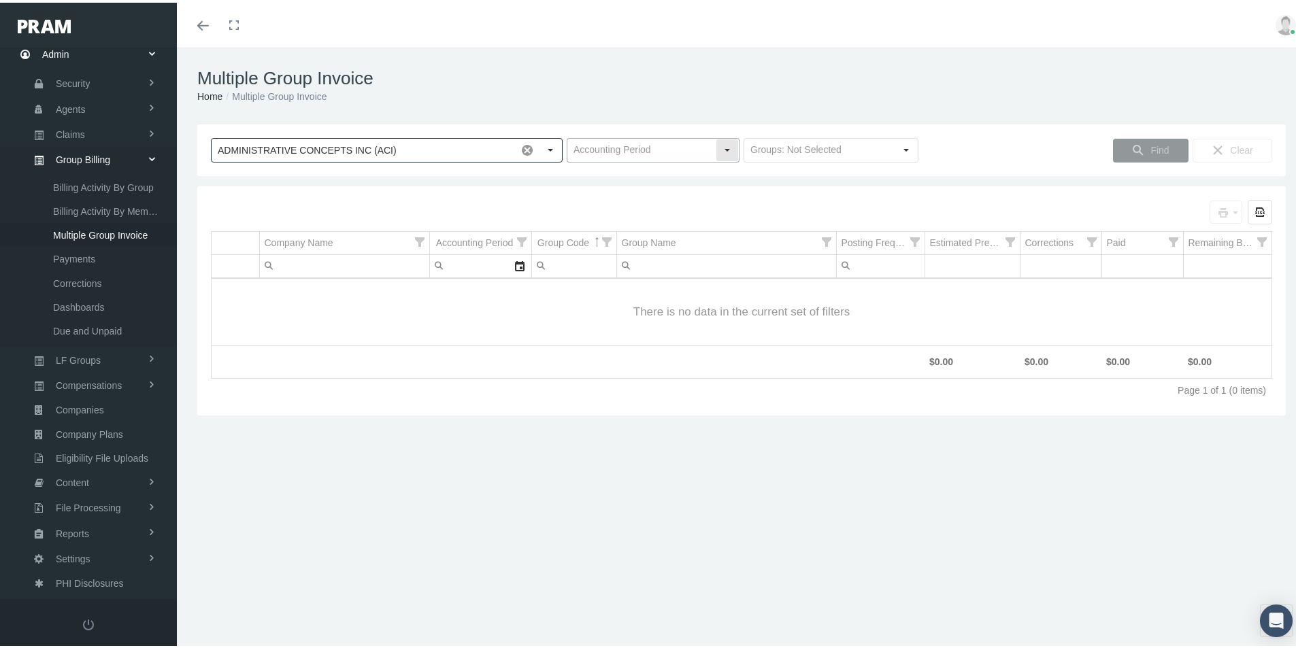
type input "ADMINISTRATIVE CONCEPTS INC (ACI)"
click at [574, 148] on input "text" at bounding box center [641, 147] width 148 height 23
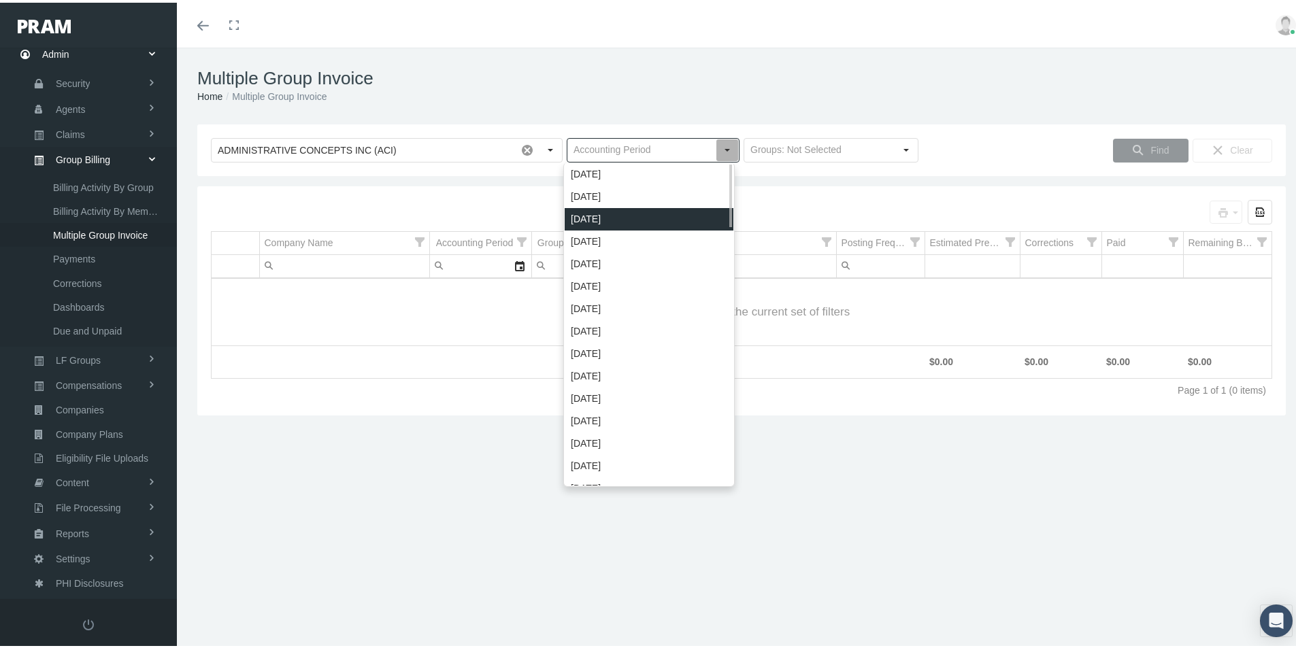
click at [588, 216] on div "September 2025" at bounding box center [649, 216] width 169 height 22
type input "September 2025"
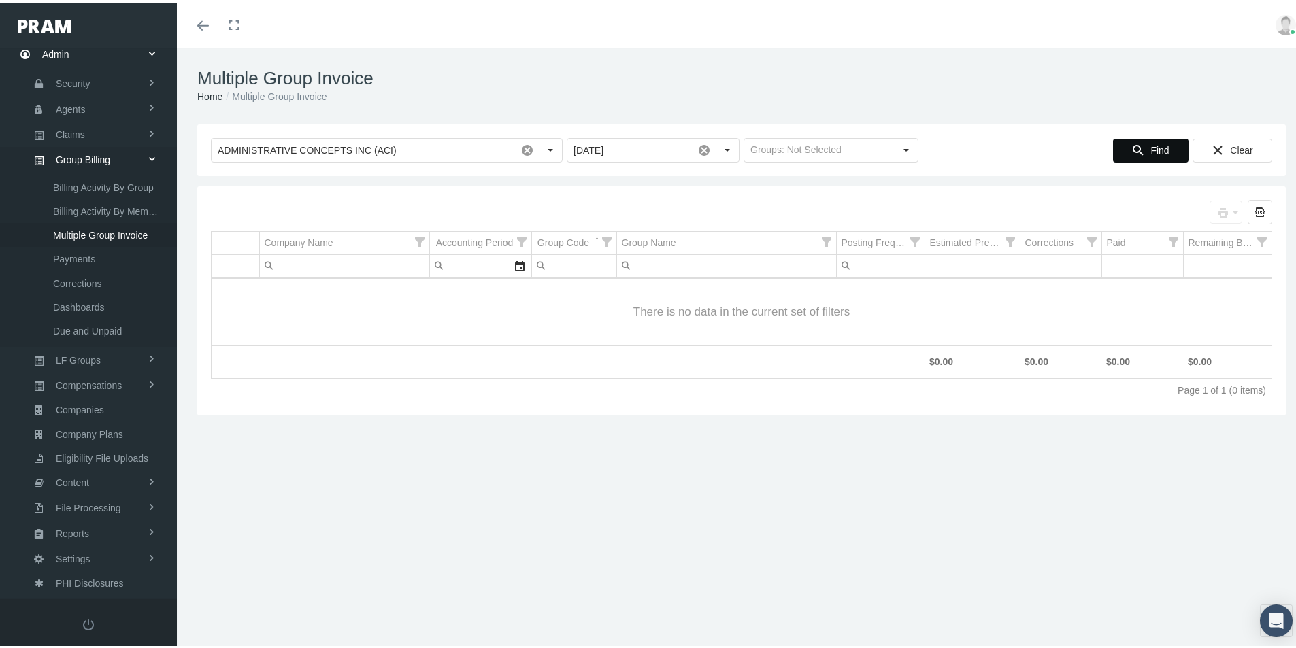
click at [1150, 153] on span "Find" at bounding box center [1159, 147] width 18 height 11
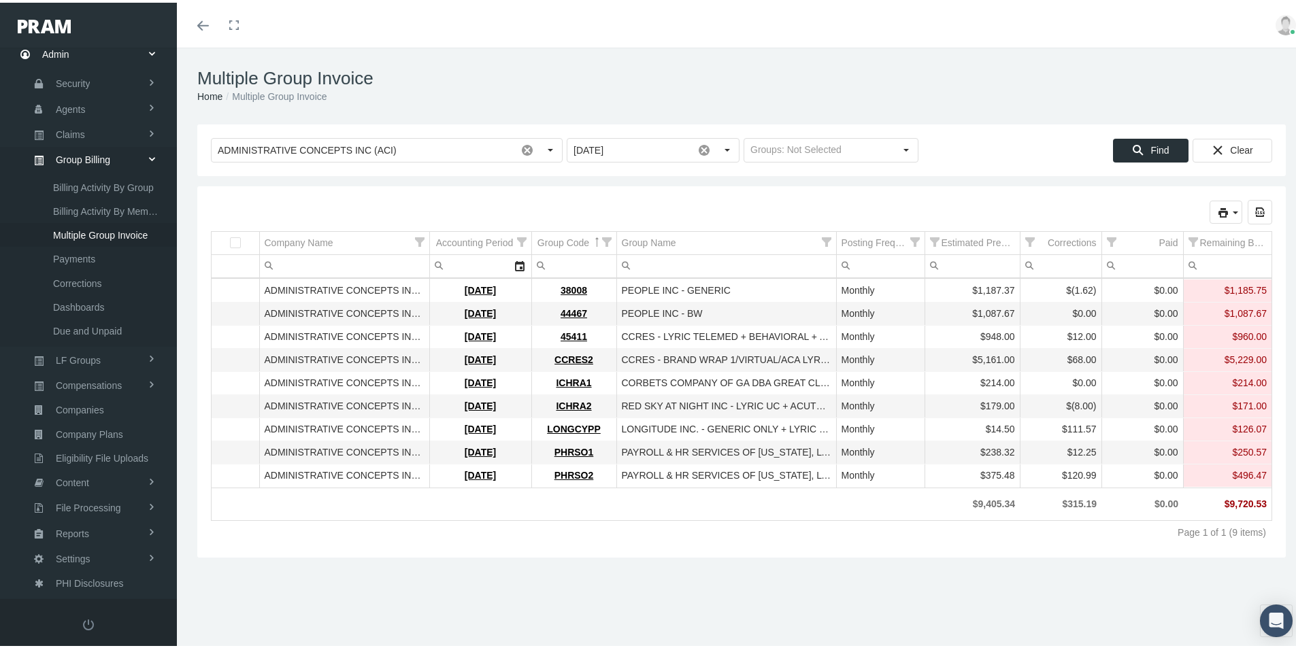
click at [501, 542] on div "Page 1 of 1 (9 items)" at bounding box center [741, 530] width 1061 height 24
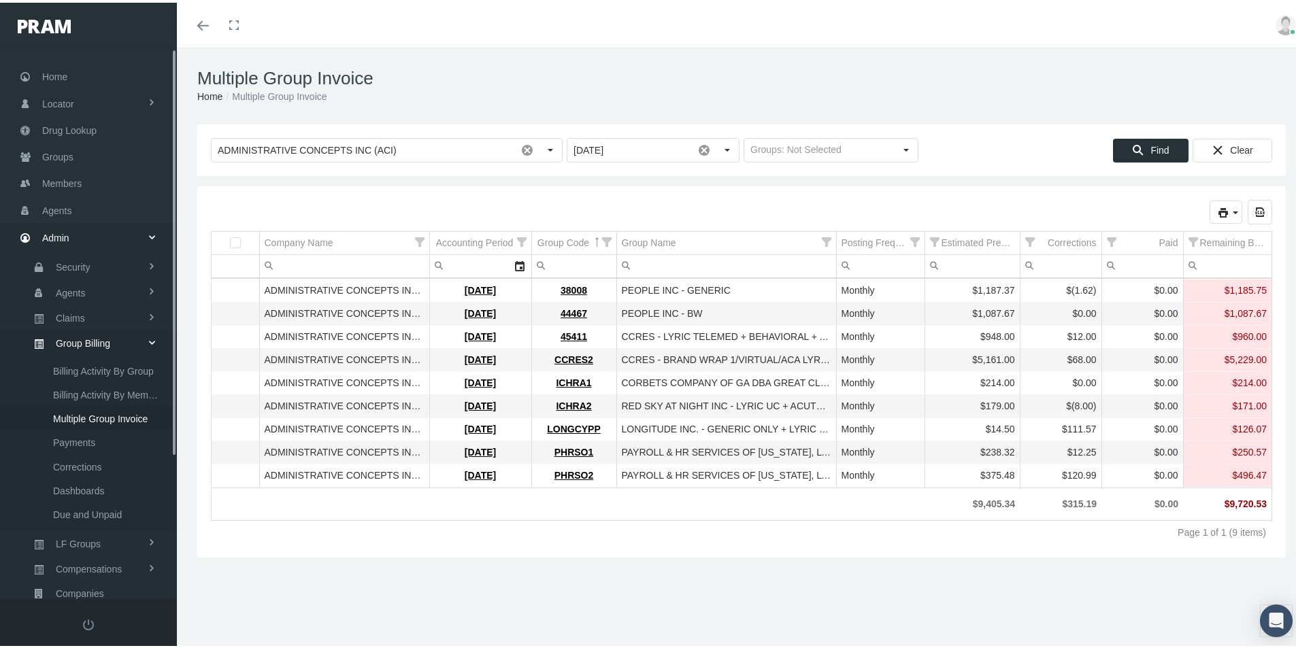
scroll to position [0, 0]
click at [63, 189] on span "Members" at bounding box center [61, 189] width 39 height 26
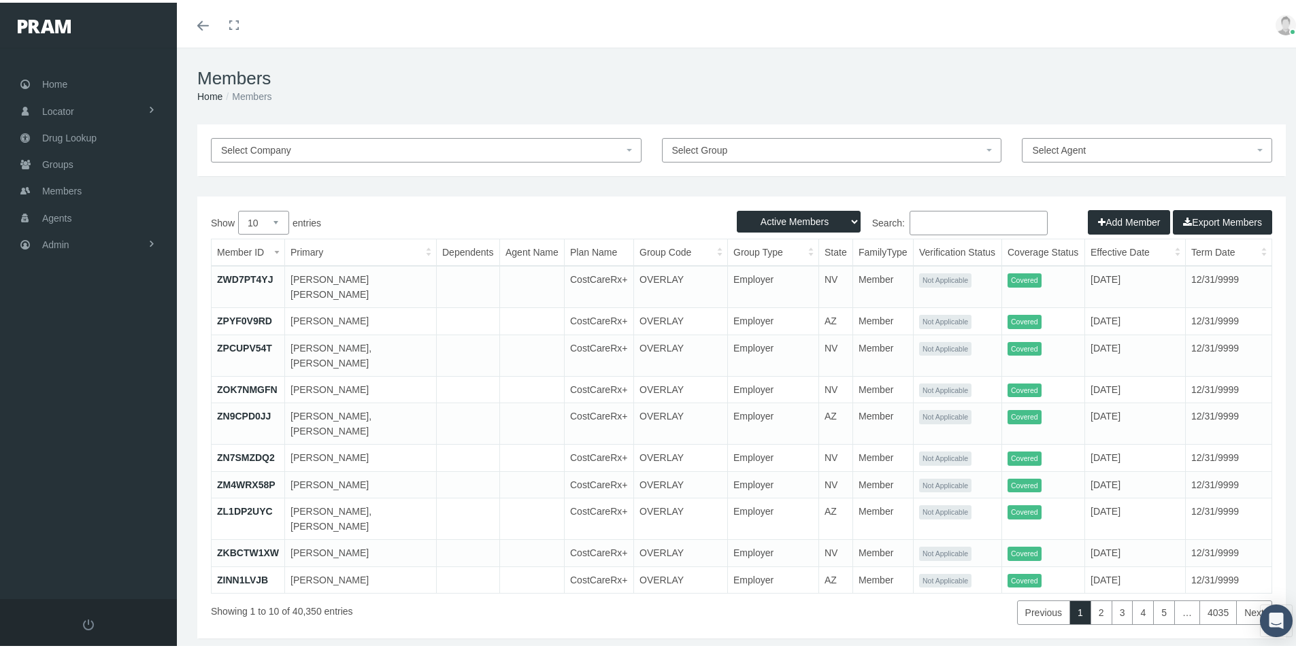
click at [915, 221] on input "Search:" at bounding box center [979, 220] width 138 height 24
type input "683018620"
click at [840, 220] on select "Active Members Terminated Members Active & Terminated" at bounding box center [799, 219] width 124 height 22
select select "3"
click at [737, 208] on select "Active Members Terminated Members Active & Terminated" at bounding box center [799, 219] width 124 height 22
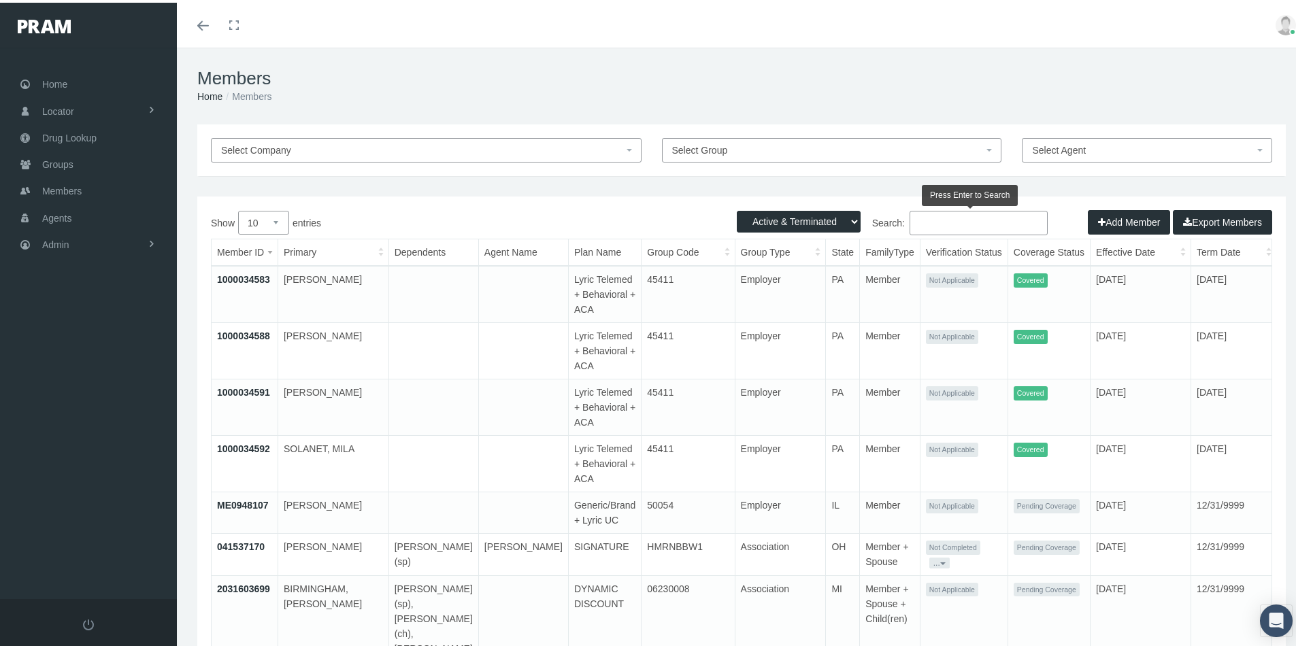
drag, startPoint x: 916, startPoint y: 222, endPoint x: 956, endPoint y: 215, distance: 40.8
click at [916, 222] on input "Search:" at bounding box center [979, 220] width 138 height 24
type input "683018620"
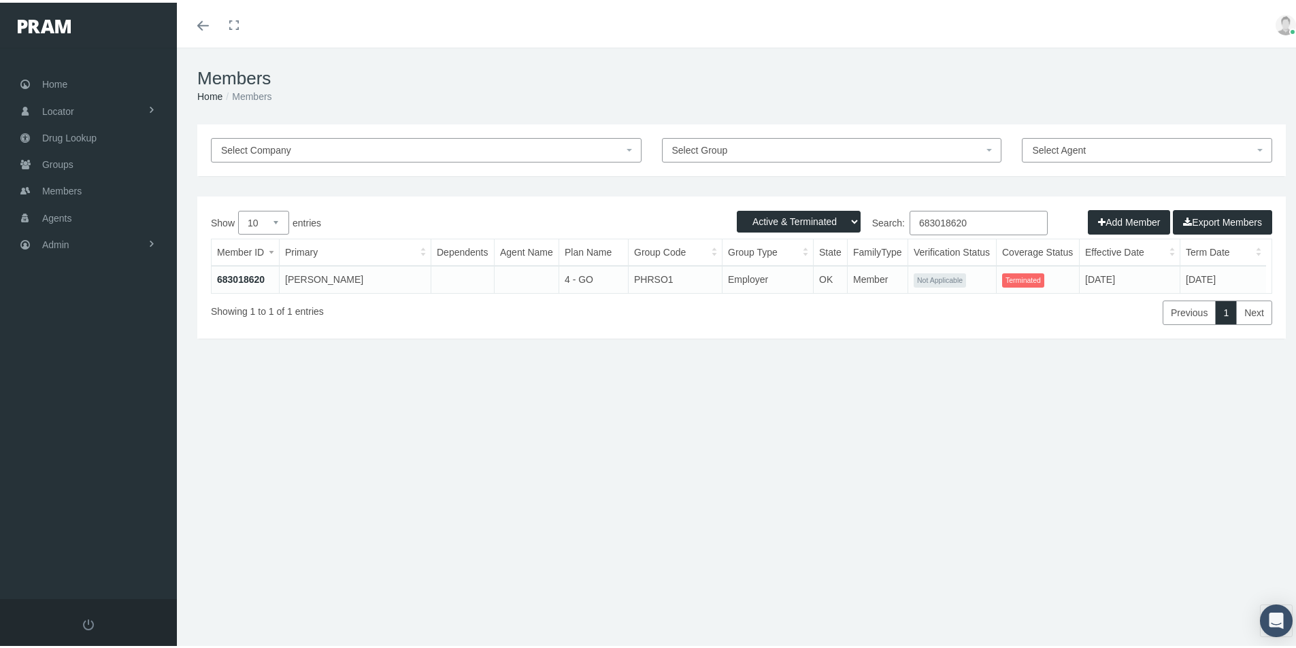
drag, startPoint x: 961, startPoint y: 225, endPoint x: 896, endPoint y: 225, distance: 65.3
click at [886, 227] on label "Search: 683018620" at bounding box center [895, 220] width 306 height 24
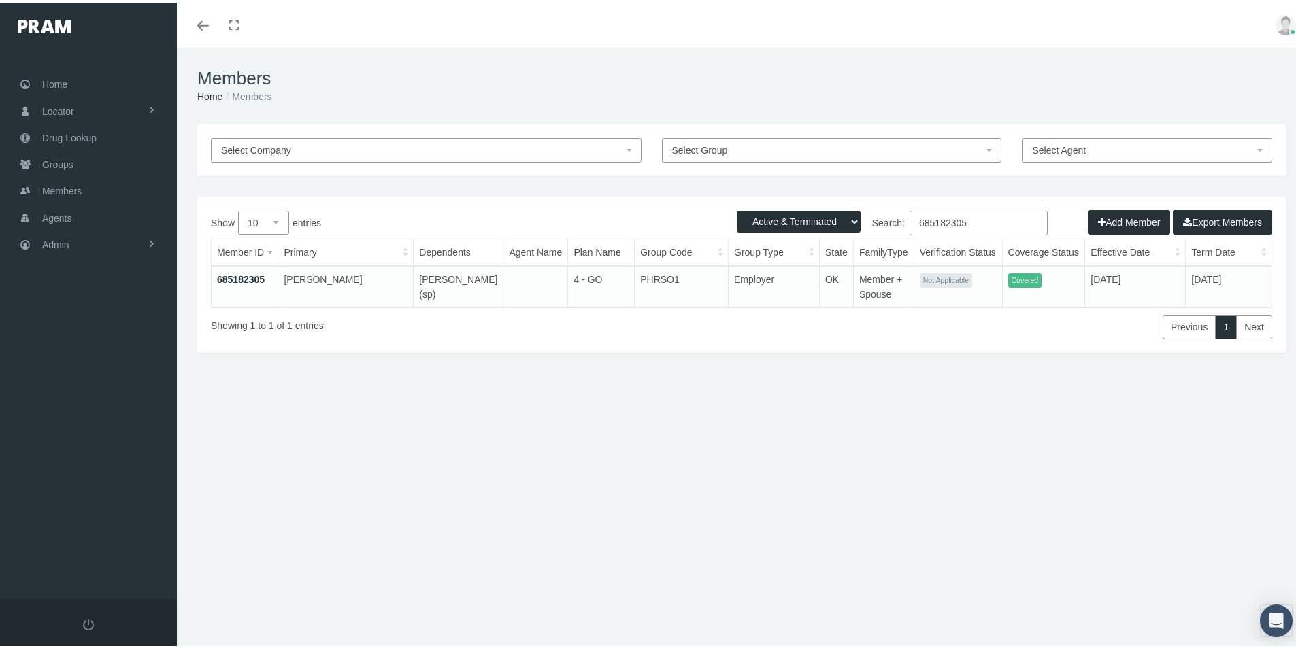
drag, startPoint x: 960, startPoint y: 220, endPoint x: 908, endPoint y: 220, distance: 51.7
click at [893, 216] on label "Search: 685182305" at bounding box center [895, 220] width 306 height 24
type input "685156852"
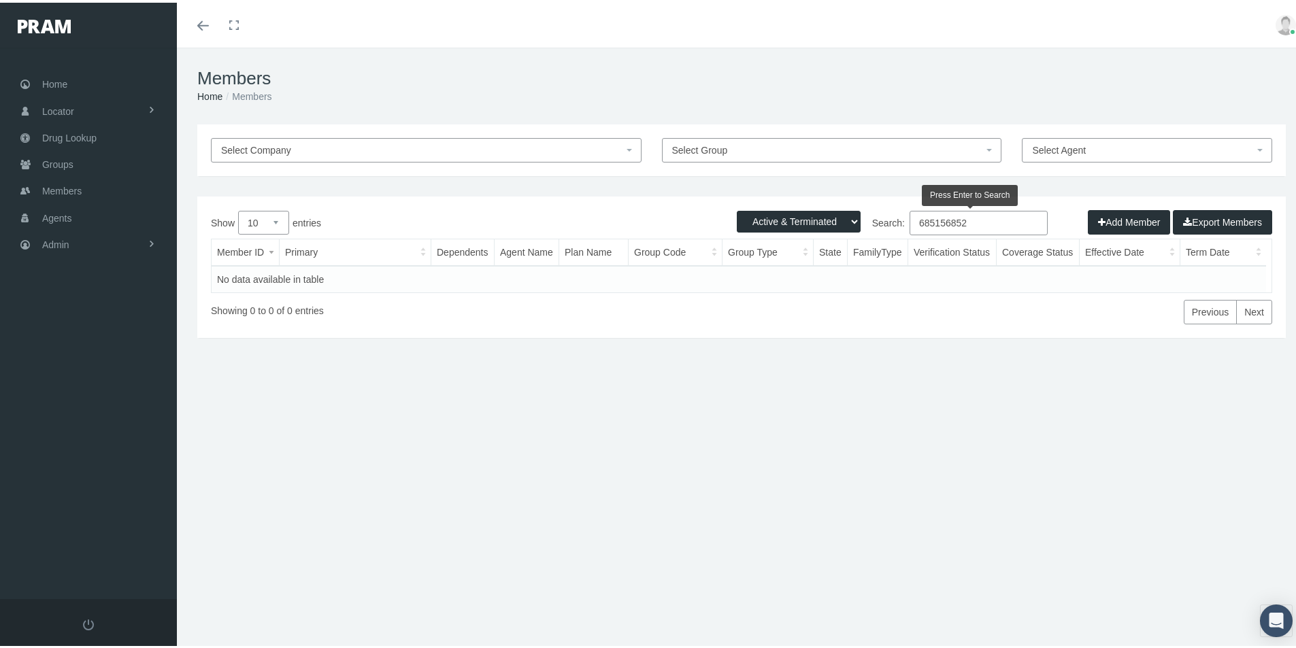
click at [958, 218] on input "685156852" at bounding box center [979, 220] width 138 height 24
drag, startPoint x: 956, startPoint y: 220, endPoint x: 963, endPoint y: 218, distance: 7.8
click at [957, 220] on input "685156852" at bounding box center [979, 220] width 138 height 24
drag, startPoint x: 963, startPoint y: 218, endPoint x: 897, endPoint y: 226, distance: 67.2
click at [897, 226] on label "Search: 685156852" at bounding box center [895, 220] width 306 height 24
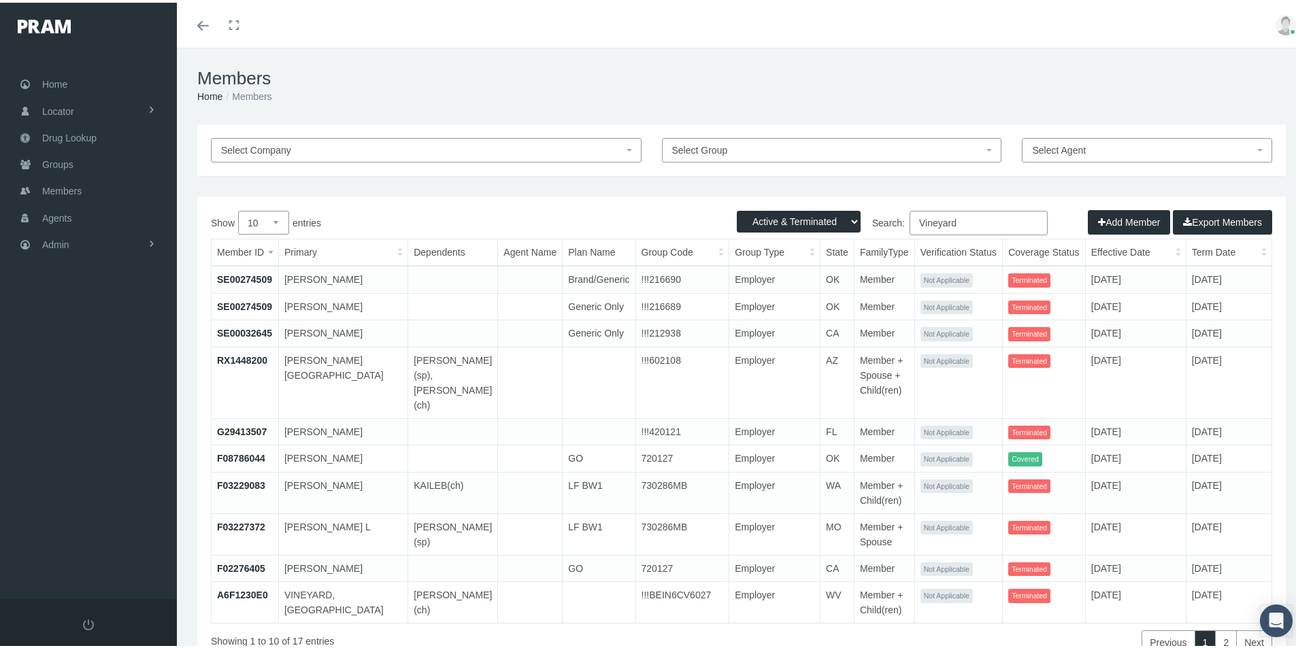
drag, startPoint x: 952, startPoint y: 225, endPoint x: 923, endPoint y: 223, distance: 28.6
click at [892, 230] on label "Search: Vineyard" at bounding box center [895, 220] width 306 height 24
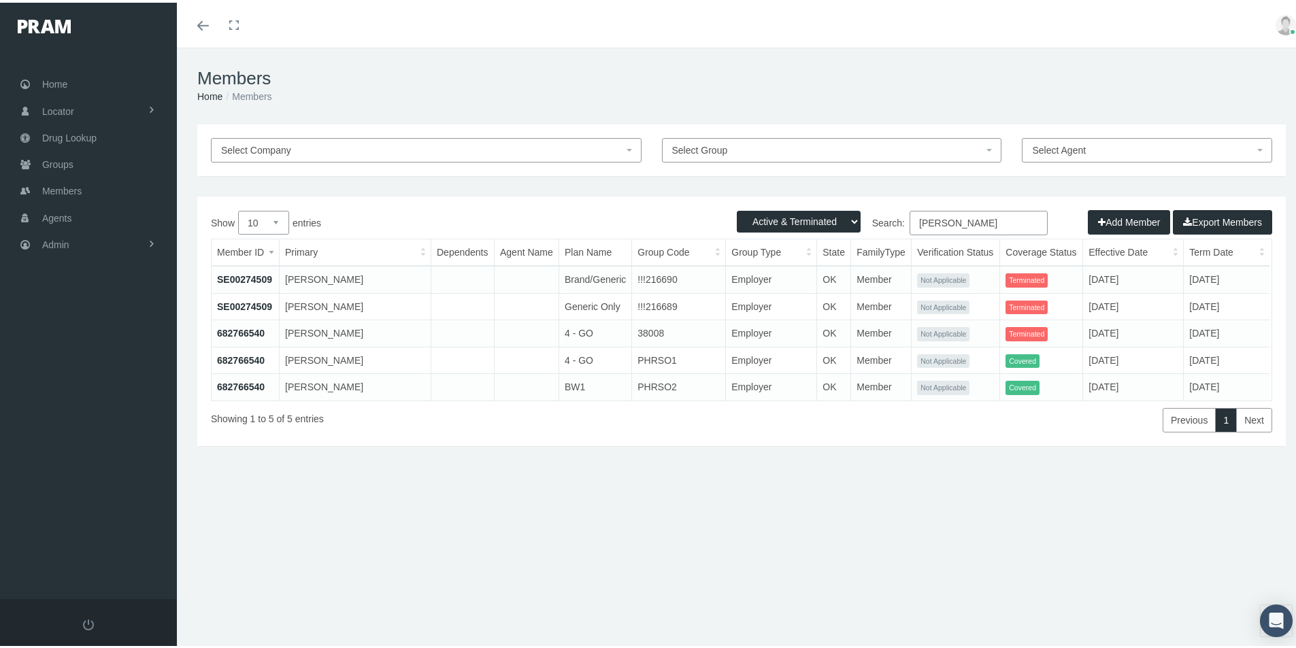
type input "Gayle Vineyard"
click at [246, 354] on link "682766540" at bounding box center [241, 357] width 48 height 11
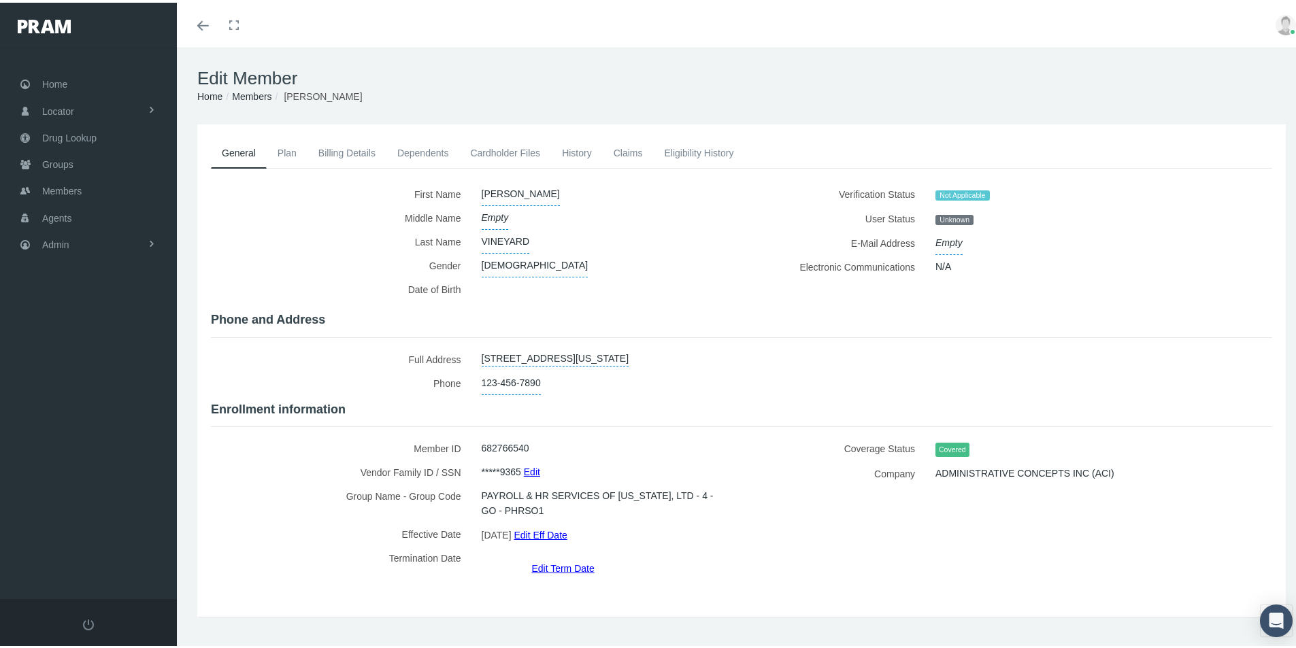
click at [288, 147] on link "Plan" at bounding box center [287, 150] width 41 height 30
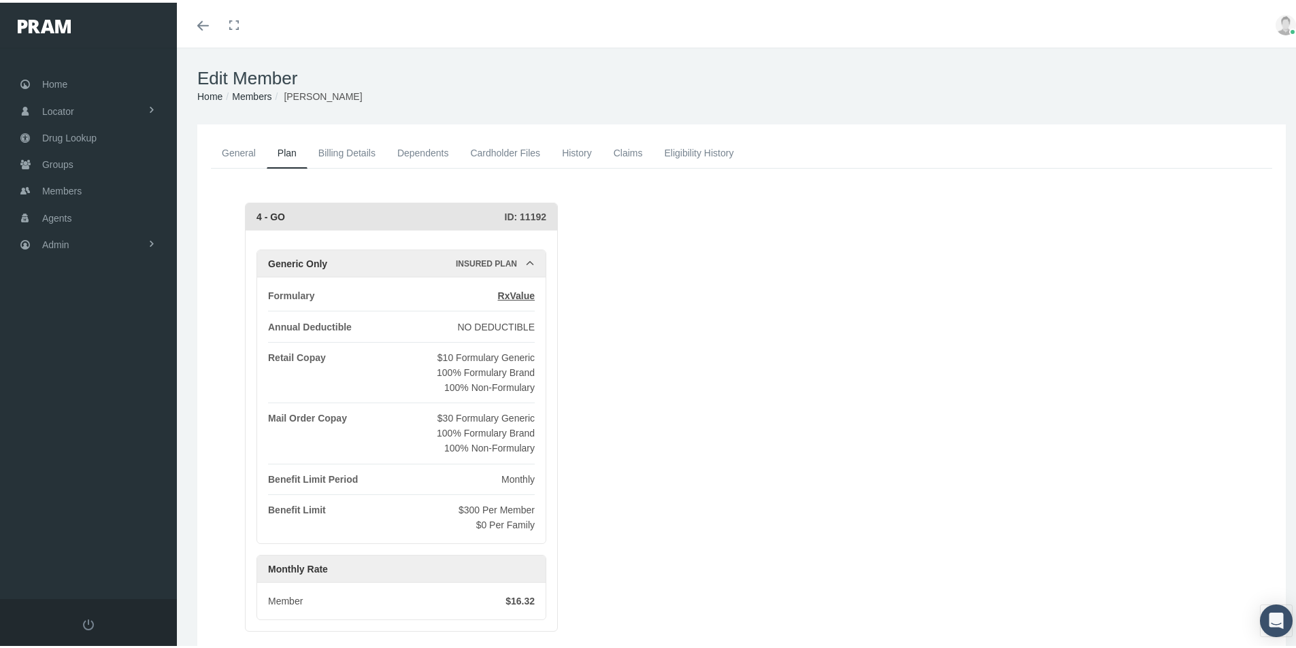
click at [690, 150] on link "Eligibility History" at bounding box center [698, 150] width 91 height 30
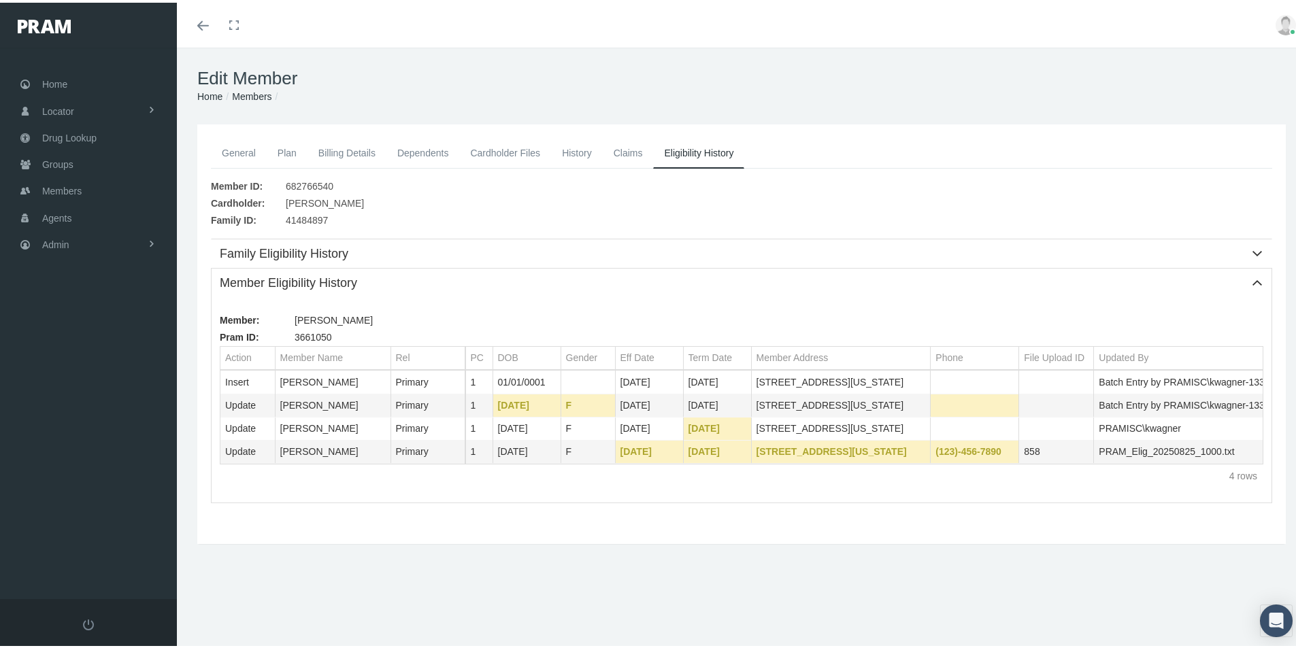
click at [253, 93] on link "Members" at bounding box center [251, 93] width 39 height 11
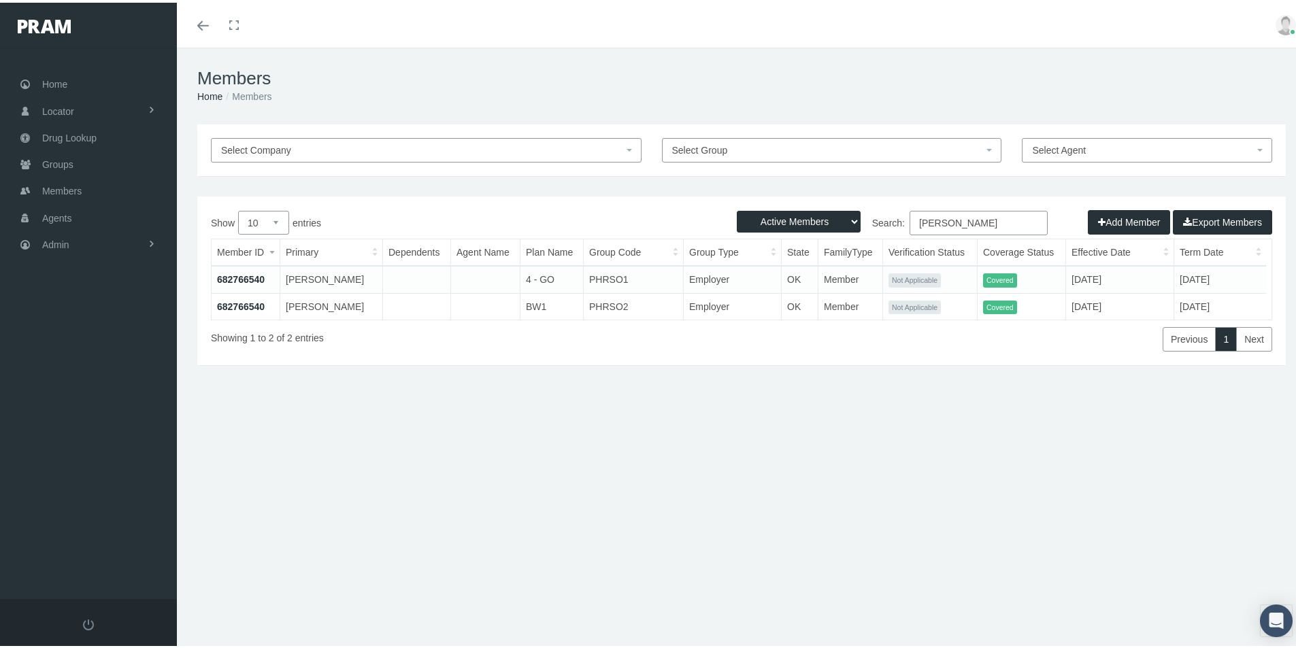
click at [234, 303] on link "682766540" at bounding box center [241, 304] width 48 height 11
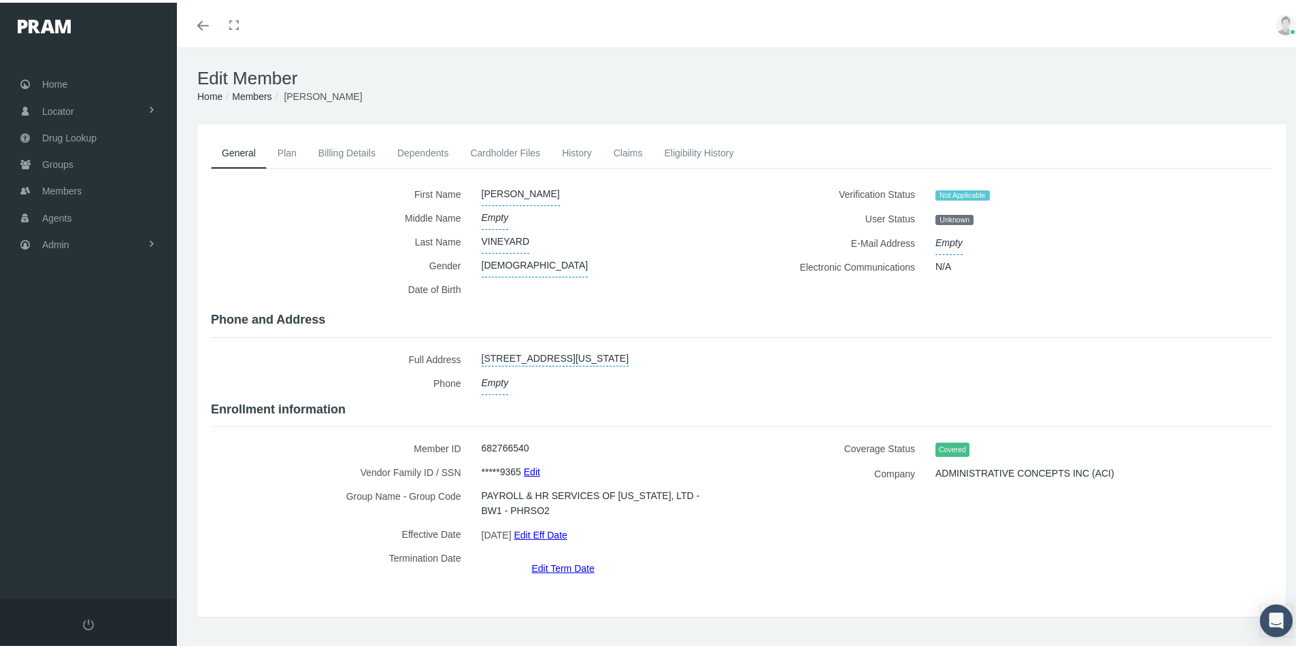
click at [330, 149] on link "Billing Details" at bounding box center [347, 150] width 79 height 30
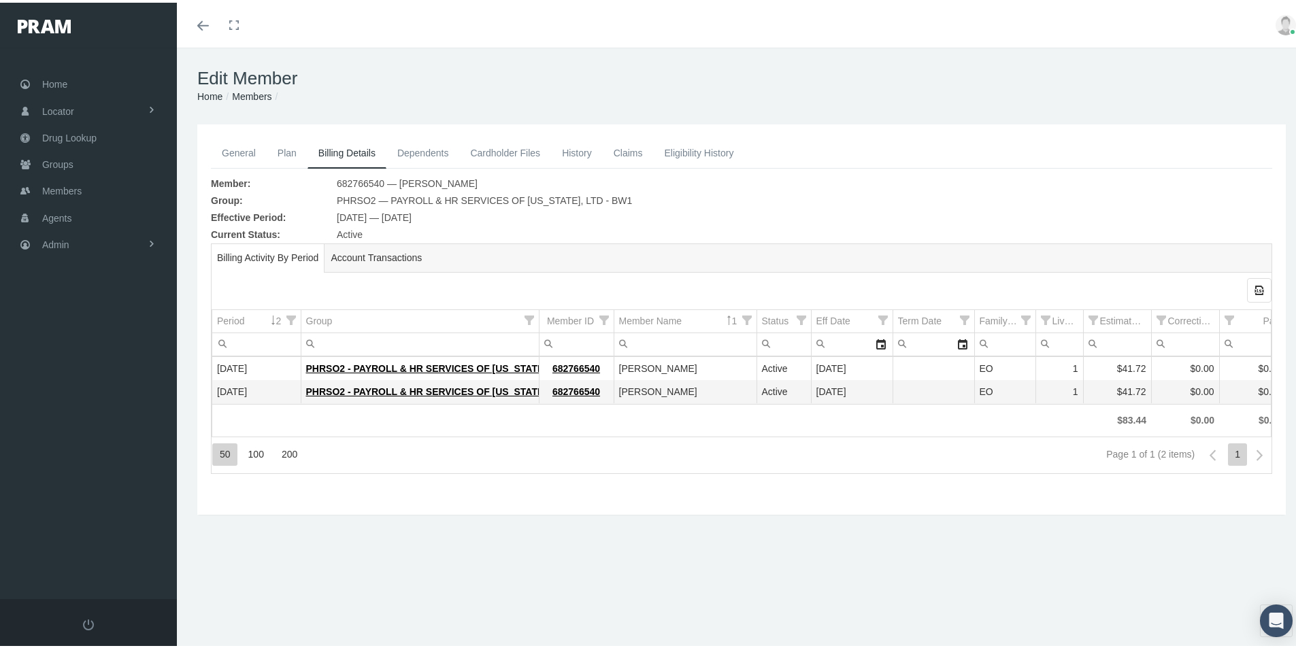
click at [683, 152] on link "Eligibility History" at bounding box center [698, 150] width 91 height 30
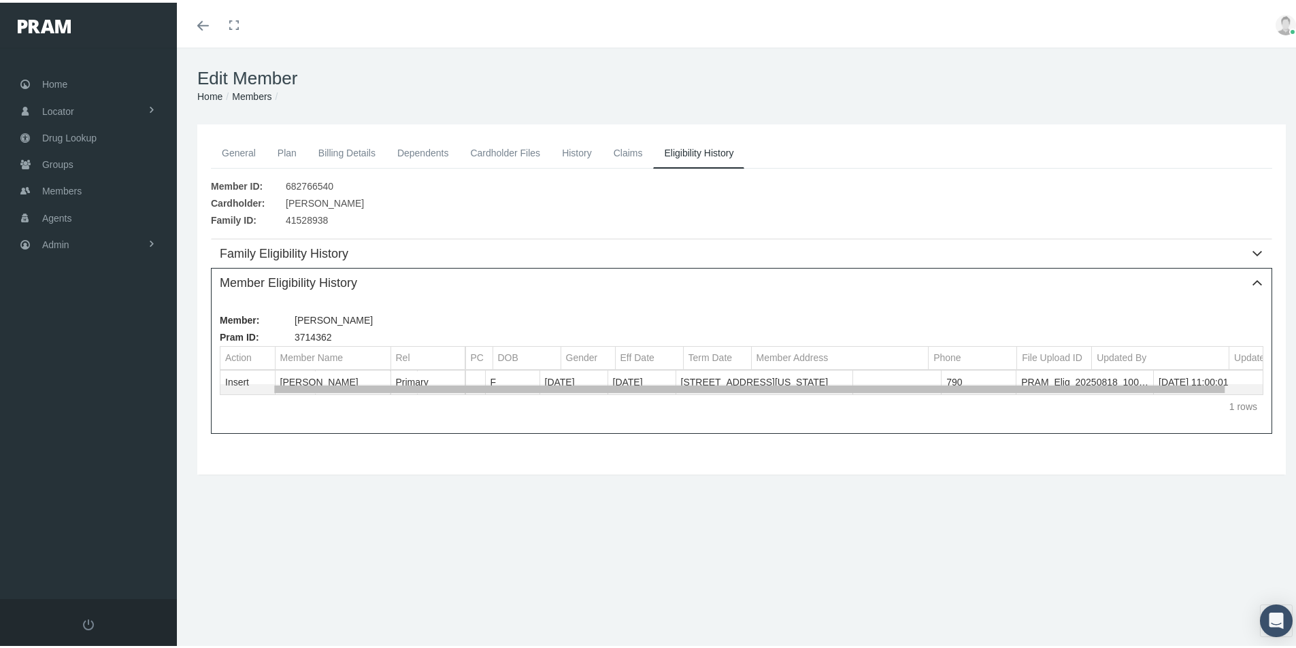
scroll to position [0, 86]
drag, startPoint x: 521, startPoint y: 384, endPoint x: 987, endPoint y: 471, distance: 474.2
click at [987, 471] on body "Toggle Fullscreen Toggle navigation Toggle menubar Toggle fullscreen Profile Lo…" at bounding box center [653, 324] width 1306 height 648
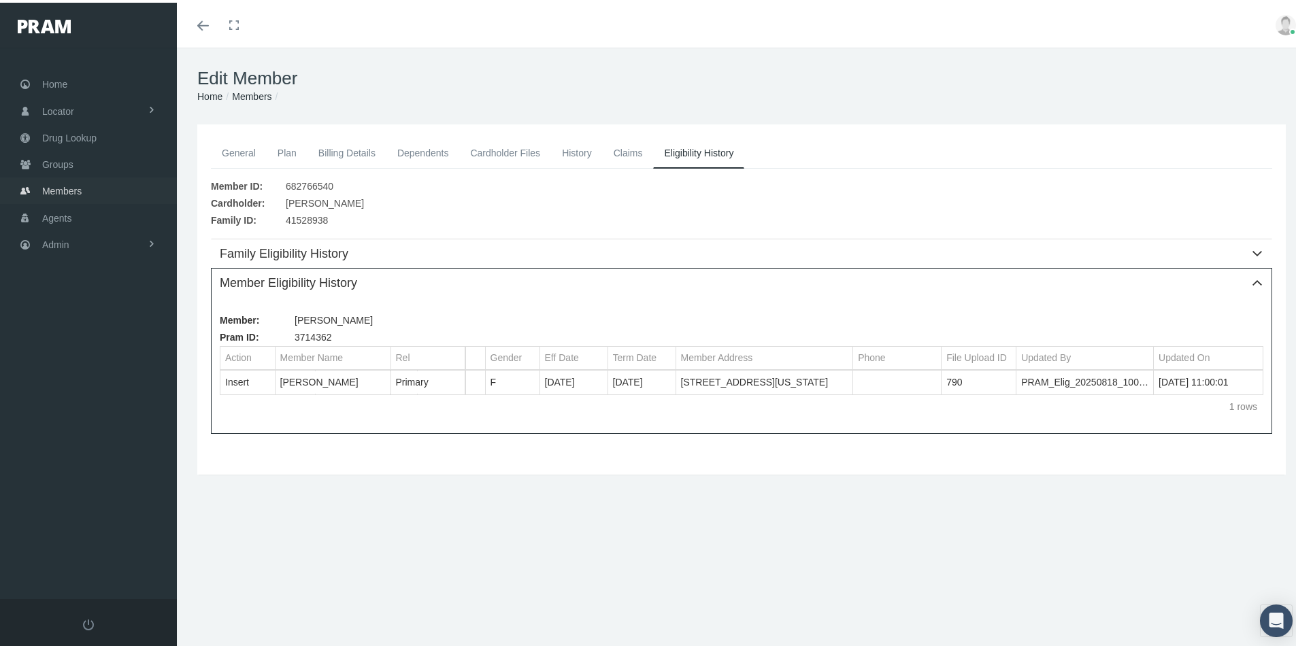
click at [56, 188] on span "Members" at bounding box center [61, 189] width 39 height 26
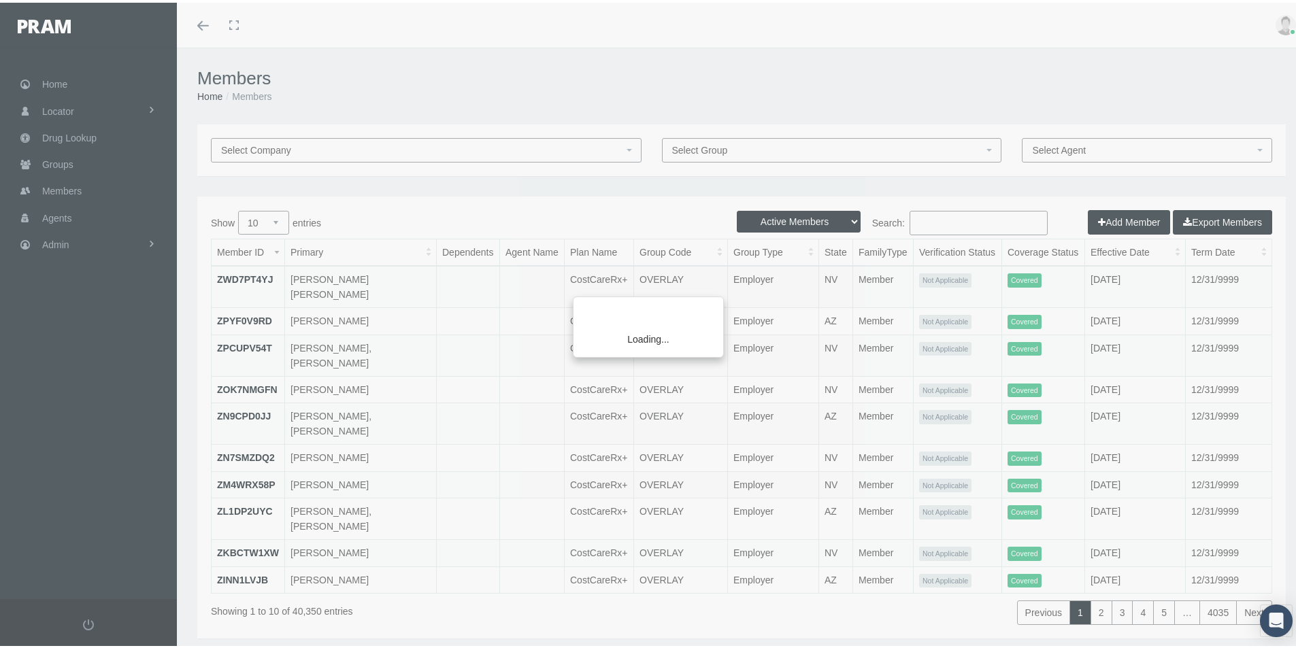
click at [922, 218] on div "Loading..." at bounding box center [648, 324] width 1296 height 648
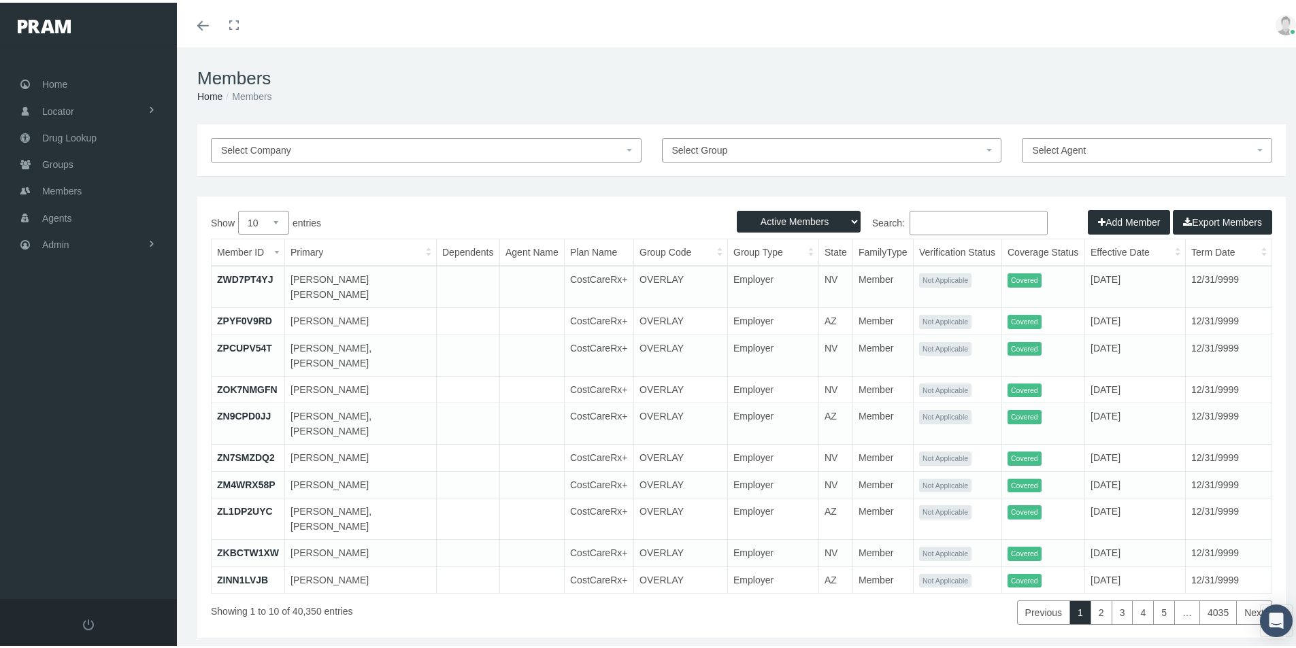
drag, startPoint x: 918, startPoint y: 218, endPoint x: 942, endPoint y: 220, distance: 23.2
click at [925, 219] on input "Search:" at bounding box center [979, 220] width 138 height 24
type input "684862624"
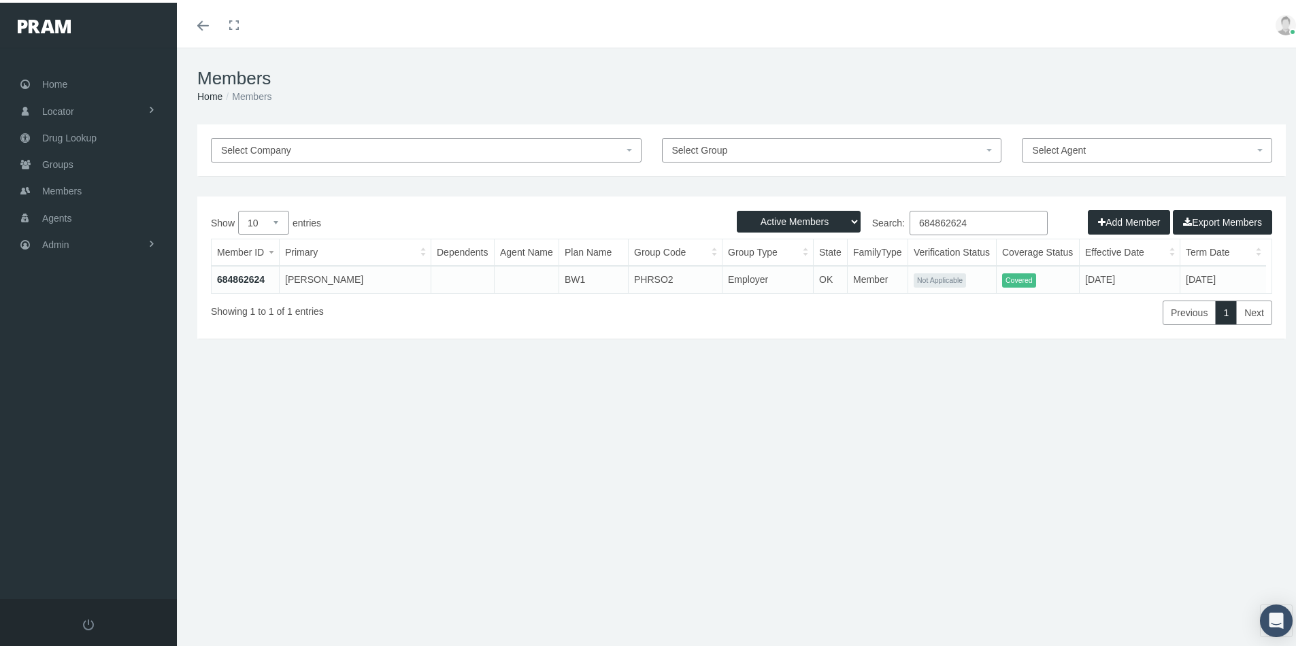
drag, startPoint x: 969, startPoint y: 216, endPoint x: 854, endPoint y: 231, distance: 116.0
click at [857, 229] on label "Search: 684862624" at bounding box center [895, 220] width 306 height 24
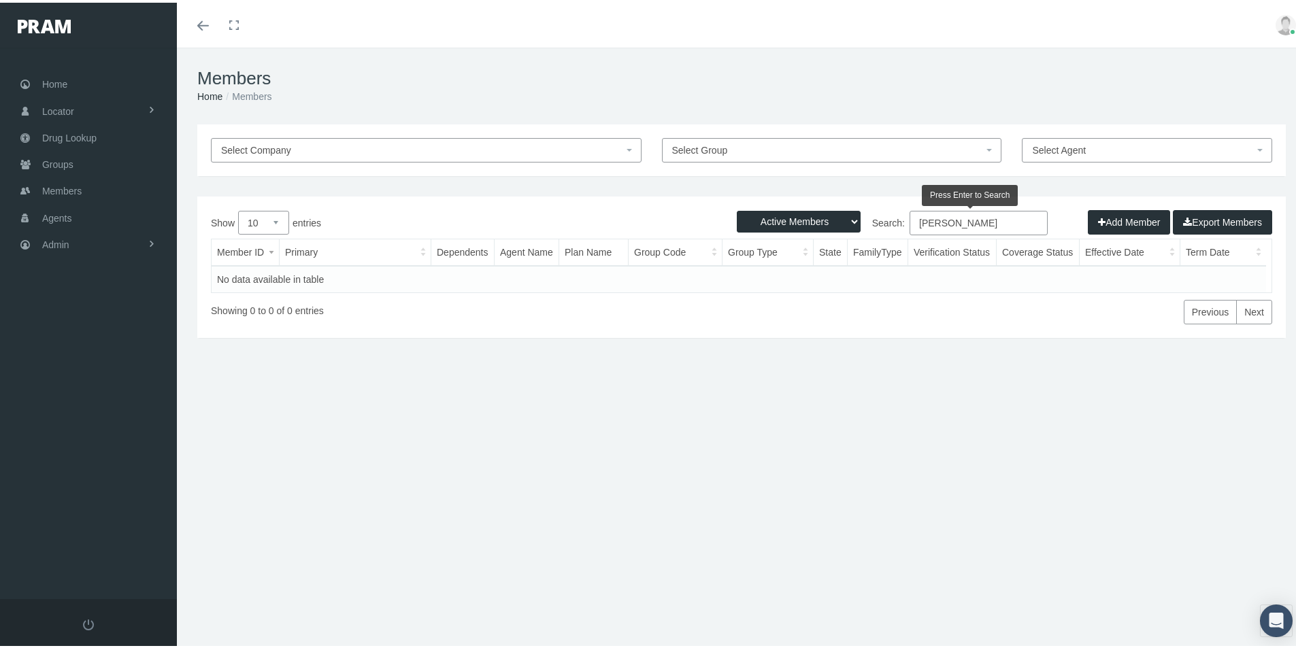
type input "[PERSON_NAME]"
click at [841, 220] on select "Active Members Terminated Members Active & Terminated" at bounding box center [799, 219] width 124 height 22
select select "3"
click at [737, 208] on select "Active Members Terminated Members Active & Terminated" at bounding box center [799, 219] width 124 height 22
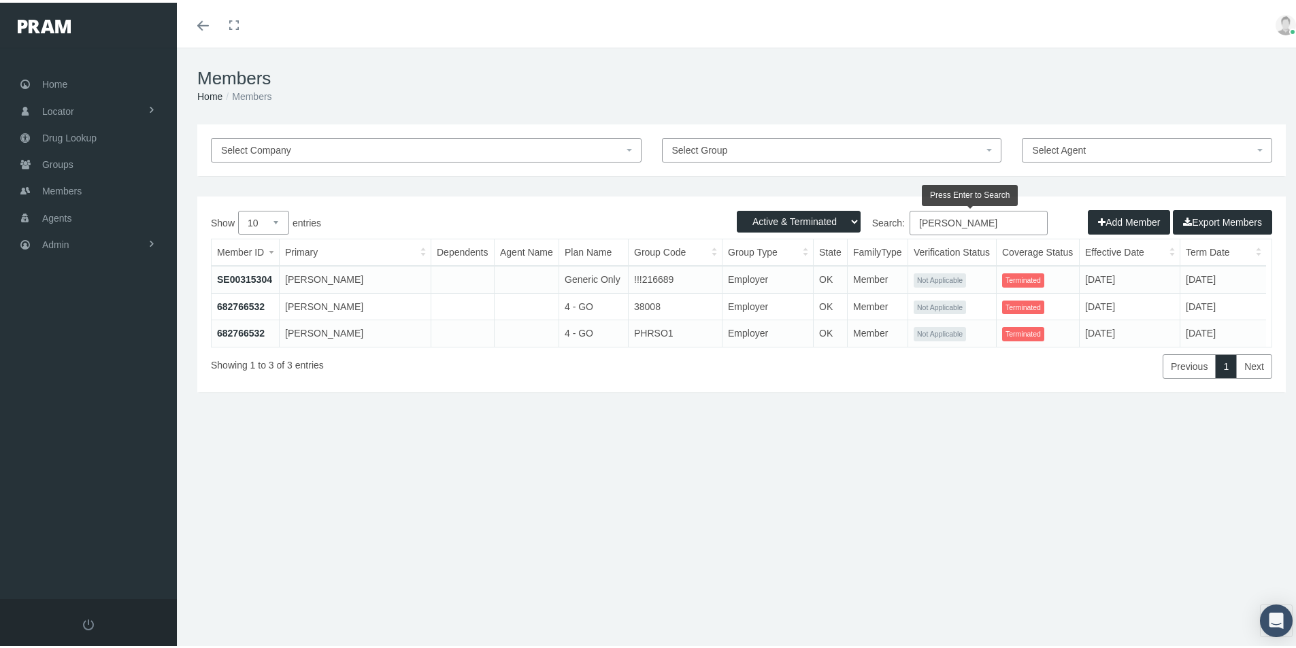
drag, startPoint x: 972, startPoint y: 218, endPoint x: 853, endPoint y: 237, distance: 120.6
click at [854, 237] on div "Show 10 25 50 100 entries Search: [PERSON_NAME] Member ID Primary Dependents Ag…" at bounding box center [741, 292] width 1061 height 168
type input "[PERSON_NAME]"
drag, startPoint x: 970, startPoint y: 221, endPoint x: 854, endPoint y: 218, distance: 115.7
click at [854, 218] on label "Search: [PERSON_NAME]" at bounding box center [895, 220] width 306 height 24
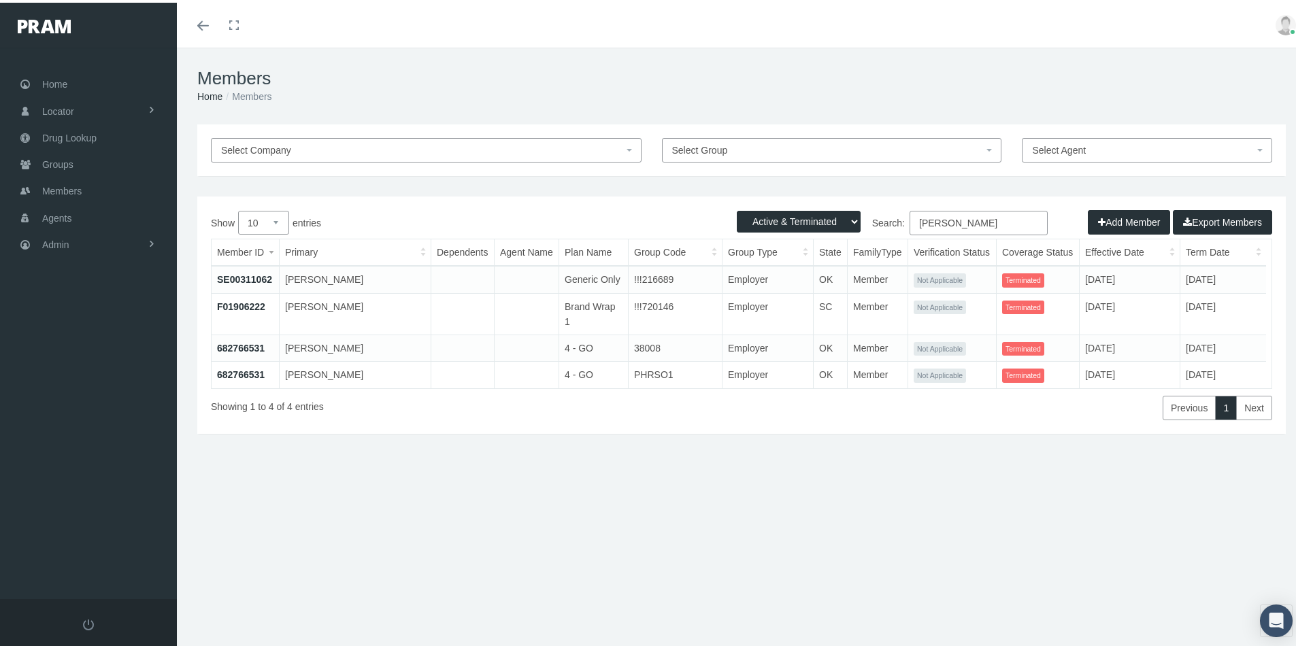
drag, startPoint x: 982, startPoint y: 221, endPoint x: 869, endPoint y: 251, distance: 116.2
click at [868, 242] on div "Show 10 25 50 100 entries Search: [PERSON_NAME] Member ID Primary Dependents Ag…" at bounding box center [741, 313] width 1061 height 210
type input "[PERSON_NAME]"
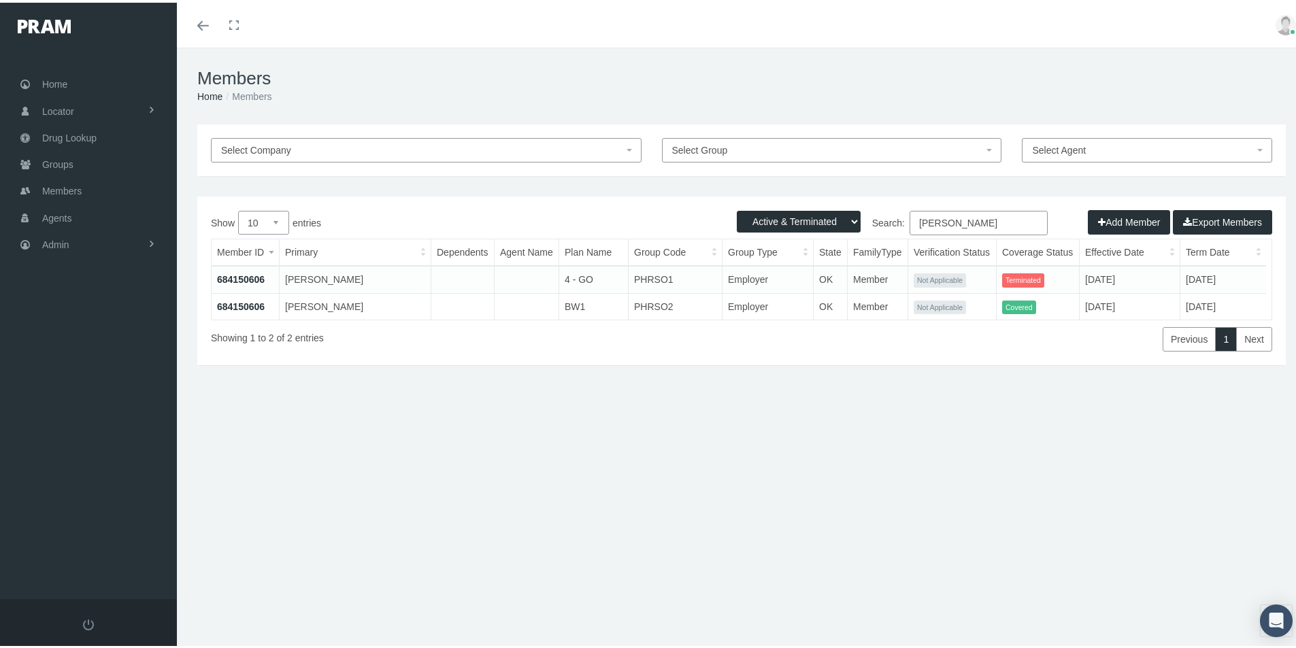
drag, startPoint x: 983, startPoint y: 225, endPoint x: 886, endPoint y: 240, distance: 97.8
click at [886, 240] on div "Show 10 25 50 100 entries Search: [PERSON_NAME] Member ID Primary Dependents Ag…" at bounding box center [741, 278] width 1061 height 141
drag, startPoint x: 965, startPoint y: 221, endPoint x: 846, endPoint y: 227, distance: 119.9
click at [861, 220] on label "Search: 683132439" at bounding box center [895, 220] width 306 height 24
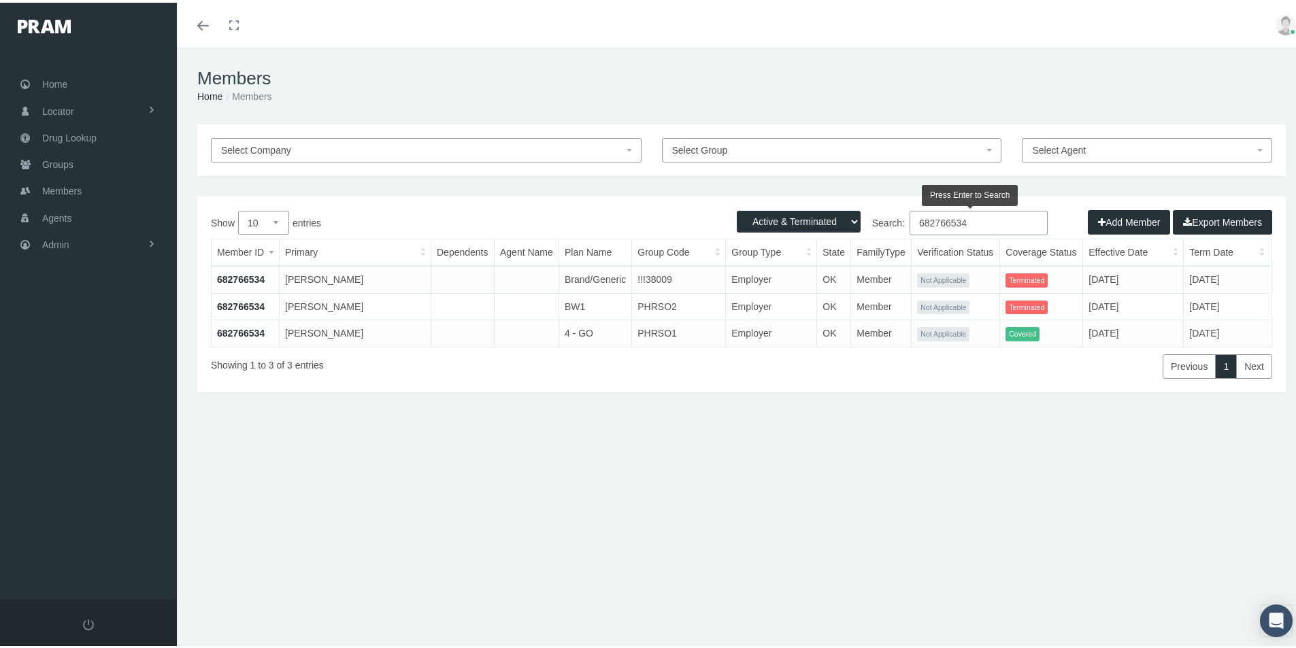
drag, startPoint x: 972, startPoint y: 223, endPoint x: 849, endPoint y: 244, distance: 124.8
click at [848, 236] on div "Show 10 25 50 100 entries Search: 682766534 Member ID Primary Dependents Agent …" at bounding box center [741, 292] width 1061 height 168
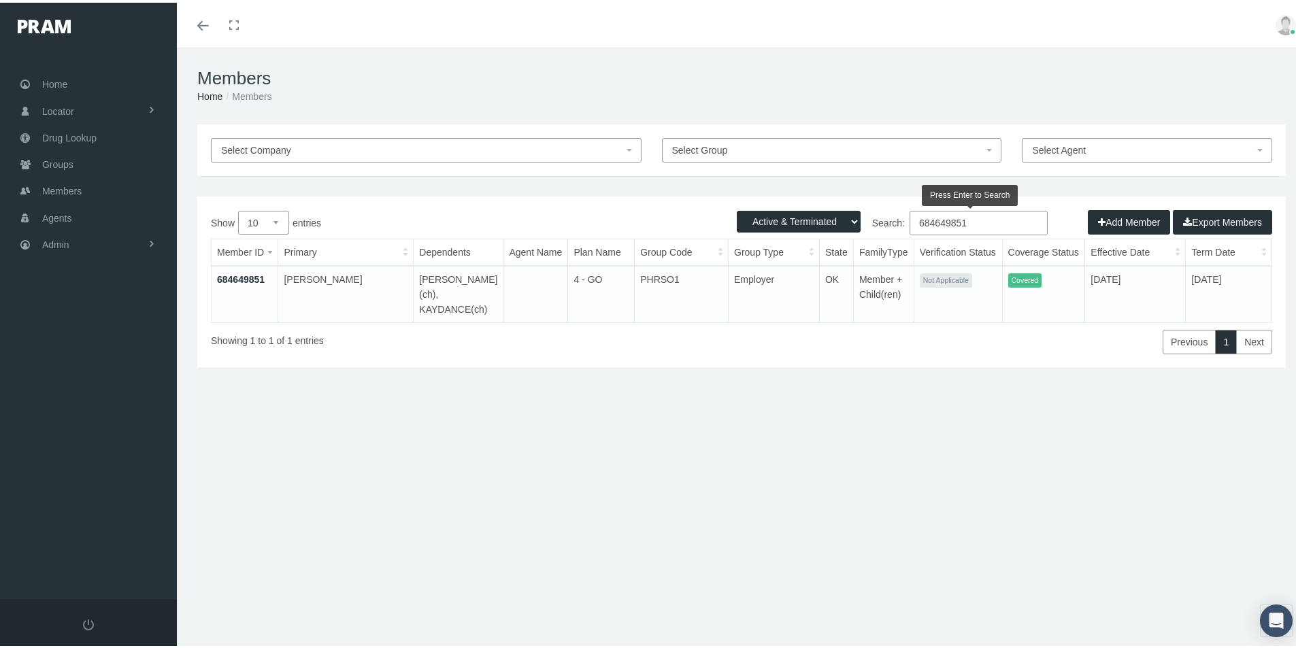
type input "684649851"
click at [242, 278] on link "684649851" at bounding box center [241, 276] width 48 height 11
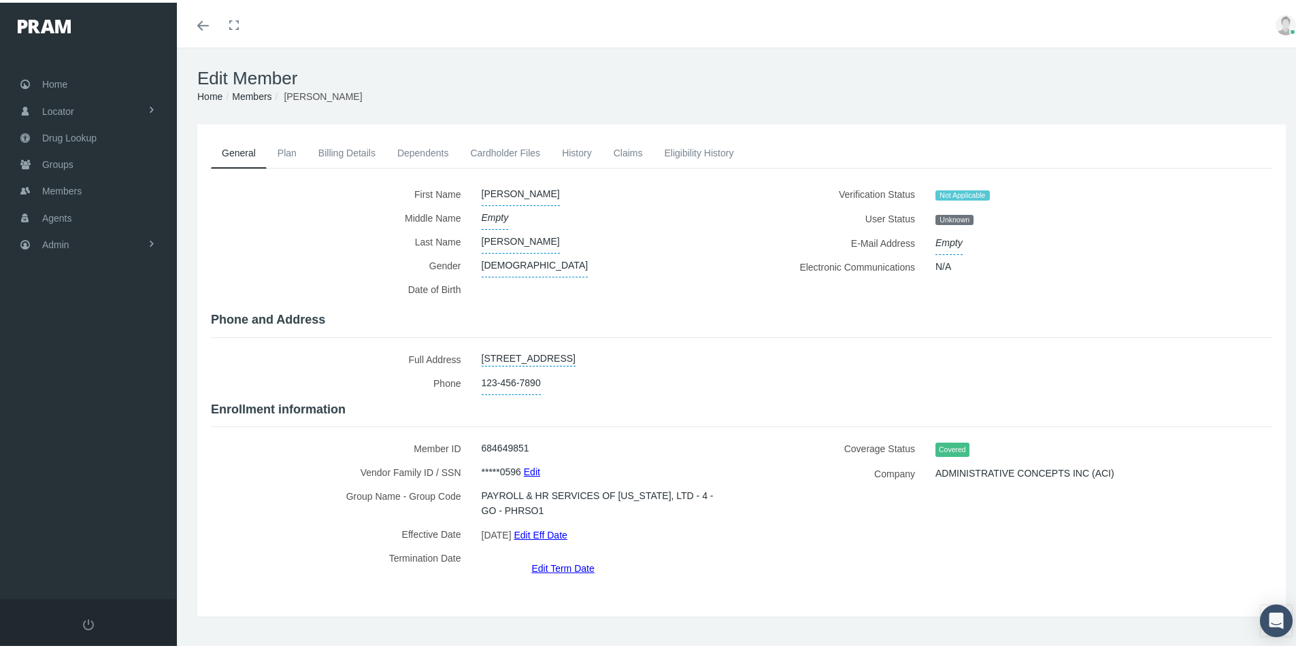
click at [414, 149] on link "Dependents" at bounding box center [422, 150] width 73 height 30
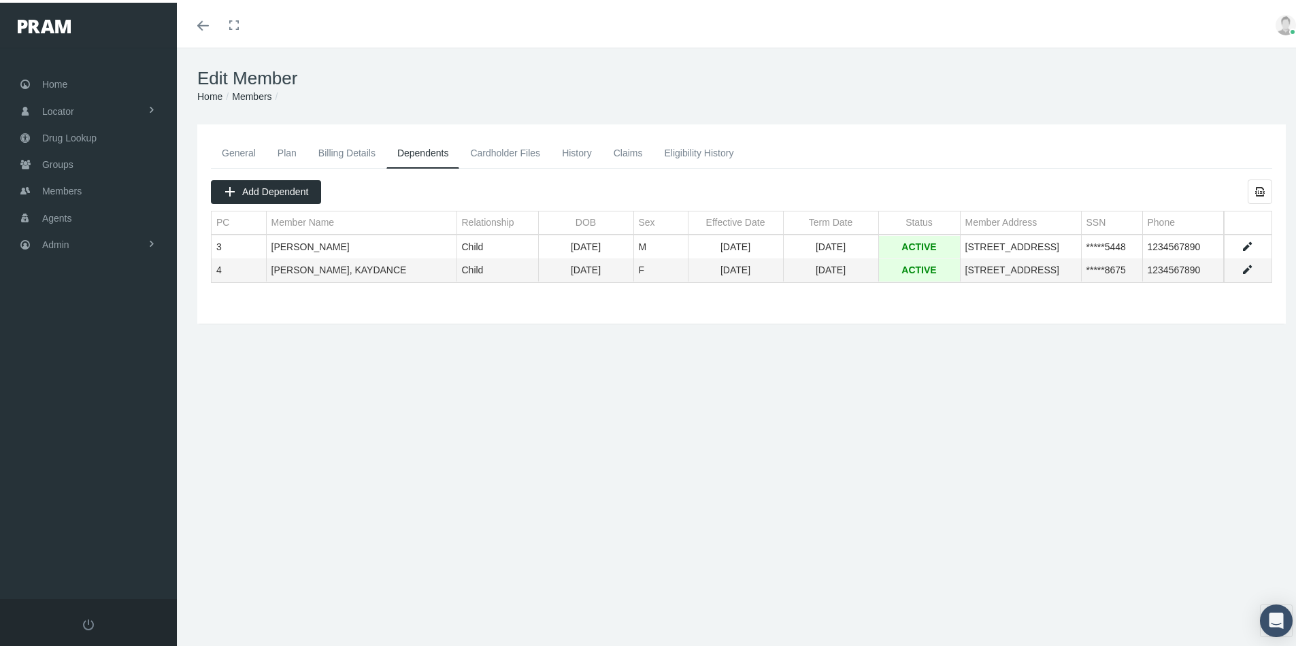
click at [291, 151] on link "Plan" at bounding box center [287, 150] width 41 height 30
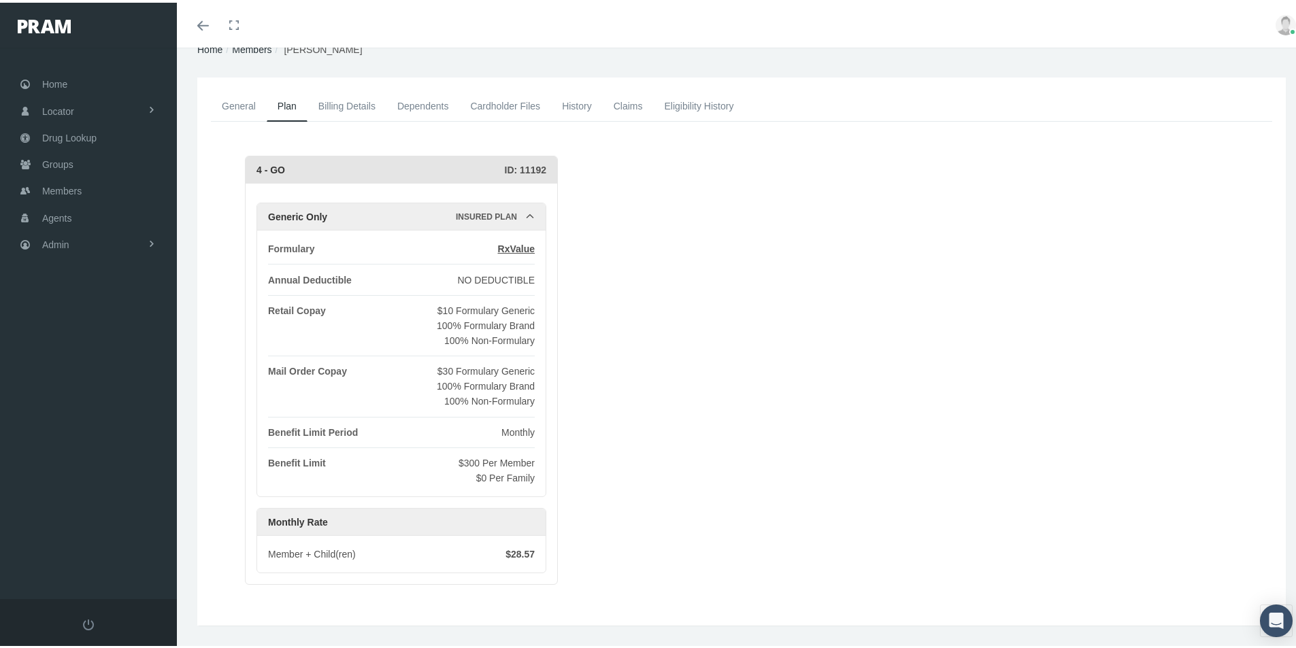
scroll to position [68, 0]
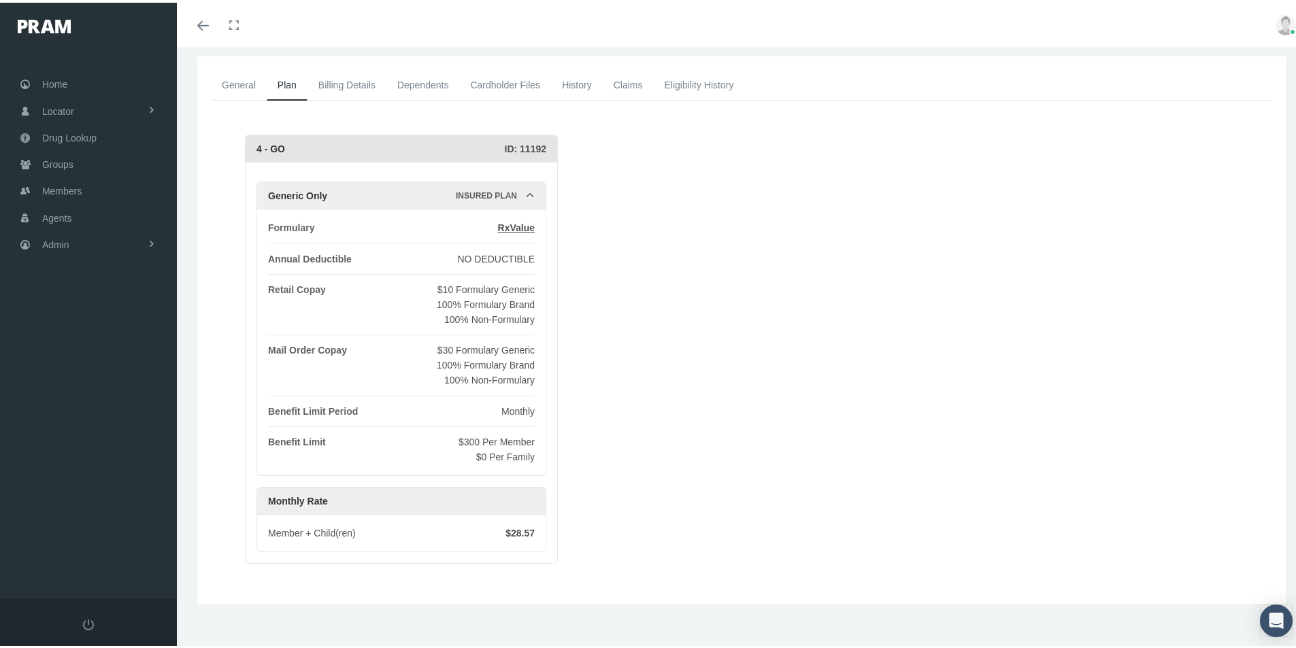
click at [237, 84] on link "General" at bounding box center [239, 82] width 56 height 30
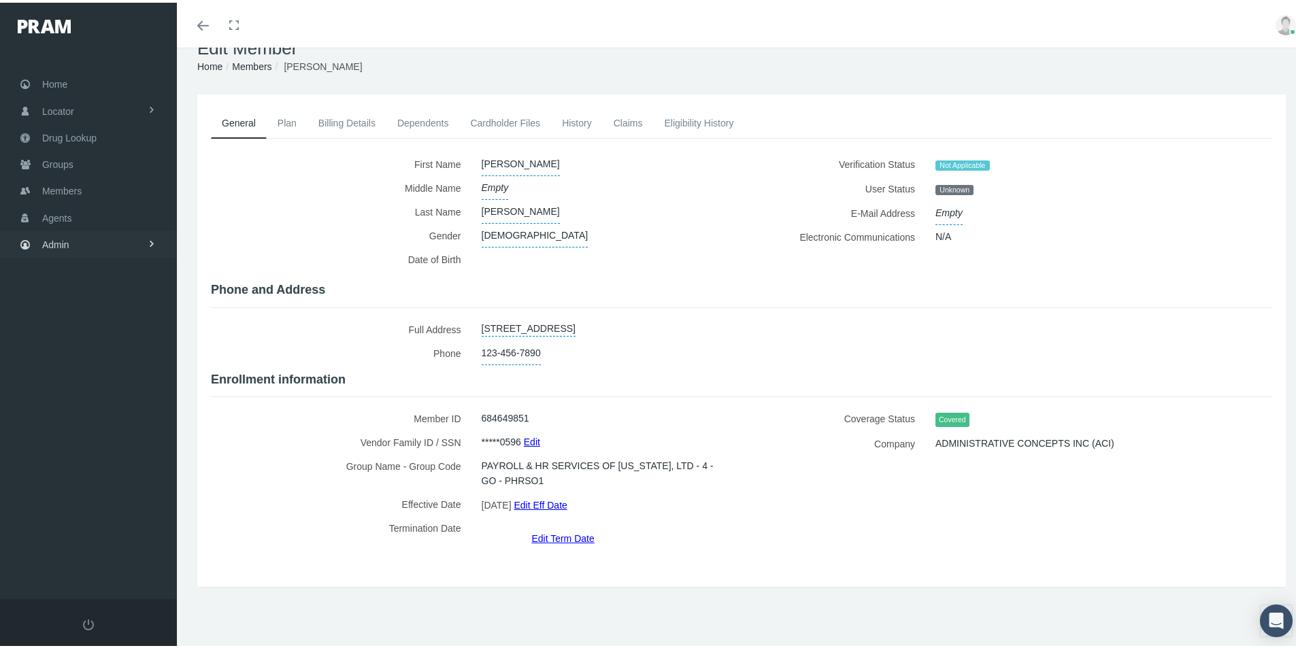
click at [59, 242] on span "Admin" at bounding box center [55, 242] width 27 height 26
click at [103, 474] on span "Eligibility File Uploads" at bounding box center [102, 471] width 93 height 23
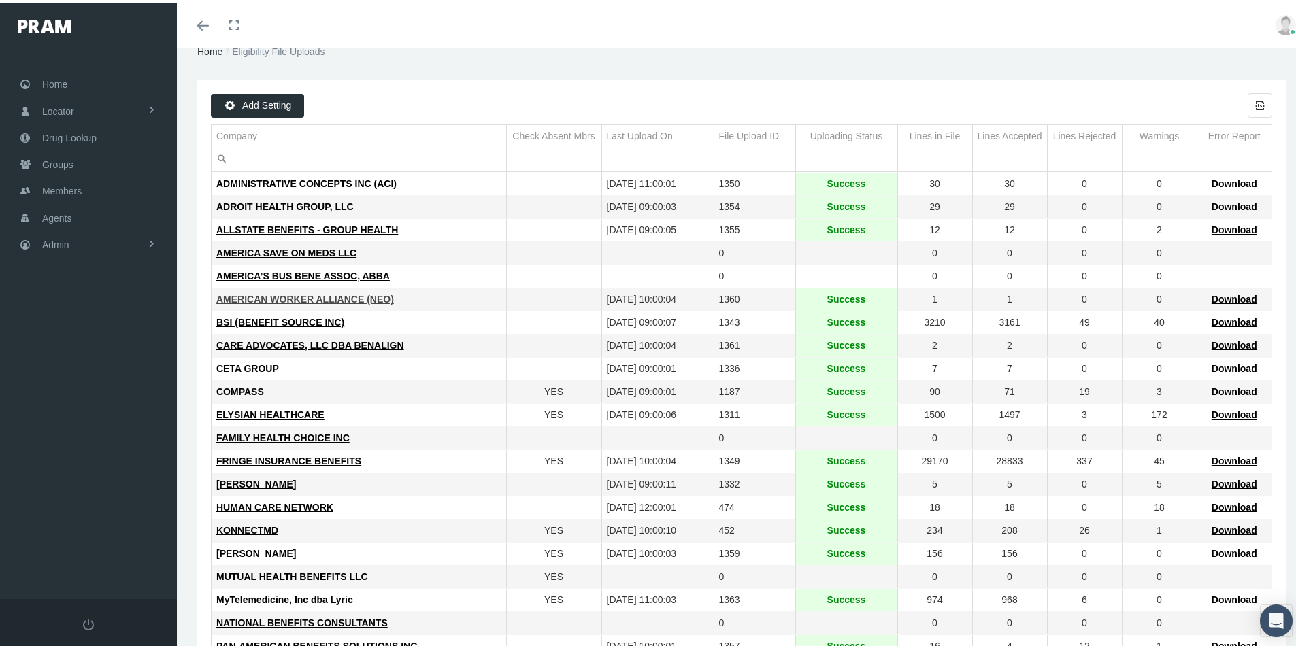
scroll to position [68, 0]
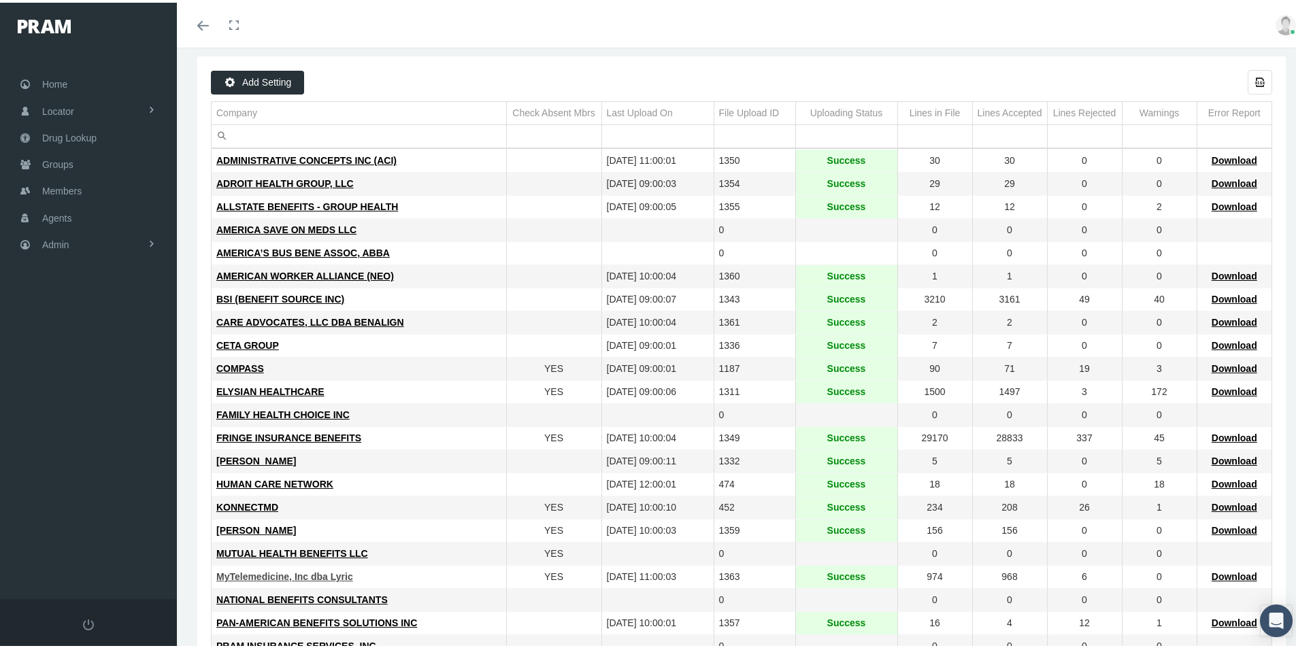
click at [252, 574] on span "MyTelemedicine, Inc dba Lyric" at bounding box center [284, 574] width 137 height 11
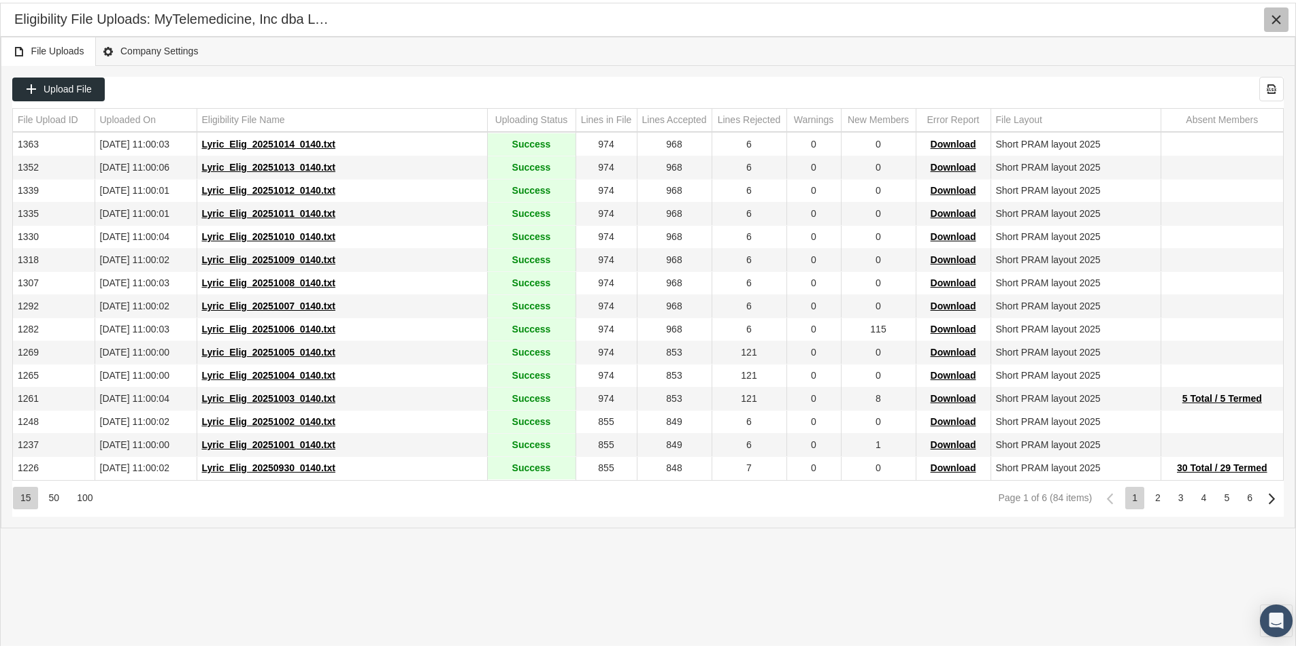
click at [1272, 16] on icon "Close" at bounding box center [1276, 17] width 12 height 12
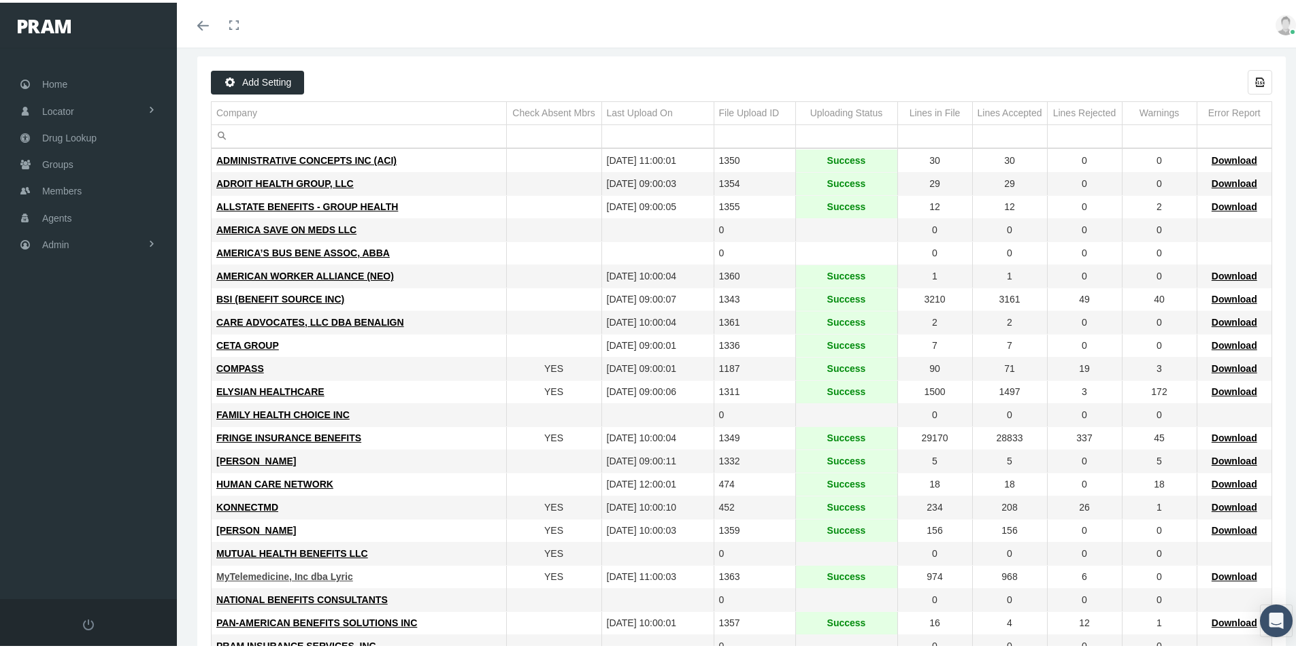
click at [259, 576] on span "MyTelemedicine, Inc dba Lyric" at bounding box center [284, 574] width 137 height 11
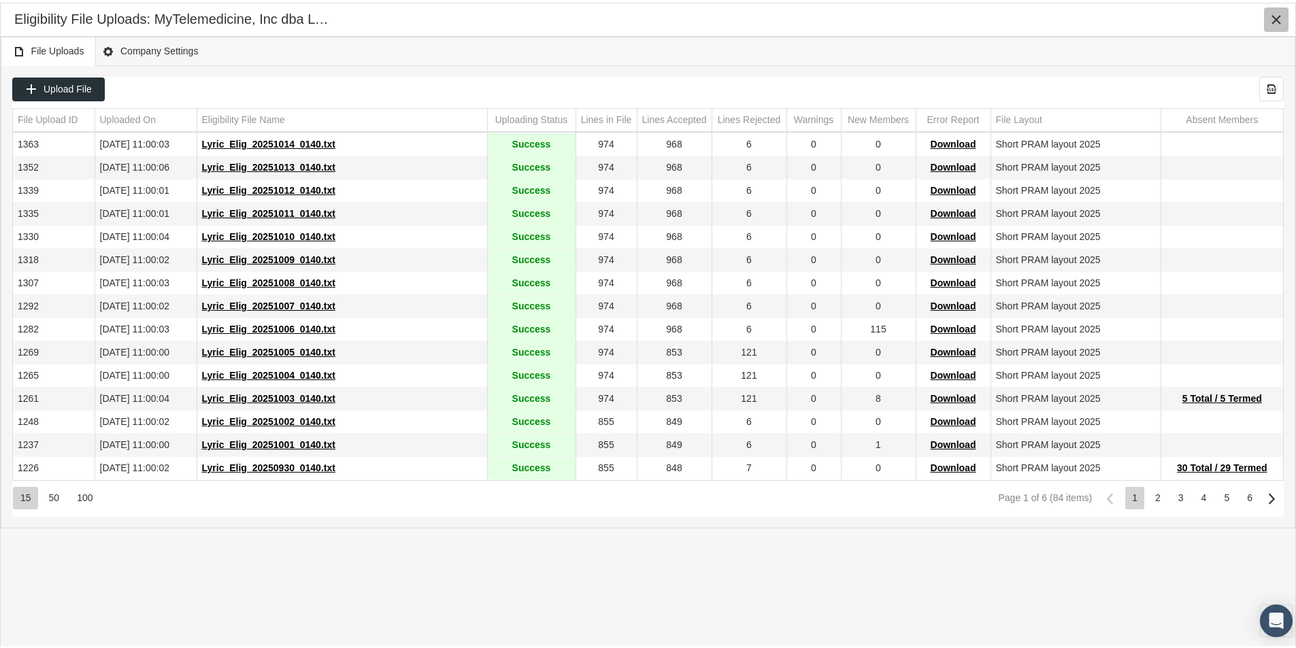
click at [1278, 18] on icon "Close" at bounding box center [1276, 17] width 12 height 12
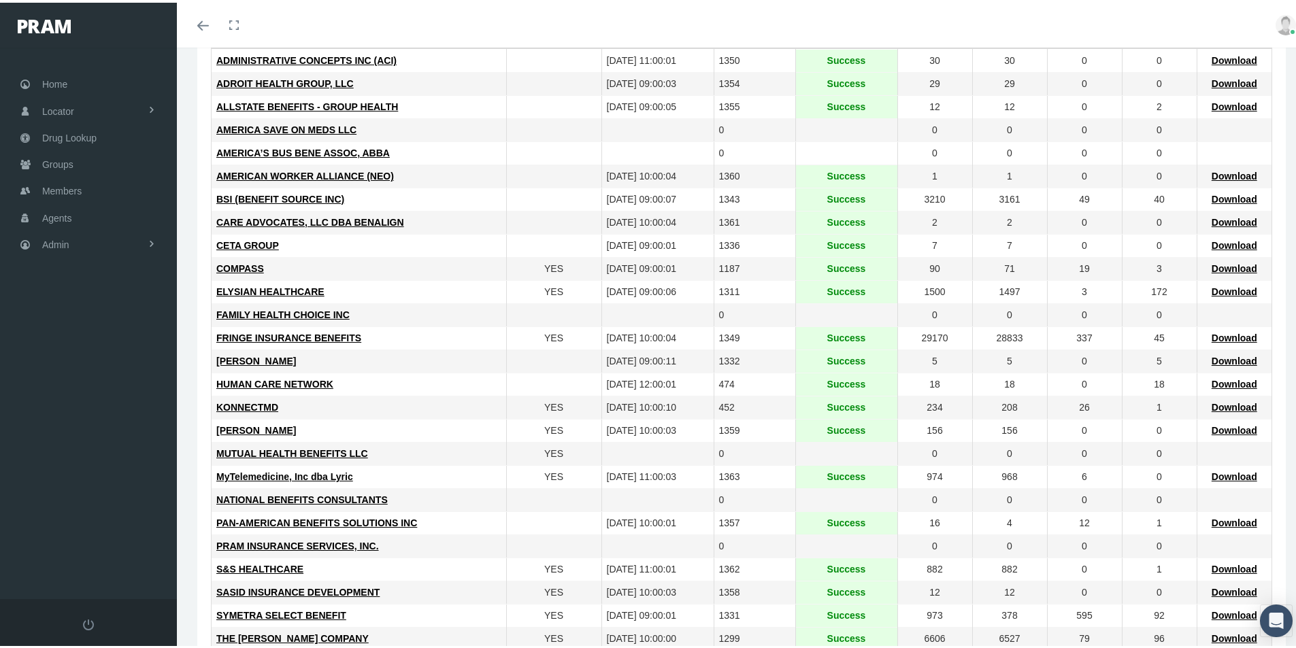
scroll to position [204, 0]
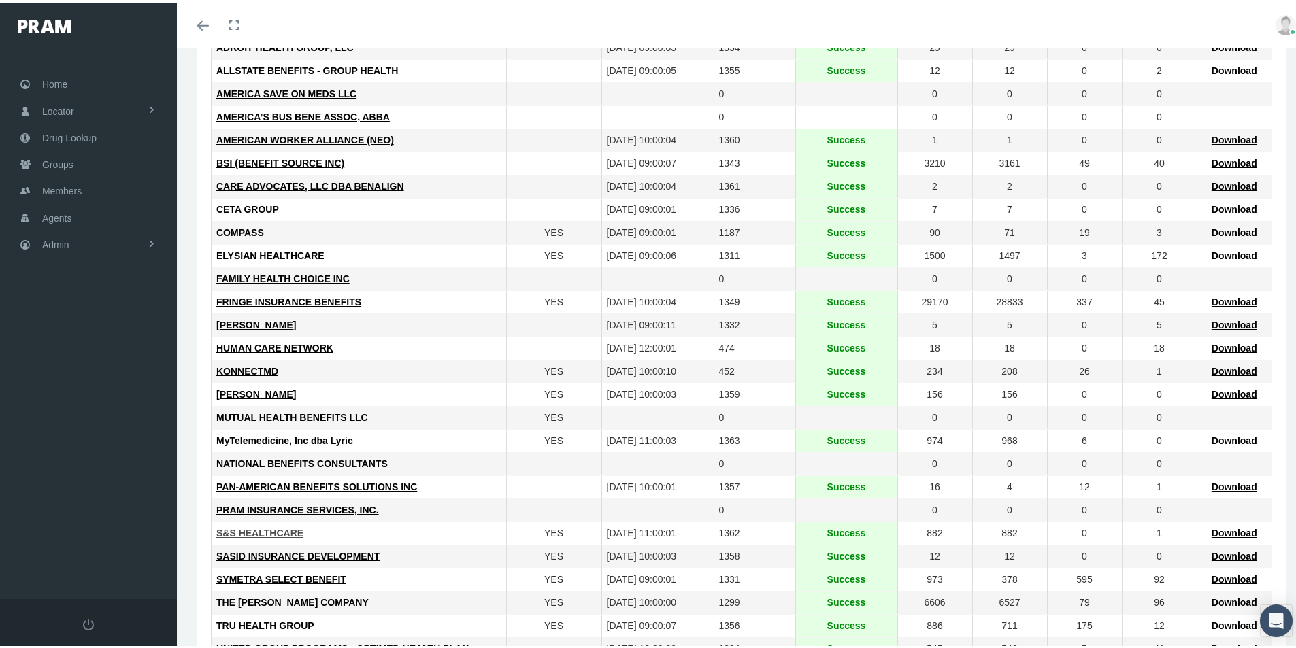
click at [269, 529] on span "S&S HEALTHCARE" at bounding box center [259, 530] width 87 height 11
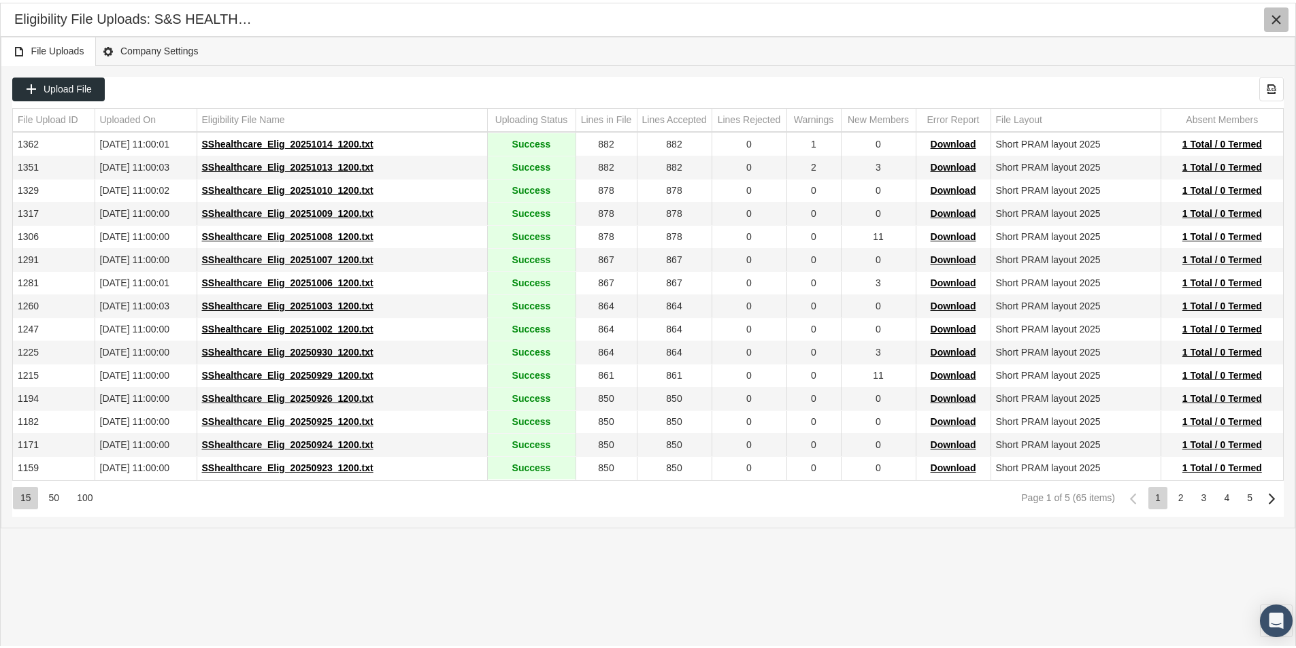
click at [1276, 14] on icon "Close" at bounding box center [1276, 17] width 12 height 12
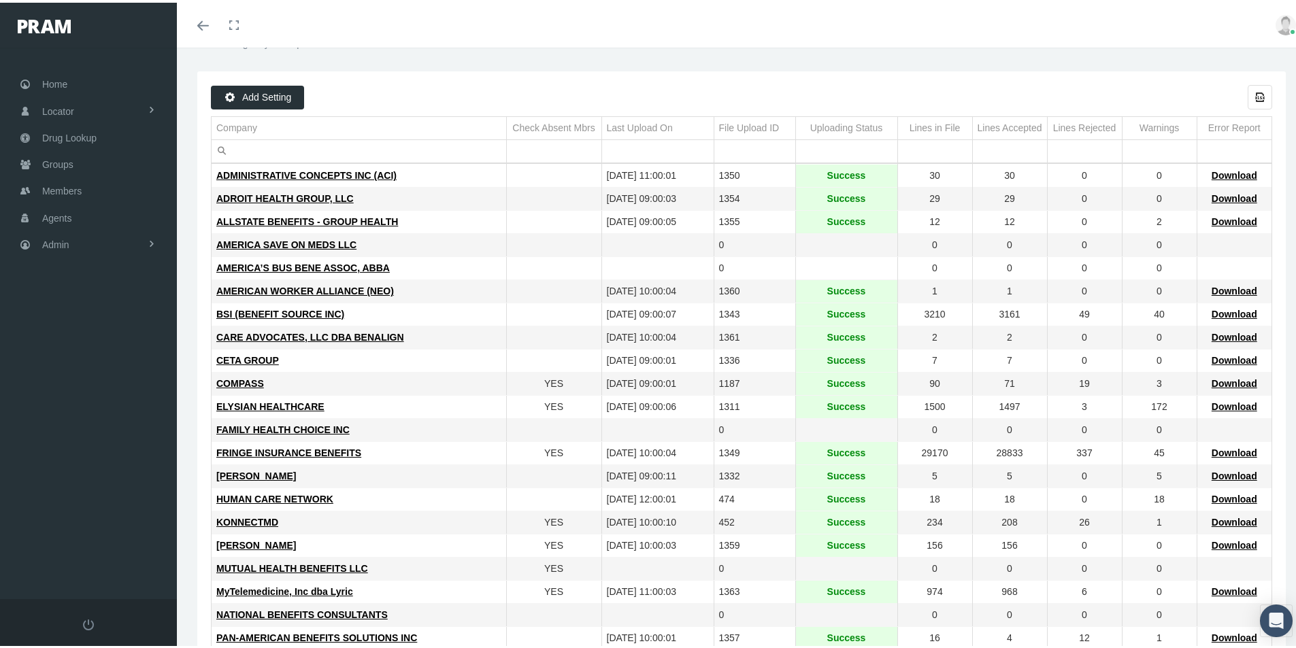
scroll to position [0, 0]
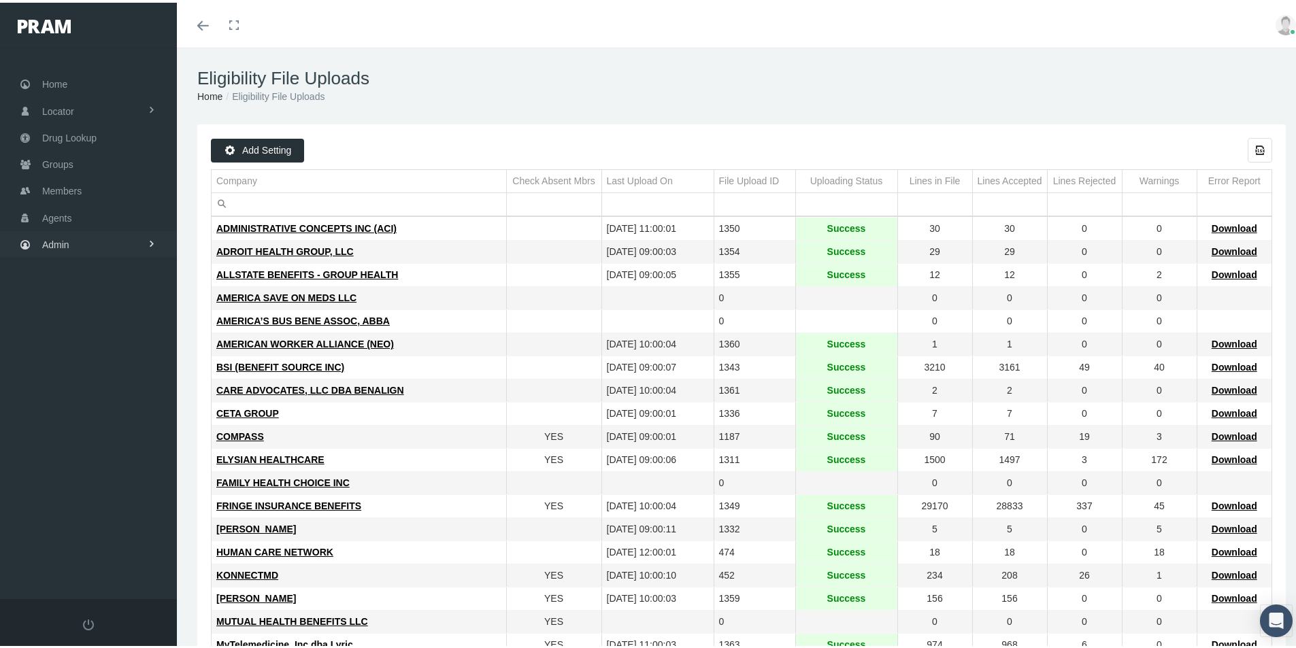
click at [49, 244] on span "Admin" at bounding box center [55, 242] width 27 height 26
click at [78, 349] on span "Group Billing" at bounding box center [83, 347] width 54 height 23
click at [78, 447] on span "Payments" at bounding box center [74, 446] width 42 height 23
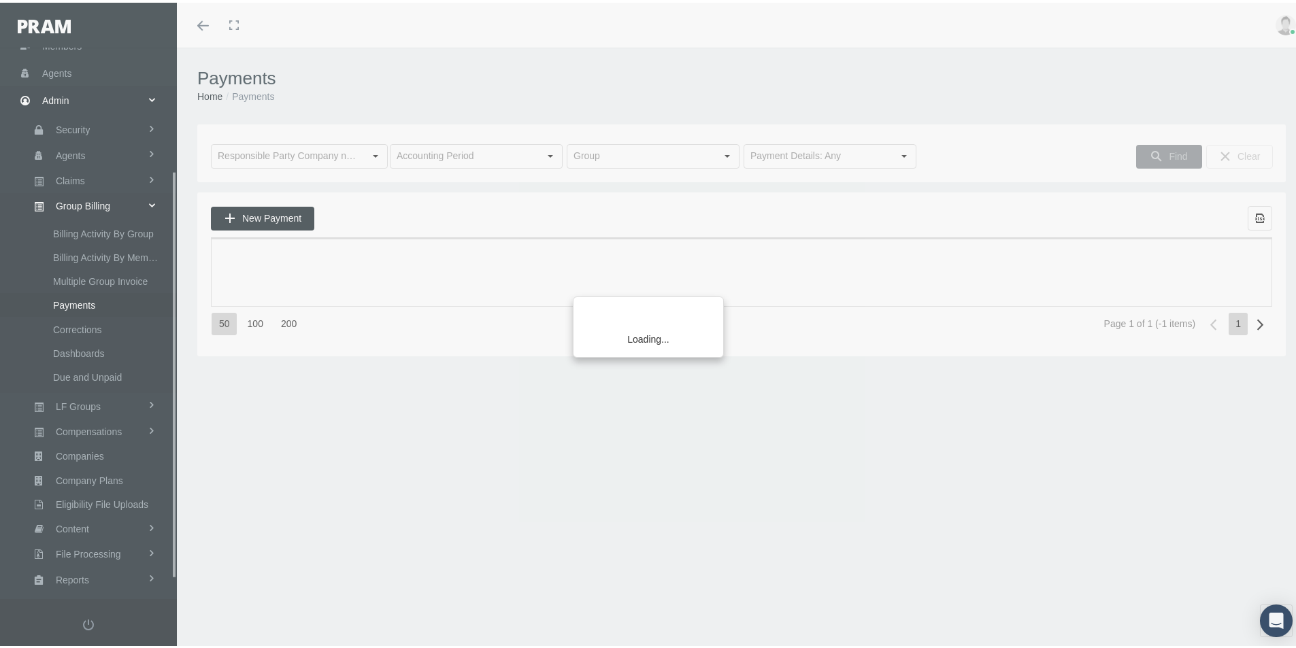
scroll to position [193, 0]
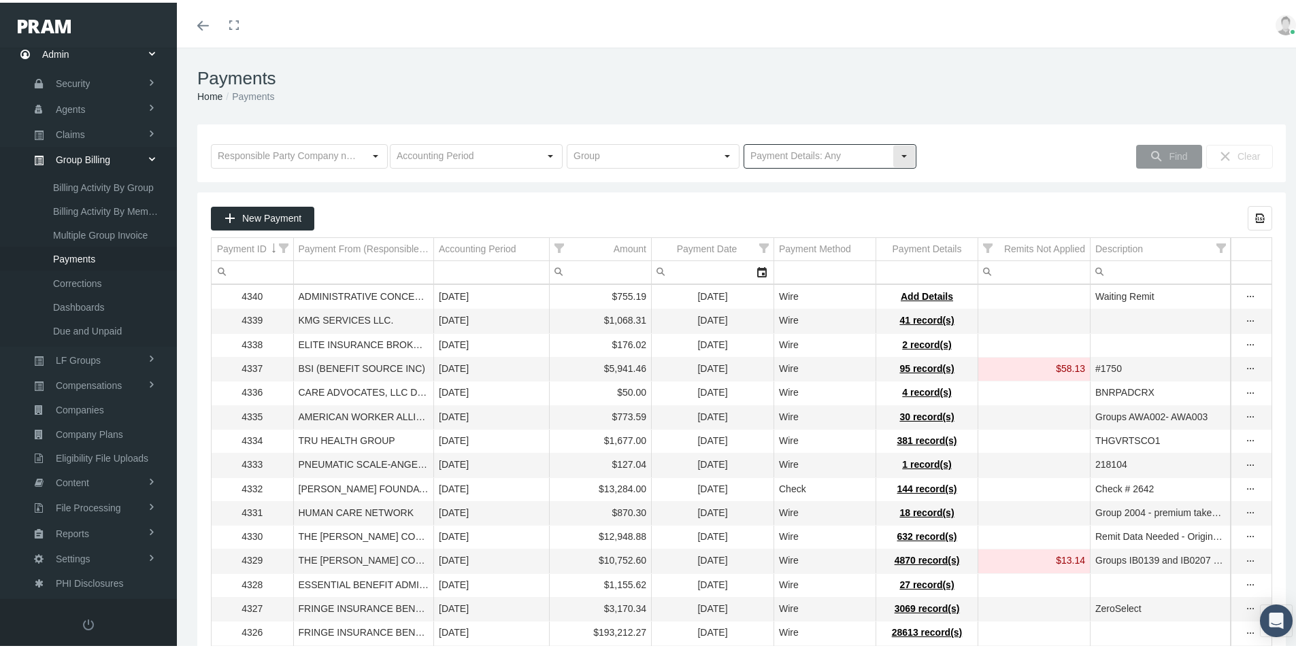
click at [901, 152] on div "Select" at bounding box center [904, 154] width 22 height 22
click at [777, 200] on div "No Payment Details" at bounding box center [824, 201] width 169 height 22
type input "No Payment Details"
drag, startPoint x: 1166, startPoint y: 154, endPoint x: 1152, endPoint y: 168, distance: 19.2
click at [1169, 154] on span "Find" at bounding box center [1178, 153] width 18 height 11
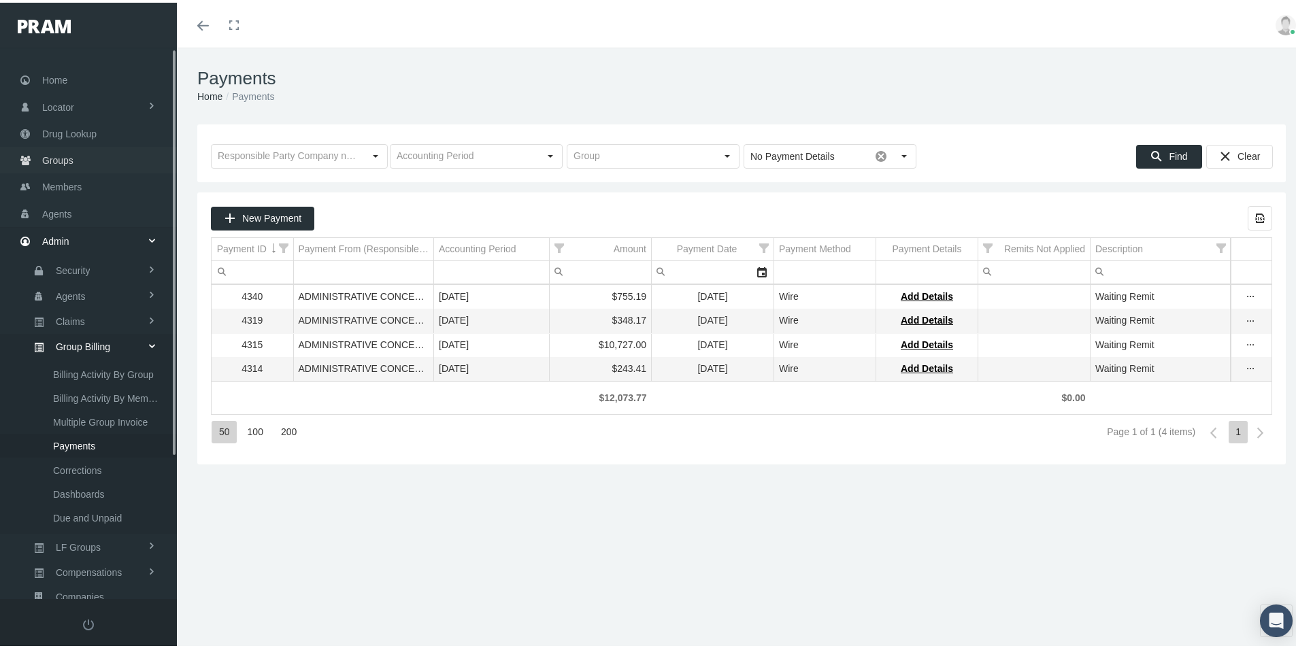
scroll to position [0, 0]
click at [52, 160] on span "Groups" at bounding box center [57, 162] width 31 height 26
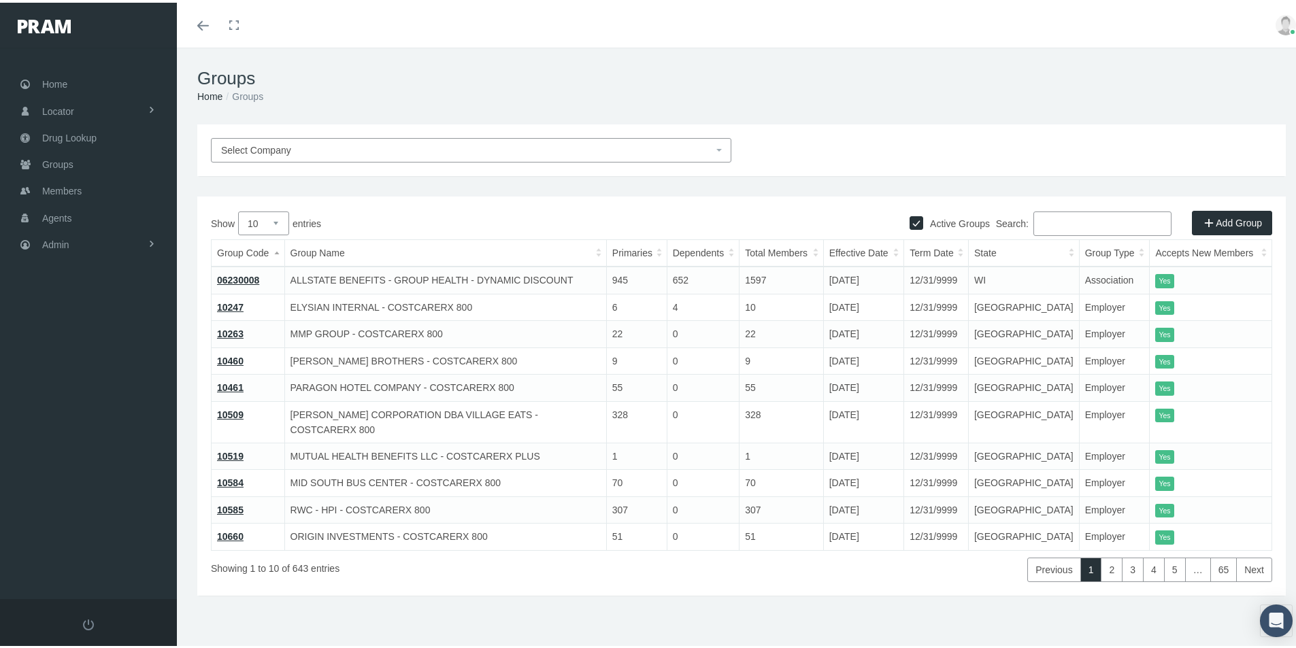
click at [1050, 225] on input "Search:" at bounding box center [1102, 221] width 138 height 24
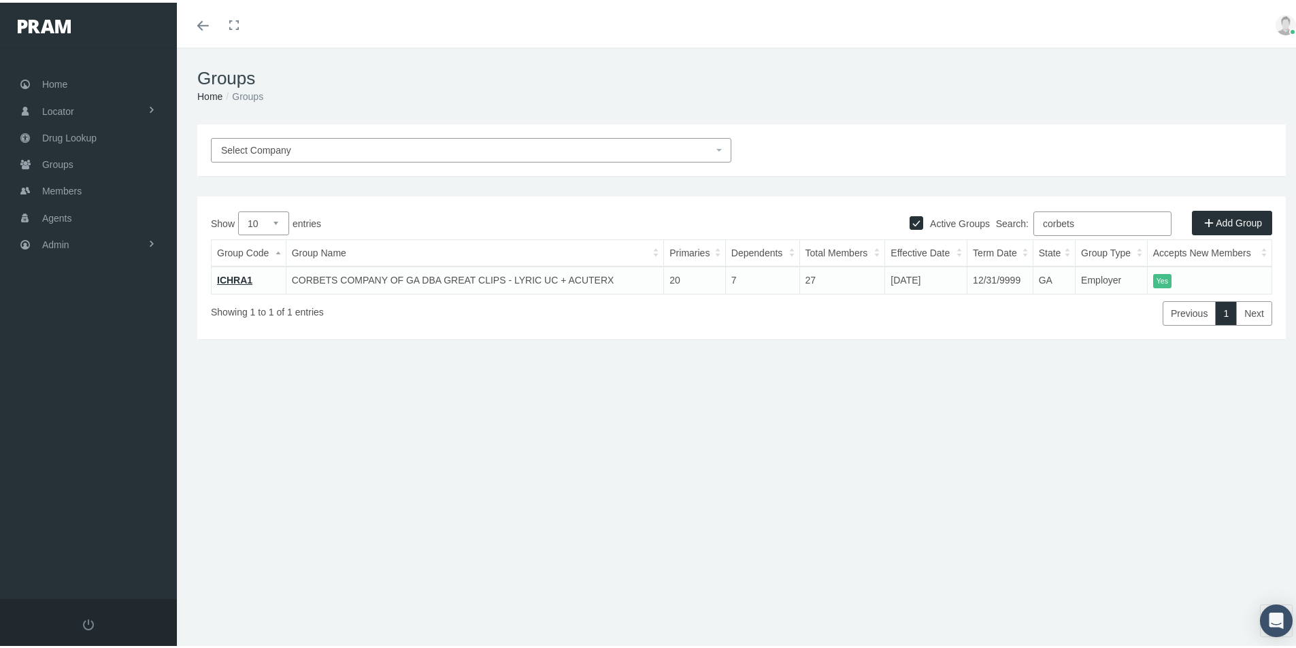
type input "corbets"
click at [46, 244] on span "Admin" at bounding box center [55, 242] width 27 height 26
click at [71, 350] on span "Group Billing" at bounding box center [83, 347] width 54 height 23
click at [73, 445] on span "Payments" at bounding box center [74, 446] width 42 height 23
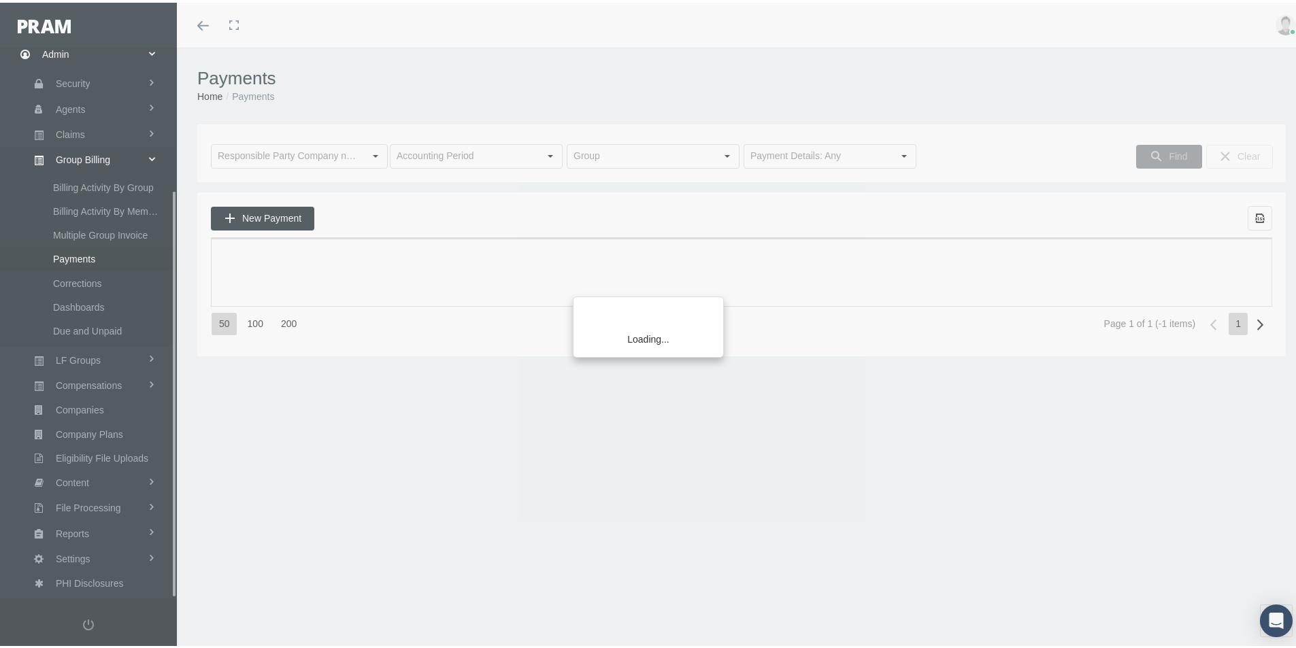
scroll to position [193, 0]
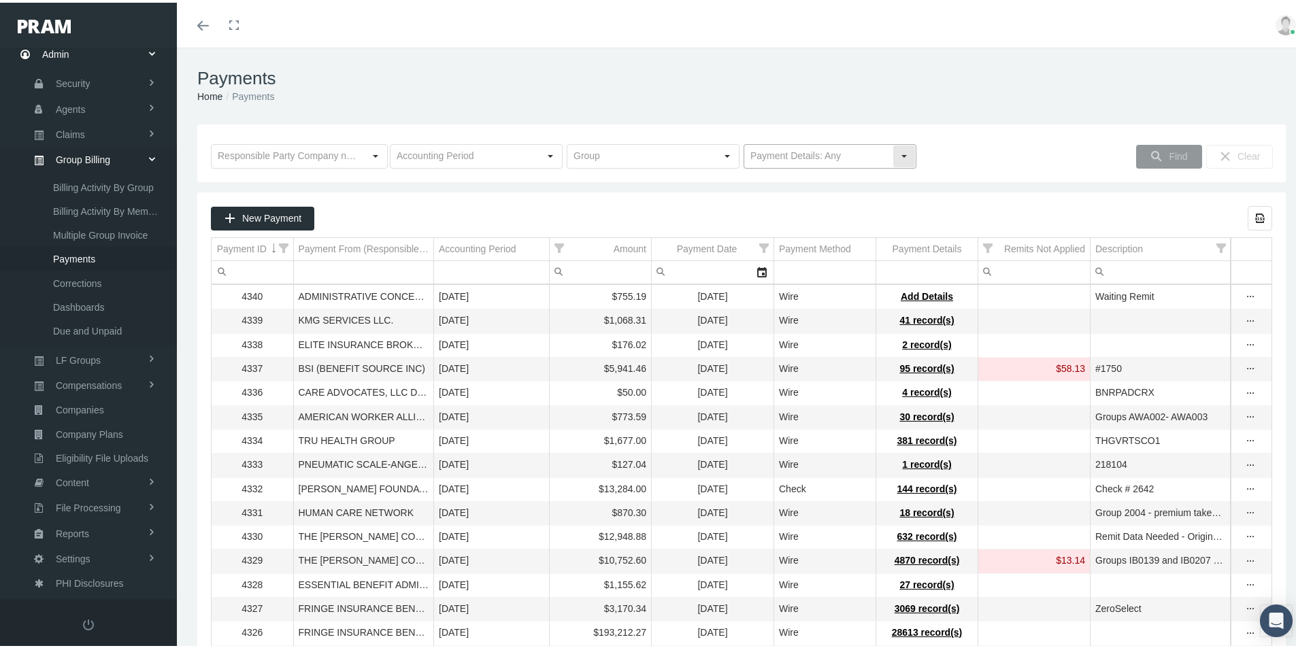
drag, startPoint x: 899, startPoint y: 149, endPoint x: 888, endPoint y: 154, distance: 12.8
click at [899, 150] on div "Select" at bounding box center [904, 154] width 22 height 22
click at [789, 199] on div "No Payment Details" at bounding box center [824, 201] width 169 height 22
type input "No Payment Details"
click at [1169, 153] on span "Find" at bounding box center [1178, 153] width 18 height 11
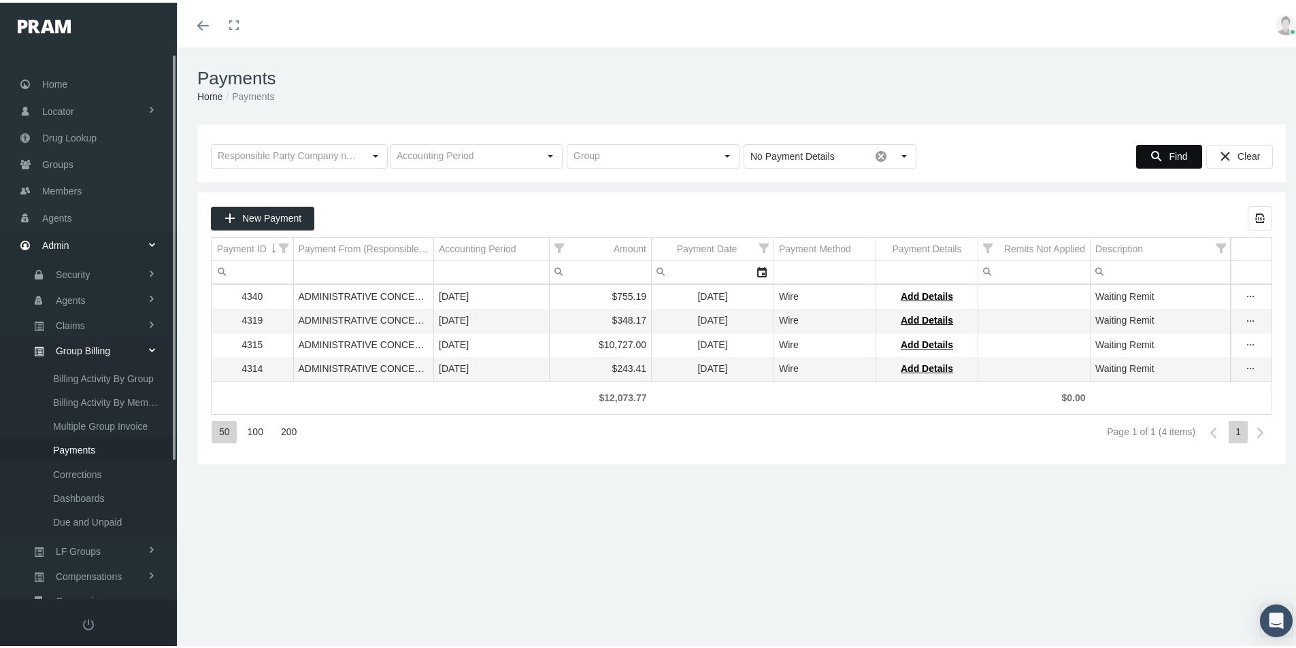
scroll to position [0, 0]
click at [59, 157] on span "Groups" at bounding box center [57, 162] width 31 height 26
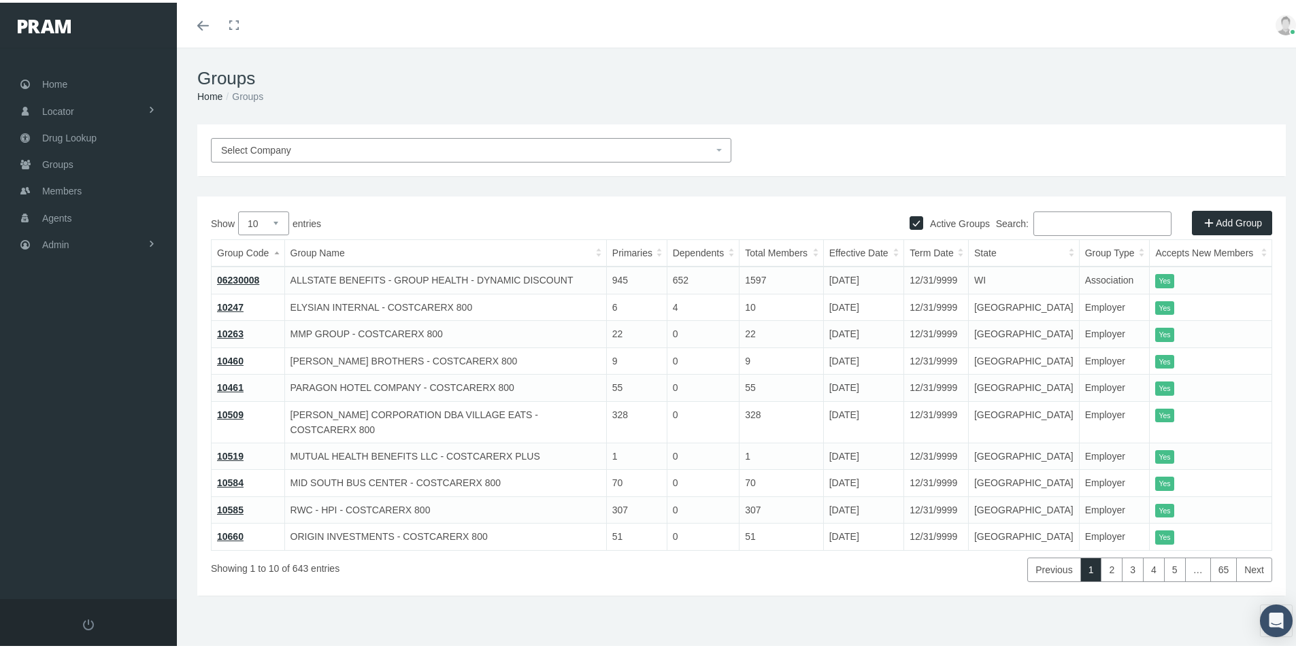
drag, startPoint x: 1051, startPoint y: 226, endPoint x: 1057, endPoint y: 236, distance: 11.9
click at [1051, 227] on input "Search:" at bounding box center [1102, 221] width 138 height 24
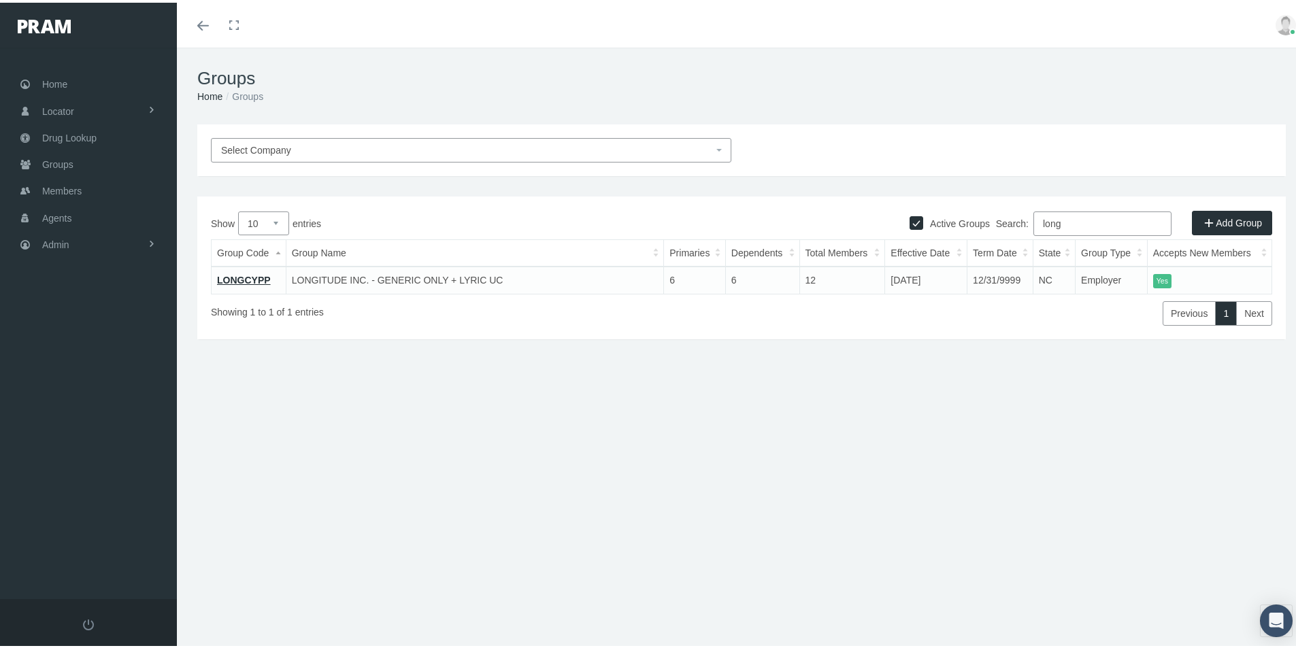
type input "long"
click at [248, 278] on link "LONGCYPP" at bounding box center [244, 277] width 54 height 11
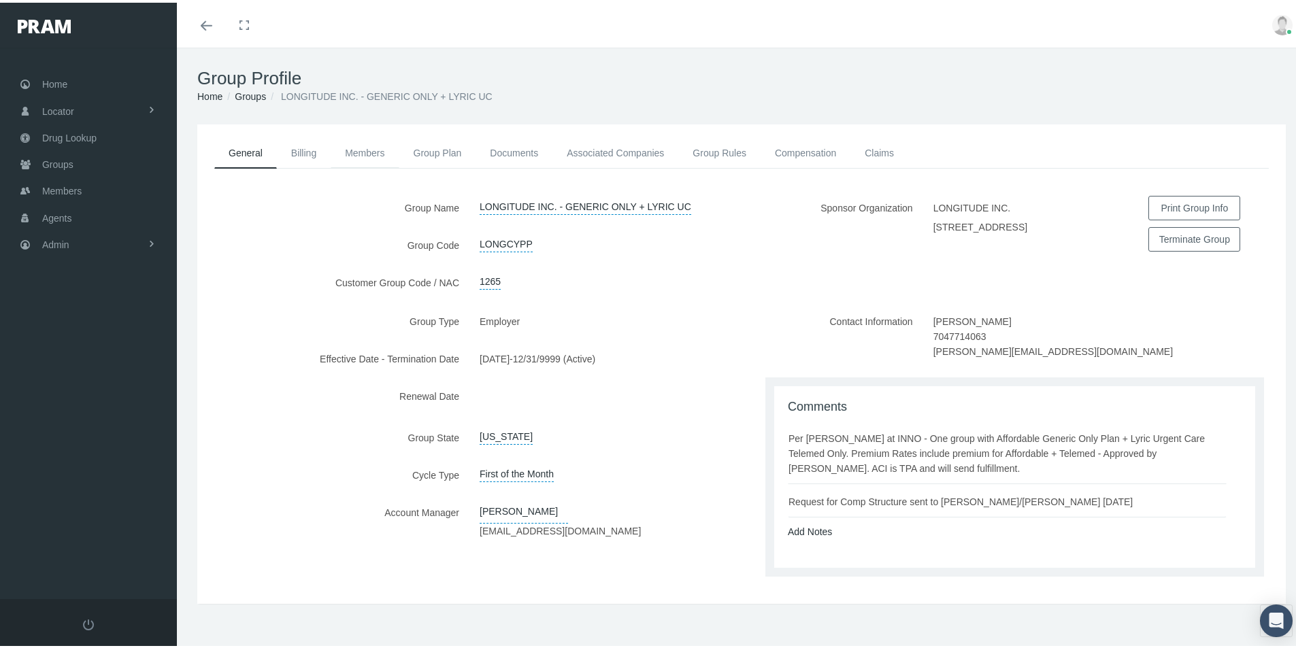
click at [366, 150] on link "Members" at bounding box center [365, 150] width 68 height 30
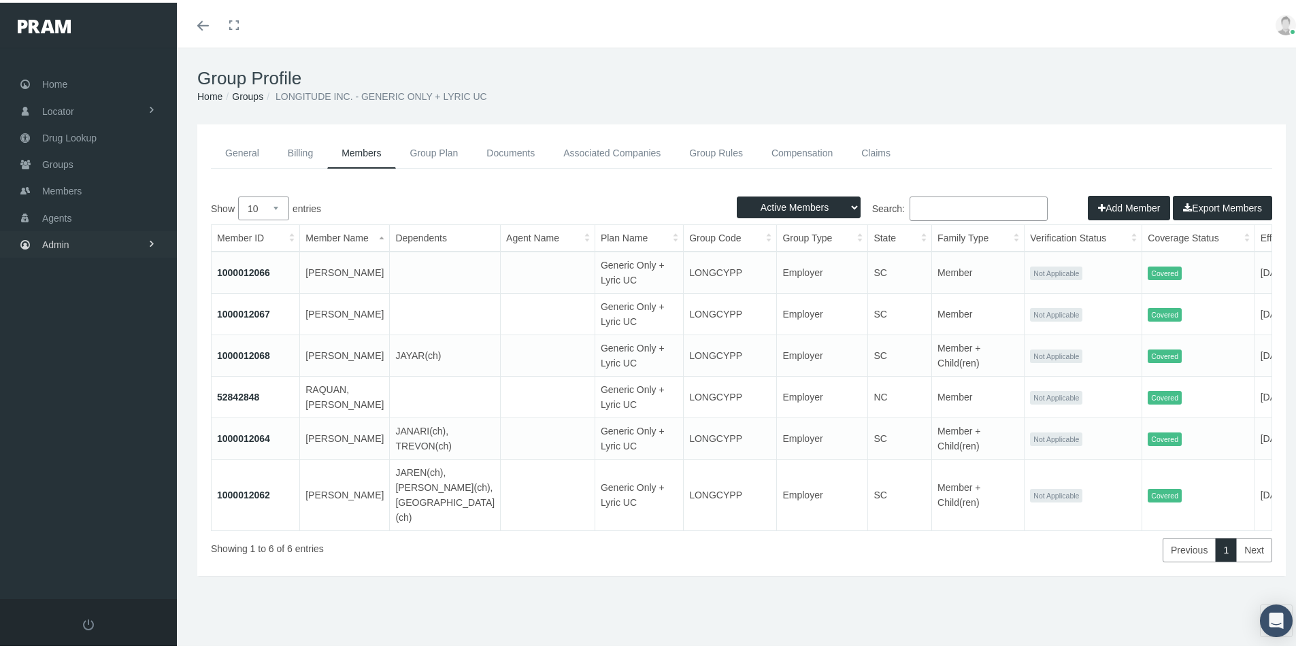
click at [65, 244] on span "Admin" at bounding box center [55, 242] width 27 height 26
click at [84, 344] on span "Group Billing" at bounding box center [83, 347] width 54 height 23
click at [81, 450] on span "Payments" at bounding box center [74, 446] width 42 height 23
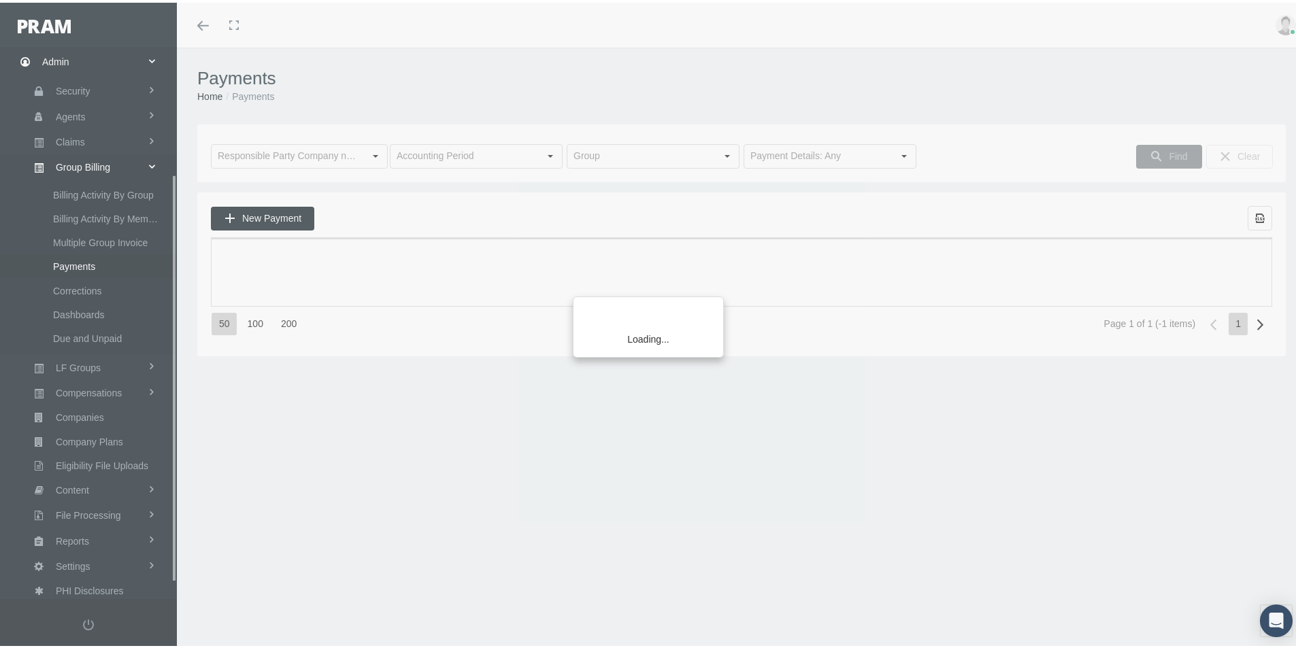
scroll to position [193, 0]
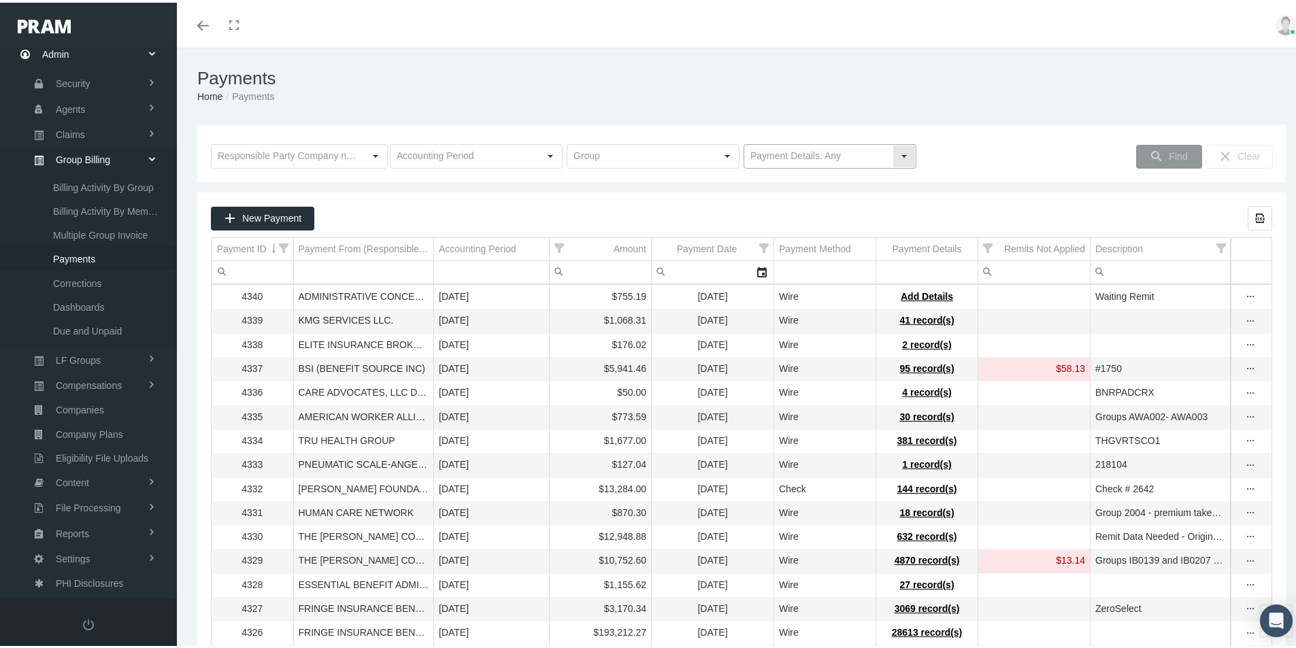
click at [896, 152] on div "Select" at bounding box center [904, 154] width 22 height 22
click at [799, 198] on div "No Payment Details" at bounding box center [824, 201] width 169 height 22
type input "No Payment Details"
click at [1171, 154] on span "Find" at bounding box center [1178, 153] width 18 height 11
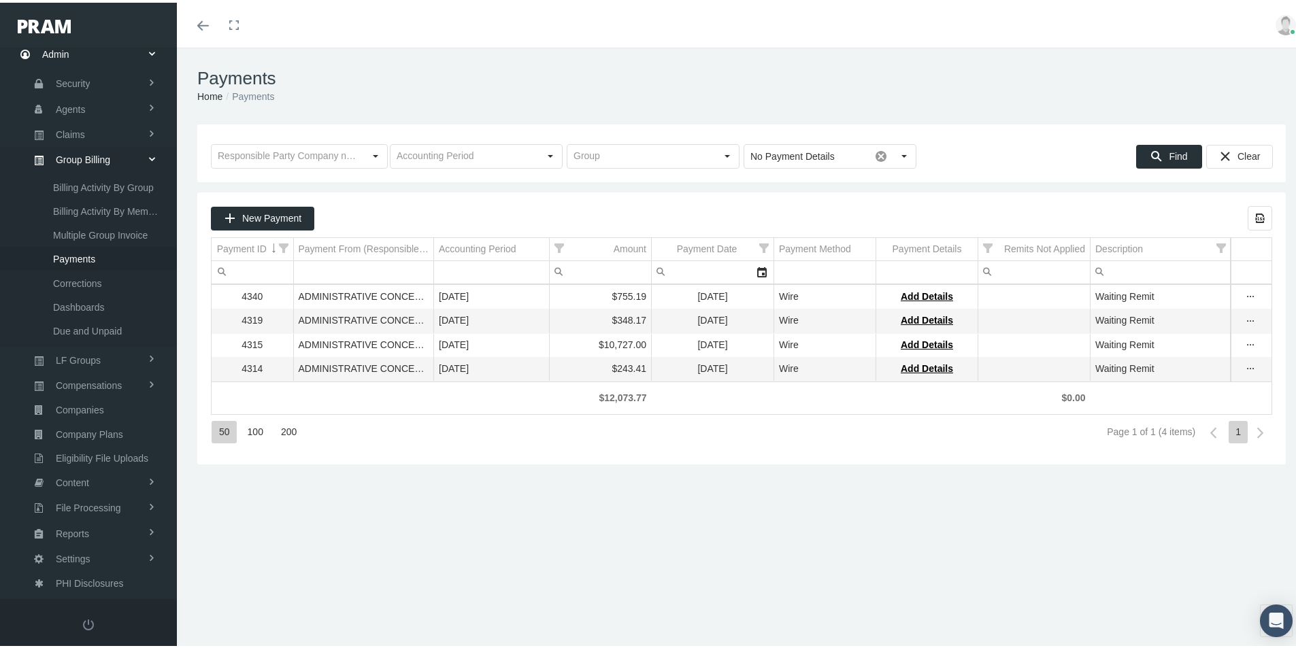
click at [360, 542] on div "Payments Home Payments Loading... No Payment Details Pull down to refresh... Re…" at bounding box center [741, 354] width 1129 height 618
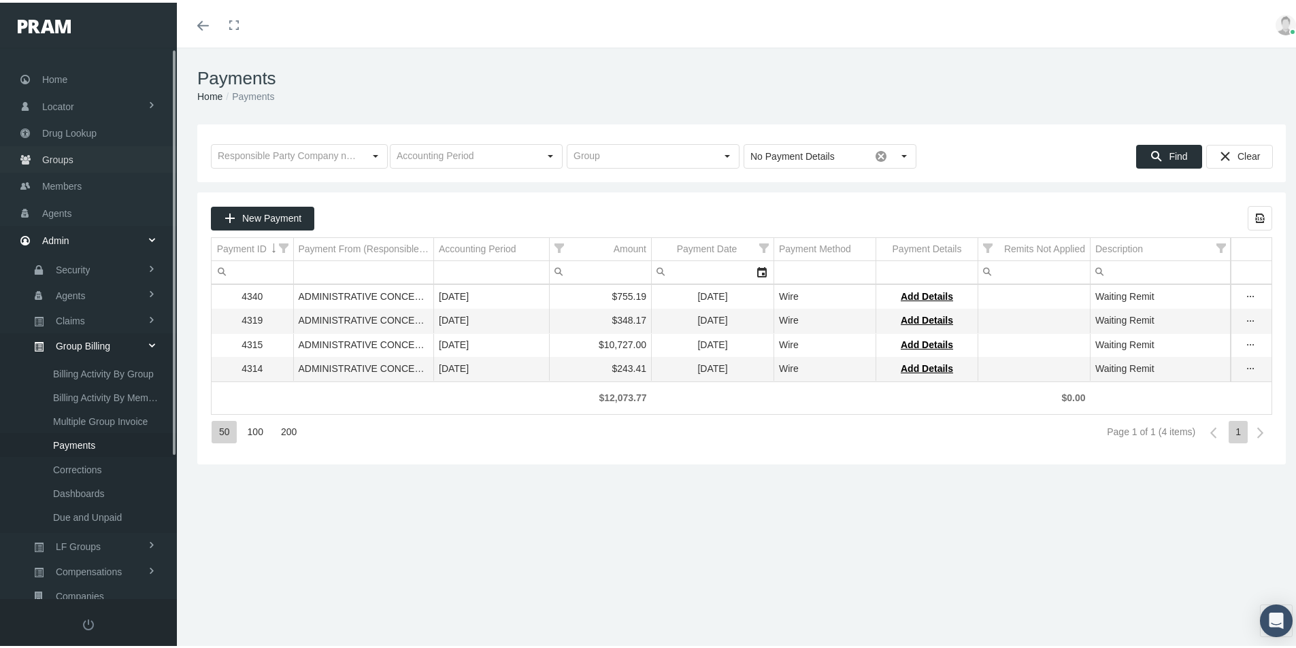
scroll to position [0, 0]
click at [62, 164] on span "Groups" at bounding box center [57, 162] width 31 height 26
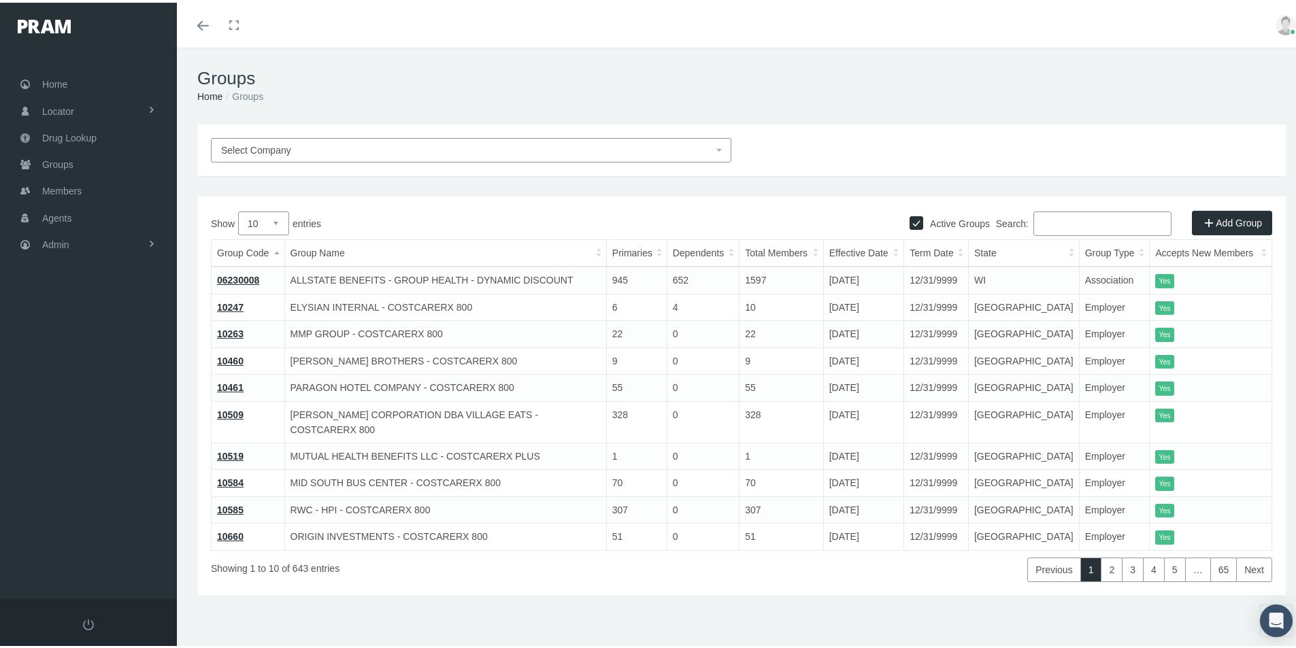
click at [1043, 225] on input "Search:" at bounding box center [1102, 221] width 138 height 24
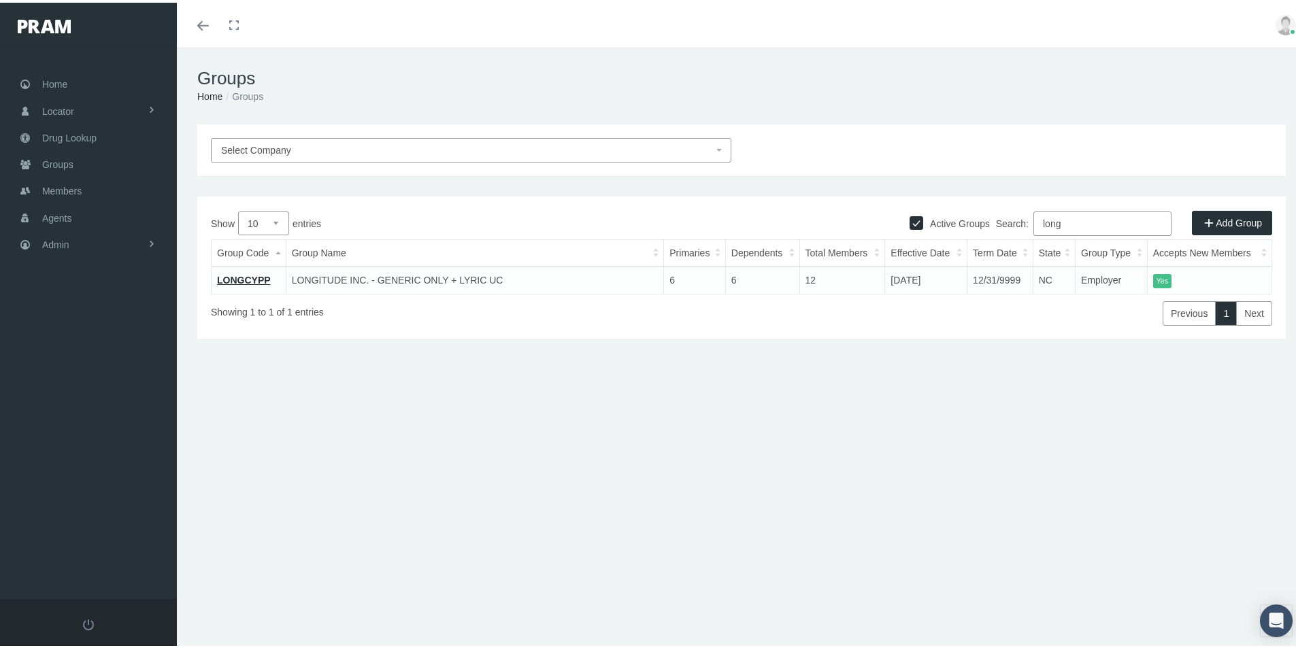
type input "long"
click at [61, 246] on span "Admin" at bounding box center [55, 242] width 27 height 26
click at [348, 448] on div "Select Company Active Groups Add Group Show 10 25 50 100 entries Search: long G…" at bounding box center [741, 292] width 1129 height 340
click at [459, 409] on div "Select Company Active Groups Add Group Show 10 25 50 100 entries Search: long G…" at bounding box center [741, 292] width 1129 height 340
